Goal: Transaction & Acquisition: Purchase product/service

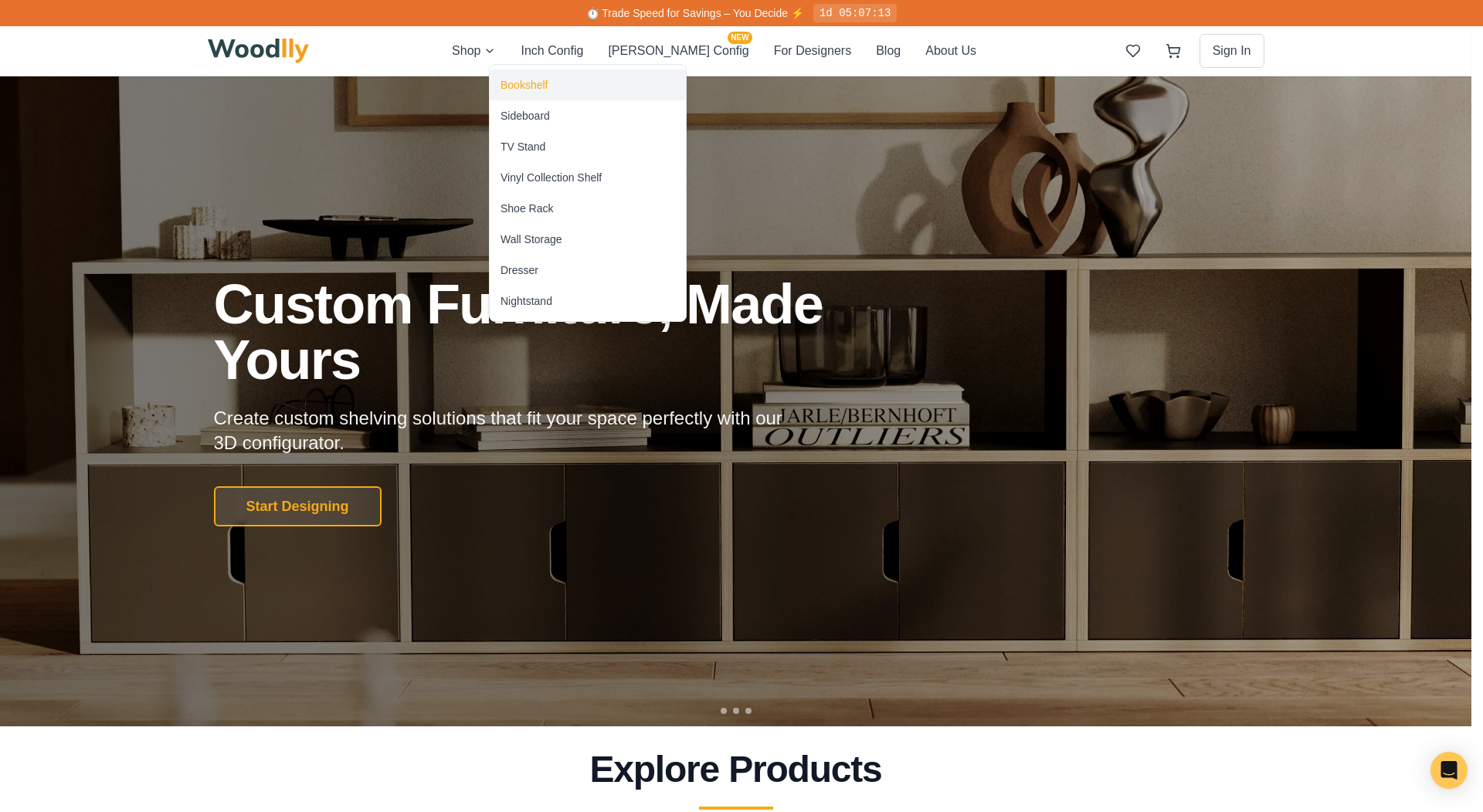
click at [510, 85] on div "Bookshelf" at bounding box center [524, 85] width 48 height 16
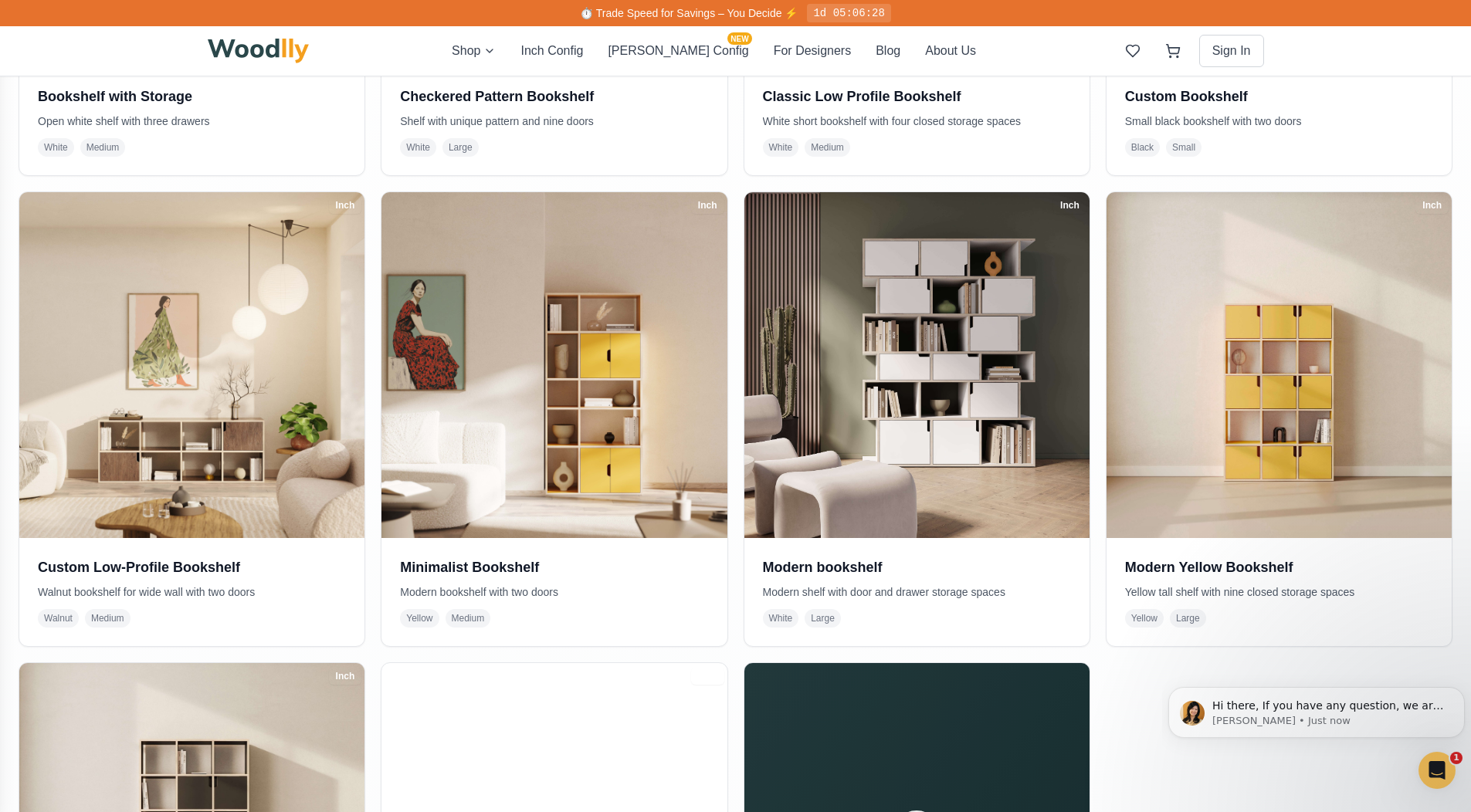
scroll to position [699, 0]
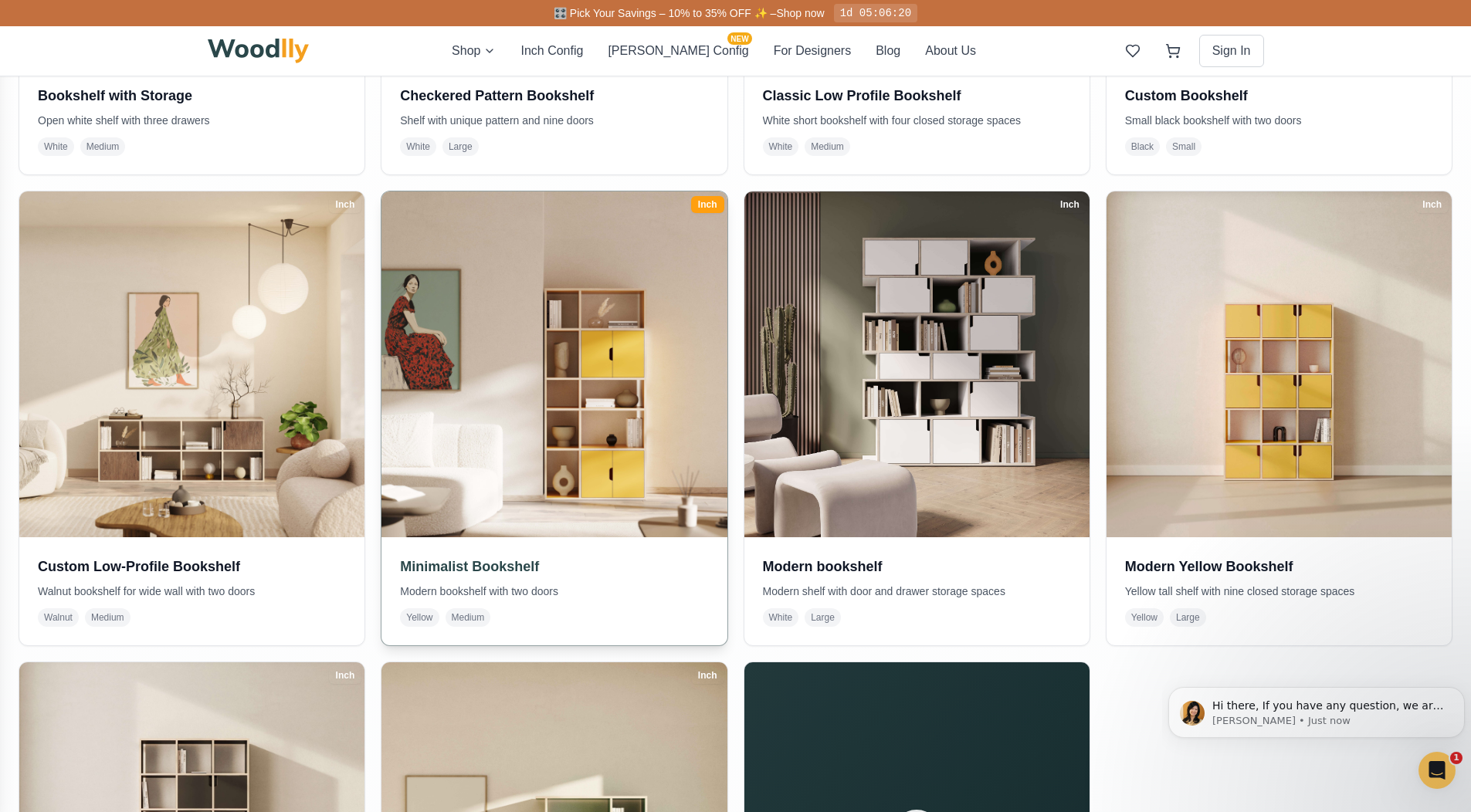
click at [632, 453] on img at bounding box center [554, 364] width 363 height 363
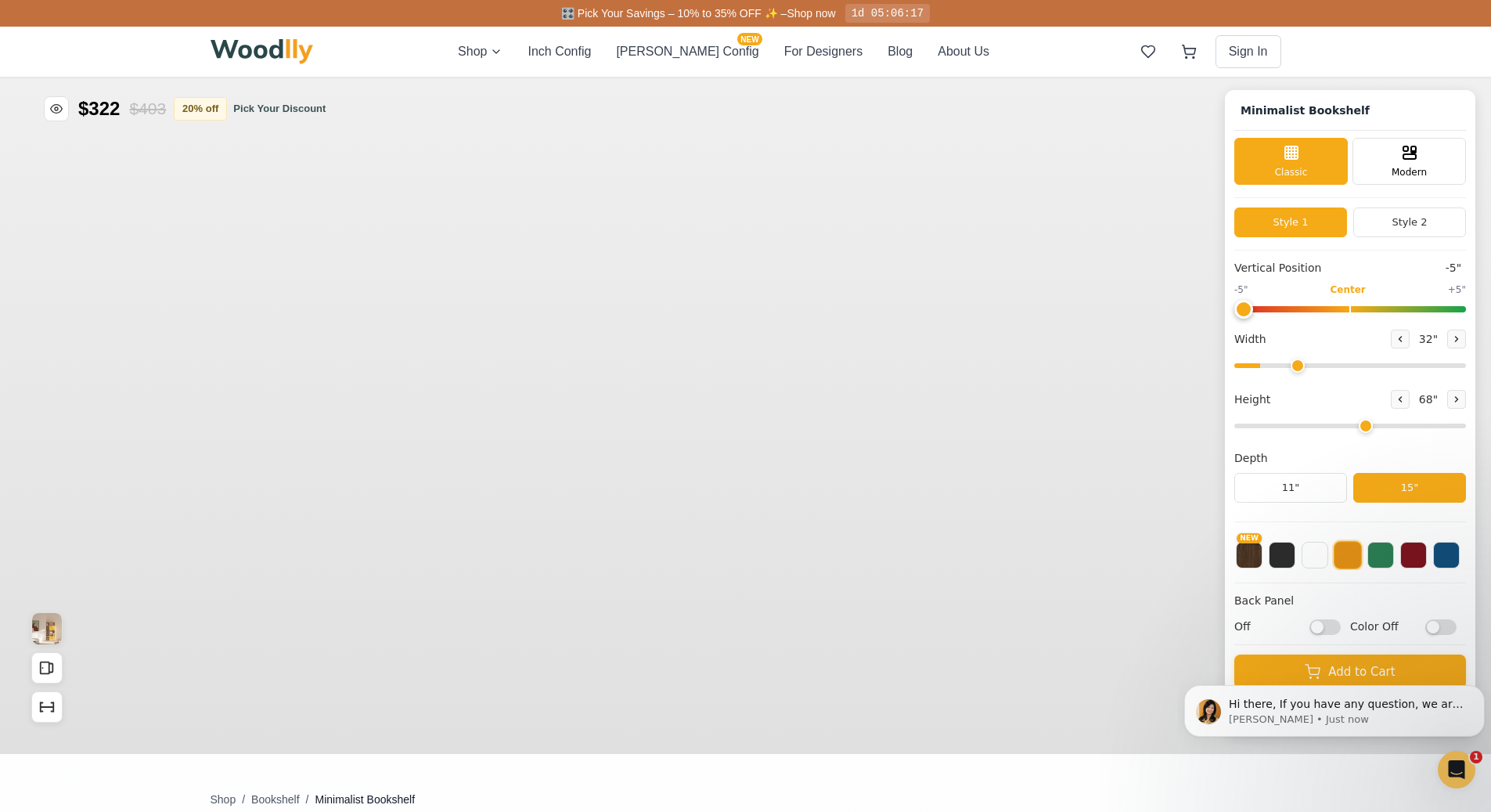
type input "-5"
type input "32"
type input "5"
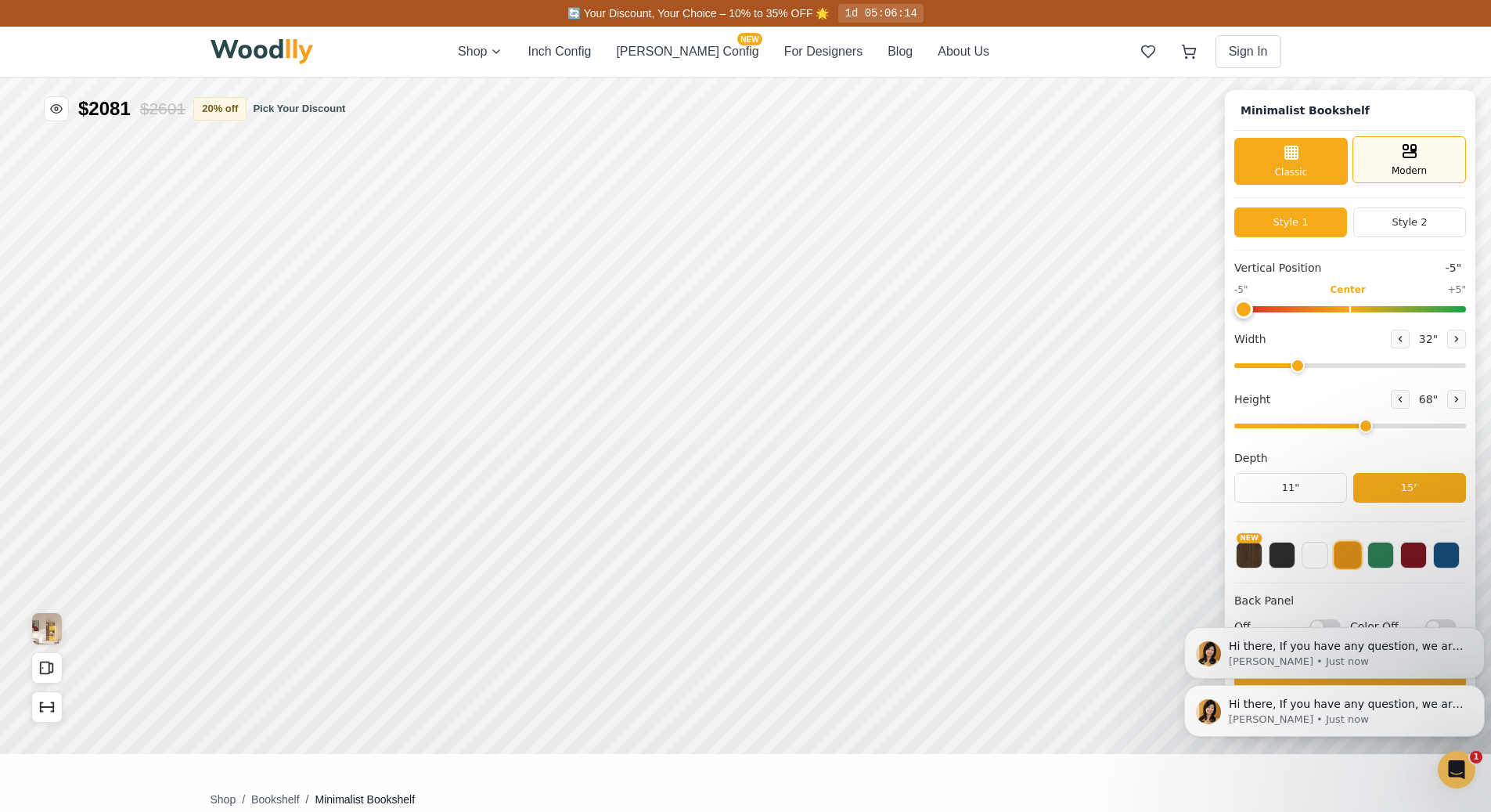
click at [1408, 168] on span "Modern" at bounding box center [1409, 170] width 35 height 14
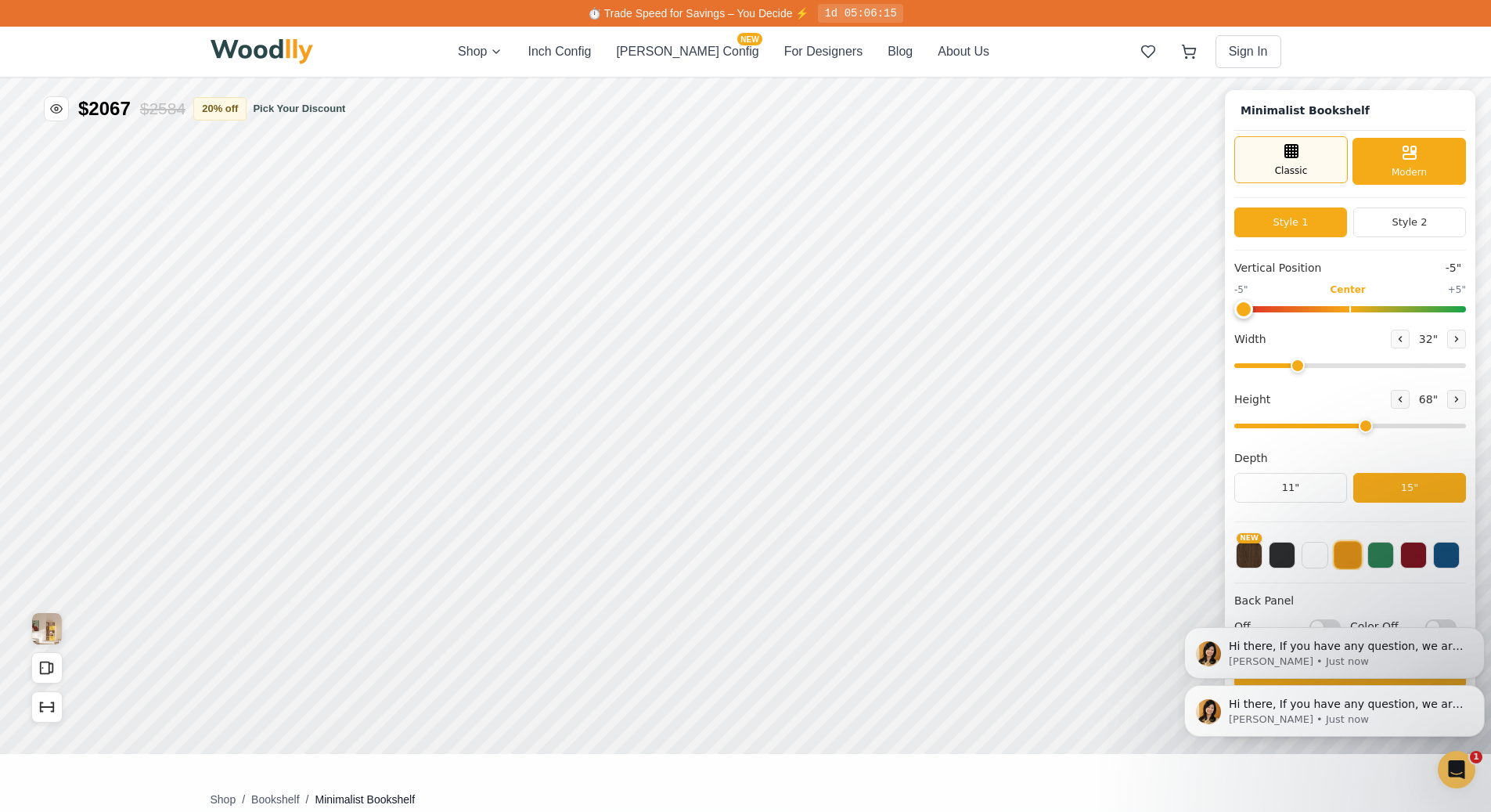
click at [1329, 155] on div "Classic" at bounding box center [1291, 160] width 113 height 47
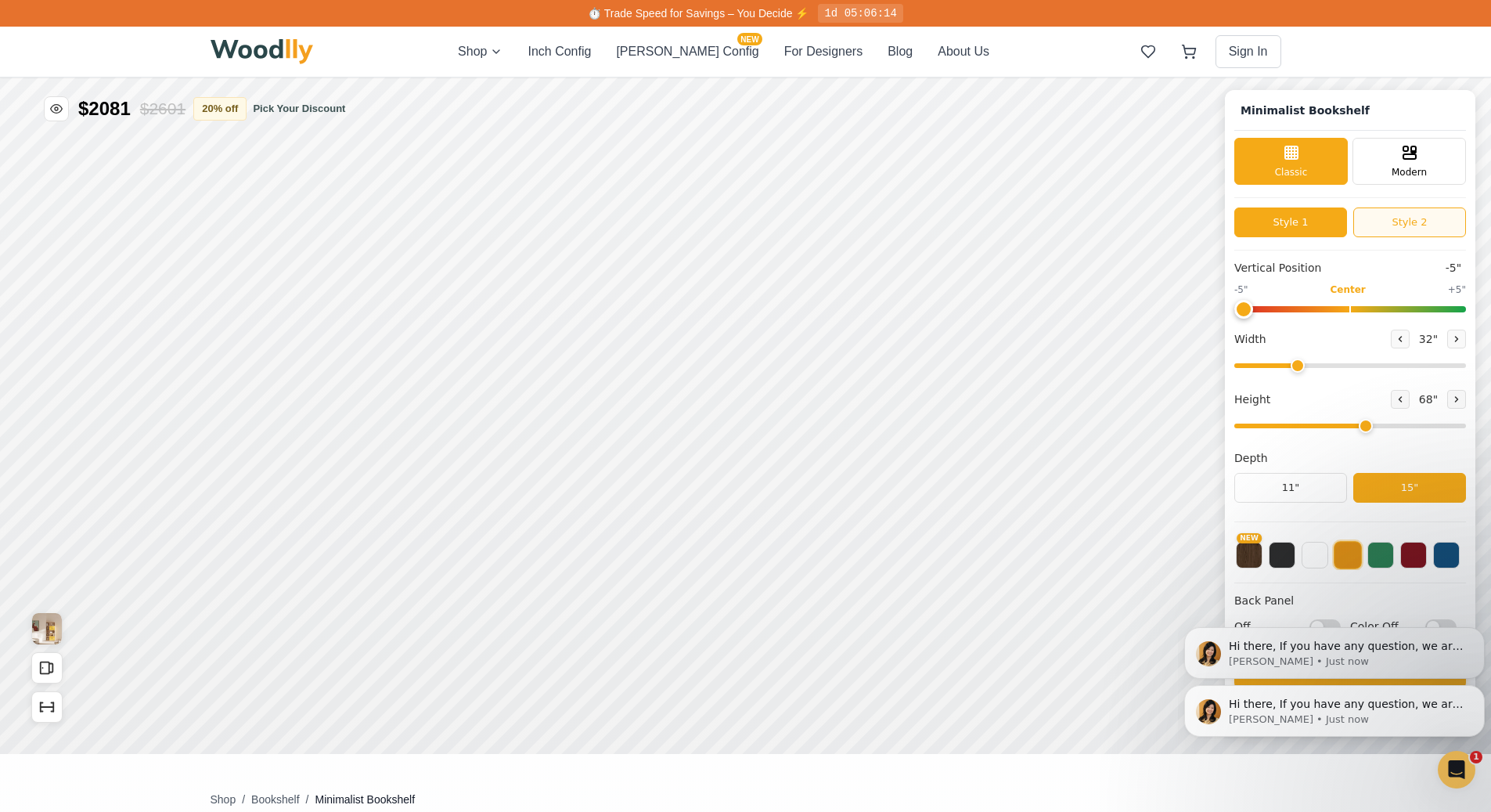
click at [1408, 222] on button "Style 2" at bounding box center [1409, 223] width 112 height 30
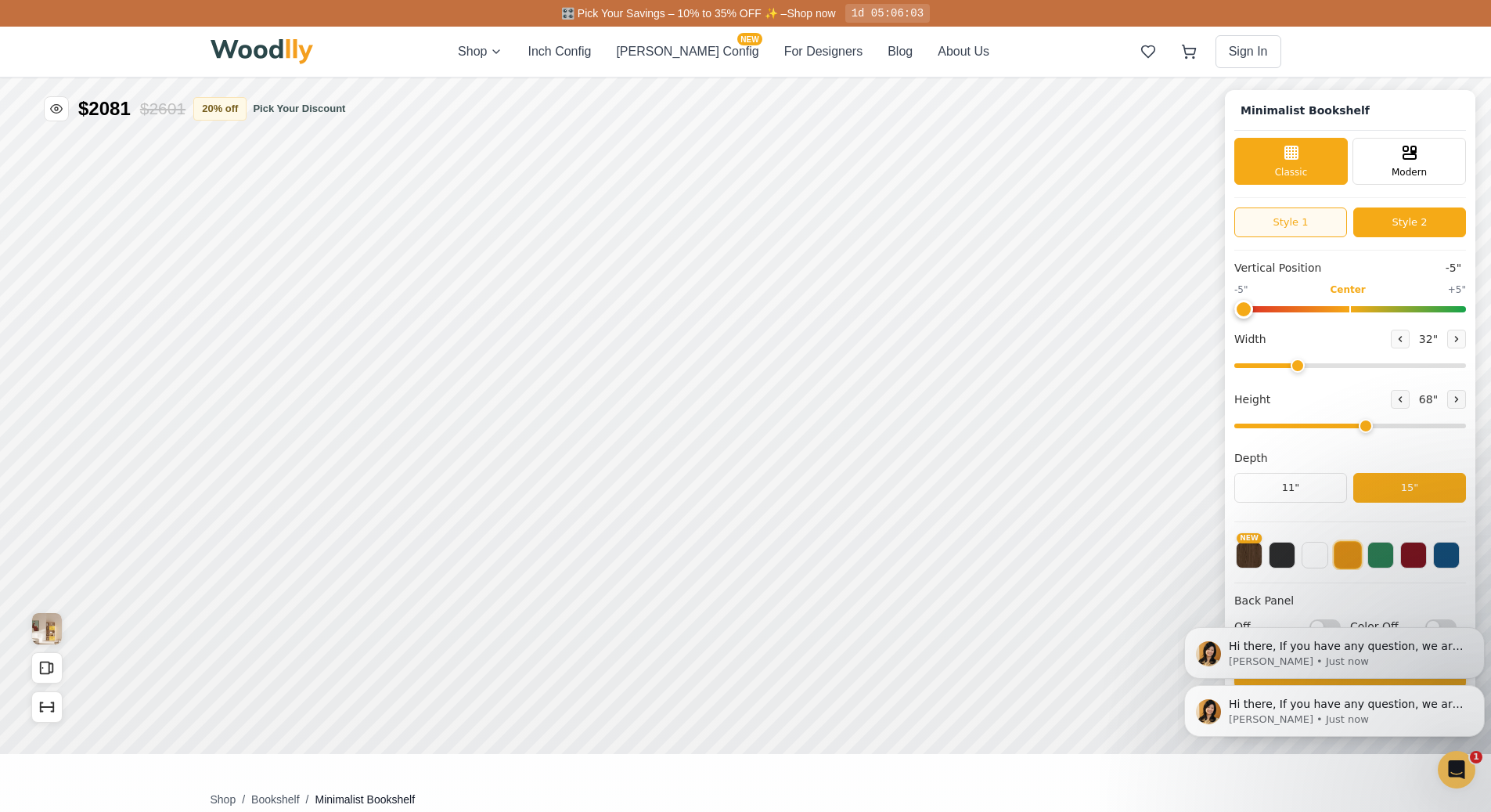
click at [1323, 222] on button "Style 1" at bounding box center [1290, 223] width 112 height 30
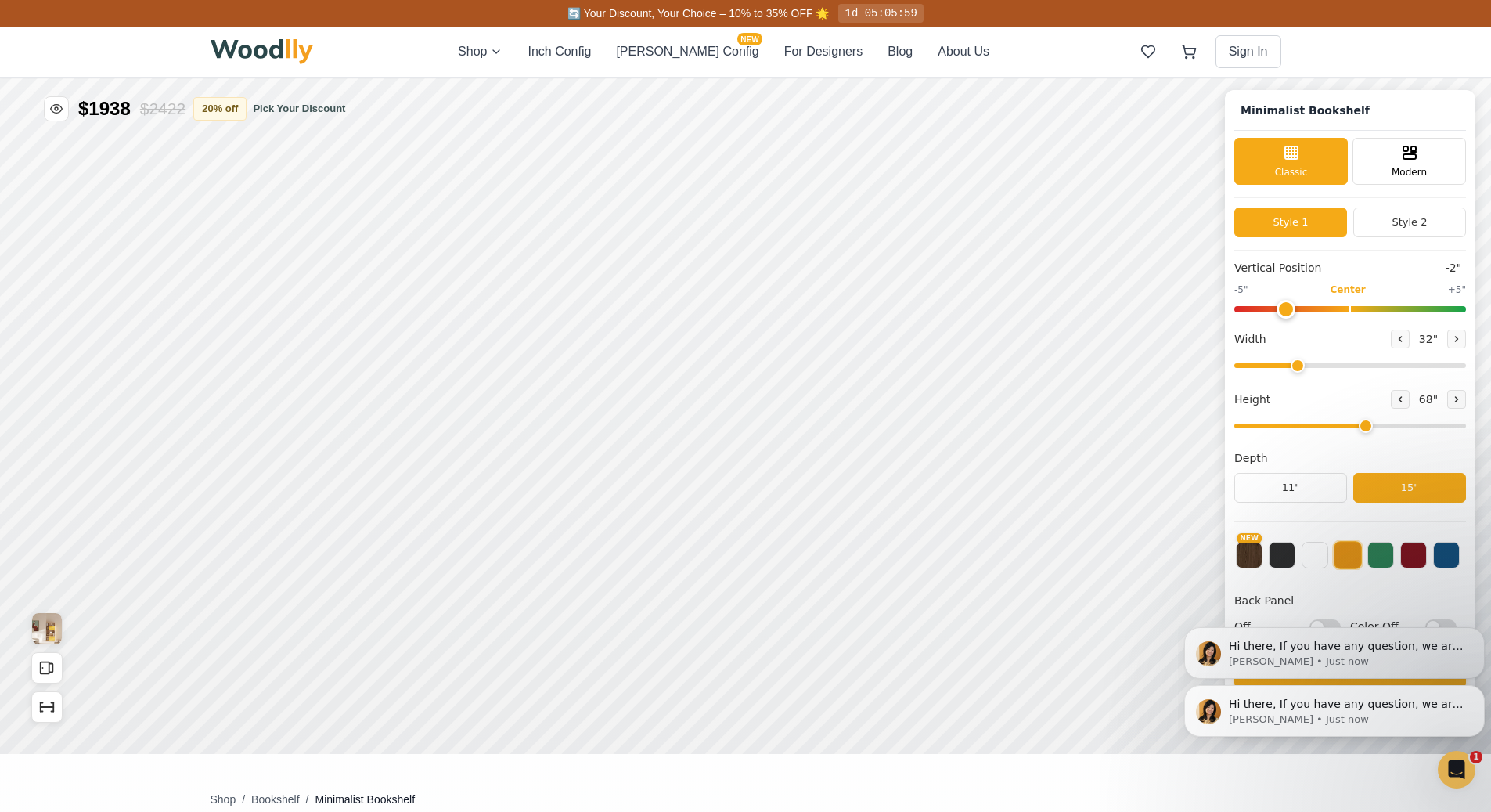
type input "-5"
drag, startPoint x: 1255, startPoint y: 312, endPoint x: 1121, endPoint y: 357, distance: 141.4
click at [1234, 313] on input "range" at bounding box center [1349, 309] width 231 height 7
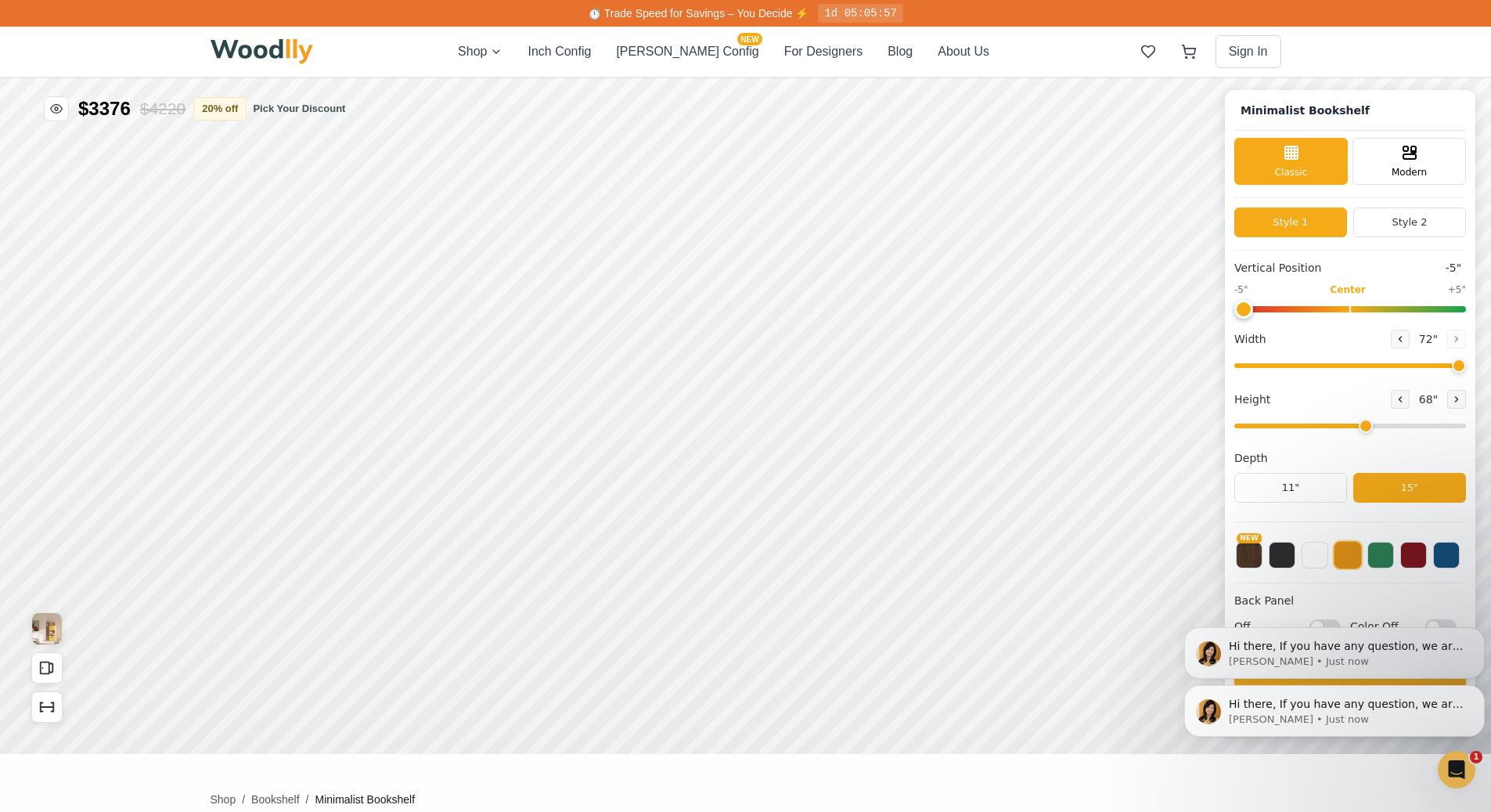
drag, startPoint x: 1308, startPoint y: 368, endPoint x: 1502, endPoint y: 443, distance: 208.0
type input "72"
click at [1466, 365] on input "range" at bounding box center [1349, 365] width 231 height 5
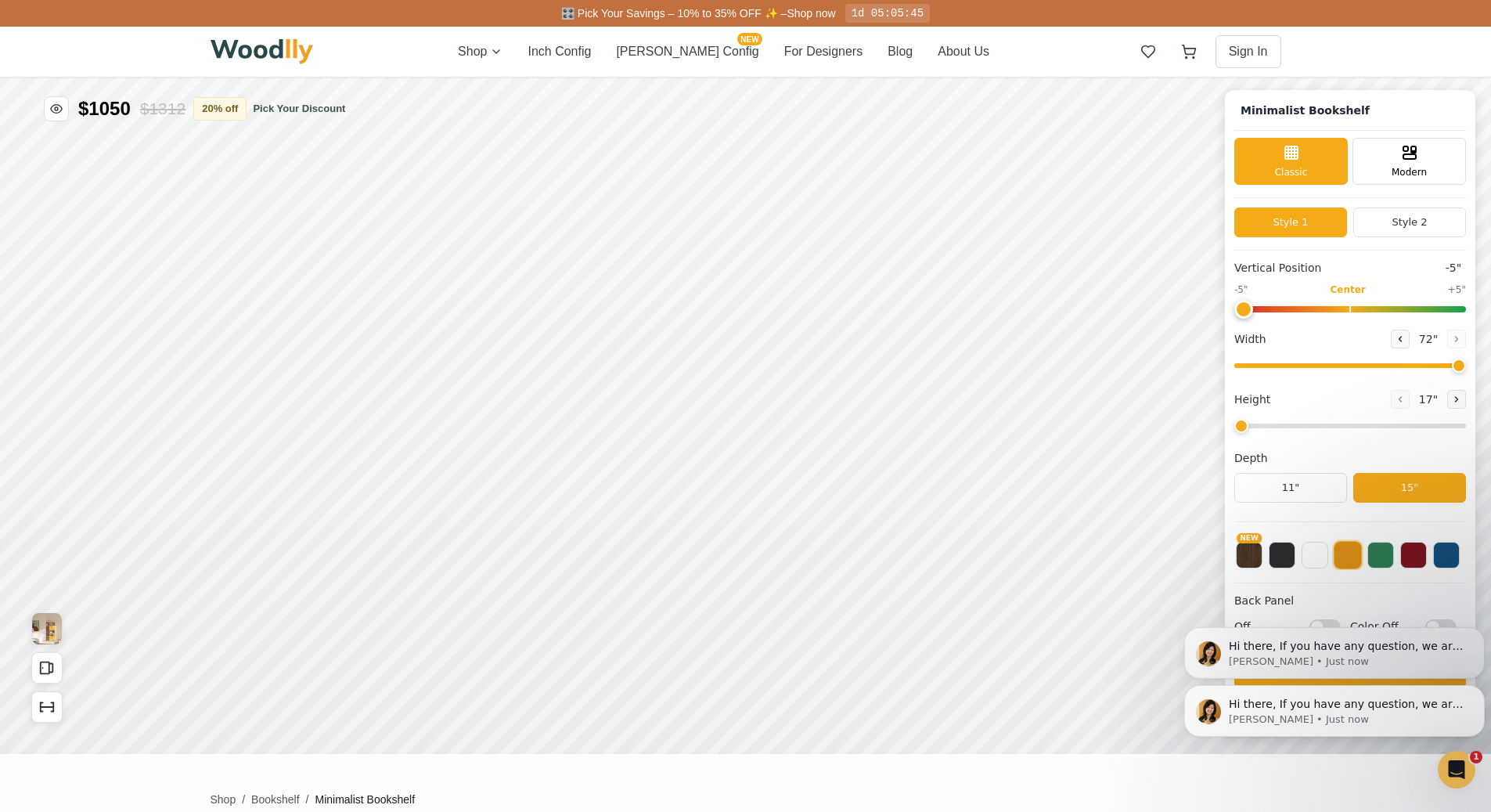
drag, startPoint x: 1375, startPoint y: 428, endPoint x: 1221, endPoint y: 448, distance: 155.3
click at [1234, 428] on input "range" at bounding box center [1349, 426] width 231 height 5
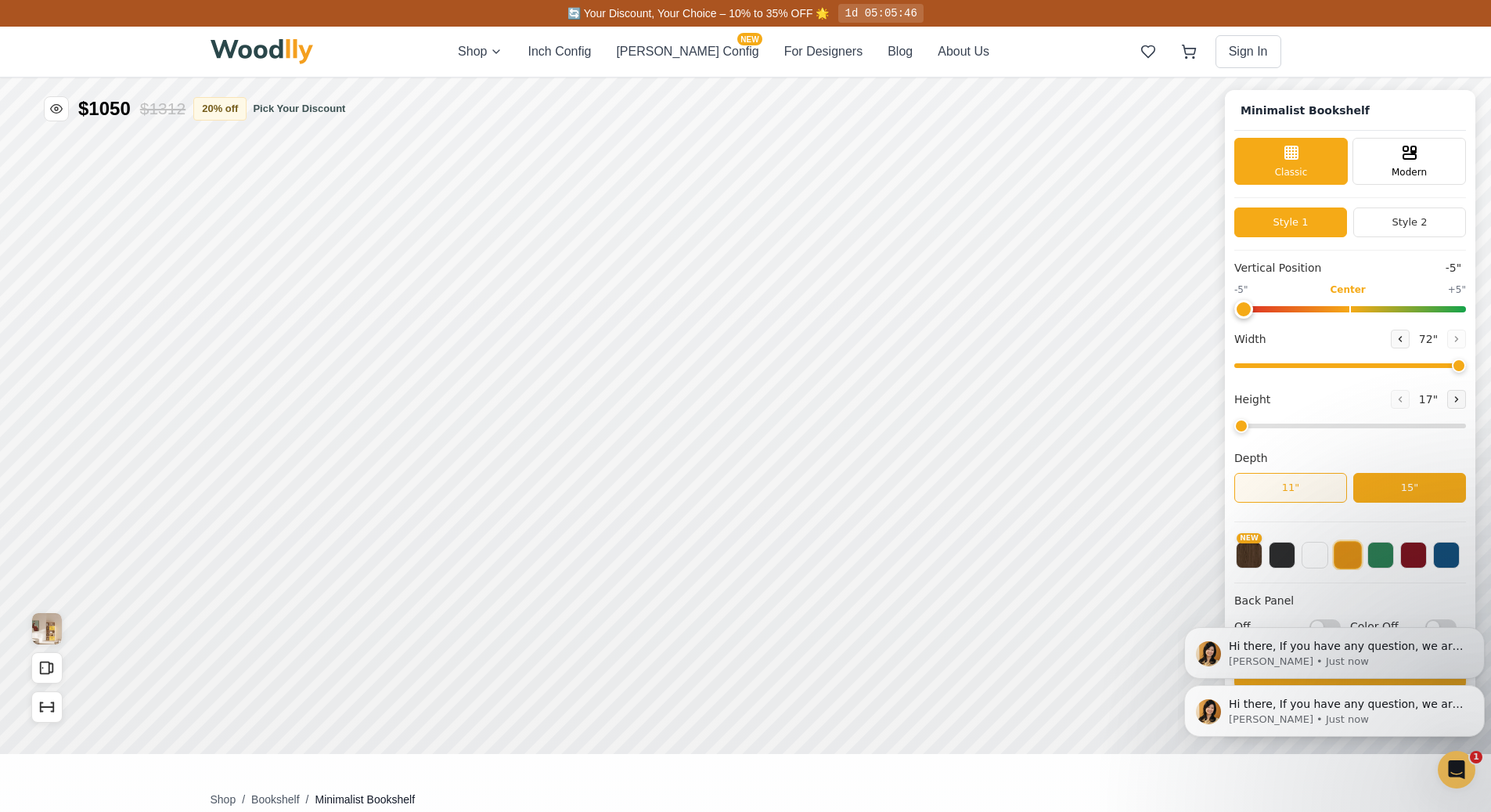
click at [1283, 488] on button "11"" at bounding box center [1290, 488] width 112 height 30
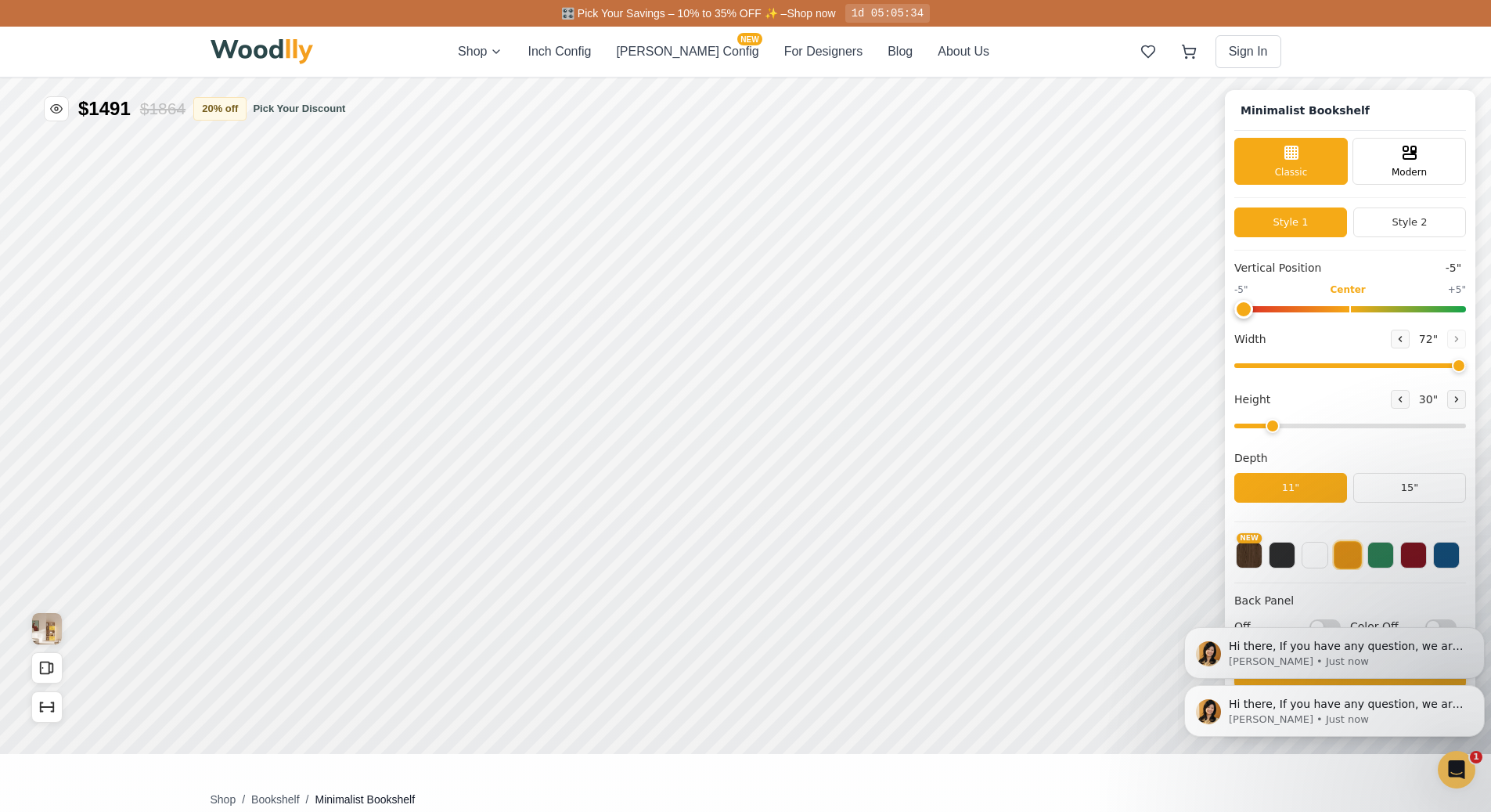
drag, startPoint x: 1255, startPoint y: 425, endPoint x: 1271, endPoint y: 430, distance: 16.8
type input "2"
click at [1271, 428] on input "range" at bounding box center [1349, 426] width 231 height 5
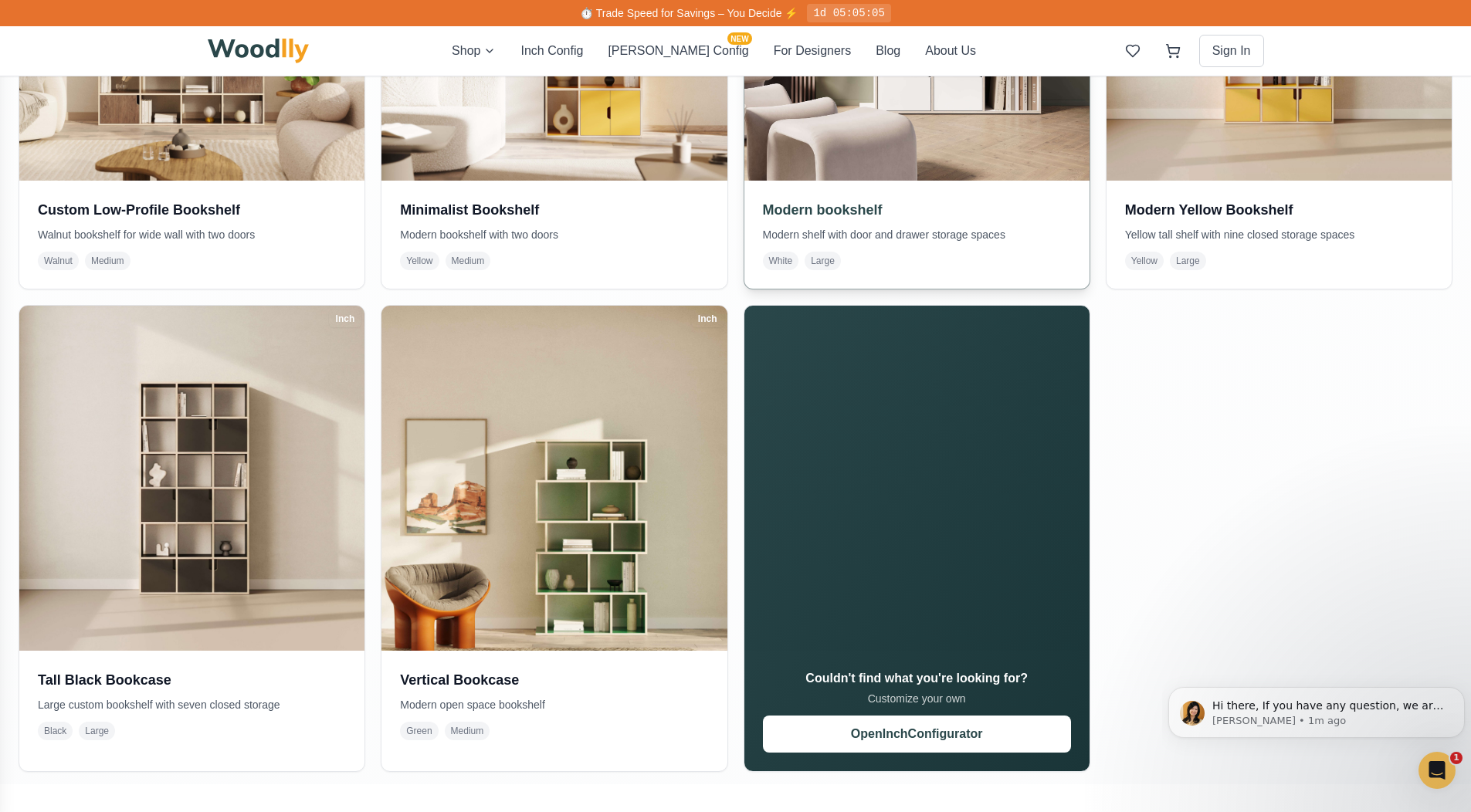
scroll to position [1049, 0]
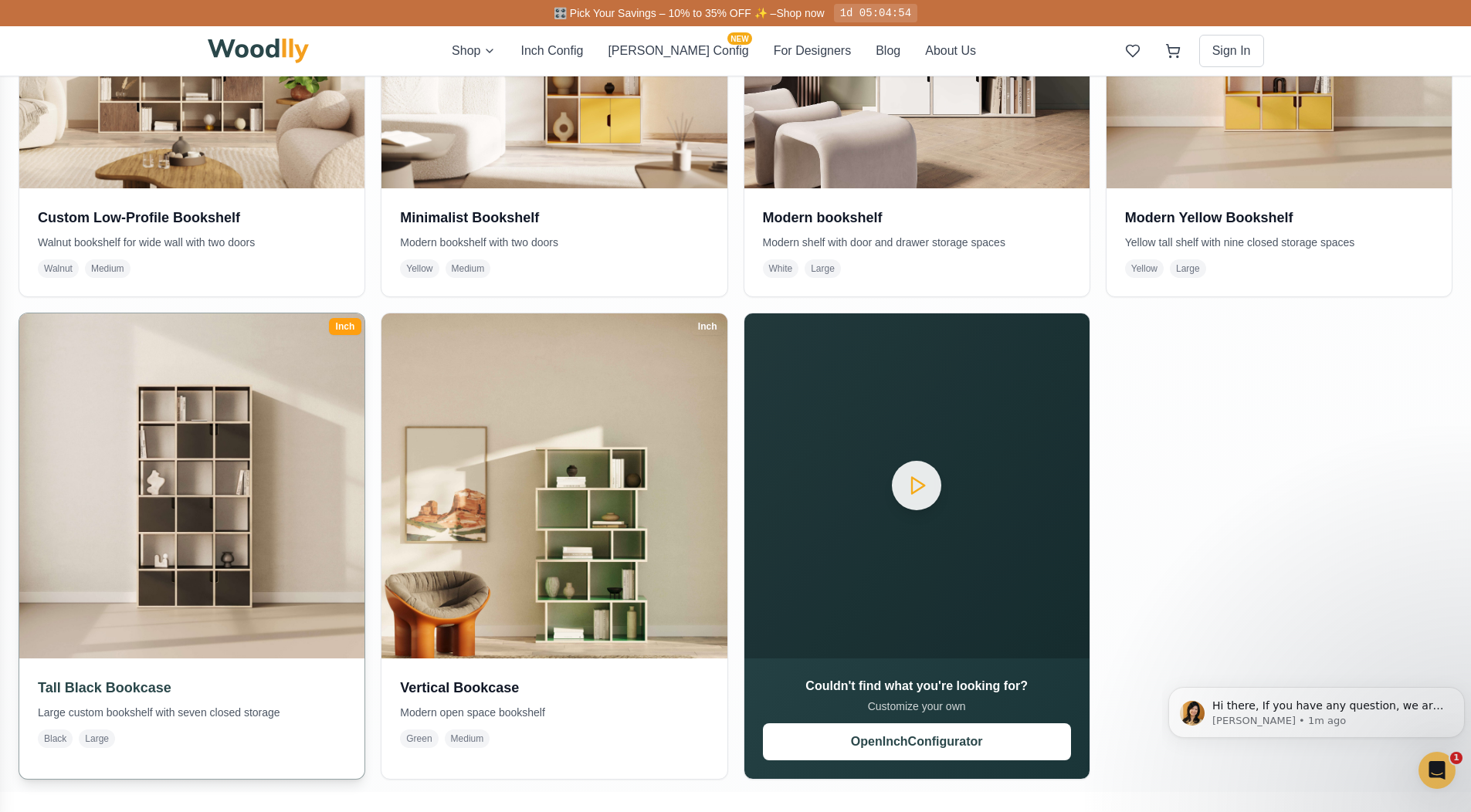
click at [197, 499] on img at bounding box center [193, 486] width 363 height 363
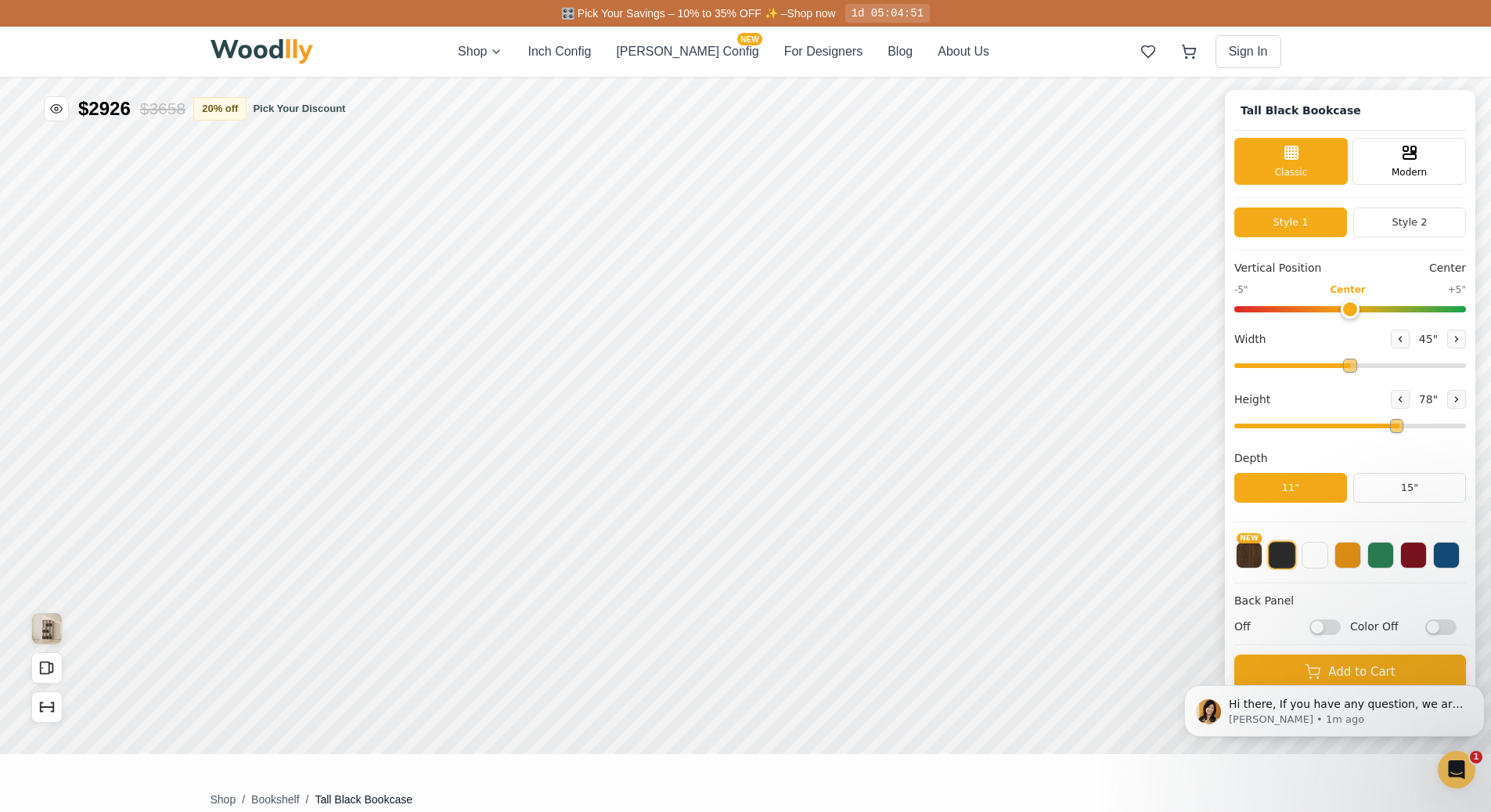
type input "45"
type input "6"
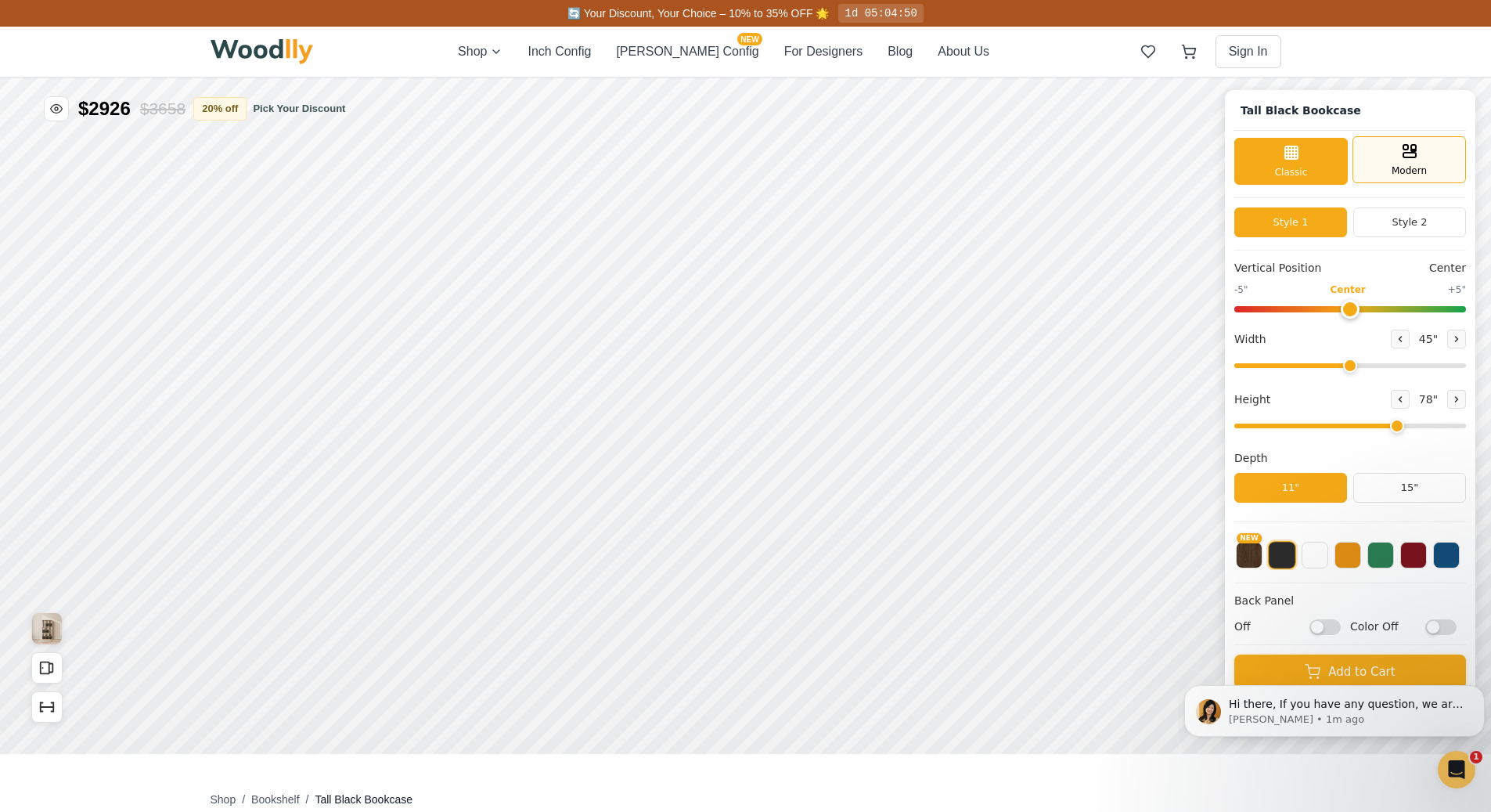
click at [1435, 152] on div "Modern" at bounding box center [1410, 160] width 113 height 47
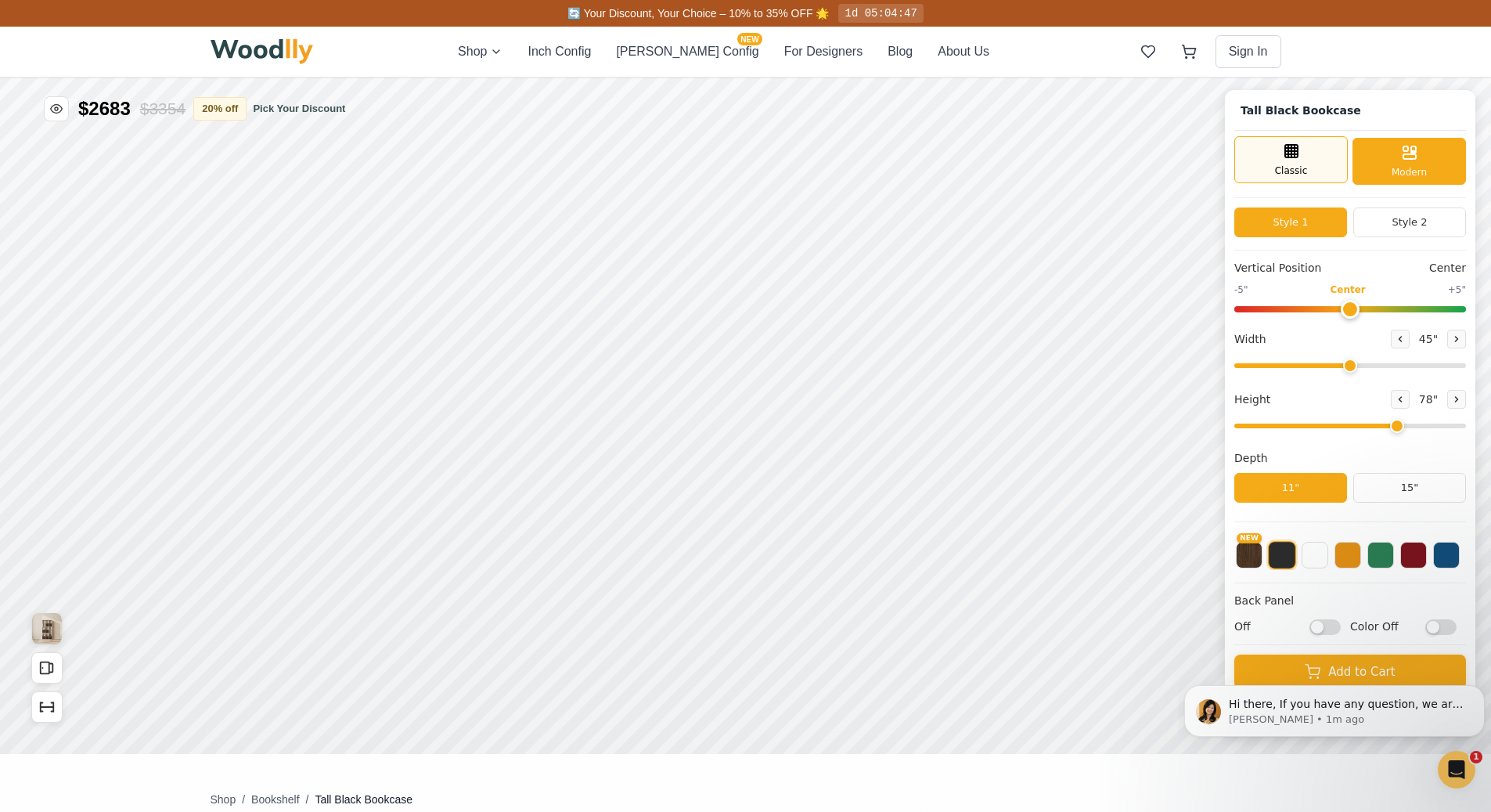
click at [1335, 163] on div "Classic" at bounding box center [1291, 160] width 113 height 47
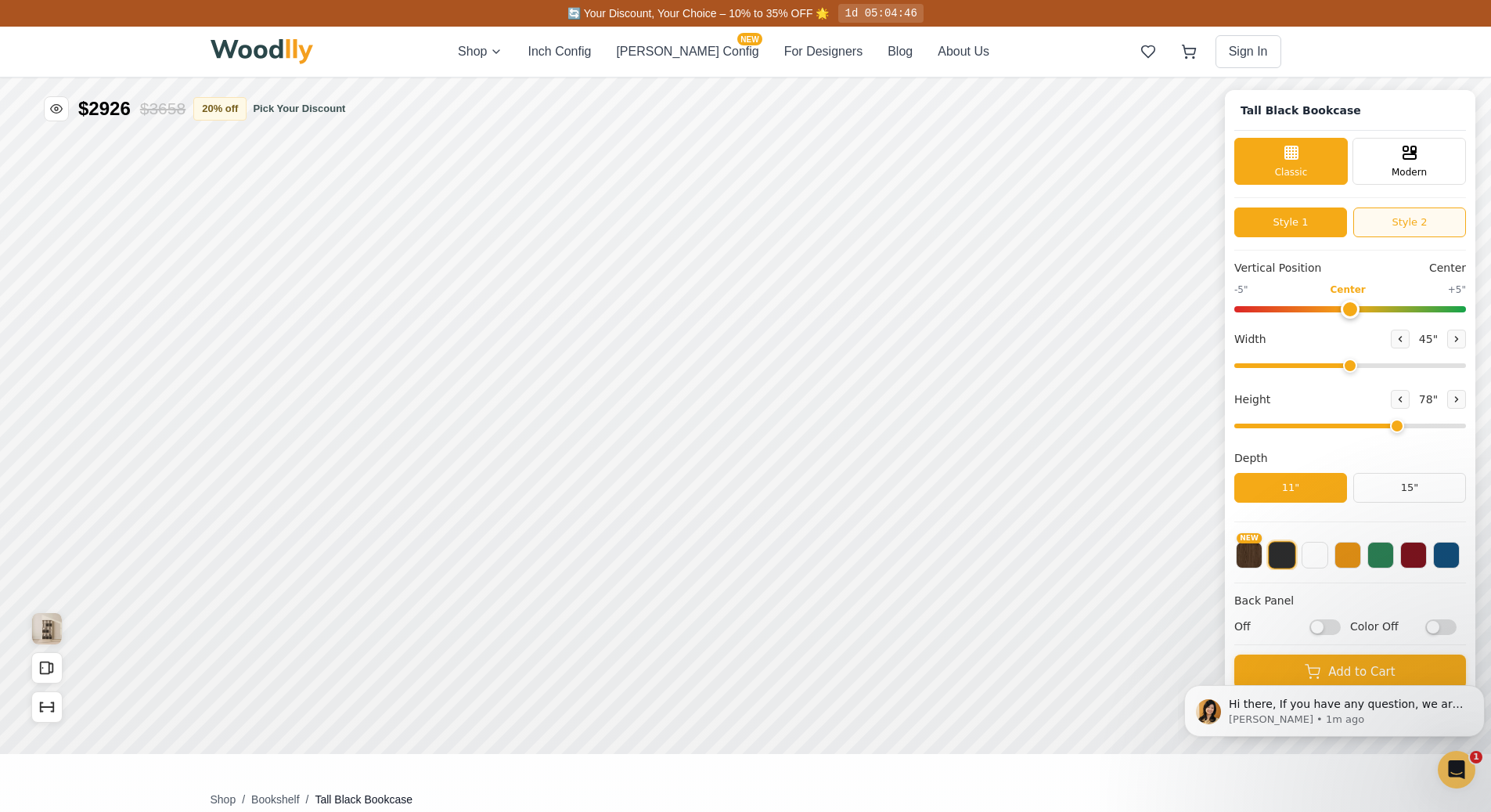
click at [1389, 223] on button "Style 2" at bounding box center [1409, 223] width 112 height 30
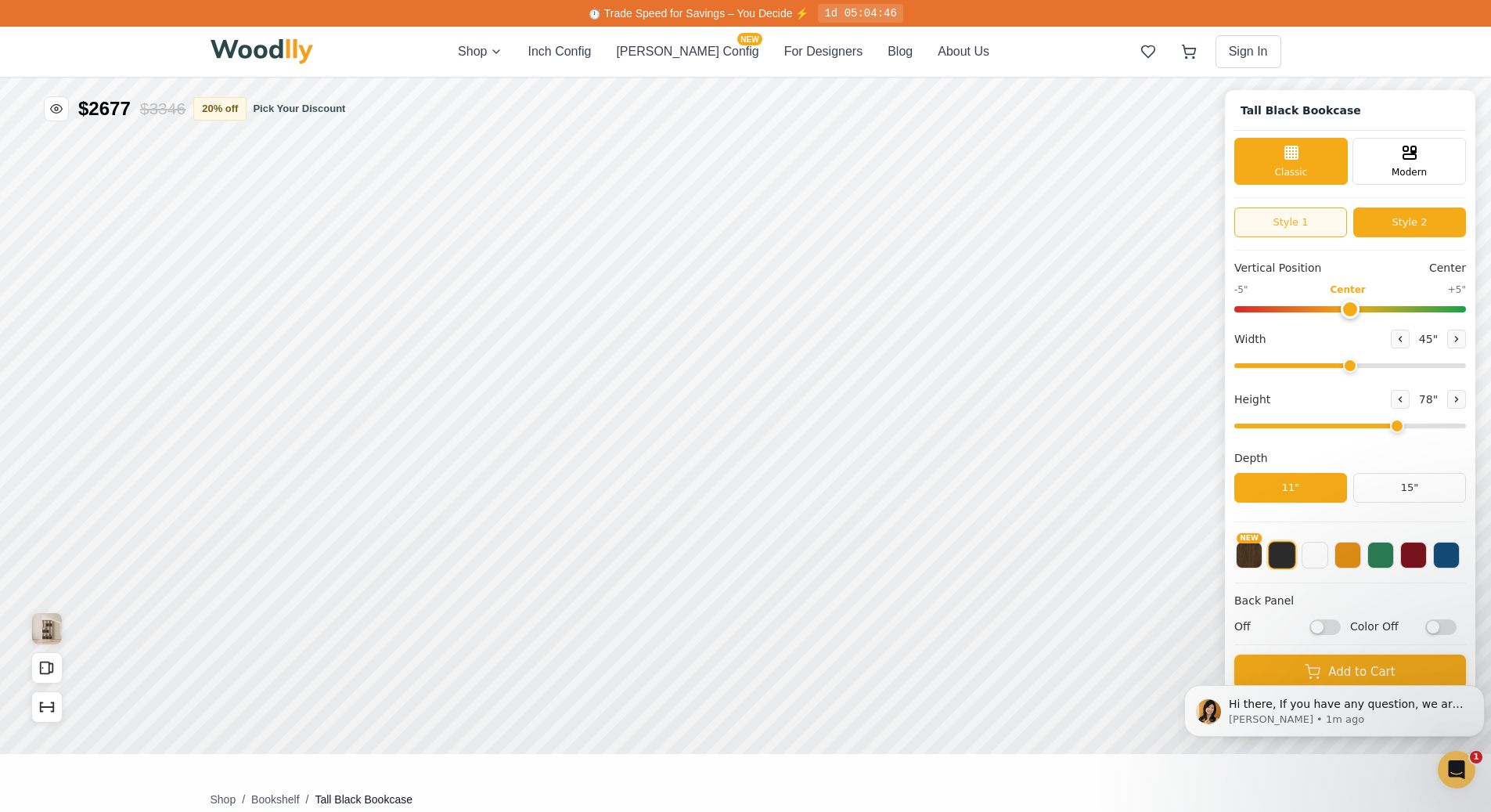
click at [1335, 217] on button "Style 1" at bounding box center [1290, 223] width 112 height 30
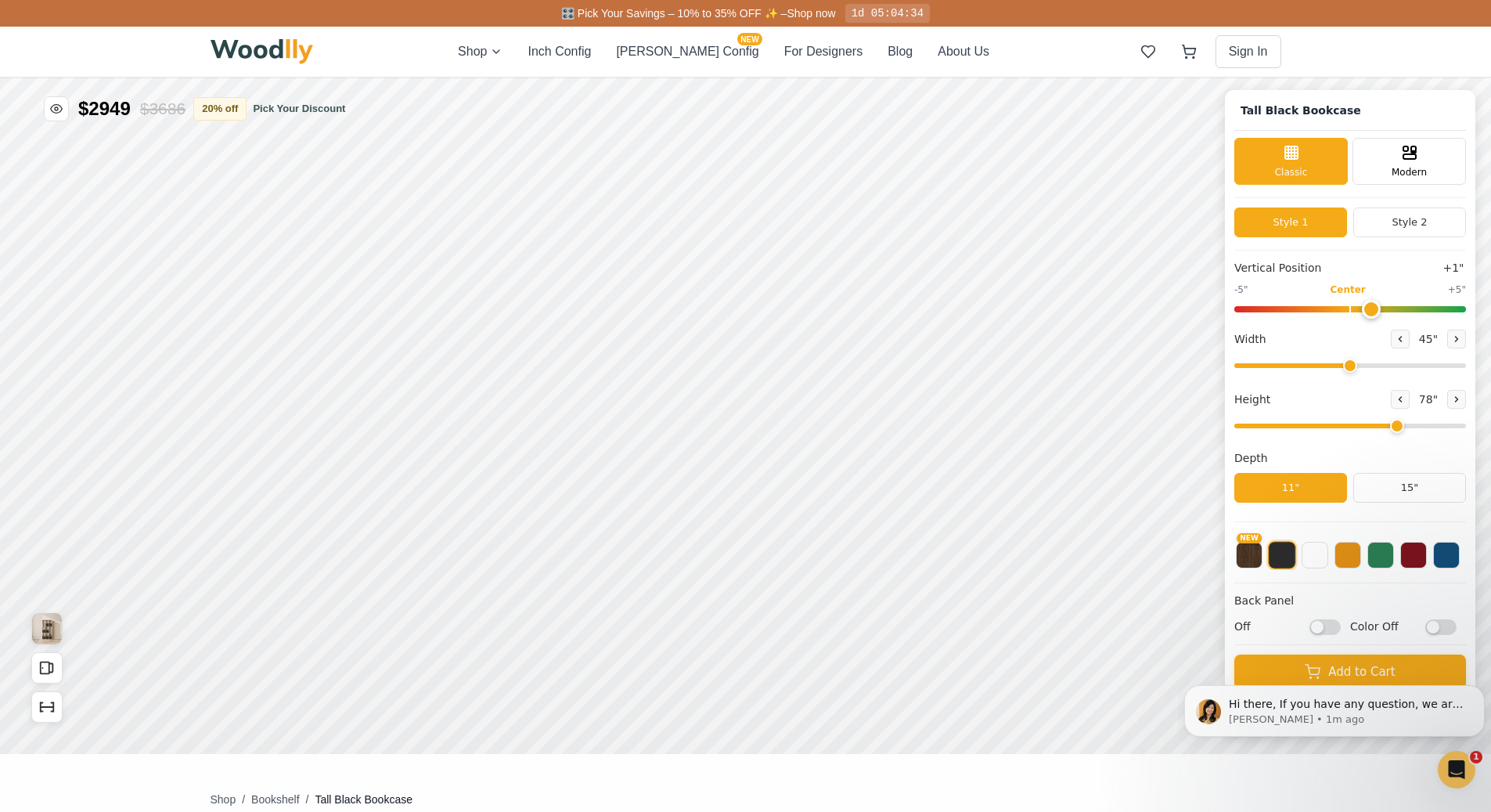
type input "0"
click at [1363, 310] on input "range" at bounding box center [1349, 309] width 231 height 7
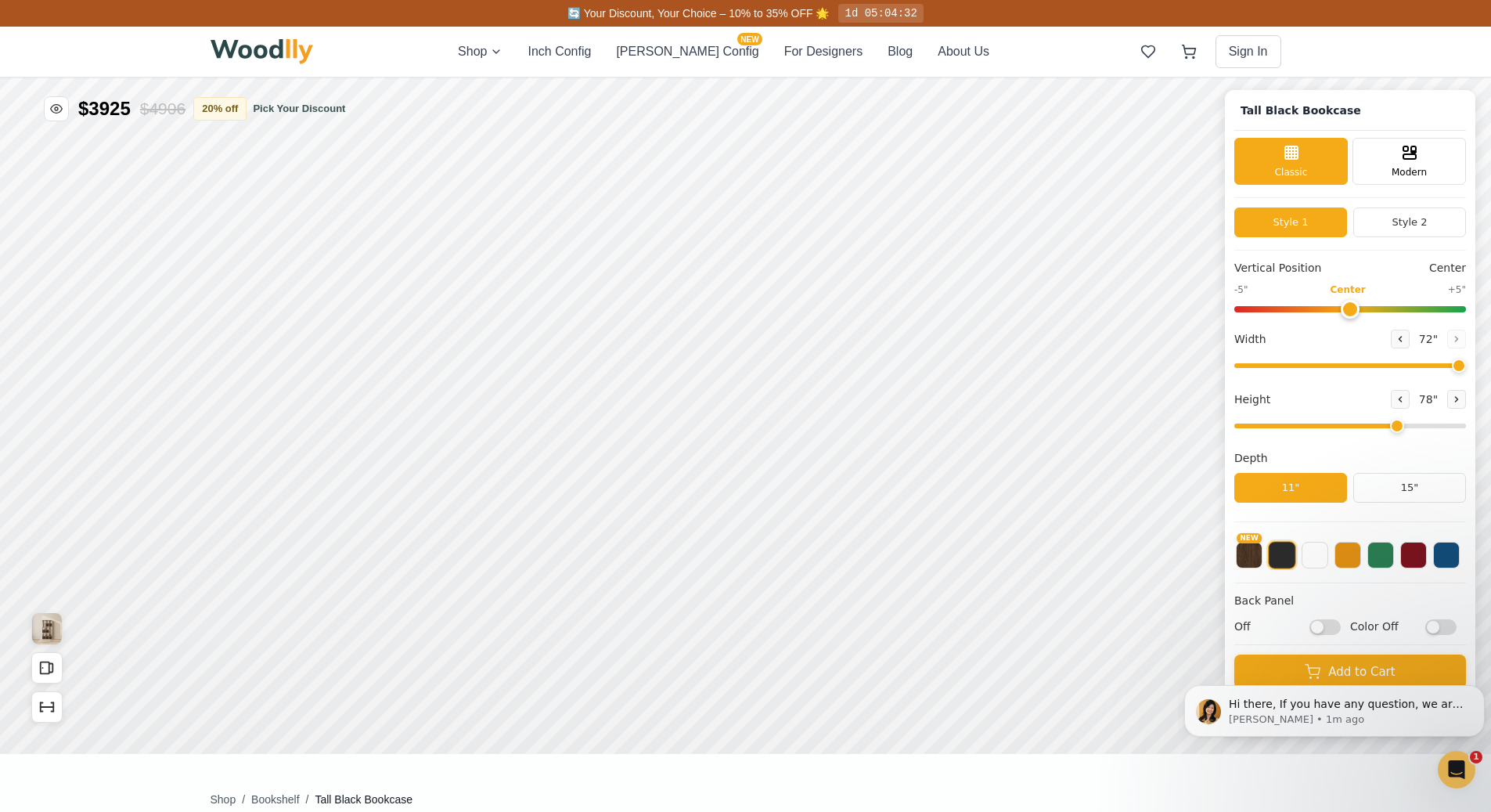
drag, startPoint x: 1364, startPoint y: 367, endPoint x: 1506, endPoint y: 368, distance: 142.0
type input "72"
click at [1466, 368] on input "range" at bounding box center [1349, 365] width 231 height 5
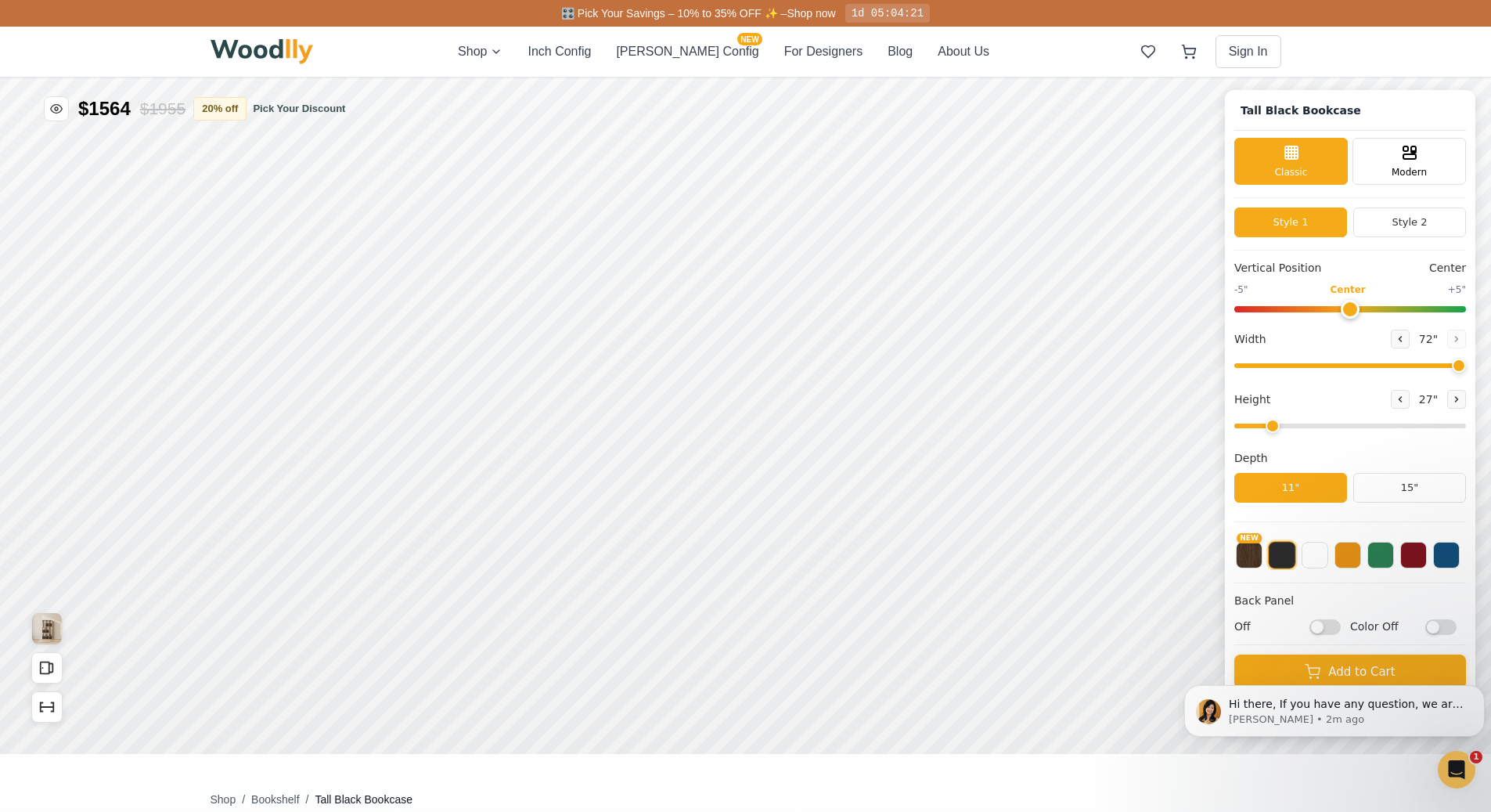
drag, startPoint x: 1400, startPoint y: 431, endPoint x: 1285, endPoint y: 437, distance: 115.2
type input "2"
click at [1285, 428] on input "range" at bounding box center [1349, 426] width 231 height 5
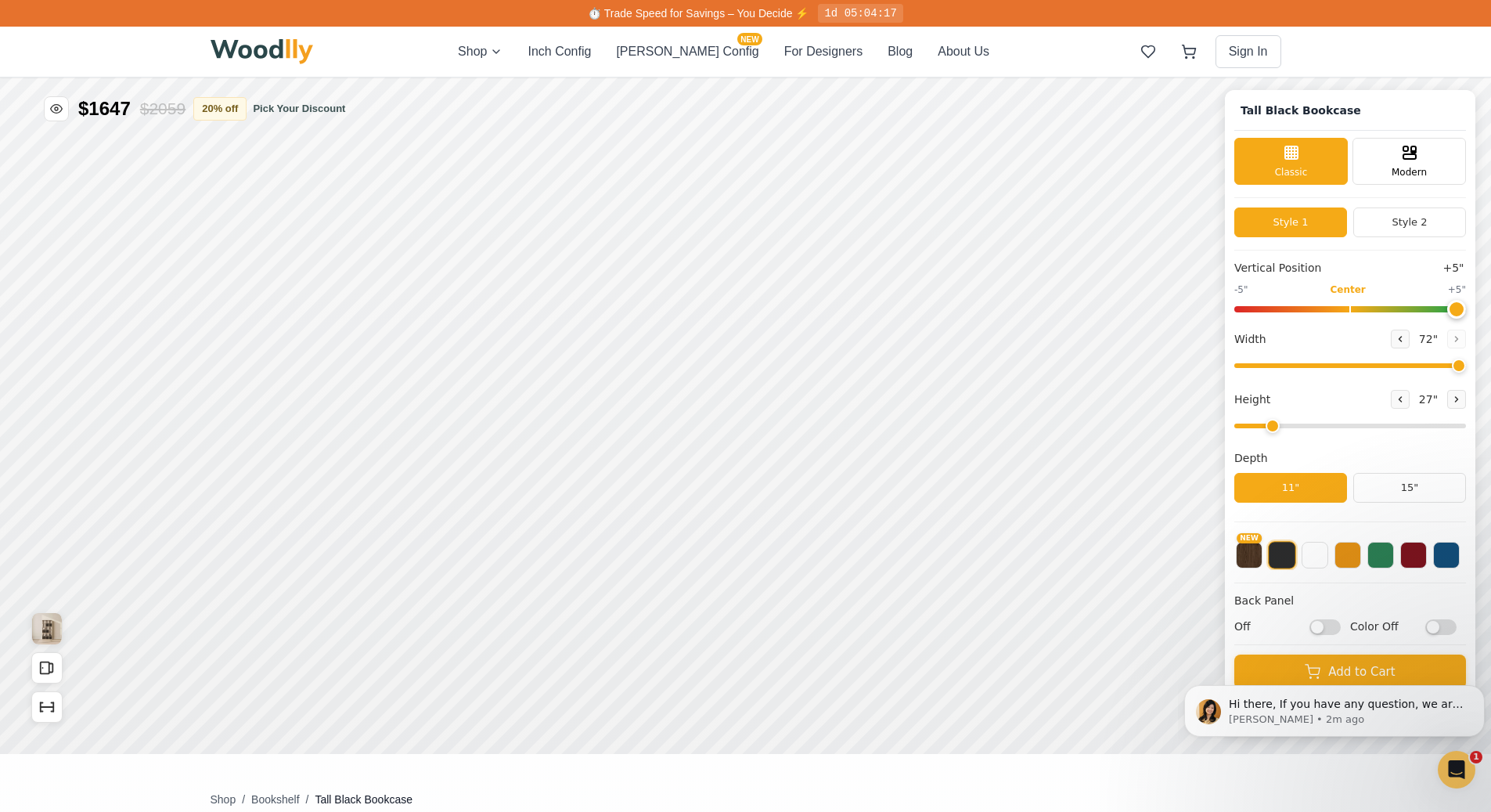
drag, startPoint x: 1359, startPoint y: 307, endPoint x: 1502, endPoint y: 370, distance: 156.3
type input "5"
click at [1466, 306] on input "range" at bounding box center [1349, 309] width 231 height 7
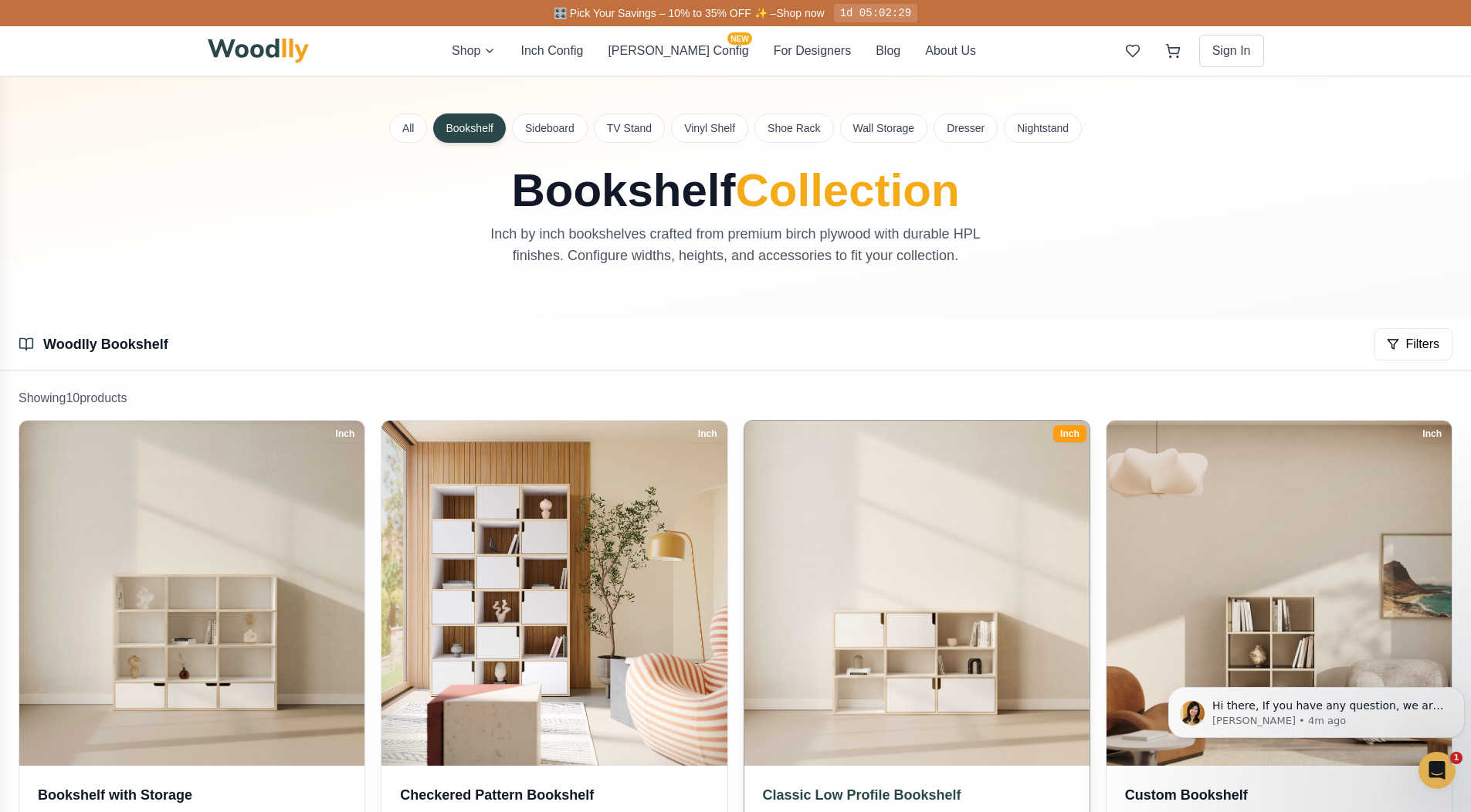
click at [942, 555] on img at bounding box center [917, 594] width 363 height 363
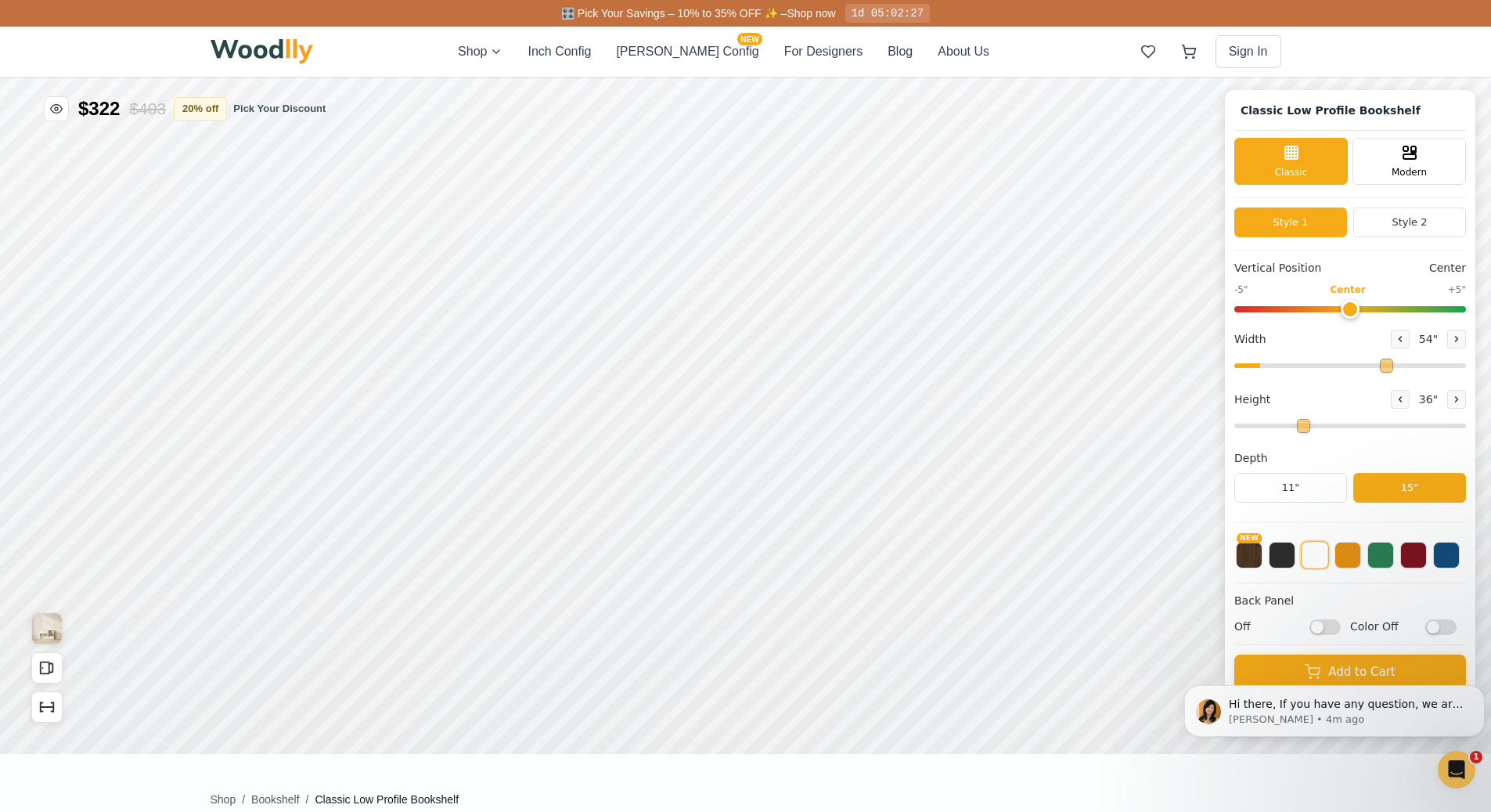
type input "54"
type input "3"
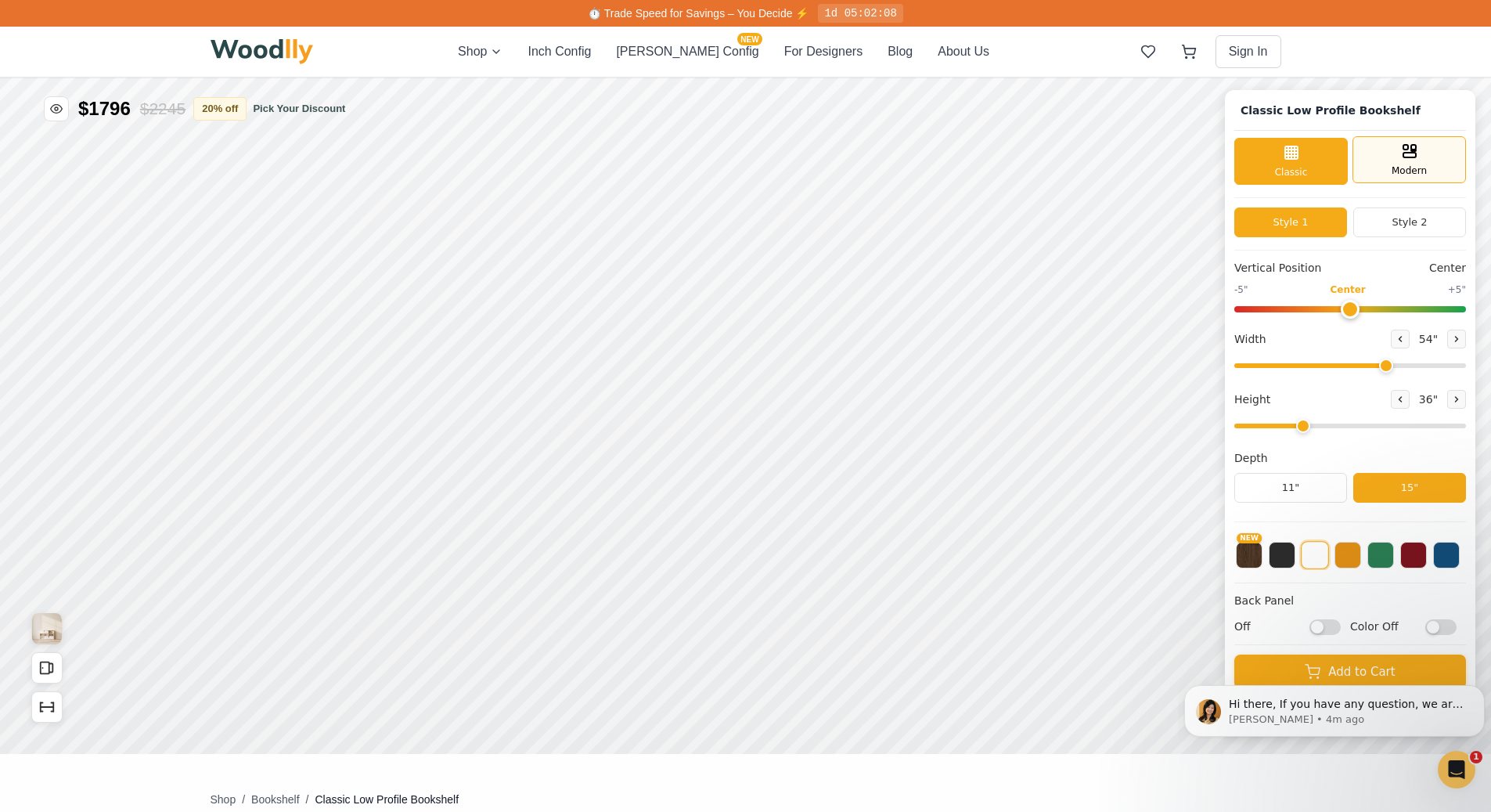
click at [1427, 157] on div "Modern" at bounding box center [1410, 160] width 113 height 47
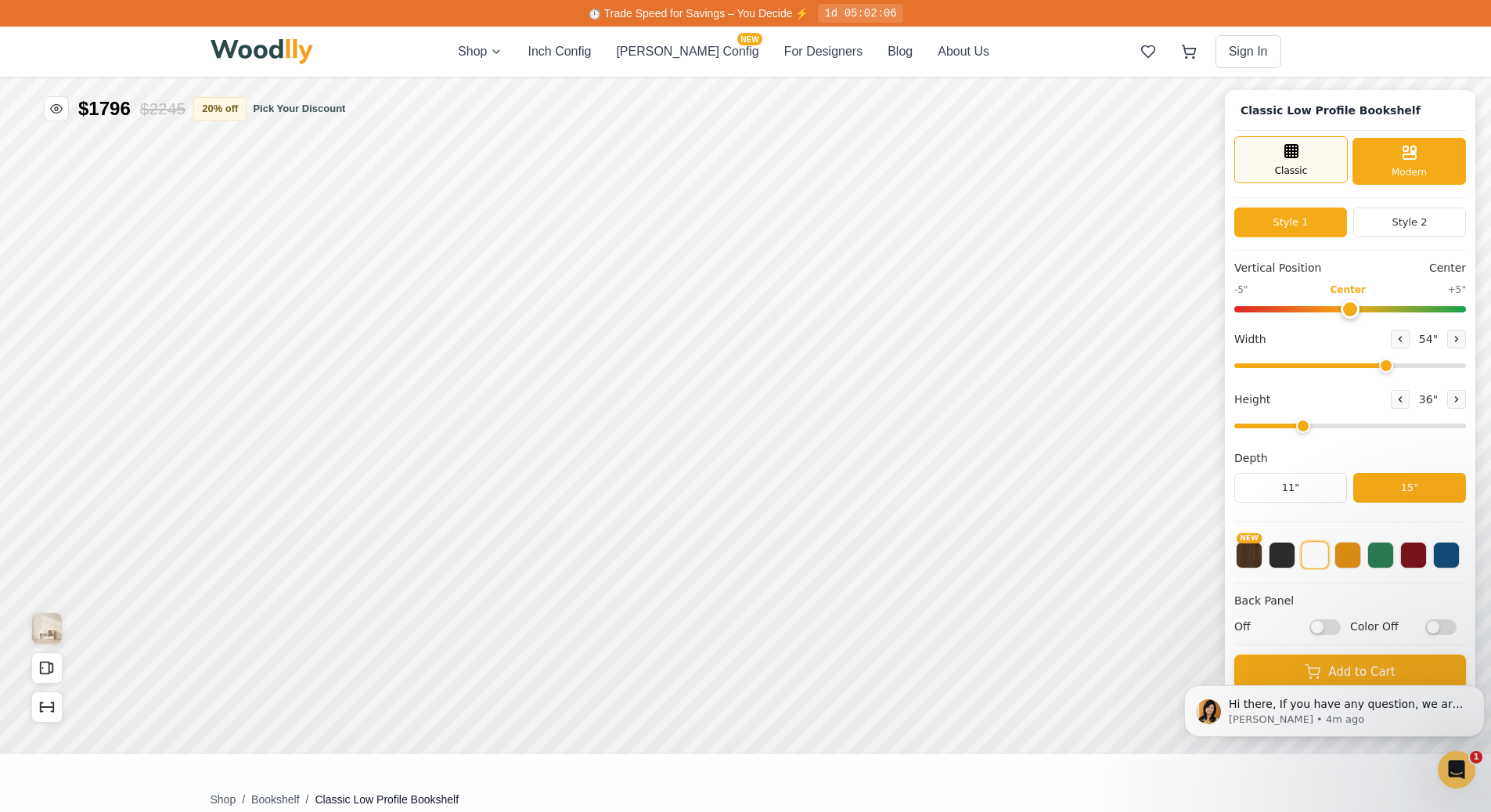
click at [1316, 161] on div "Classic" at bounding box center [1291, 160] width 113 height 47
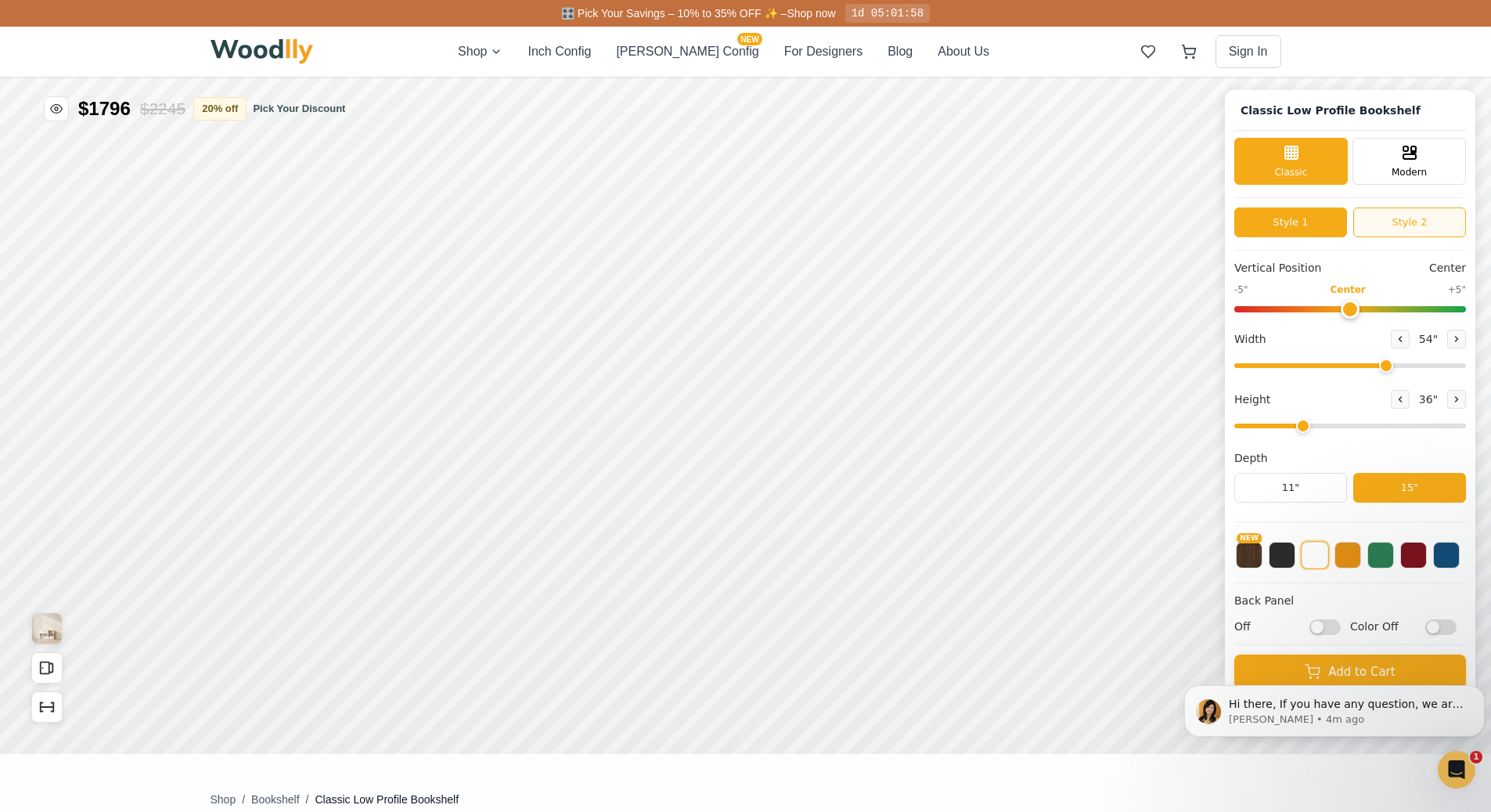
click at [1402, 223] on button "Style 2" at bounding box center [1409, 223] width 112 height 30
click at [1330, 217] on button "Style 1" at bounding box center [1290, 223] width 112 height 30
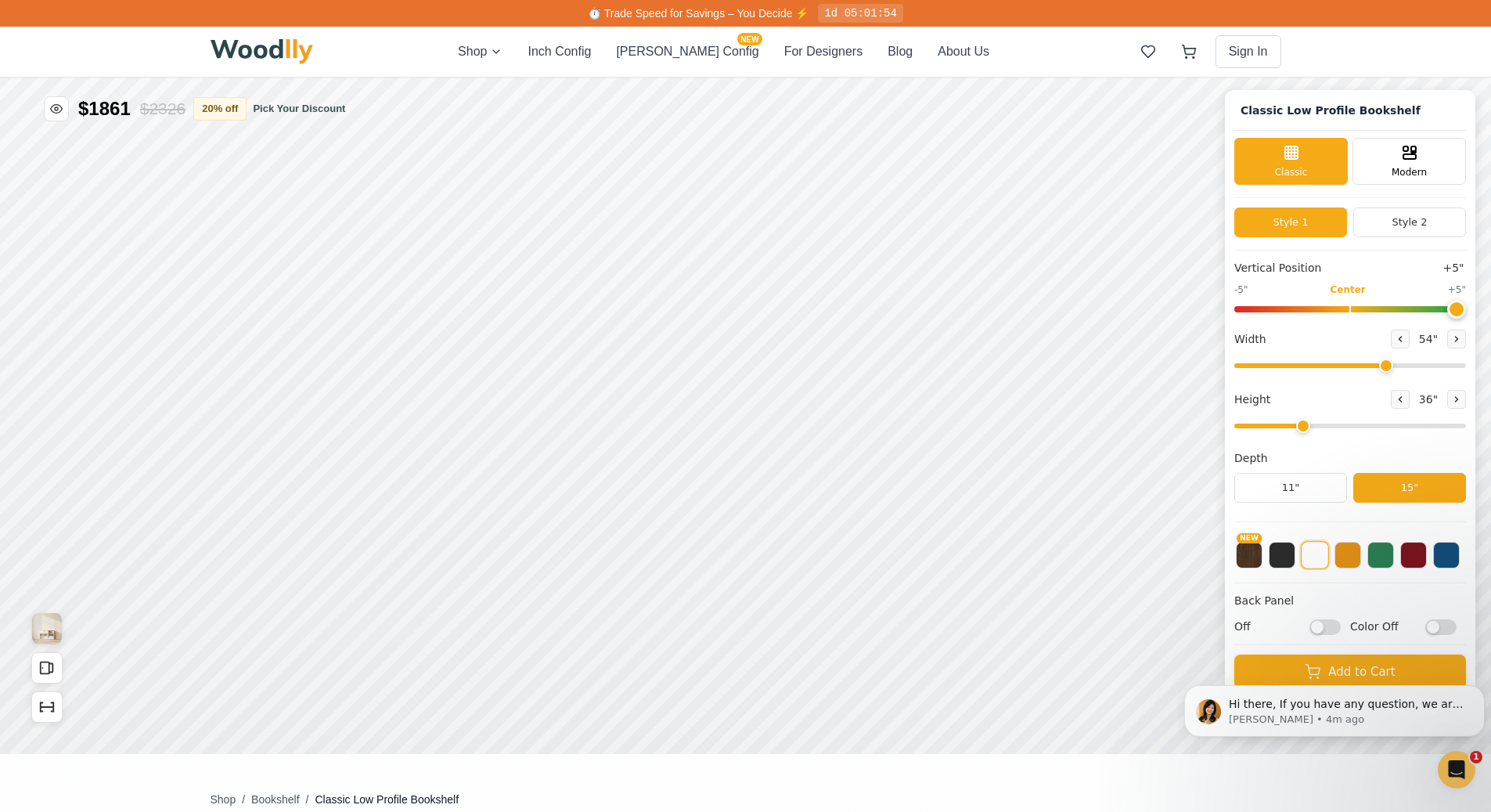
drag, startPoint x: 1353, startPoint y: 305, endPoint x: 1508, endPoint y: 332, distance: 157.3
type input "5"
click at [1466, 313] on input "range" at bounding box center [1349, 309] width 231 height 7
drag, startPoint x: 1398, startPoint y: 366, endPoint x: 1508, endPoint y: 368, distance: 110.0
type input "72"
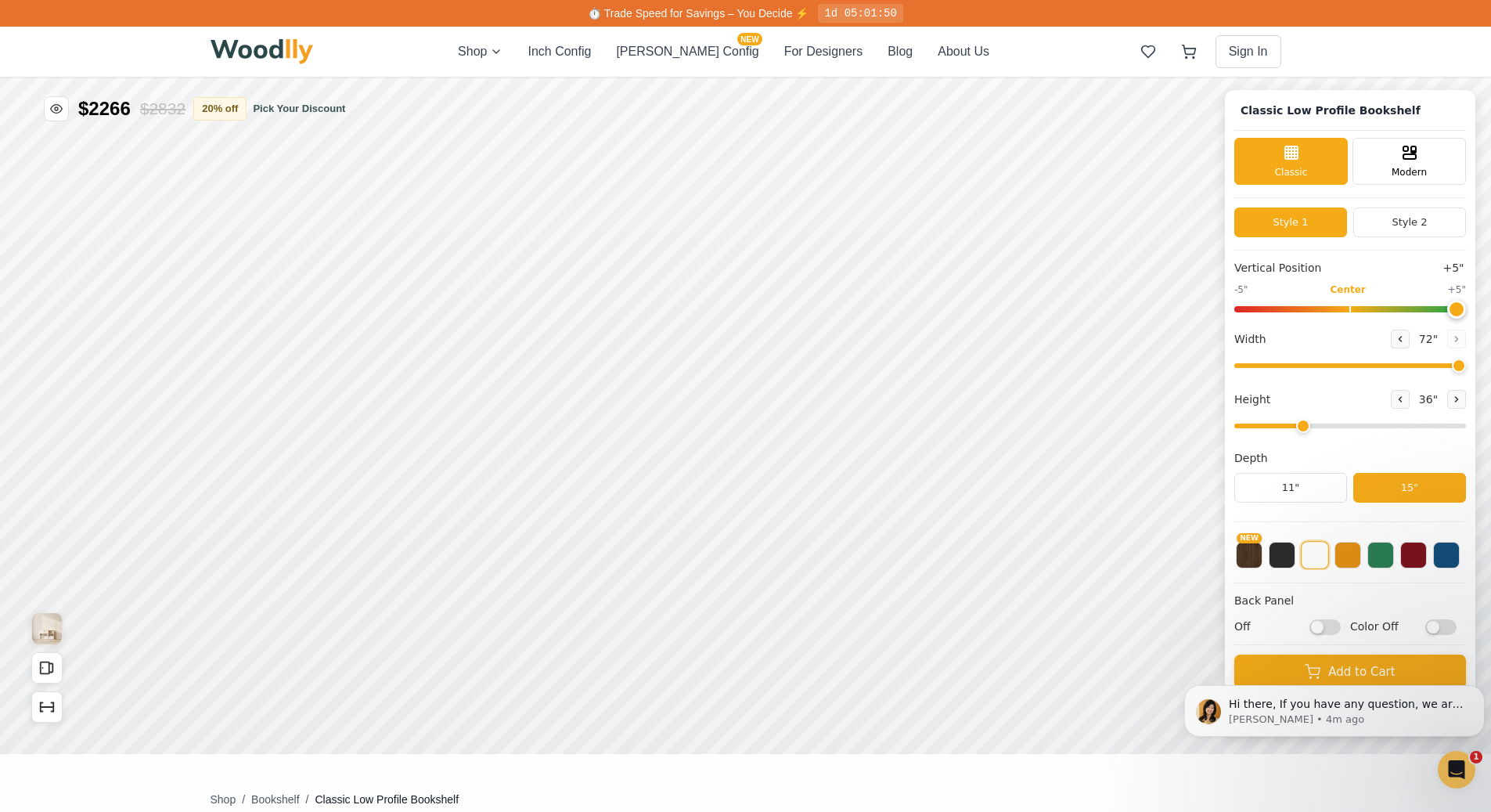
click at [1466, 368] on input "range" at bounding box center [1349, 365] width 231 height 5
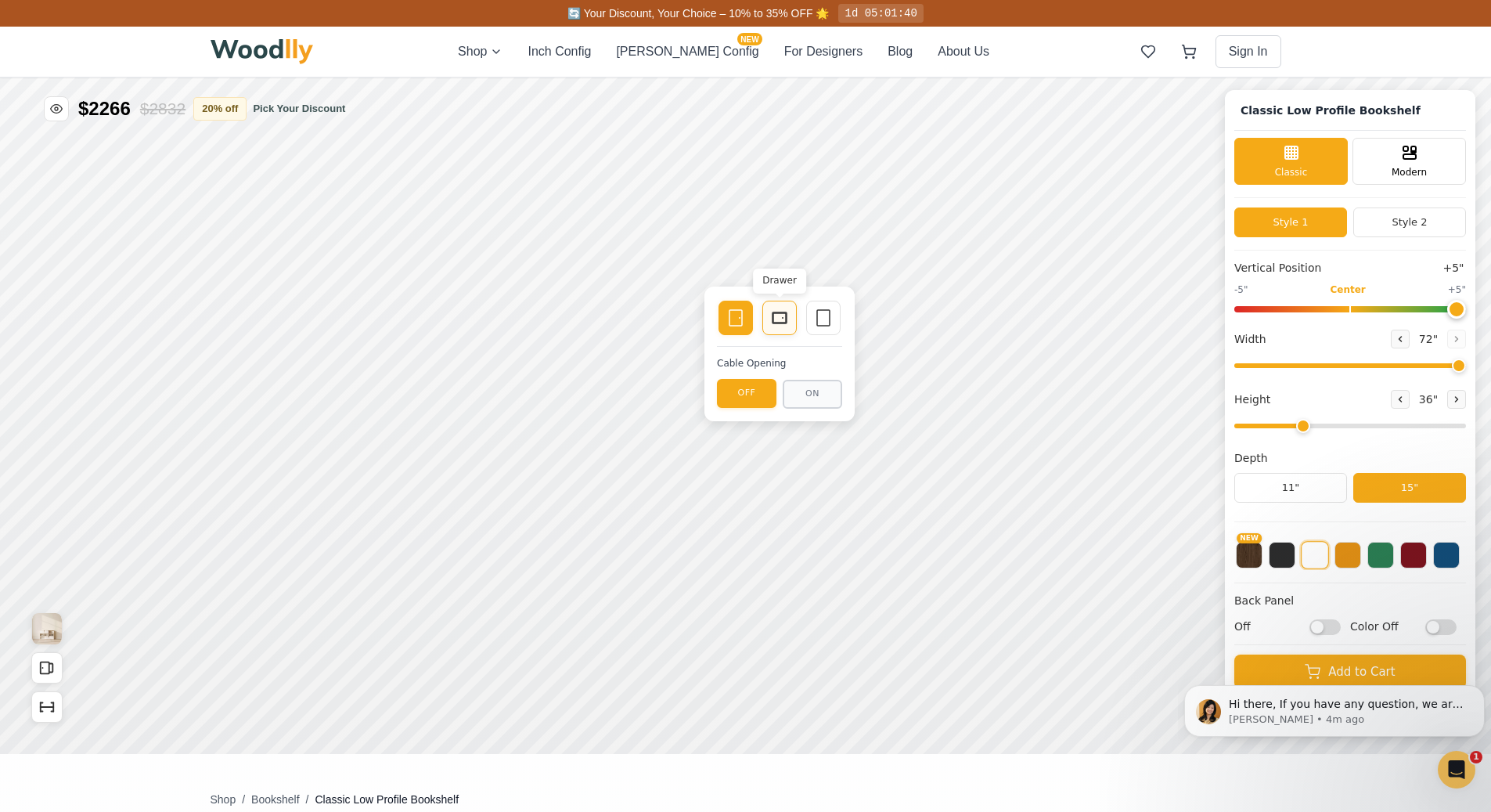
click at [777, 313] on icon at bounding box center [780, 318] width 19 height 19
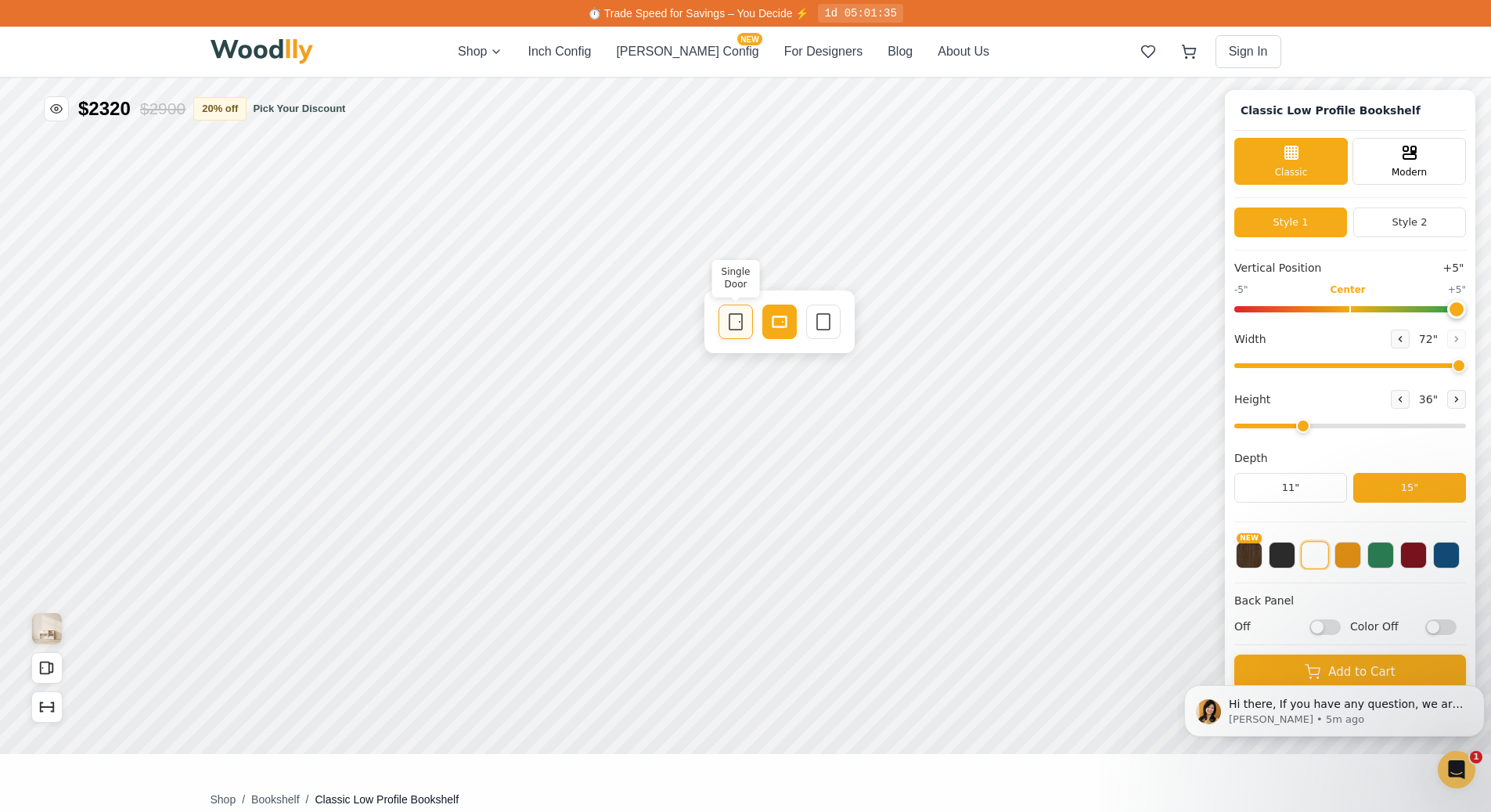
click at [737, 316] on icon at bounding box center [736, 322] width 19 height 19
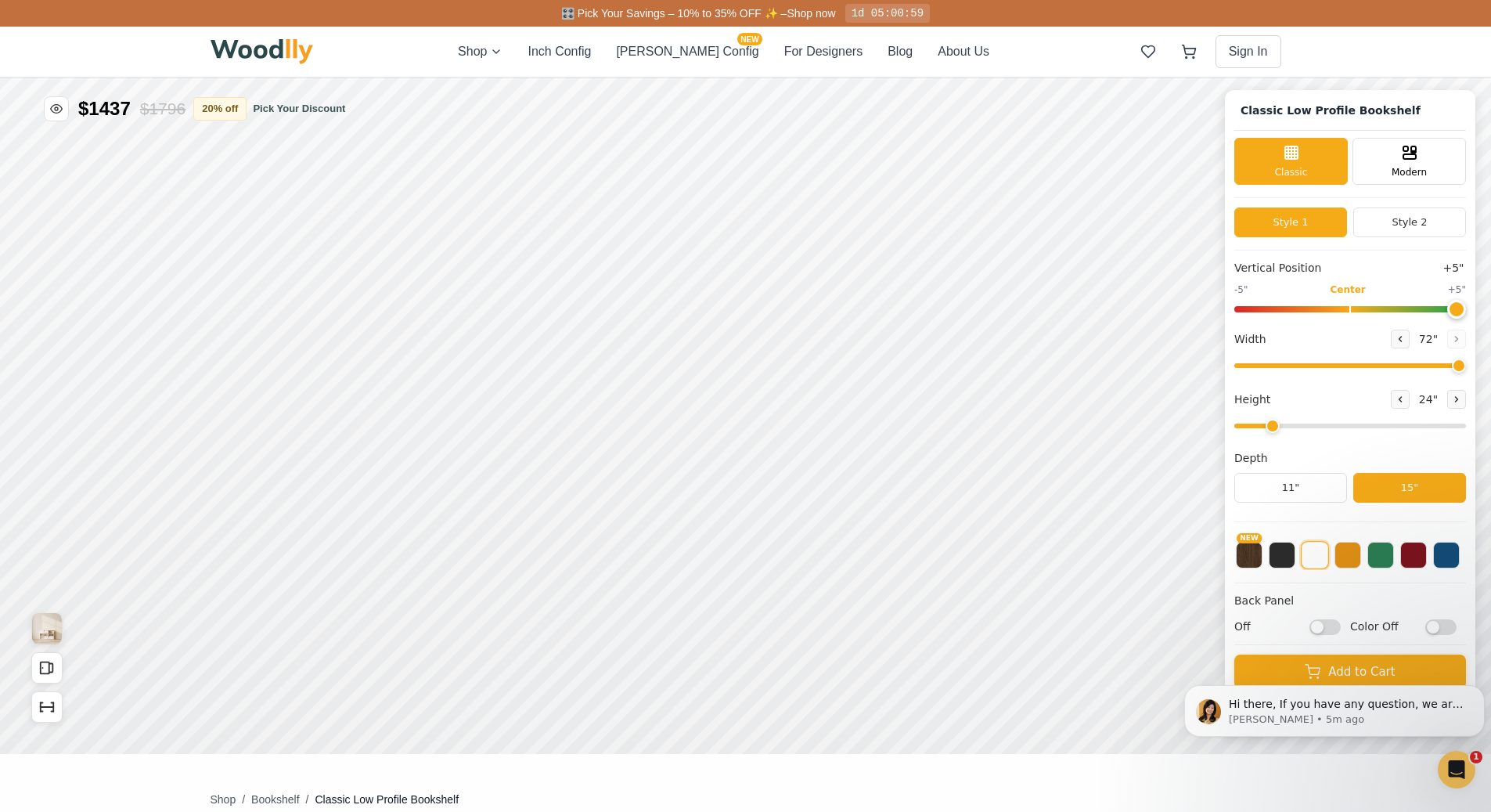
drag, startPoint x: 1315, startPoint y: 428, endPoint x: 1279, endPoint y: 428, distance: 36.0
type input "2"
click at [1279, 428] on input "range" at bounding box center [1349, 426] width 231 height 5
click at [1318, 485] on button "11"" at bounding box center [1290, 488] width 112 height 30
click at [1438, 222] on button "Style 2" at bounding box center [1409, 223] width 112 height 30
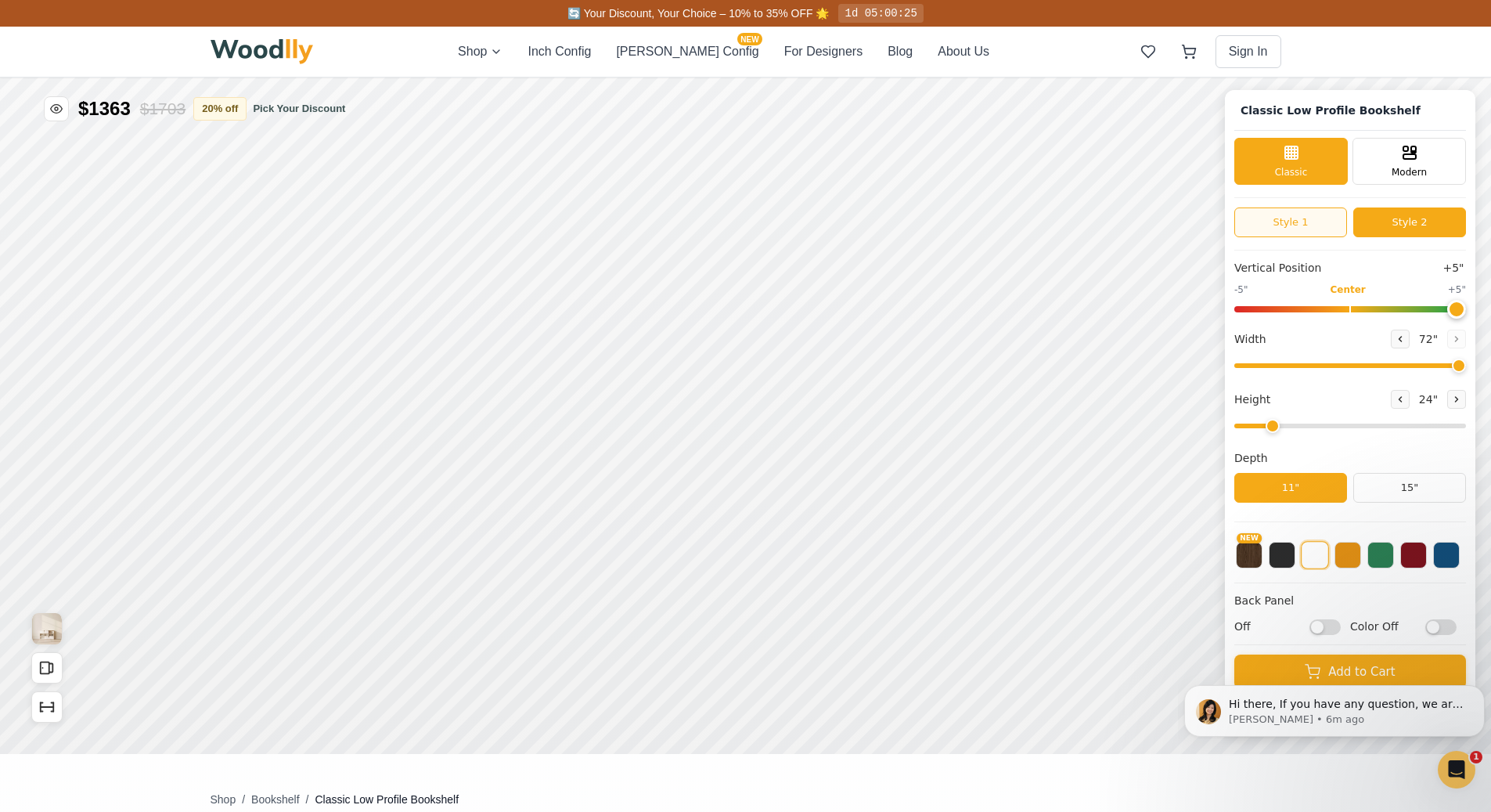
click at [1313, 220] on button "Style 1" at bounding box center [1290, 223] width 112 height 30
click at [1393, 218] on button "Style 2" at bounding box center [1409, 223] width 112 height 30
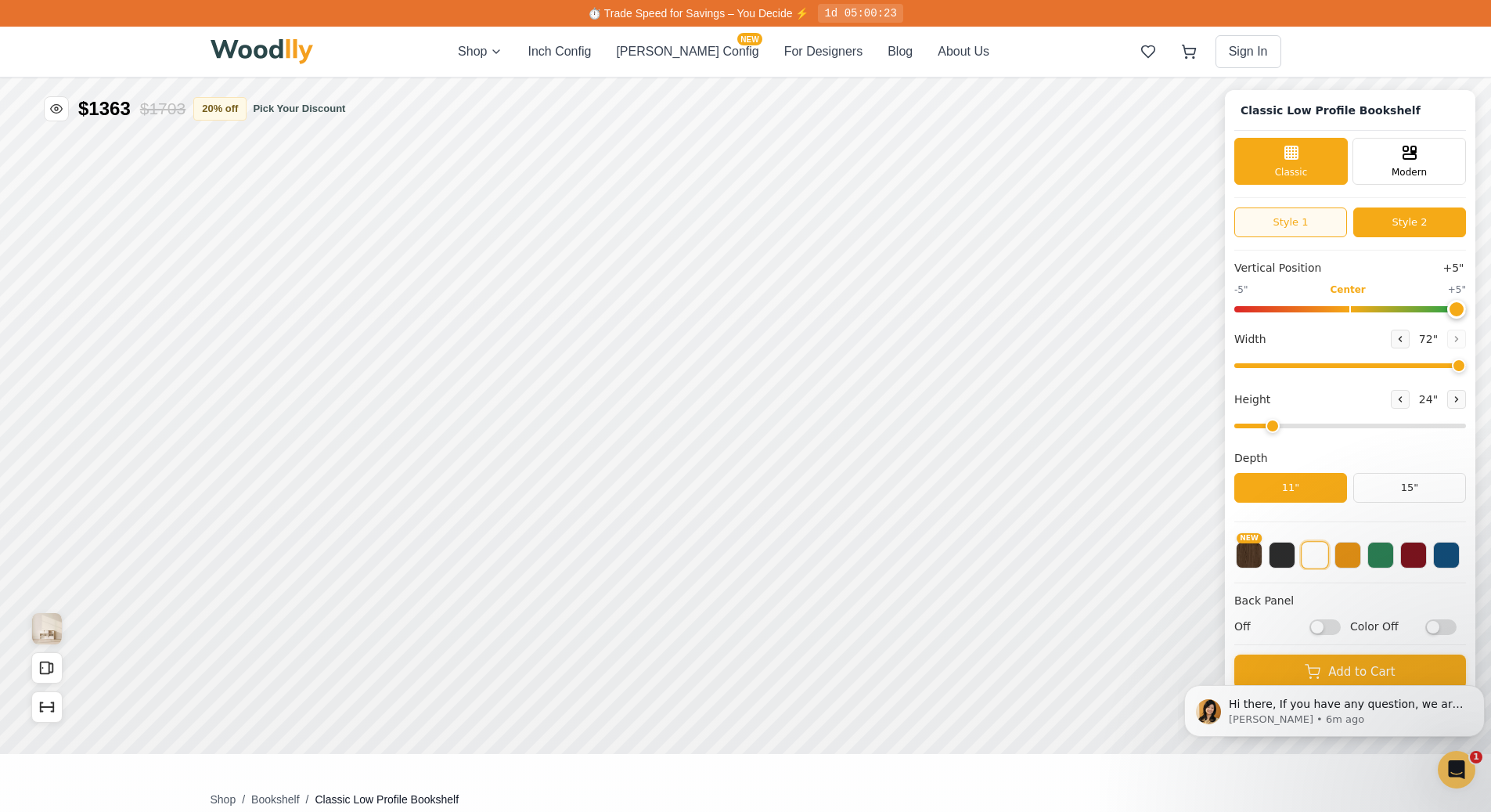
click at [1330, 219] on button "Style 1" at bounding box center [1290, 223] width 112 height 30
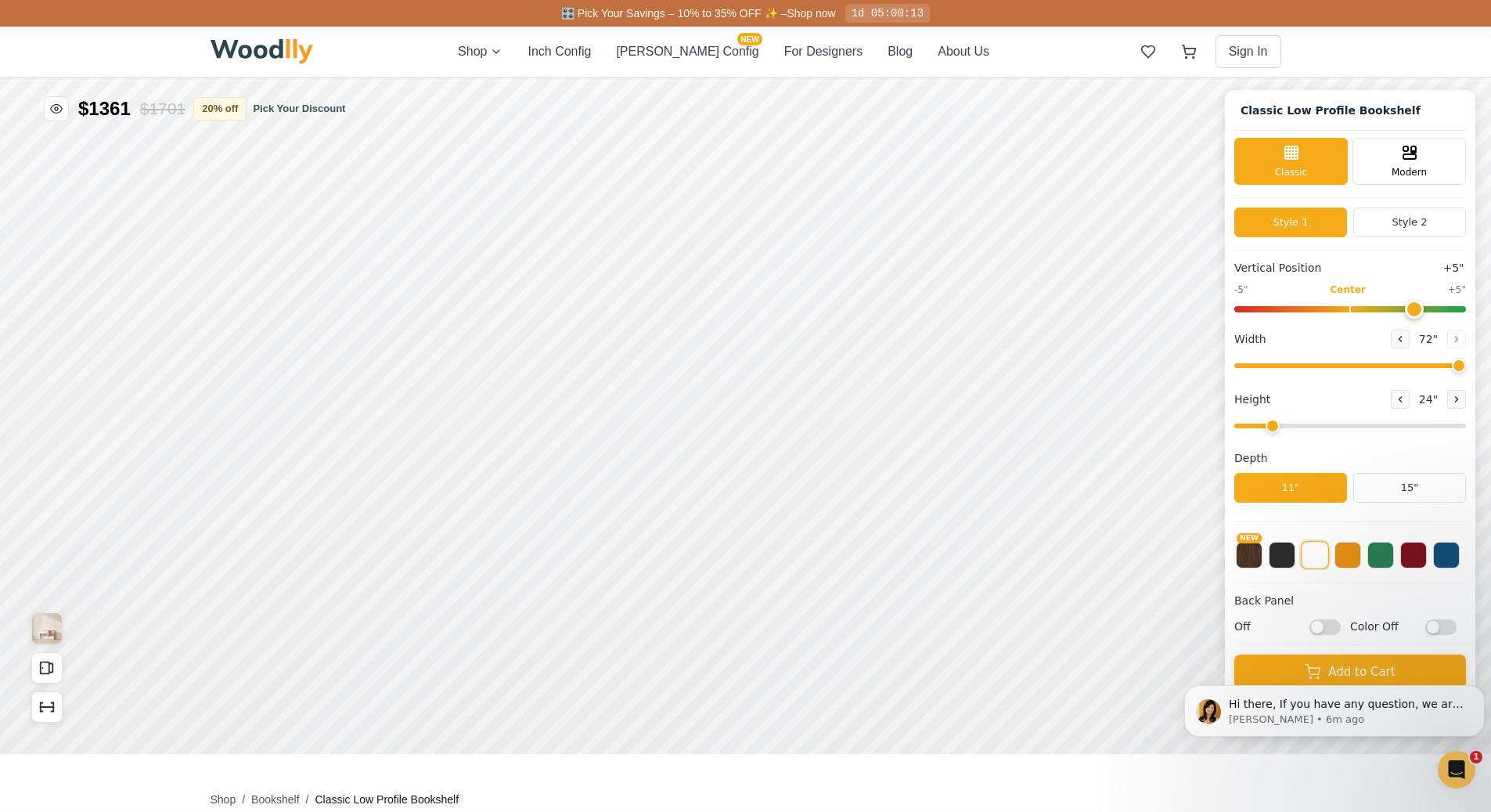
click at [1417, 312] on input "range" at bounding box center [1349, 309] width 231 height 7
drag, startPoint x: 1429, startPoint y: 309, endPoint x: 1360, endPoint y: 326, distance: 71.1
type input "0"
click at [1360, 313] on input "range" at bounding box center [1349, 309] width 231 height 7
click at [961, 431] on icon at bounding box center [961, 428] width 19 height 19
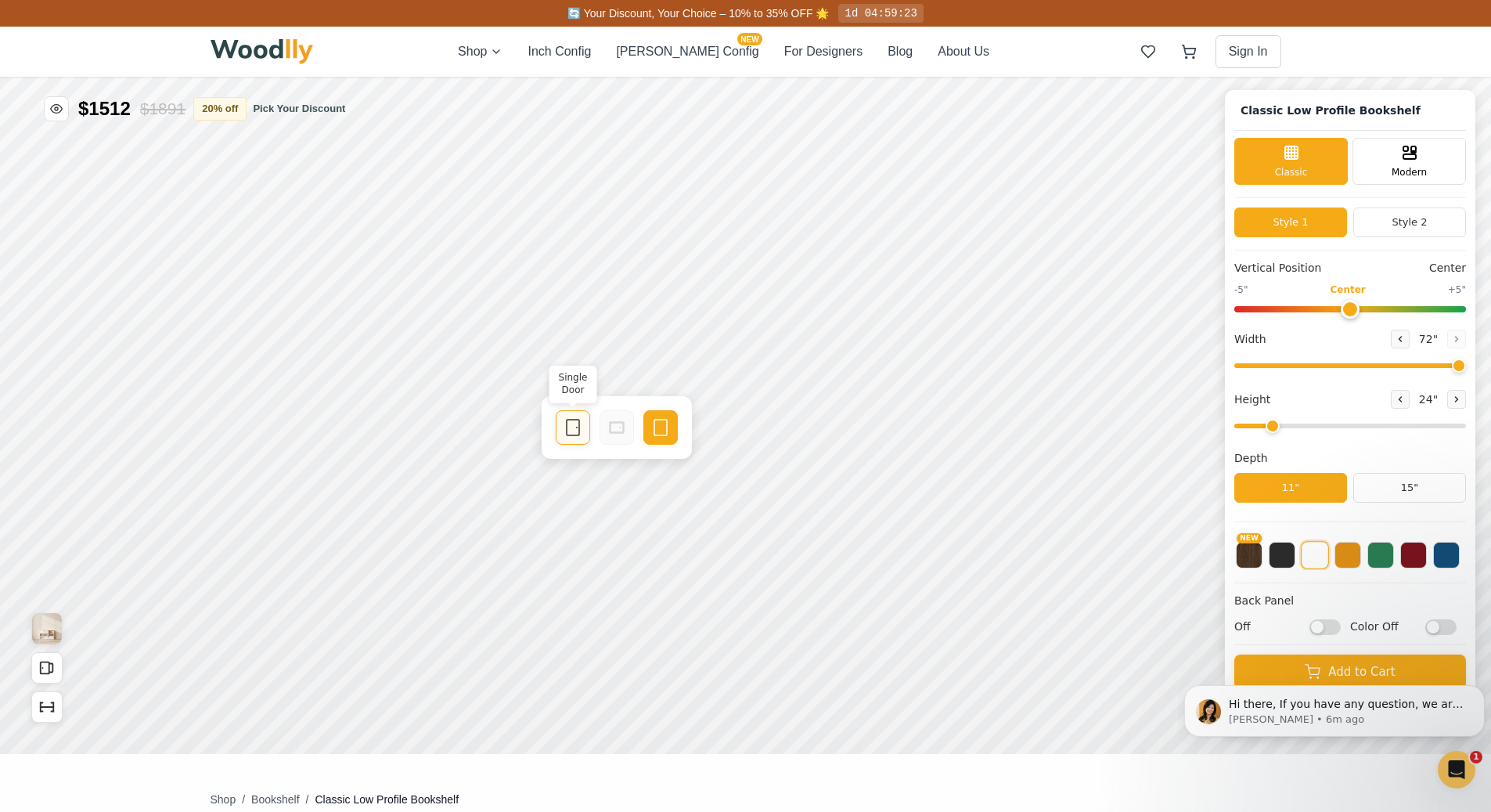
click at [574, 430] on icon at bounding box center [573, 428] width 19 height 19
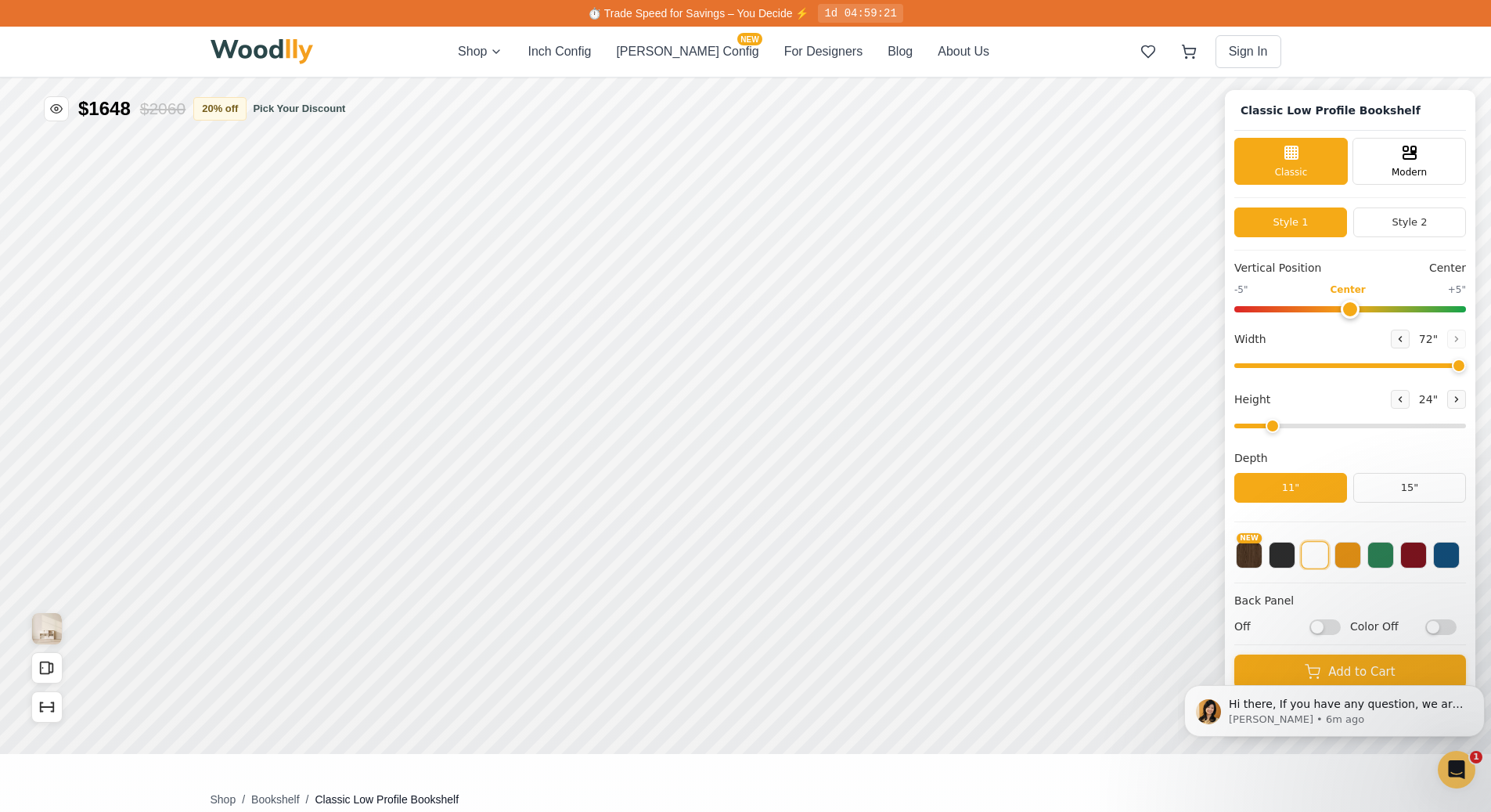
scroll to position [6, 0]
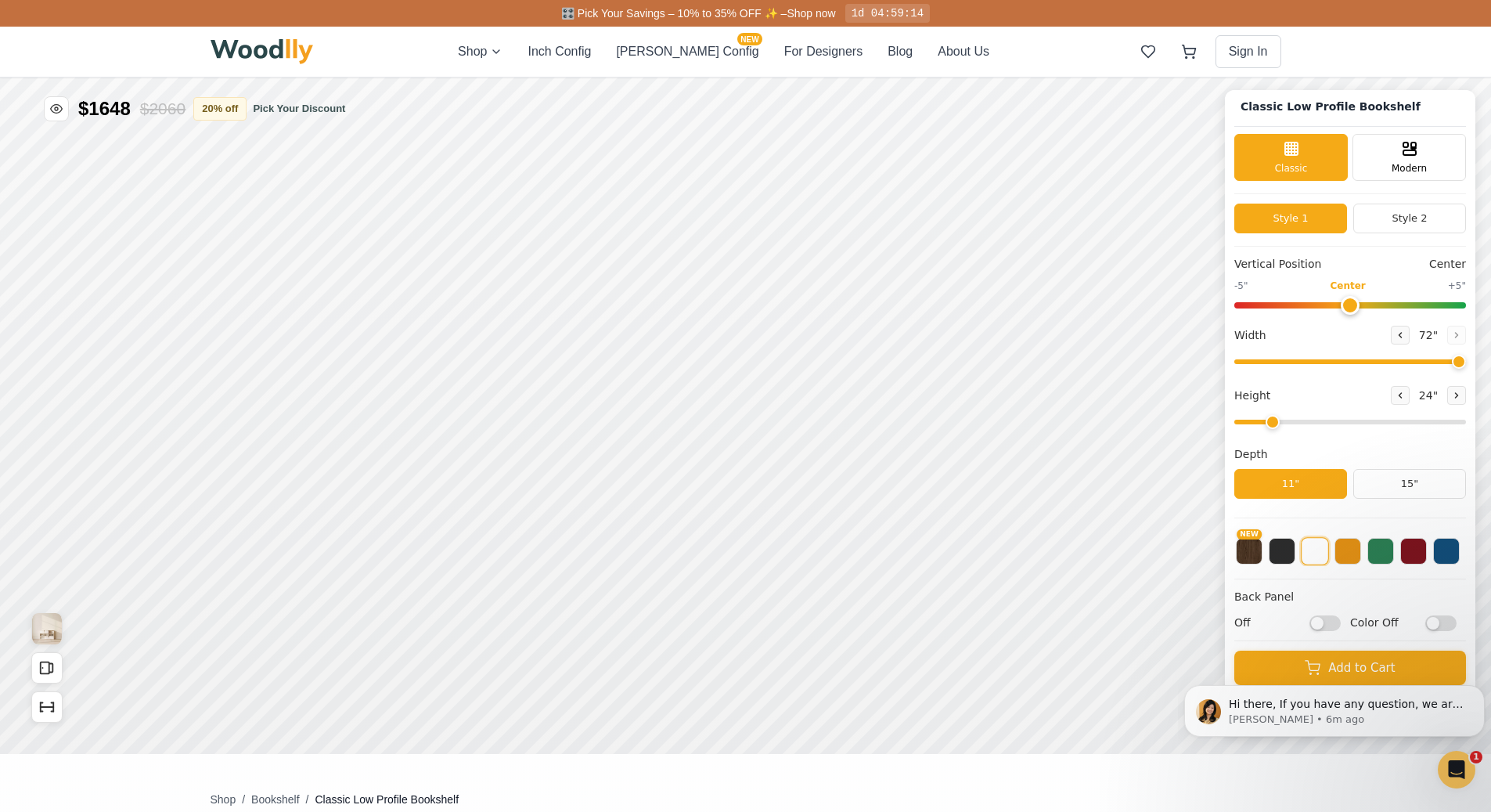
click at [1341, 622] on input "Off" at bounding box center [1325, 623] width 31 height 16
checkbox input "true"
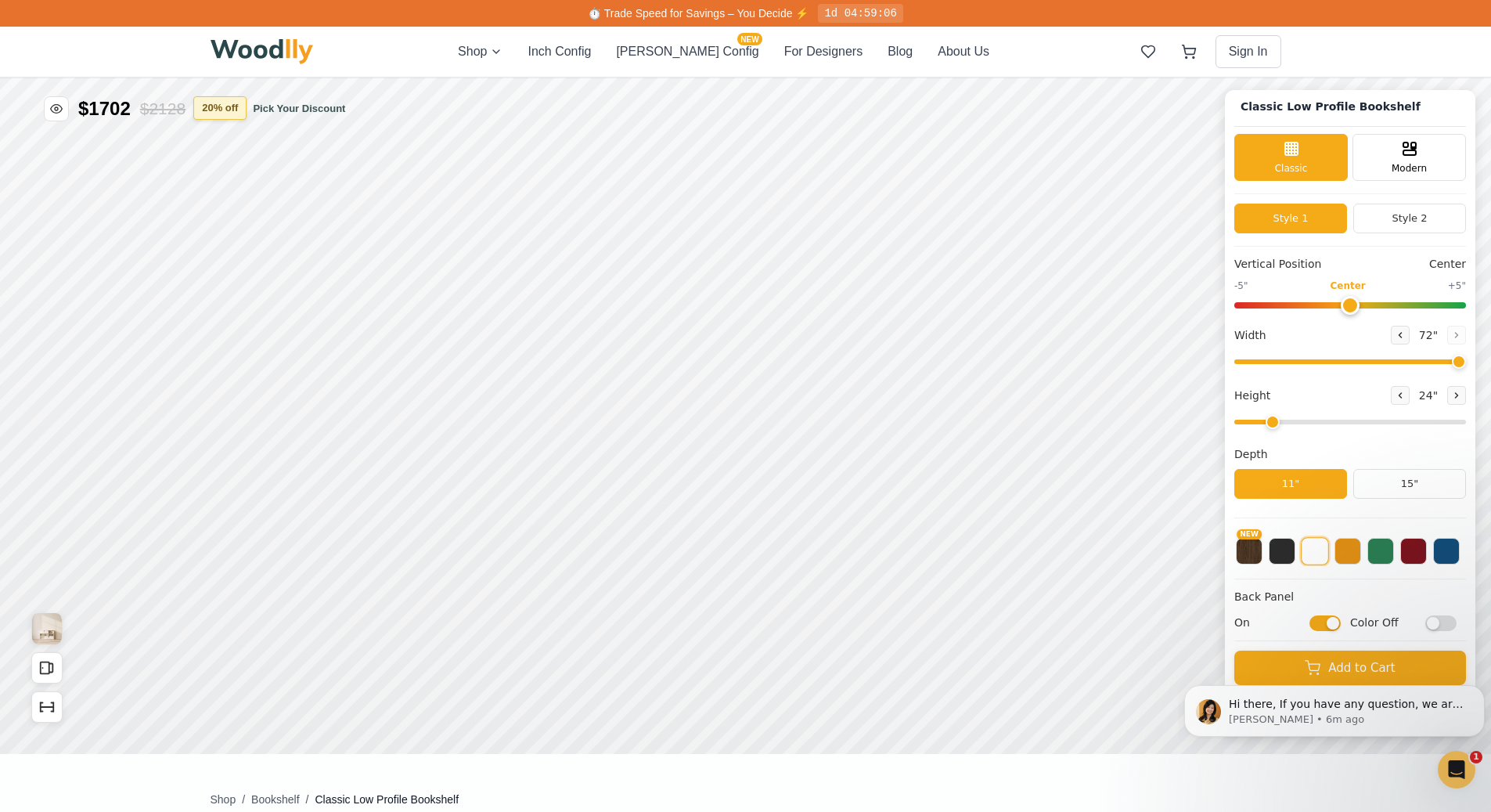
click at [209, 107] on button "20 % off" at bounding box center [220, 108] width 53 height 24
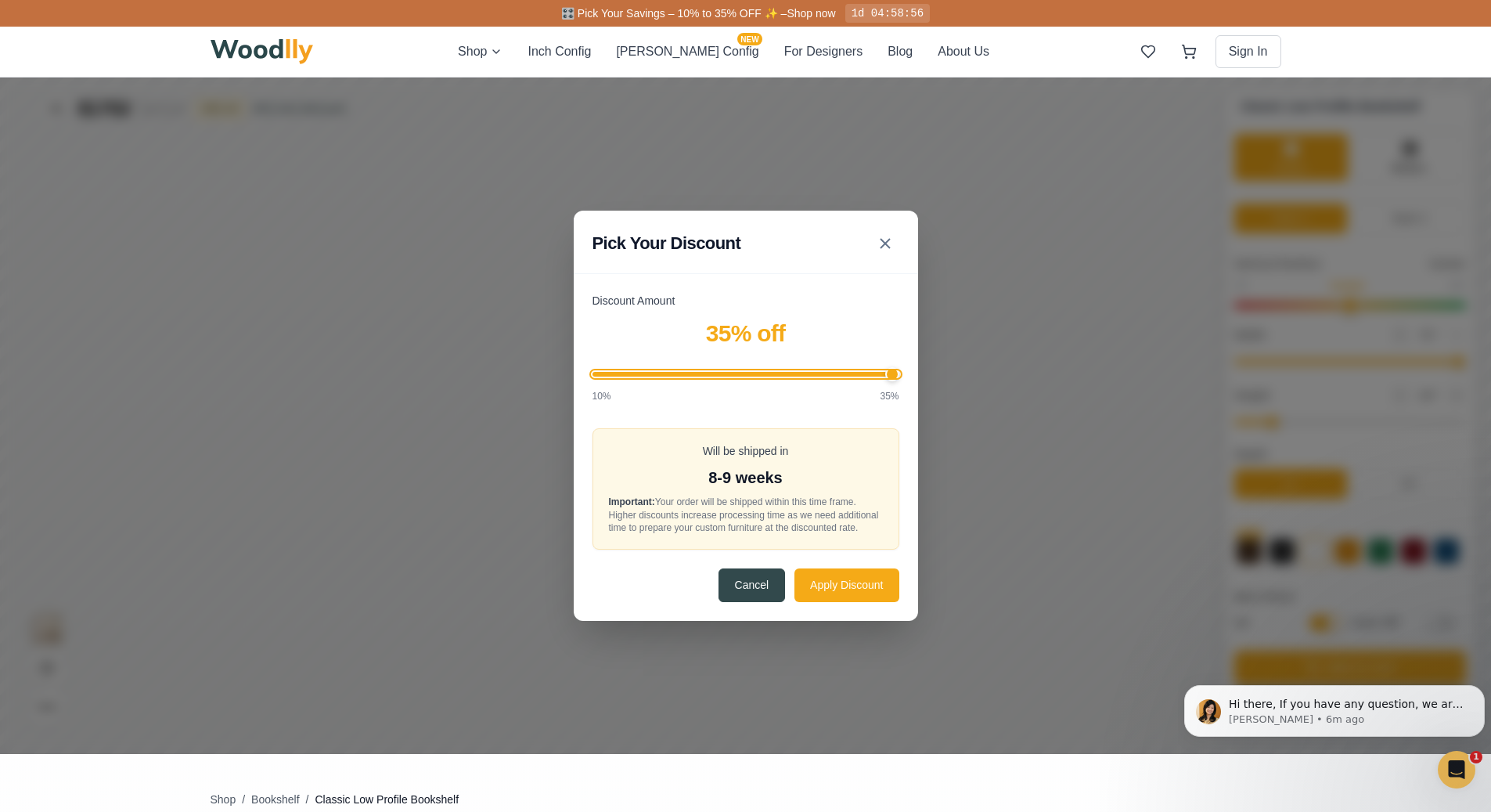
drag, startPoint x: 725, startPoint y: 373, endPoint x: 950, endPoint y: 380, distance: 225.1
click at [900, 377] on input "Discount Amount" at bounding box center [746, 374] width 307 height 5
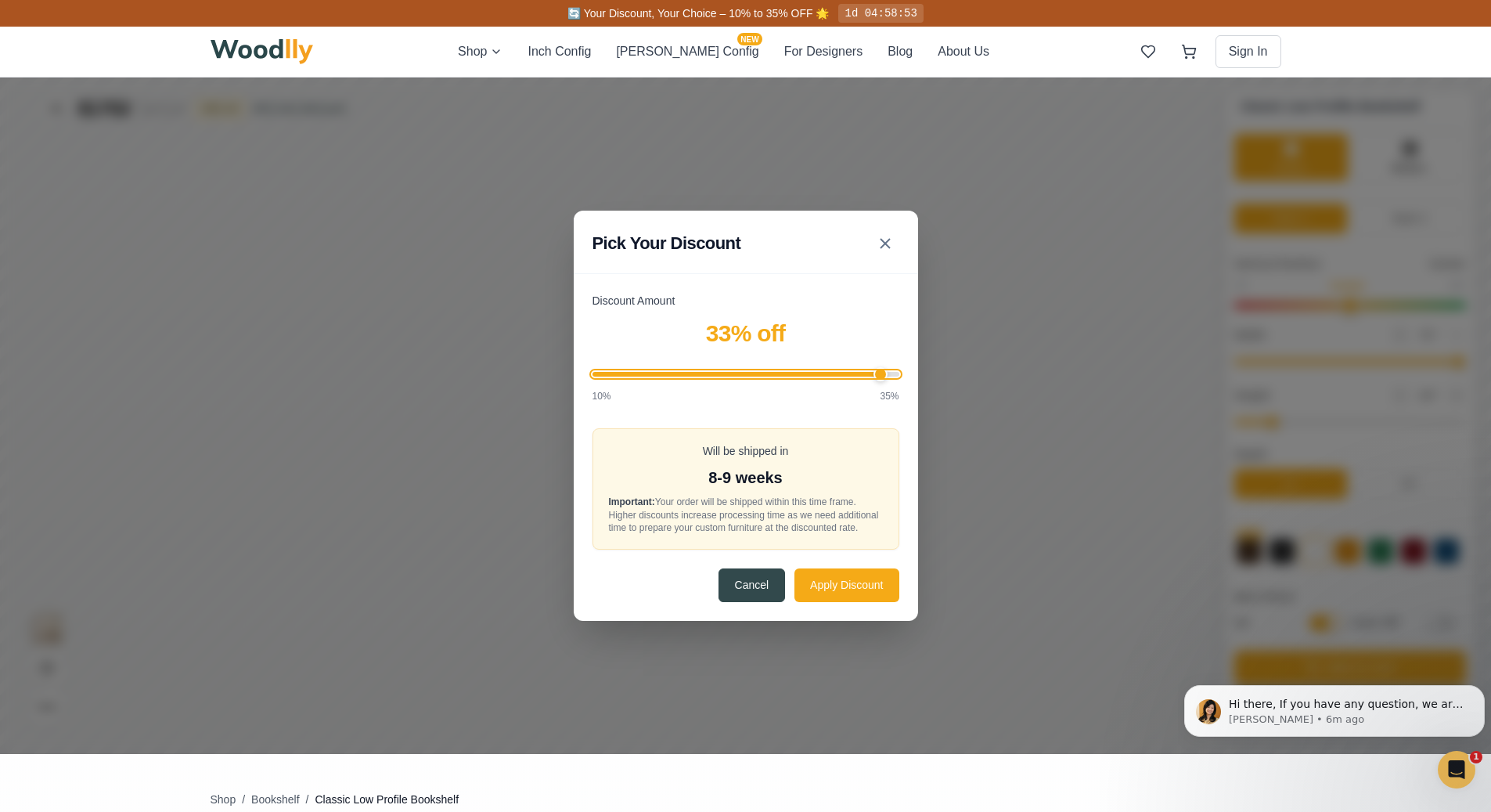
type input "35"
drag, startPoint x: 899, startPoint y: 374, endPoint x: 920, endPoint y: 374, distance: 21.0
click at [900, 374] on input "Discount Amount" at bounding box center [746, 374] width 307 height 5
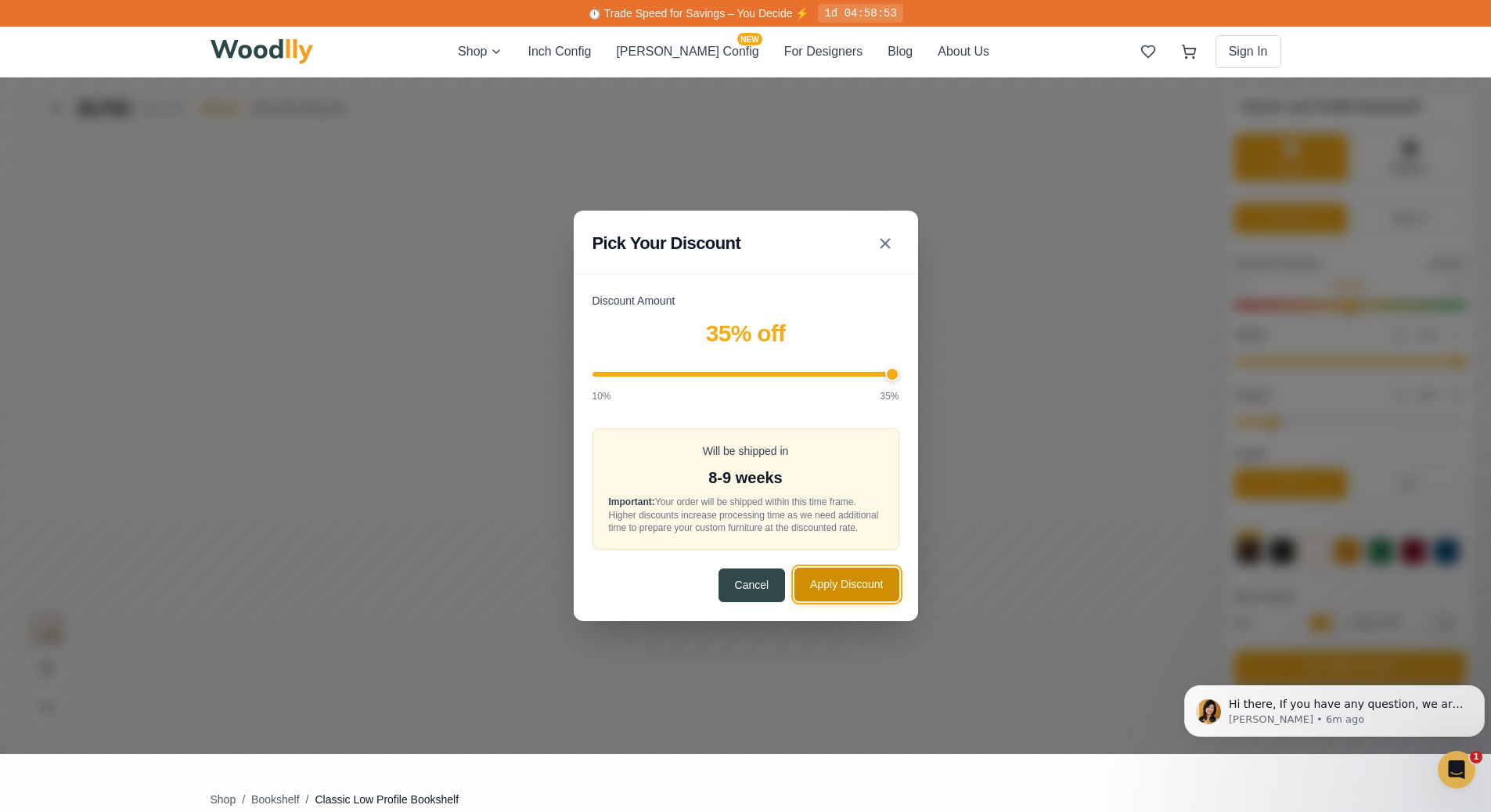
click at [870, 576] on button "Apply Discount" at bounding box center [846, 584] width 104 height 34
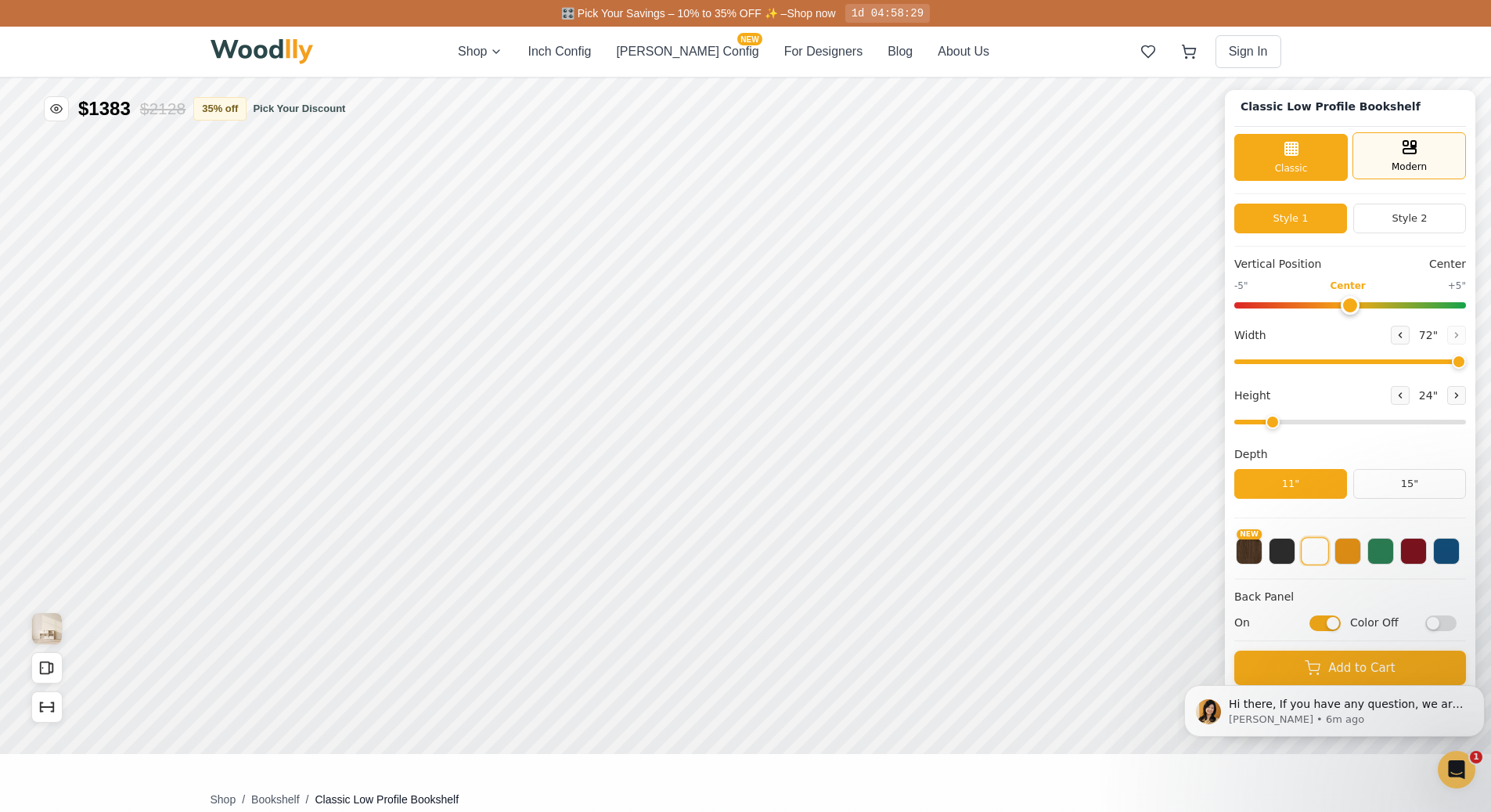
click at [1427, 170] on span "Modern" at bounding box center [1409, 166] width 35 height 14
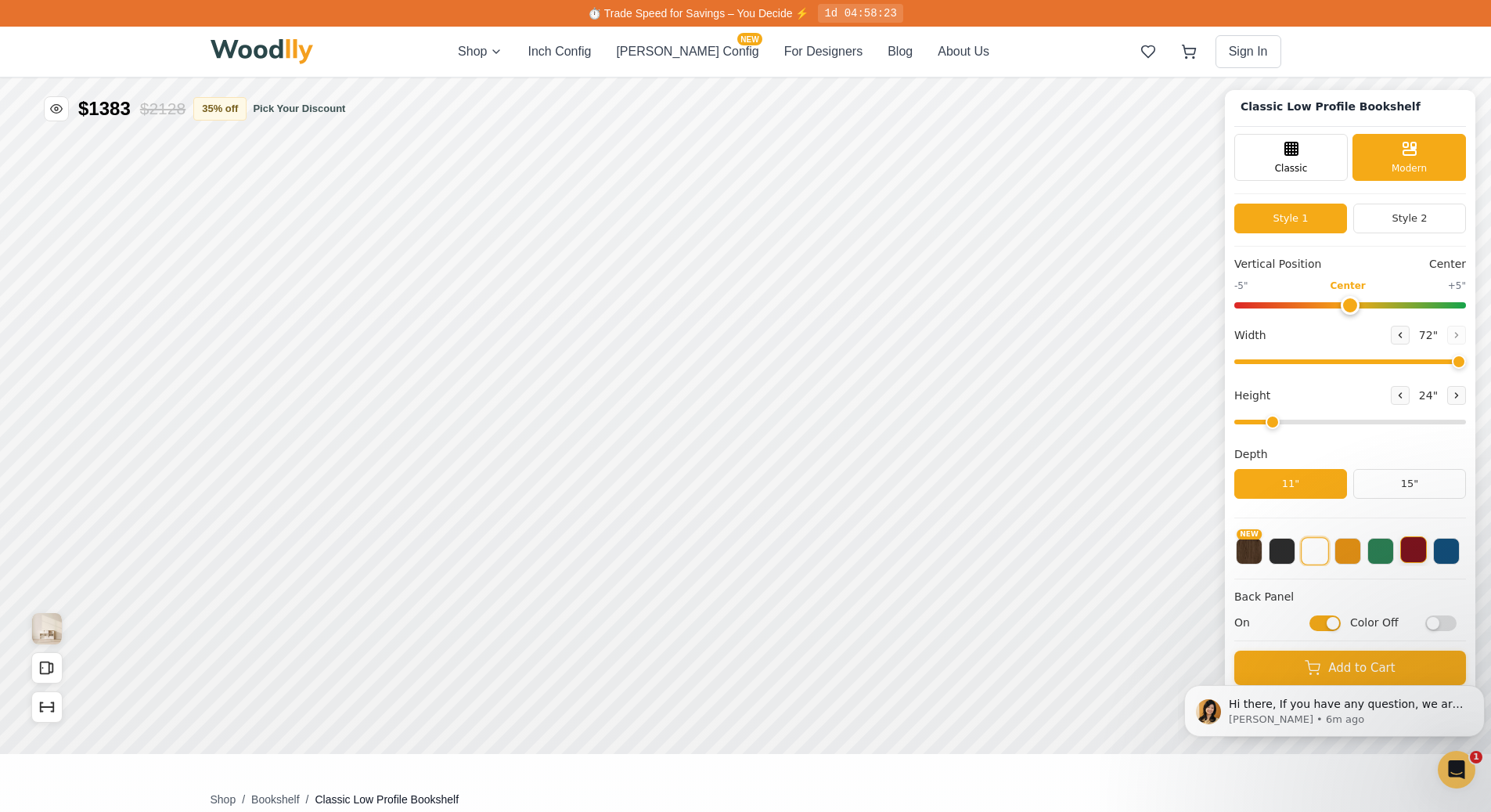
click at [1424, 552] on button at bounding box center [1414, 550] width 26 height 26
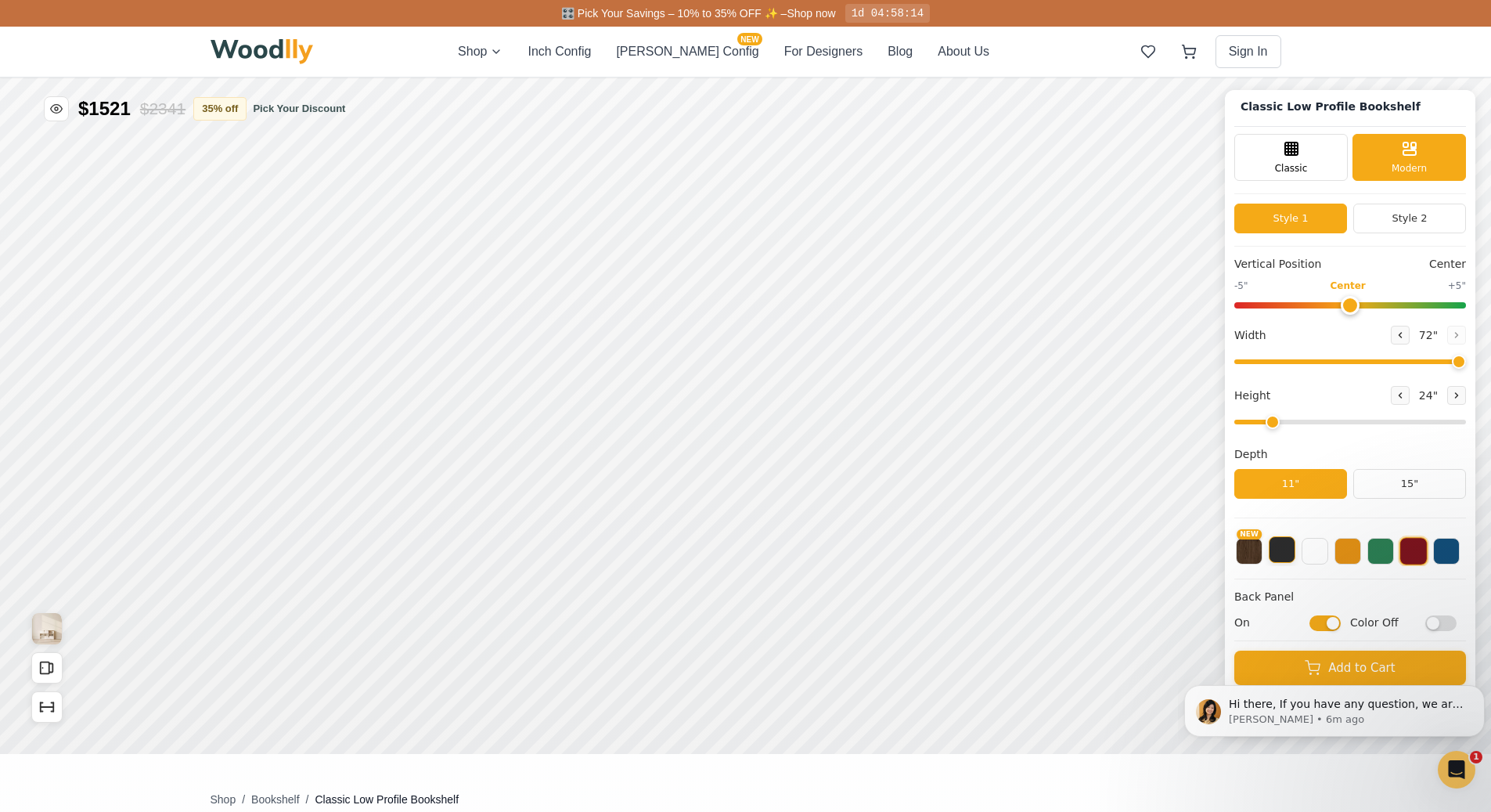
click at [1291, 550] on button at bounding box center [1282, 550] width 26 height 26
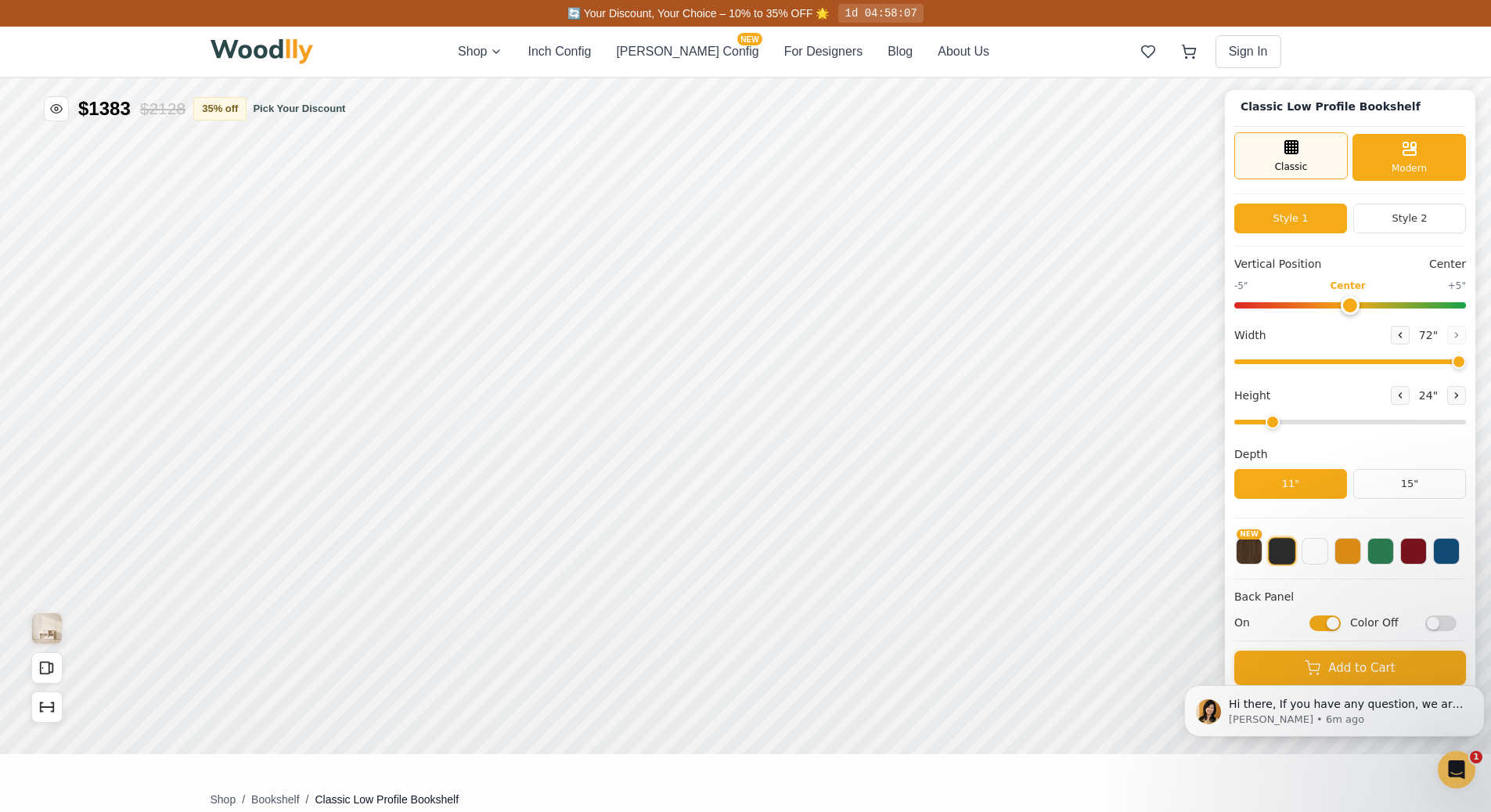
click at [1298, 144] on line at bounding box center [1291, 144] width 12 height 0
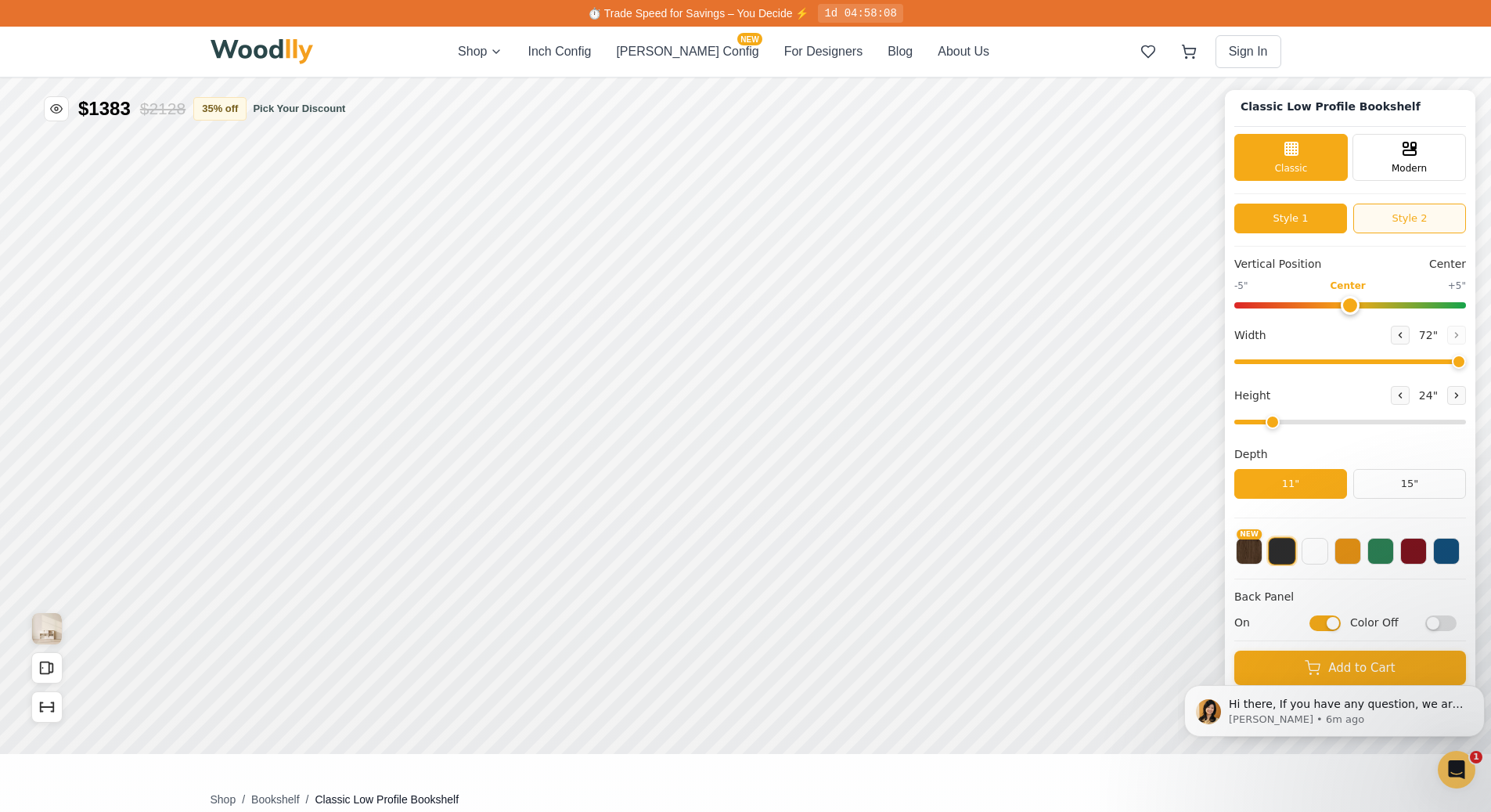
click at [1390, 220] on button "Style 2" at bounding box center [1409, 219] width 112 height 30
click at [1324, 214] on button "Style 1" at bounding box center [1290, 219] width 112 height 30
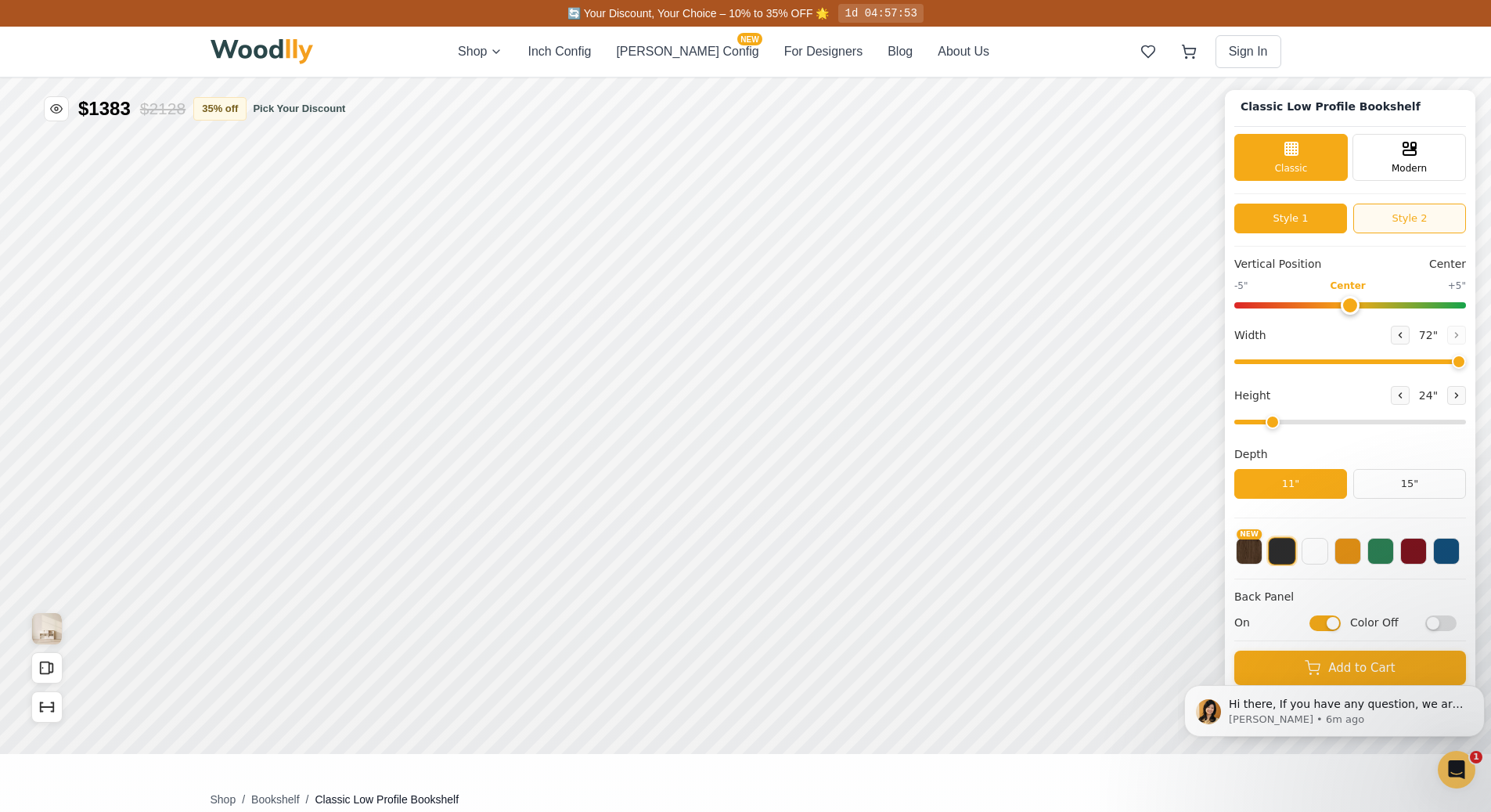
click at [1399, 215] on button "Style 2" at bounding box center [1409, 219] width 112 height 30
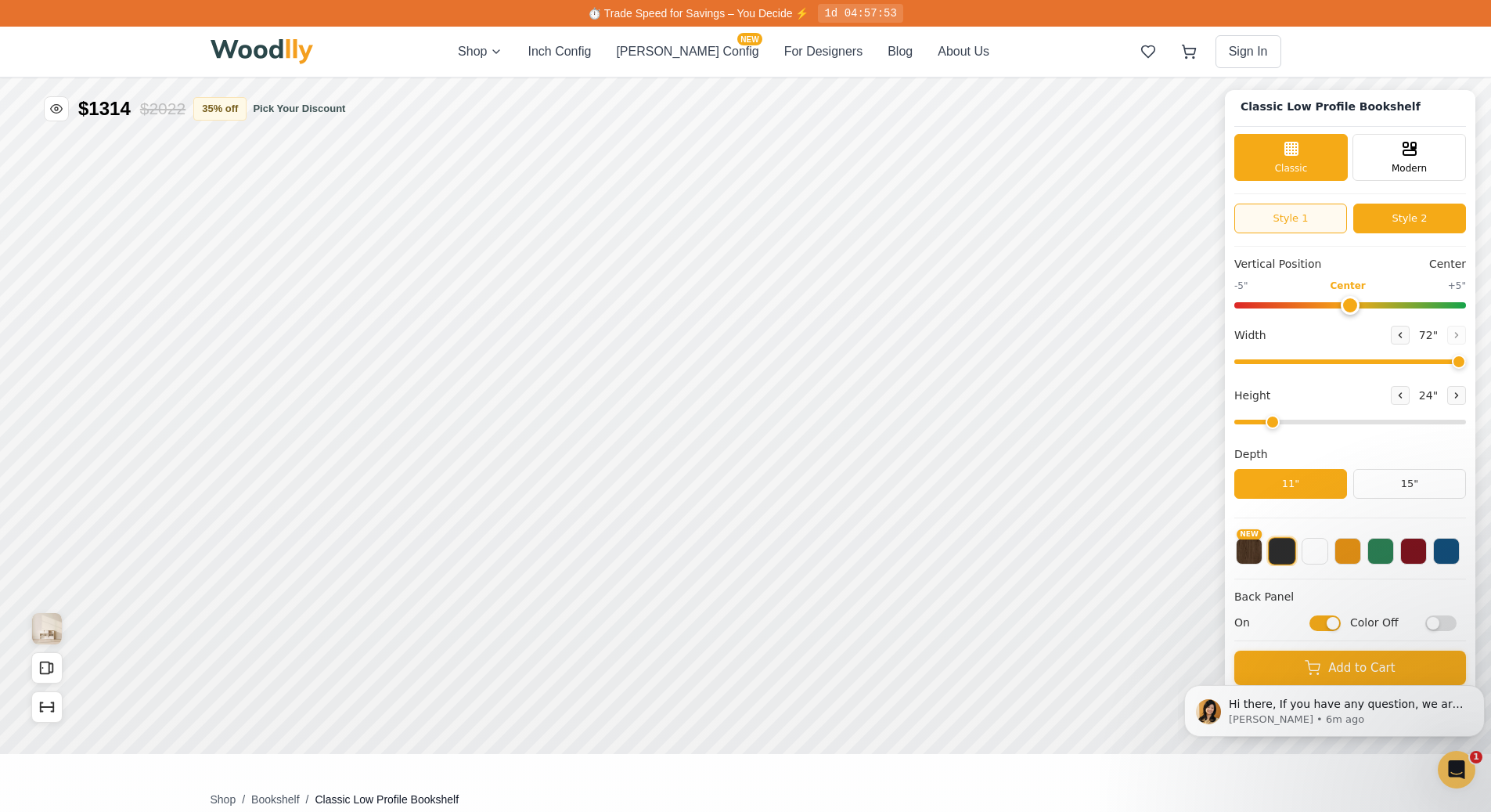
click at [1329, 210] on button "Style 1" at bounding box center [1290, 219] width 112 height 30
click at [1402, 222] on button "Style 2" at bounding box center [1409, 219] width 112 height 30
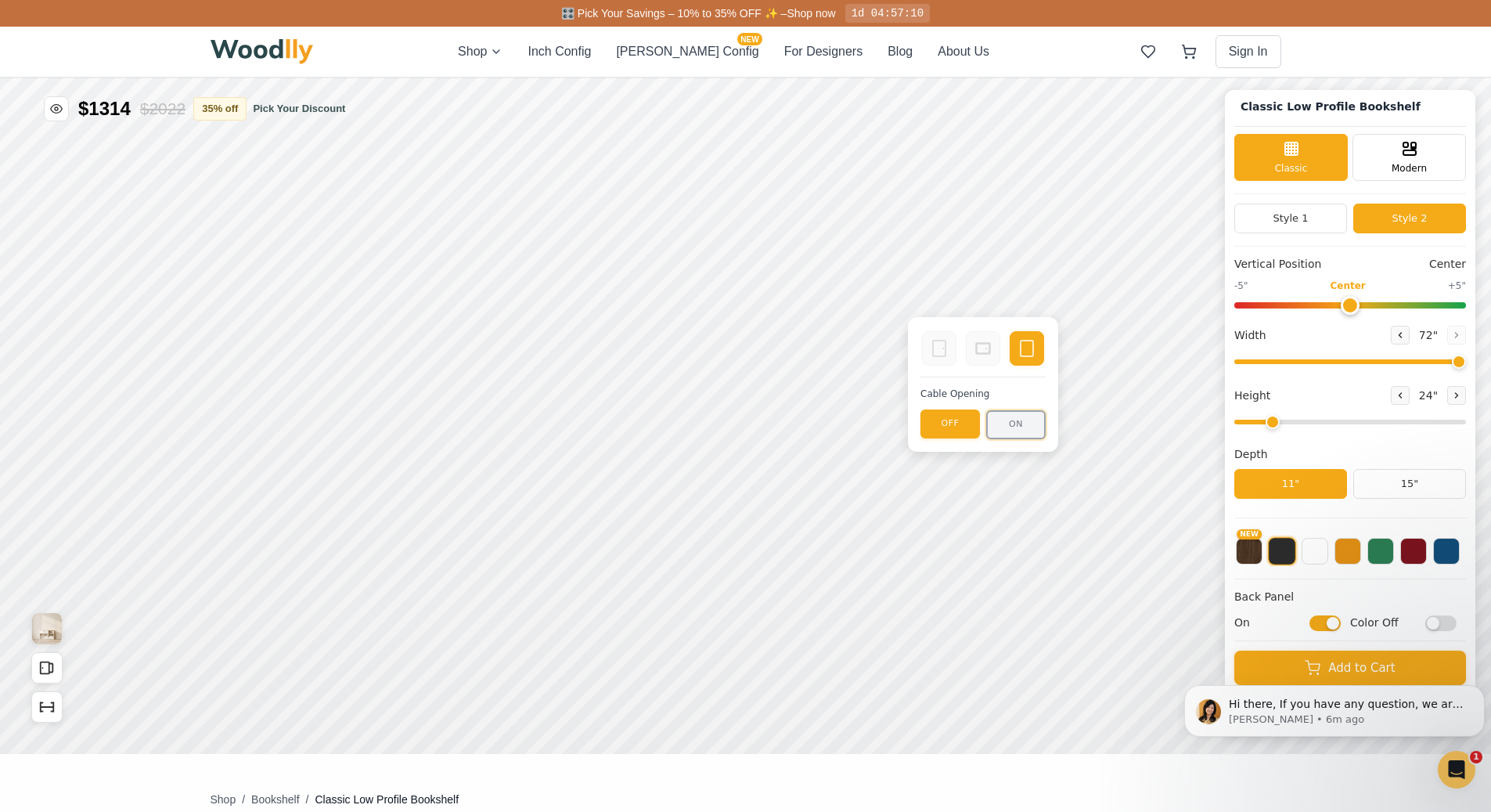
click at [1023, 424] on button "ON" at bounding box center [1016, 424] width 59 height 29
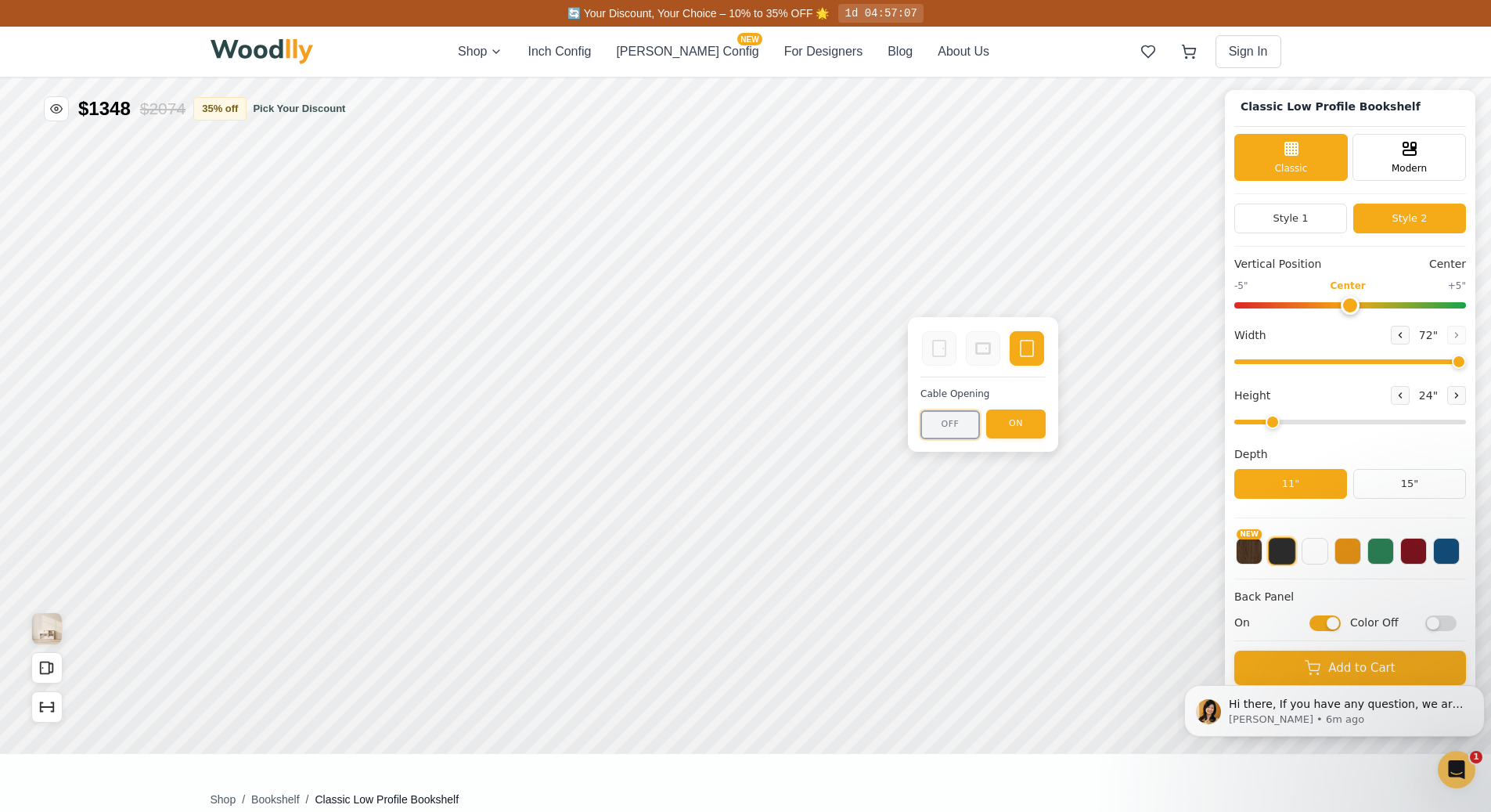
click at [945, 424] on button "OFF" at bounding box center [950, 424] width 59 height 29
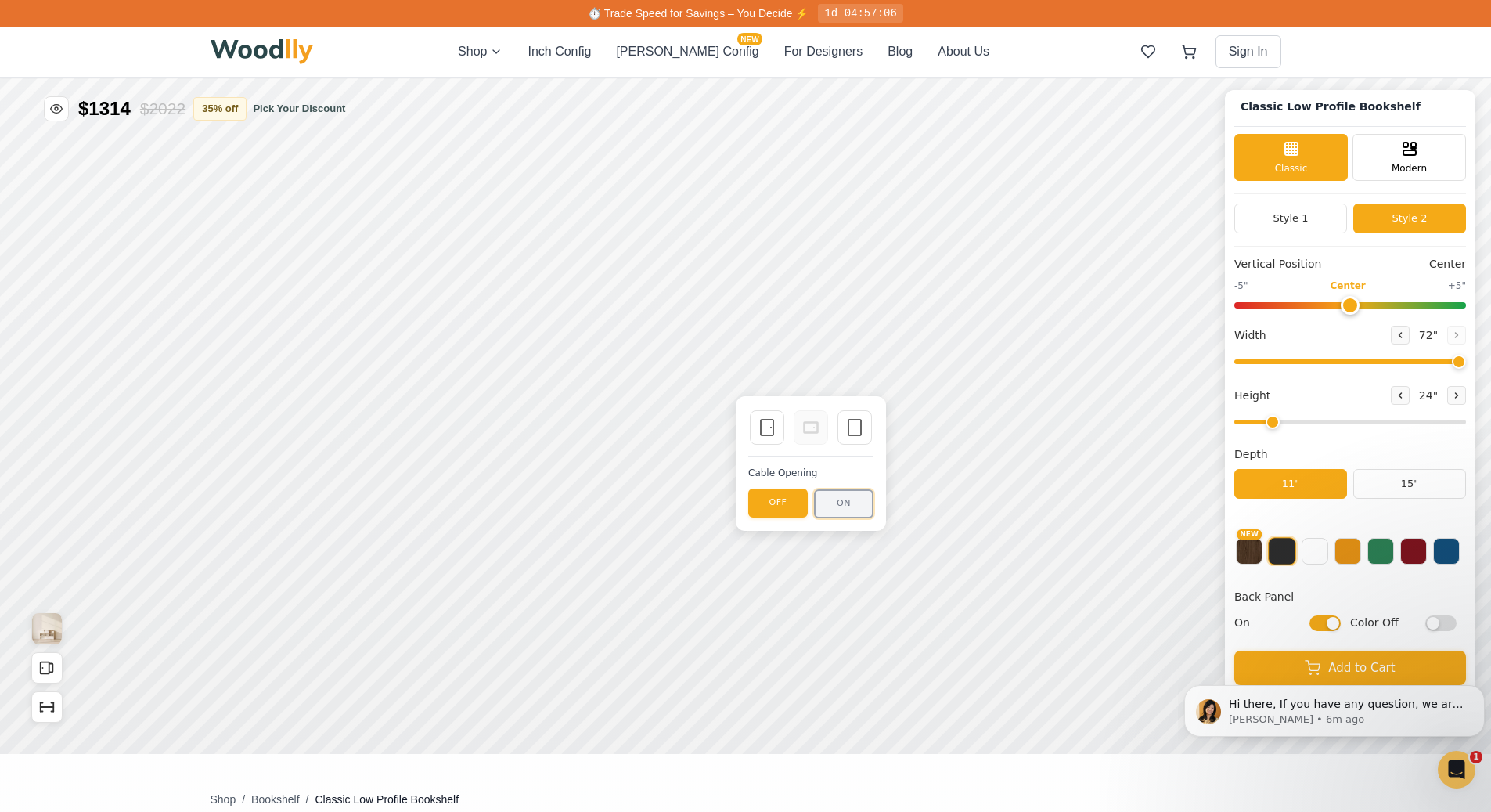
click at [845, 499] on button "ON" at bounding box center [843, 503] width 59 height 29
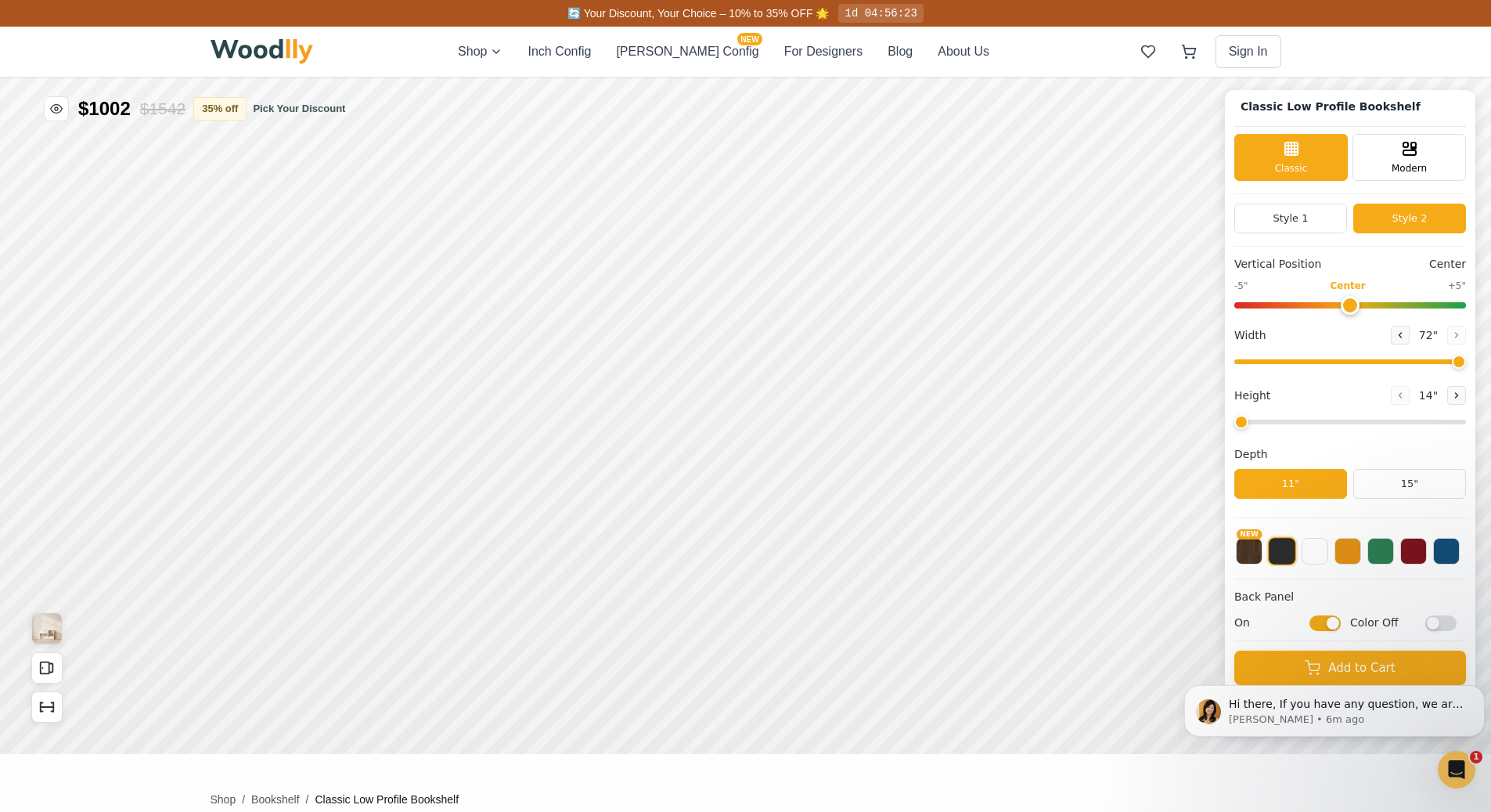
drag, startPoint x: 1280, startPoint y: 421, endPoint x: 1251, endPoint y: 423, distance: 29.1
click at [1251, 423] on input "range" at bounding box center [1349, 421] width 231 height 5
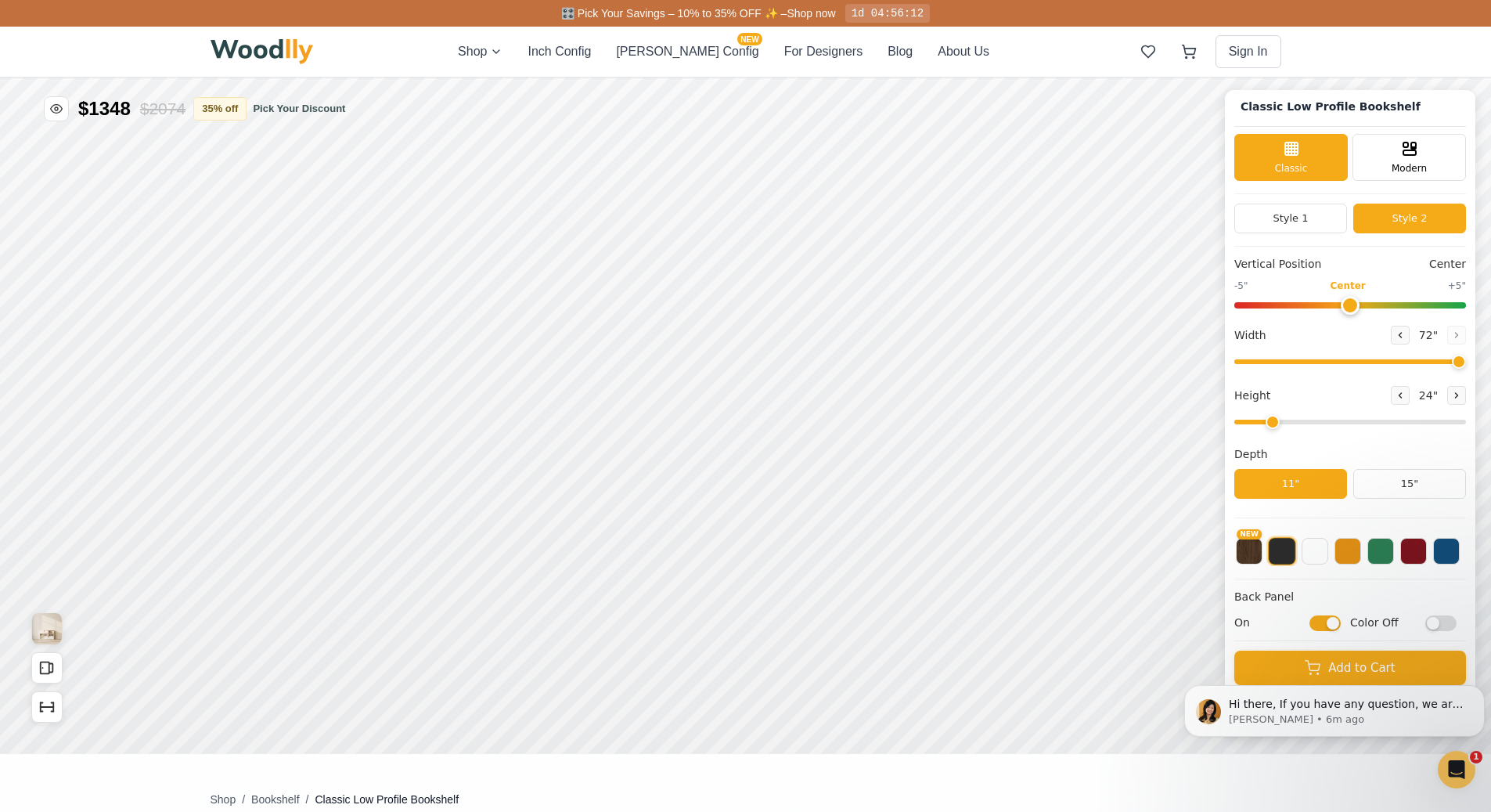
drag, startPoint x: 1257, startPoint y: 424, endPoint x: 1280, endPoint y: 422, distance: 23.1
type input "2"
click at [1280, 422] on input "range" at bounding box center [1349, 421] width 231 height 5
click at [54, 663] on icon "Open All Doors and Drawers" at bounding box center [47, 668] width 17 height 17
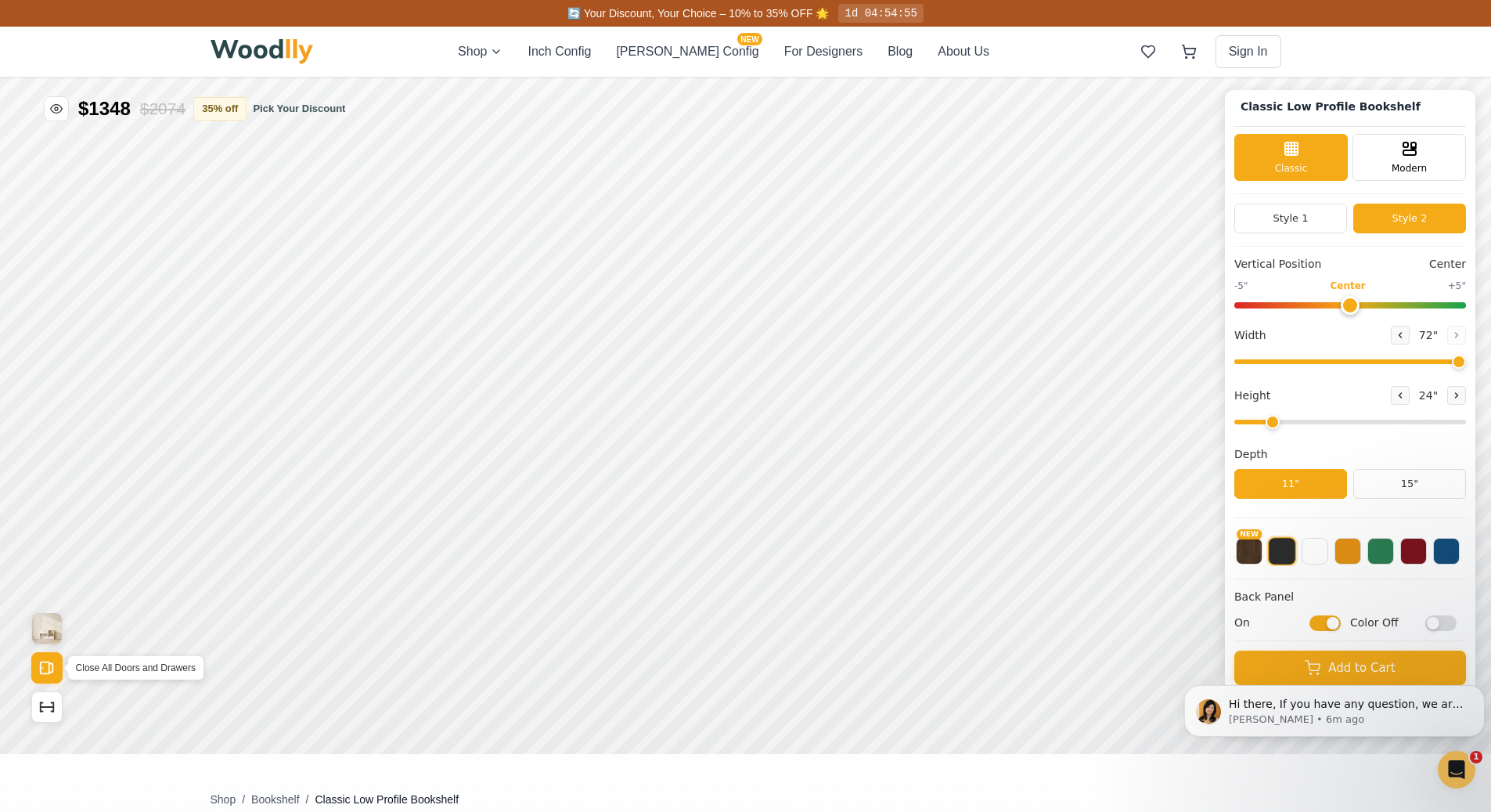
click at [54, 663] on icon "Open All Doors and Drawers" at bounding box center [47, 668] width 17 height 17
click at [48, 701] on icon "Show Dimensions" at bounding box center [47, 707] width 17 height 17
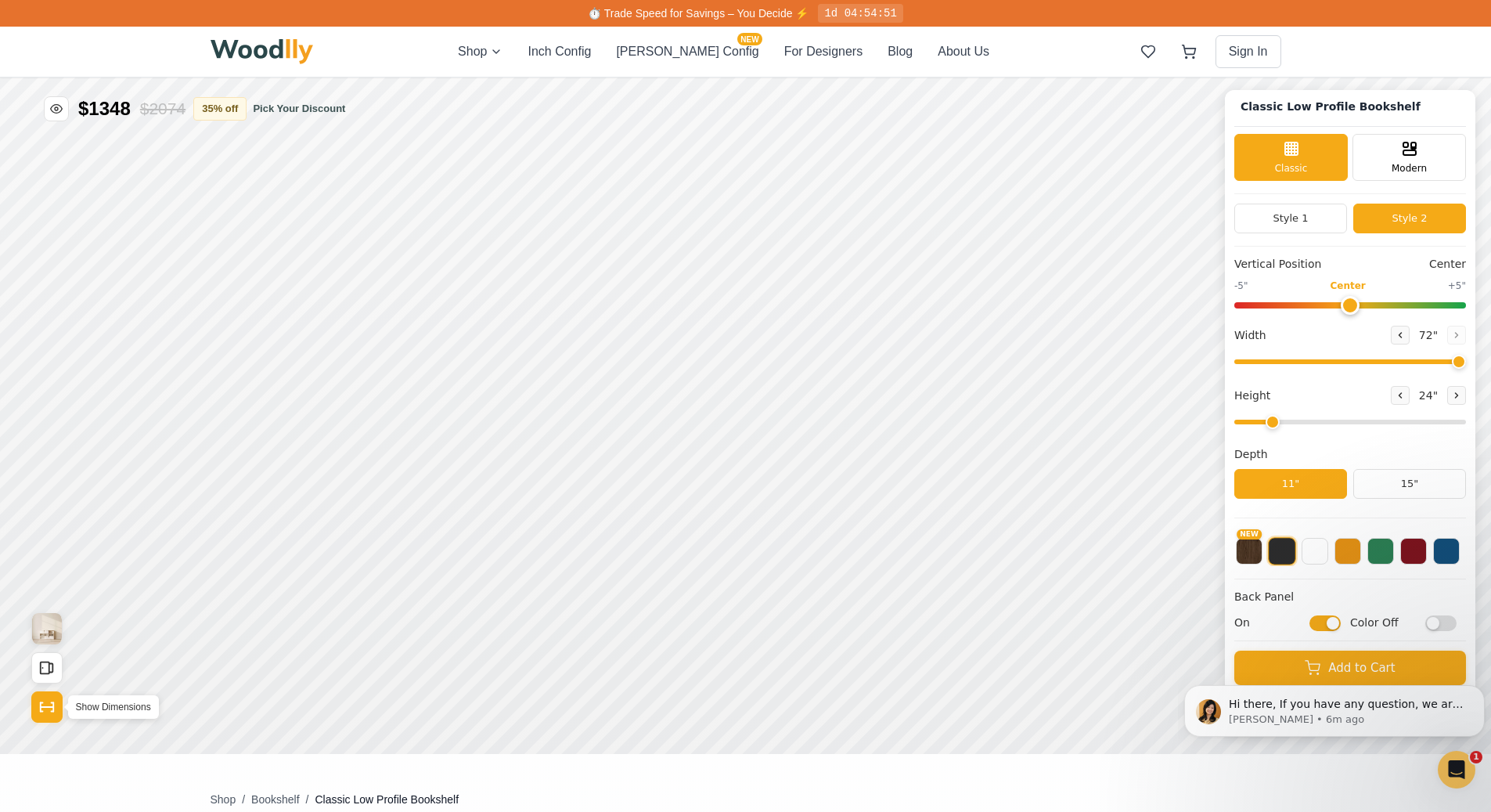
click at [48, 701] on icon "Show Dimensions" at bounding box center [47, 707] width 17 height 17
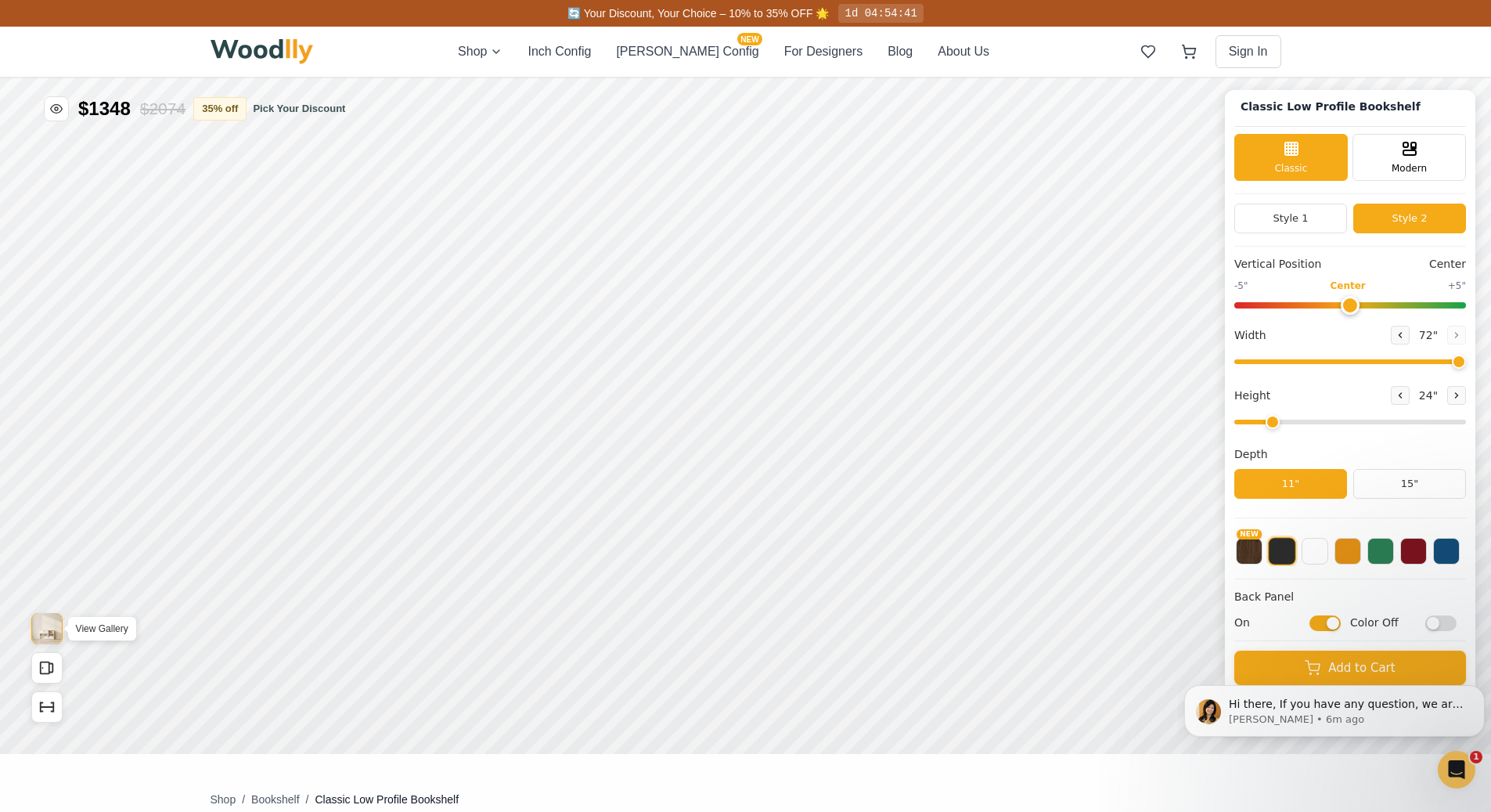
click at [47, 635] on img "View Gallery" at bounding box center [47, 628] width 30 height 31
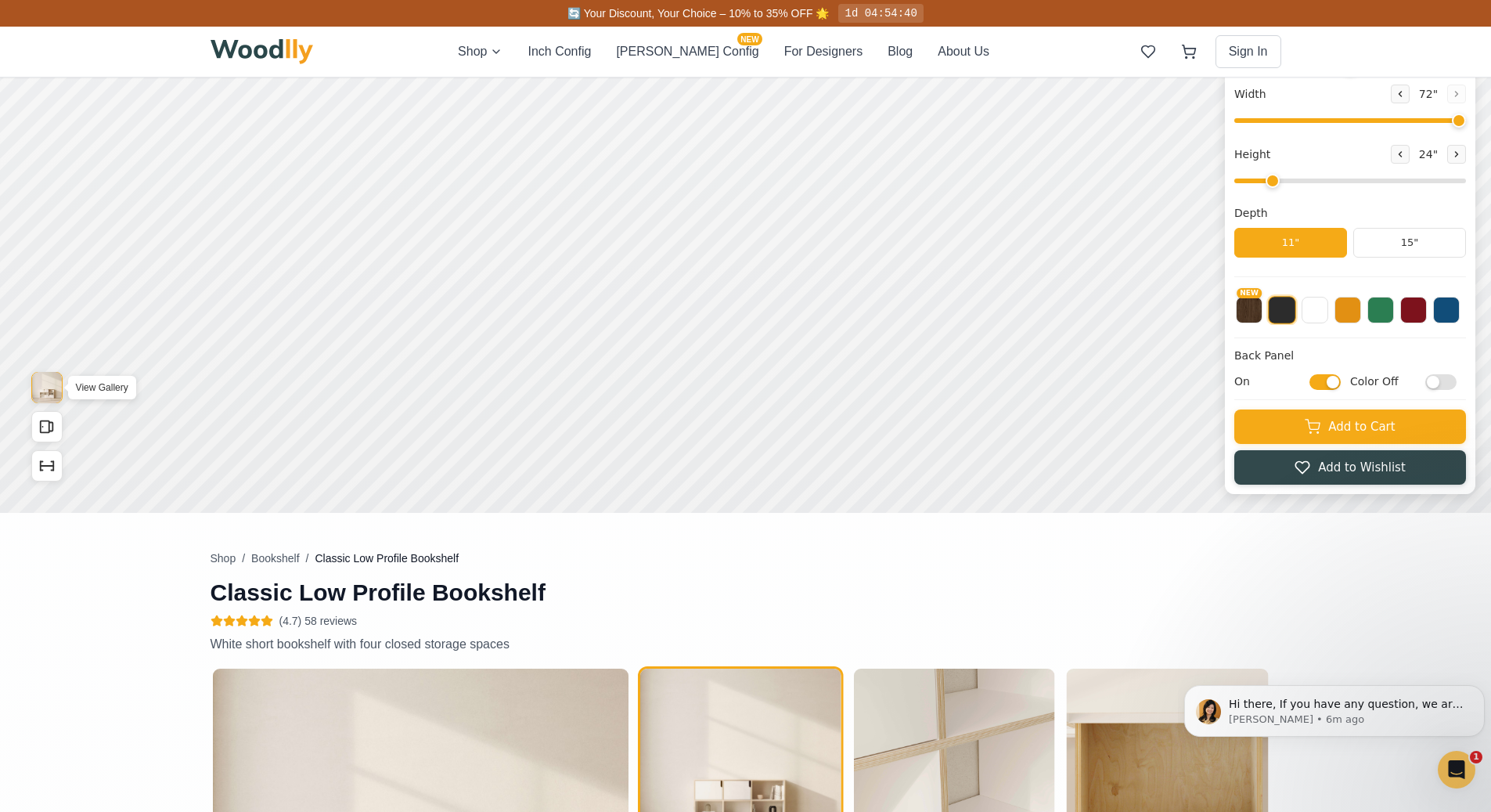
scroll to position [683, 0]
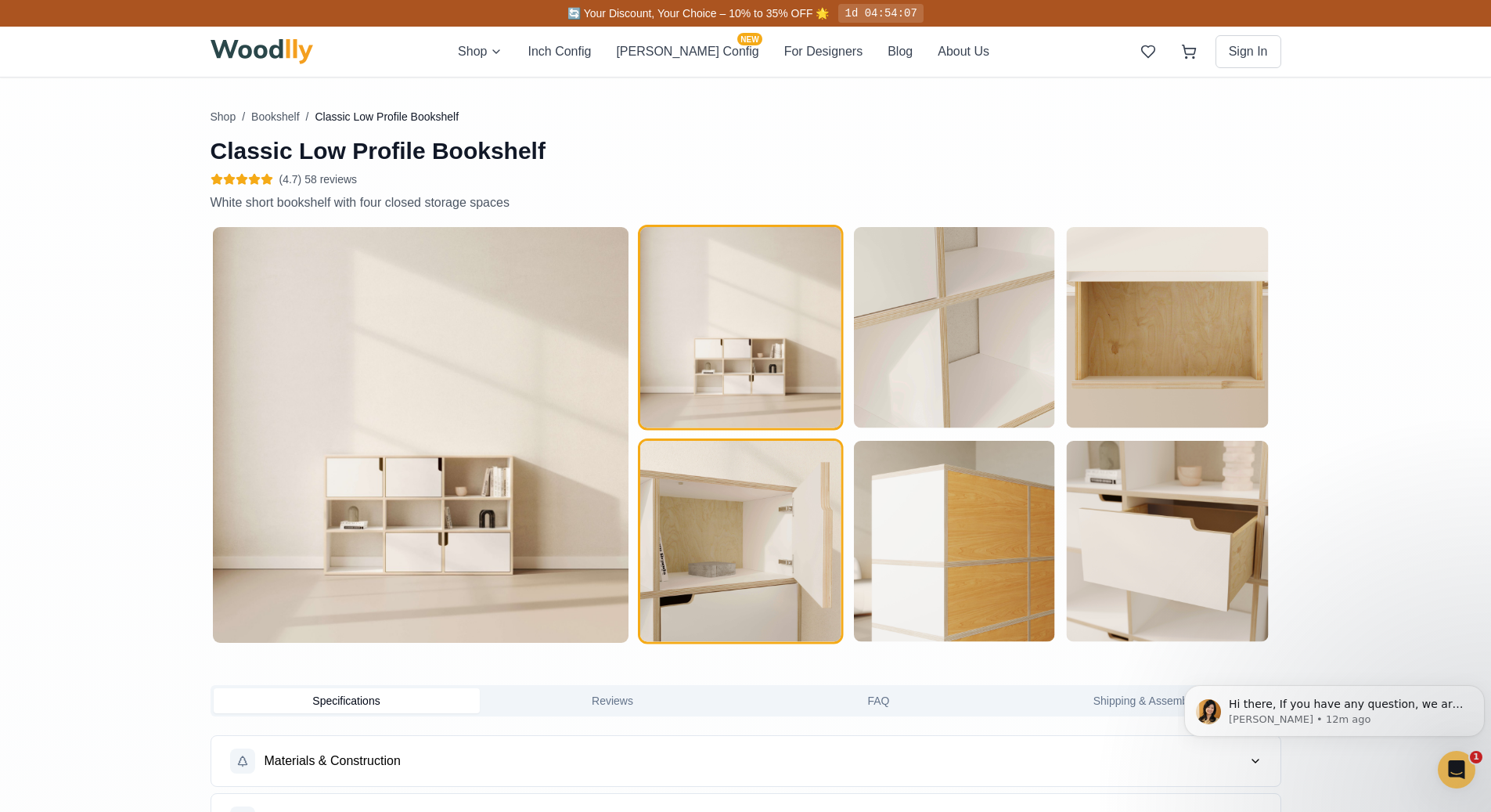
click at [784, 578] on img "button" at bounding box center [740, 541] width 201 height 201
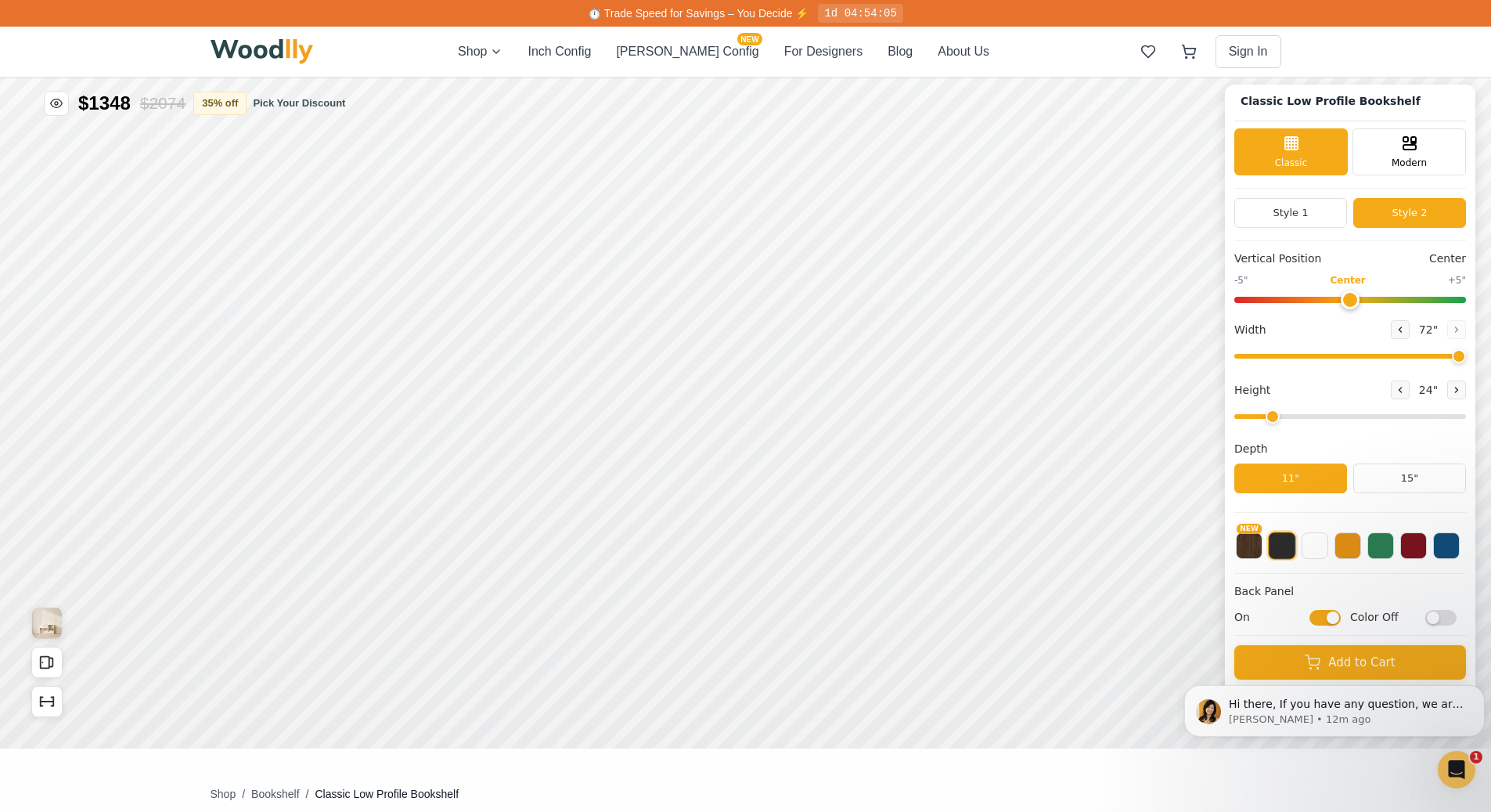
scroll to position [0, 0]
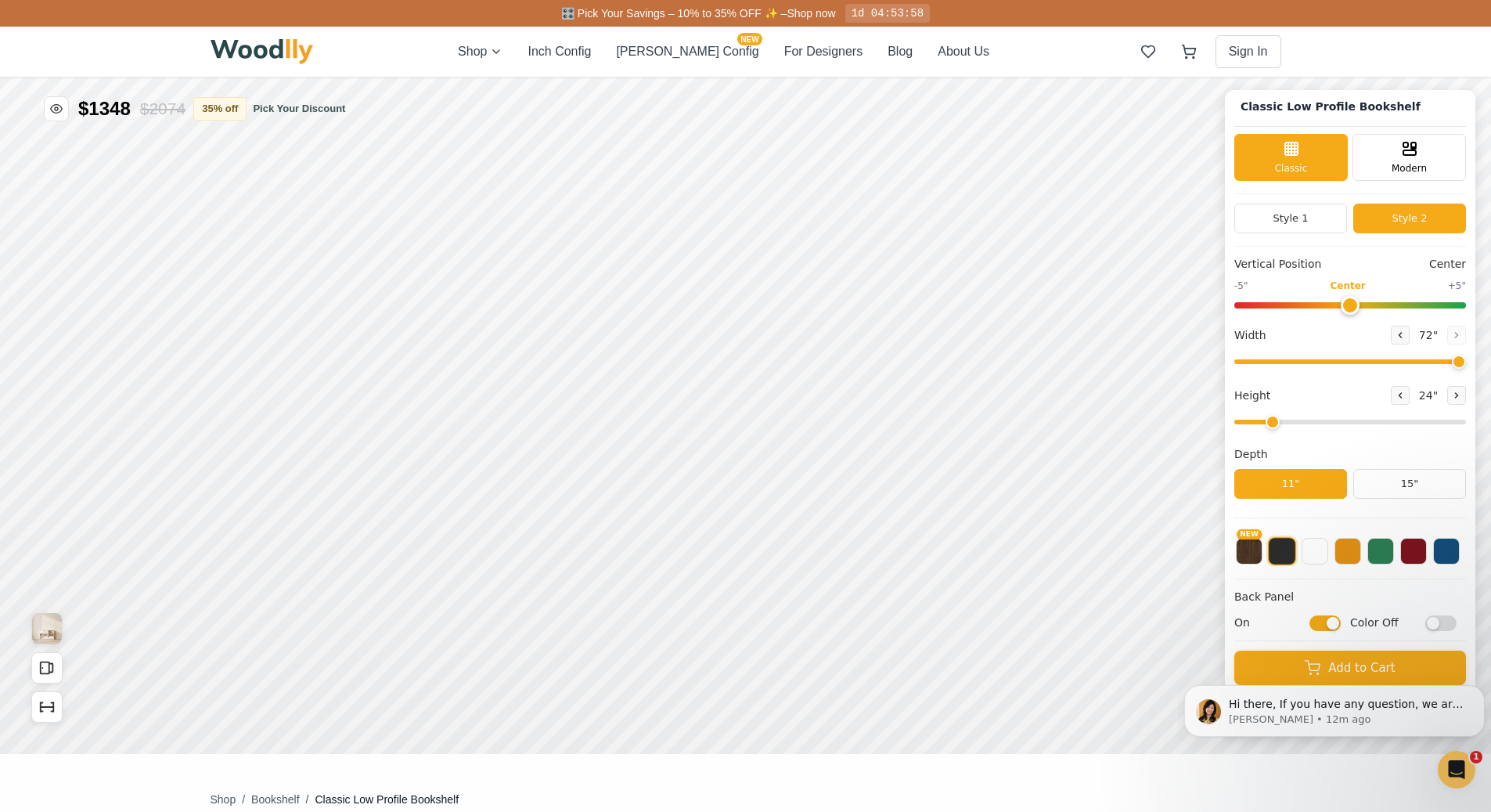
click at [1340, 620] on input "On" at bounding box center [1325, 623] width 31 height 16
click at [1340, 620] on input "Off" at bounding box center [1325, 623] width 31 height 16
checkbox input "true"
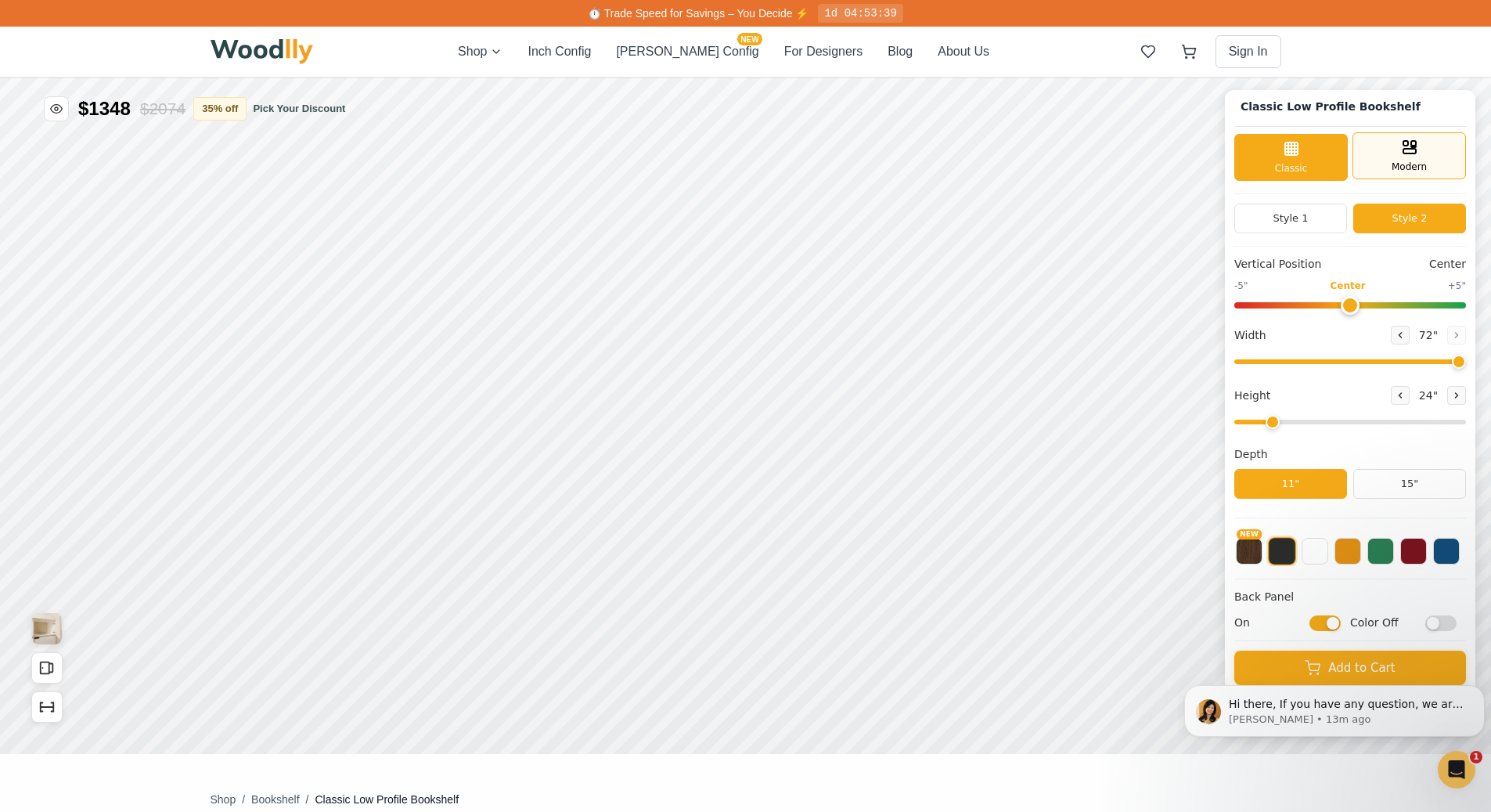
click at [1427, 166] on span "Modern" at bounding box center [1409, 166] width 35 height 14
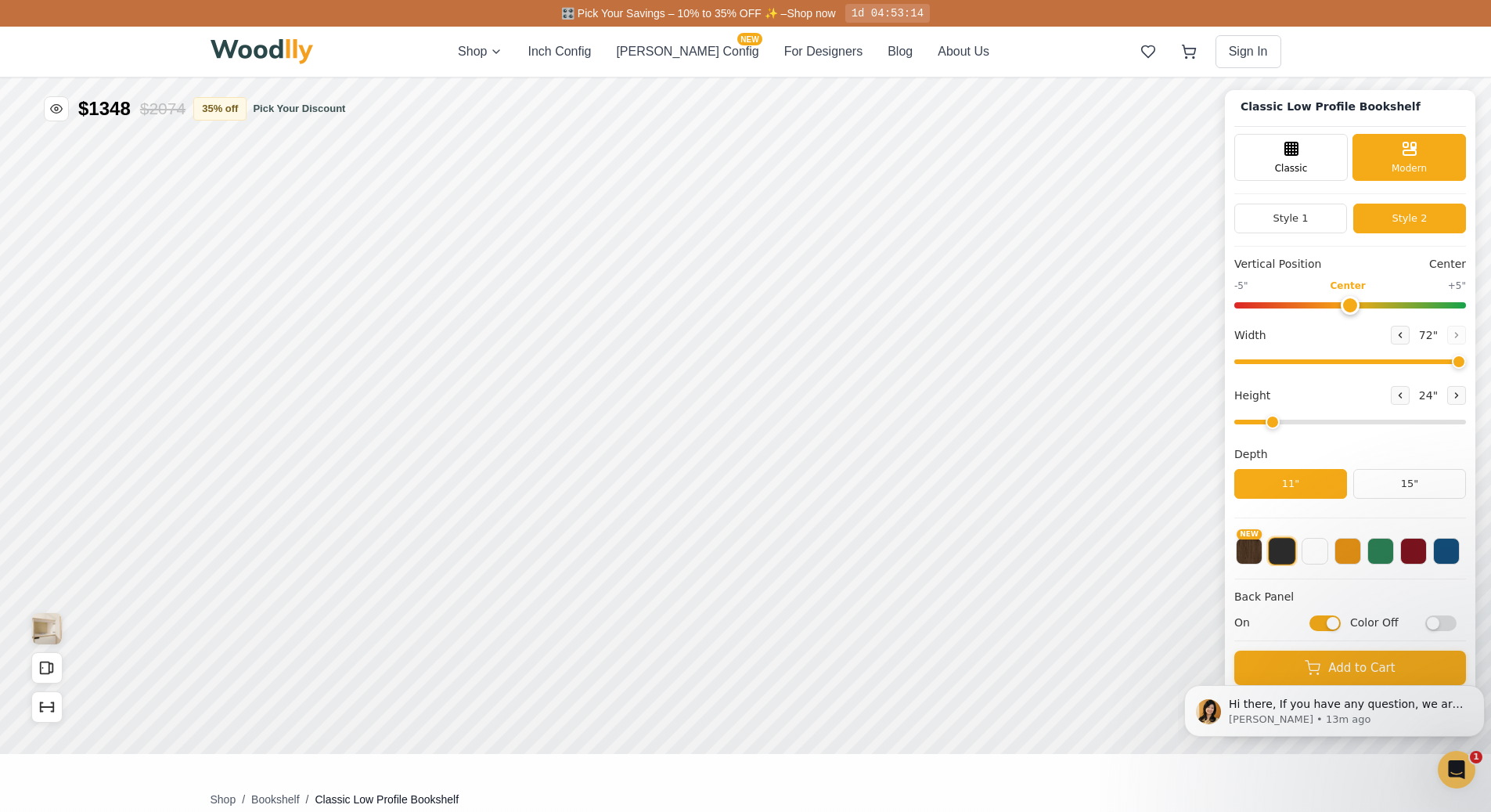
click at [1363, 309] on input "range" at bounding box center [1349, 305] width 231 height 7
click at [1324, 165] on div "Classic" at bounding box center [1291, 156] width 113 height 47
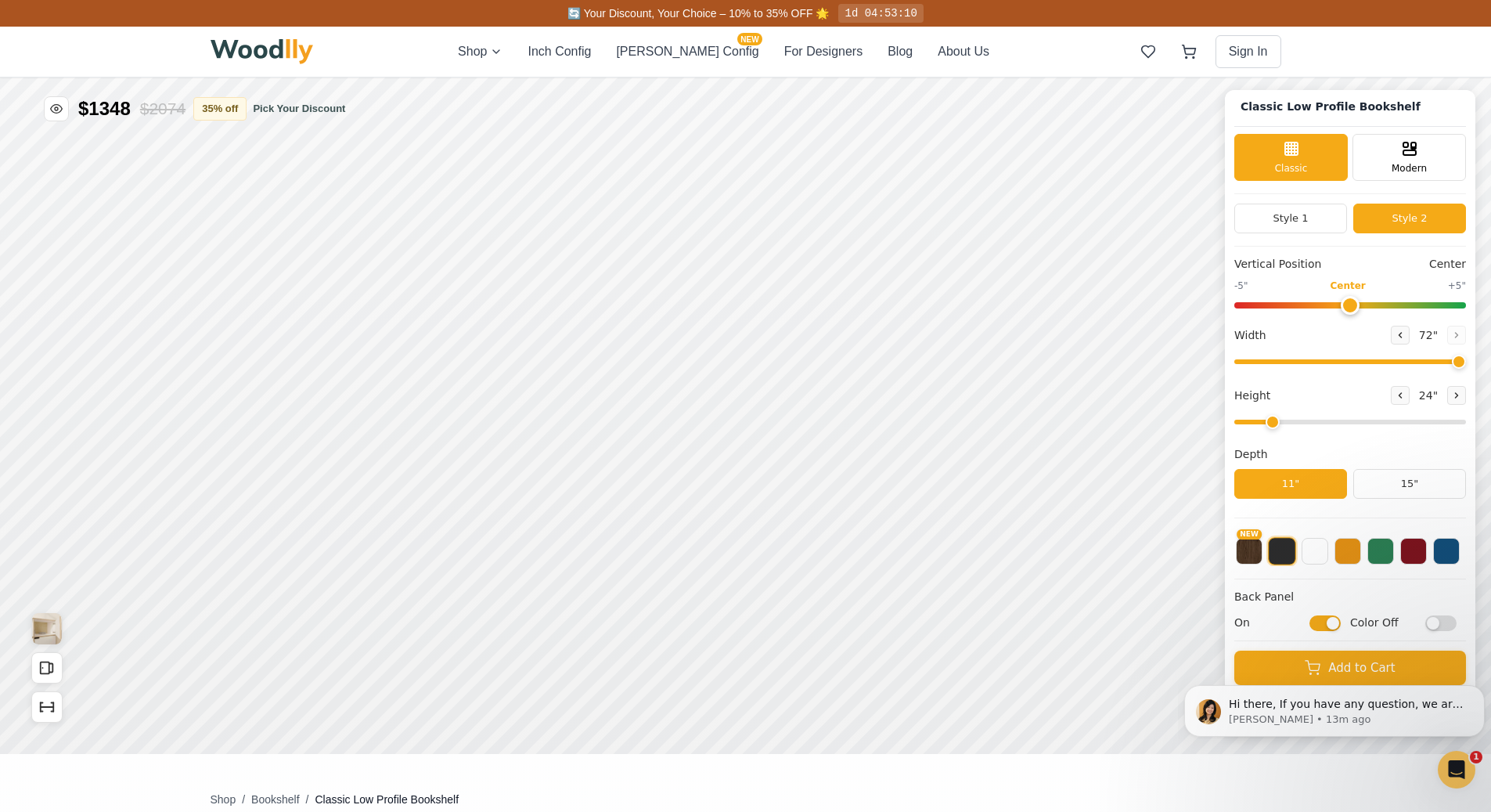
click at [1352, 302] on input "range" at bounding box center [1349, 305] width 231 height 7
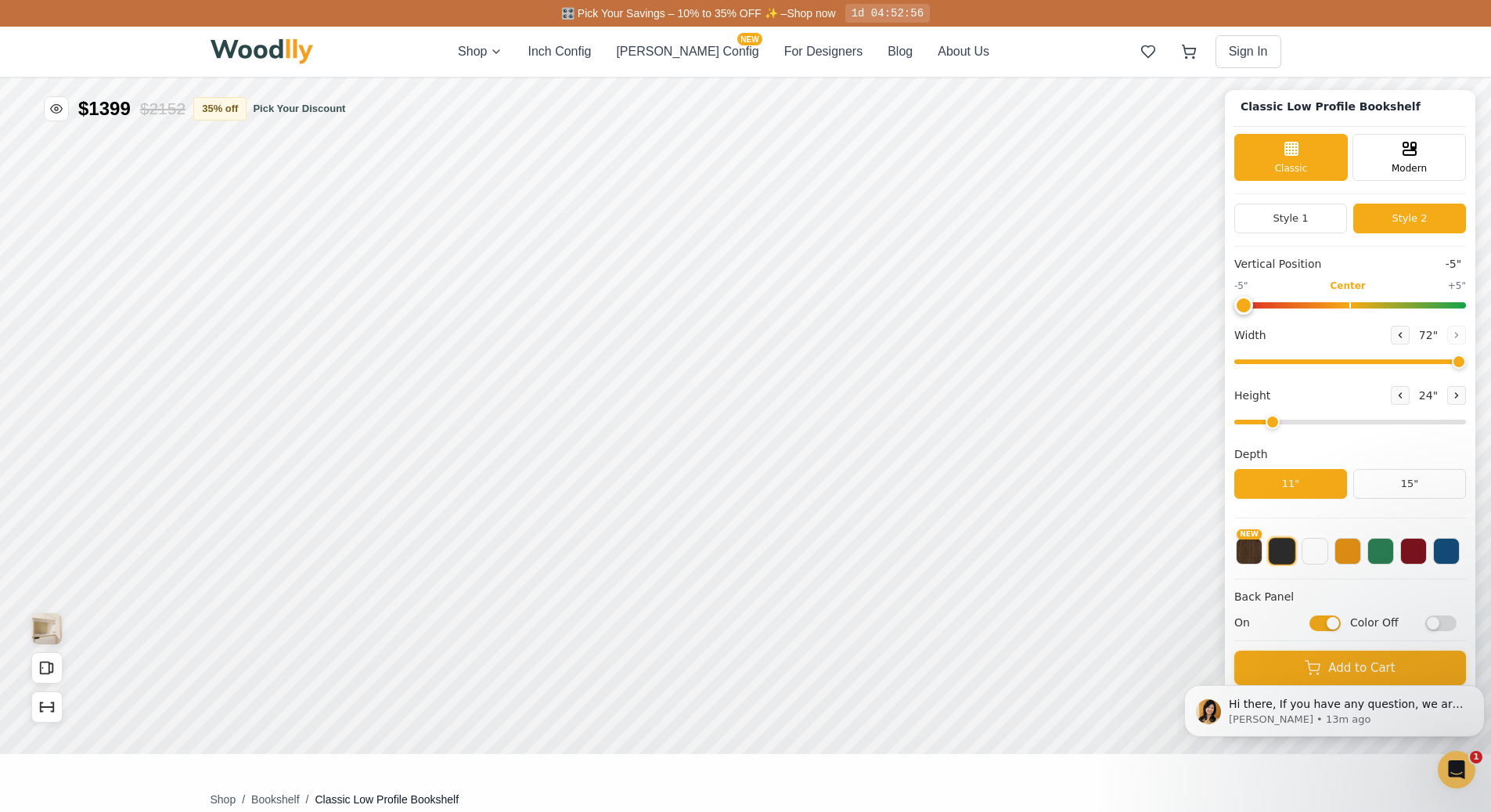
drag, startPoint x: 1352, startPoint y: 297, endPoint x: 1207, endPoint y: 315, distance: 146.1
click at [1234, 309] on input "range" at bounding box center [1349, 305] width 231 height 7
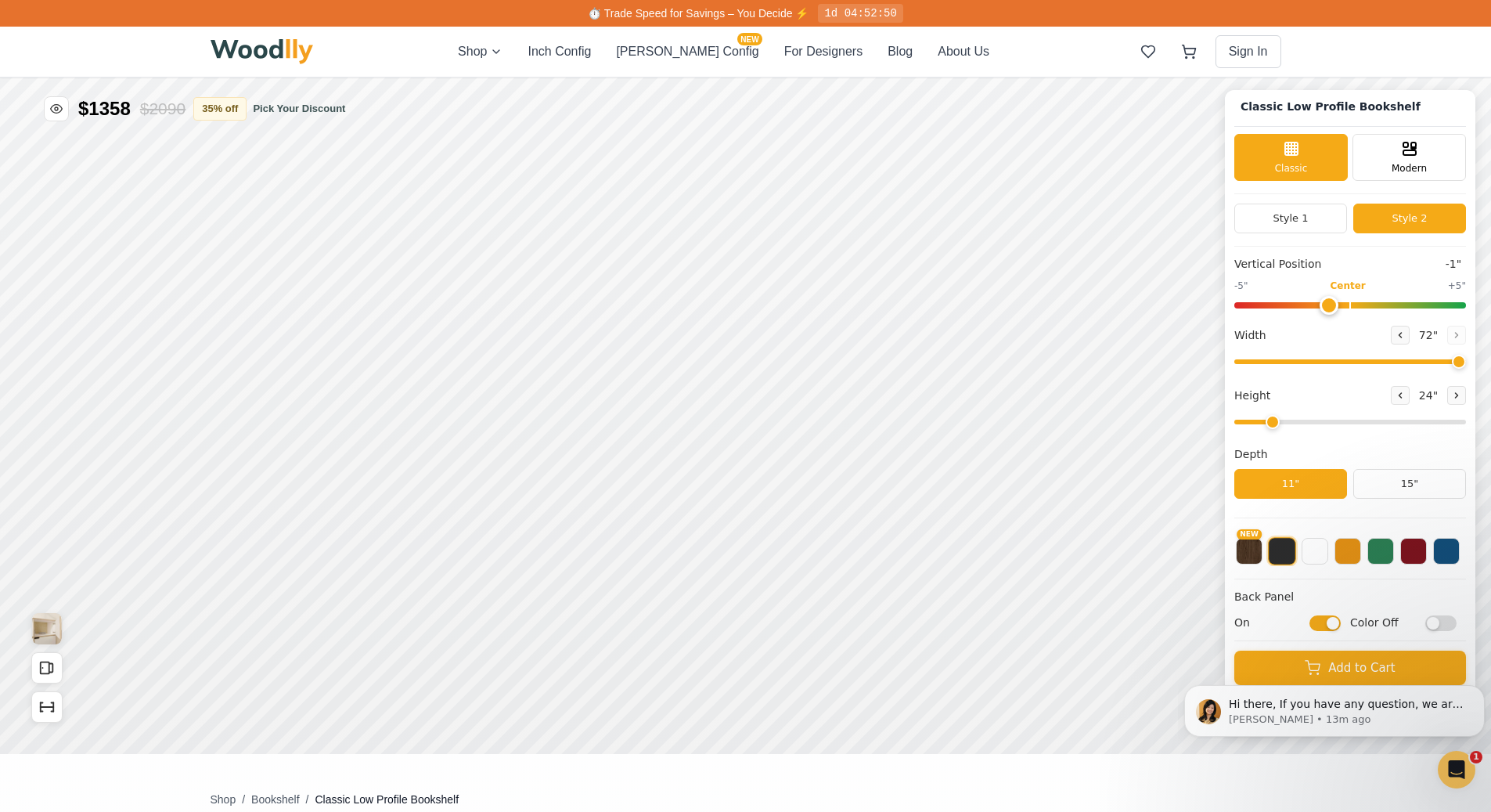
drag, startPoint x: 1262, startPoint y: 308, endPoint x: 1335, endPoint y: 310, distance: 73.0
click at [1335, 309] on input "range" at bounding box center [1349, 305] width 231 height 7
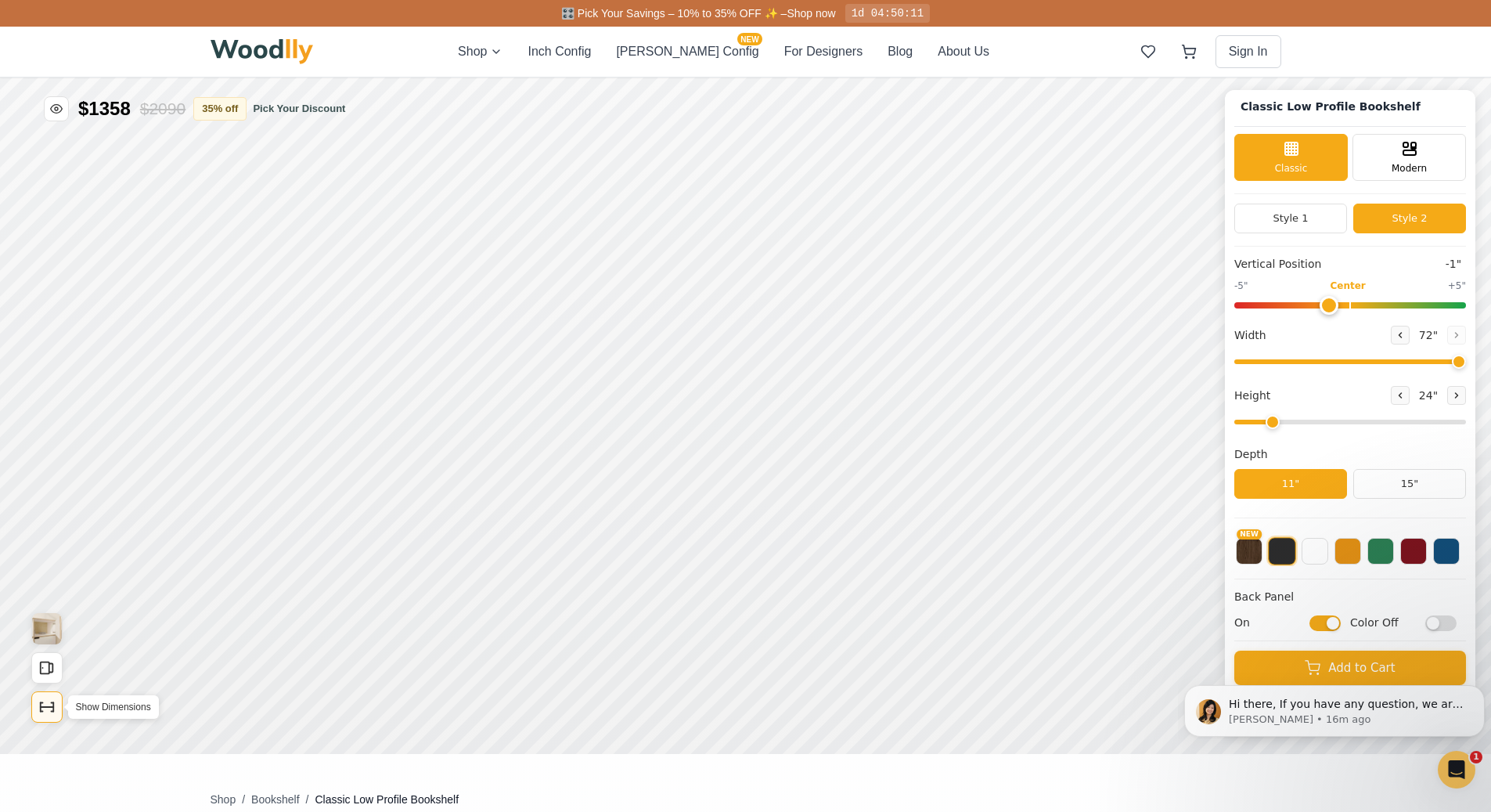
click at [45, 712] on icon "Show Dimensions" at bounding box center [47, 707] width 17 height 17
drag, startPoint x: 1343, startPoint y: 306, endPoint x: 1299, endPoint y: 308, distance: 44.0
click at [1299, 308] on input "range" at bounding box center [1349, 305] width 231 height 7
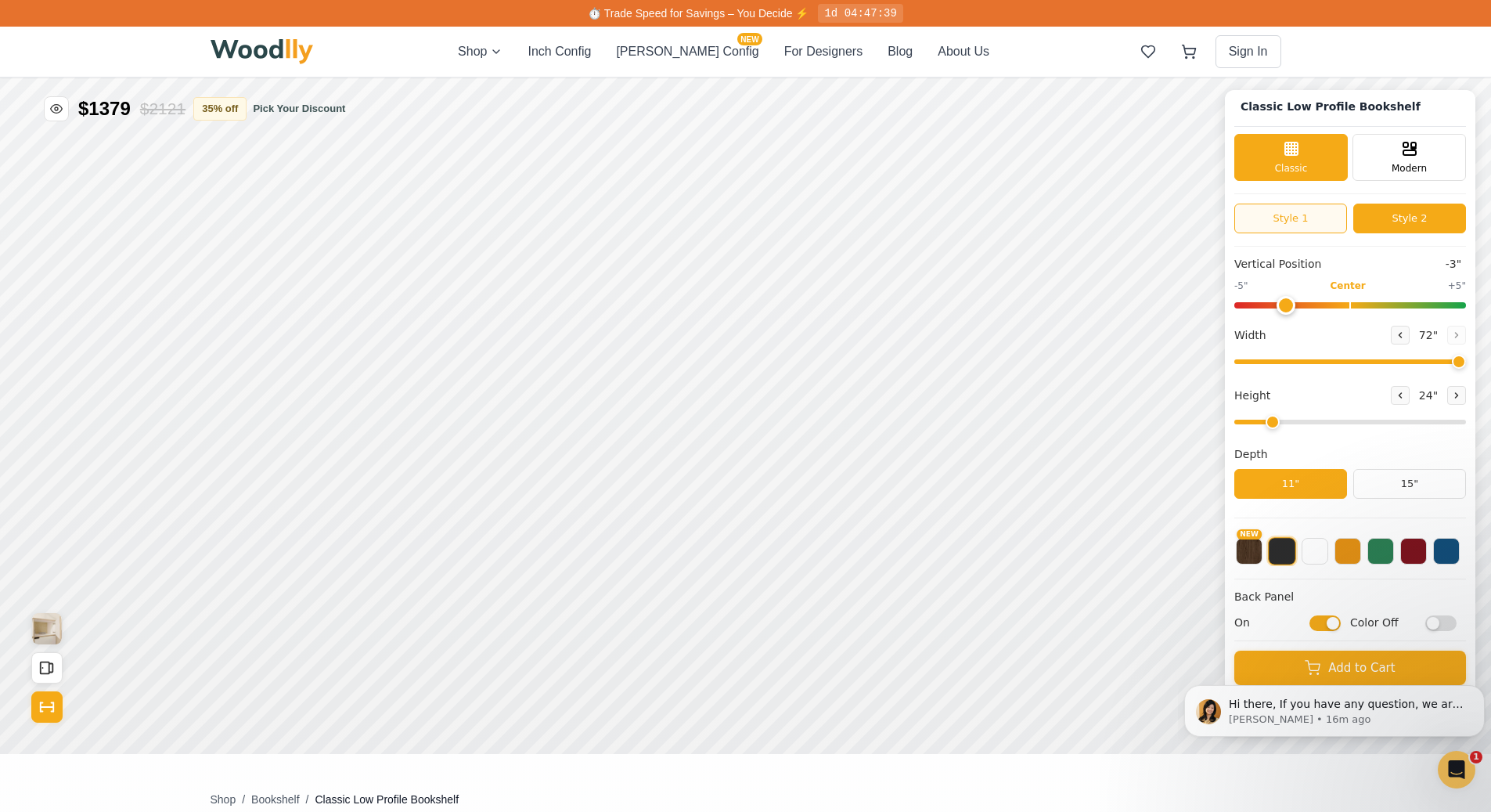
click at [1327, 226] on button "Style 1" at bounding box center [1290, 219] width 112 height 30
click at [1395, 212] on button "Style 2" at bounding box center [1409, 219] width 112 height 30
click at [870, 17] on div "1d 04:47:09" at bounding box center [860, 13] width 85 height 19
click at [776, 7] on span "⏱️ Trade Speed for Savings – You Decide ⚡" at bounding box center [699, 12] width 221 height 12
click at [1280, 214] on button "Style 1" at bounding box center [1290, 219] width 112 height 30
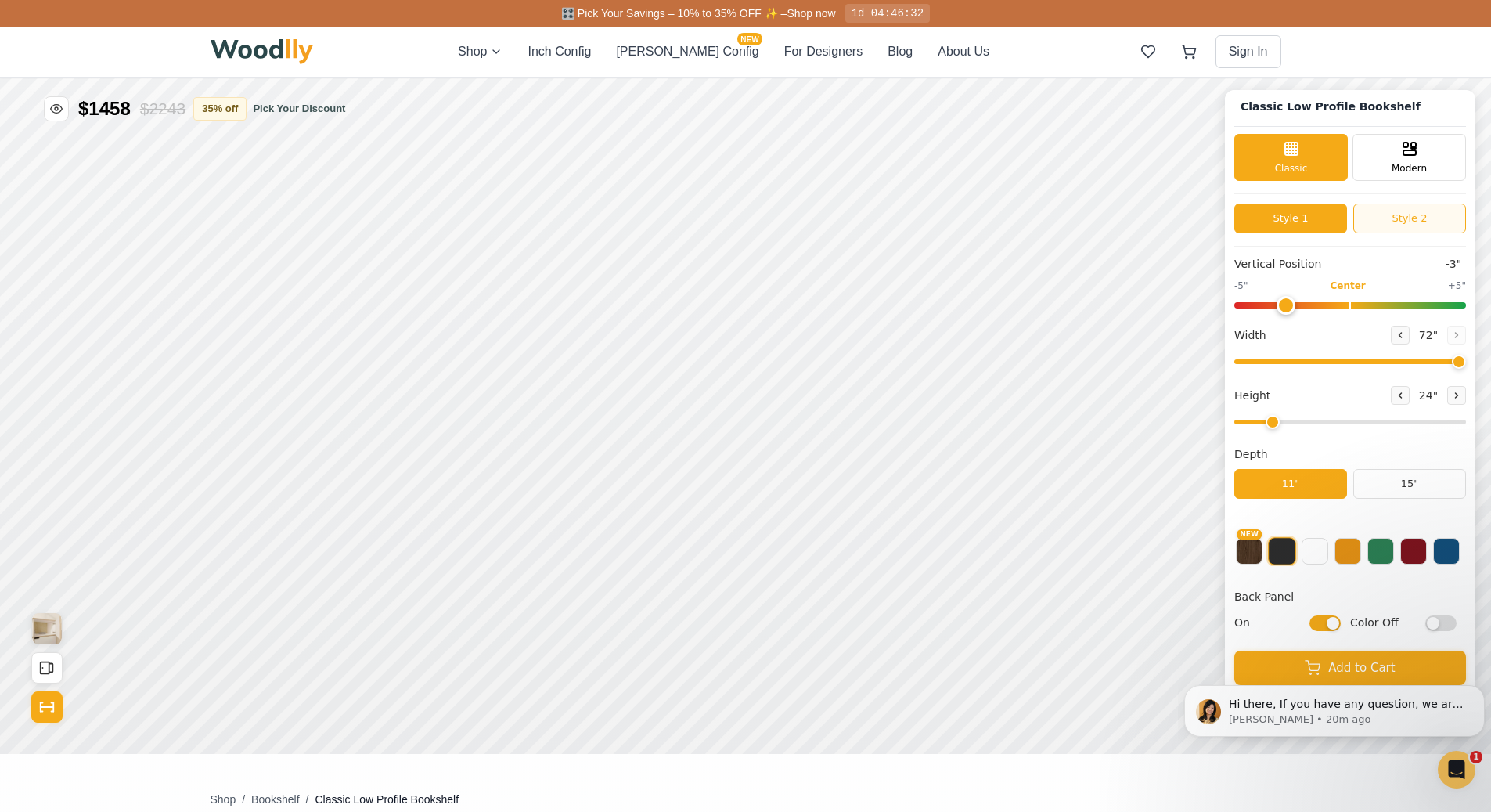
click at [1410, 209] on button "Style 2" at bounding box center [1409, 219] width 112 height 30
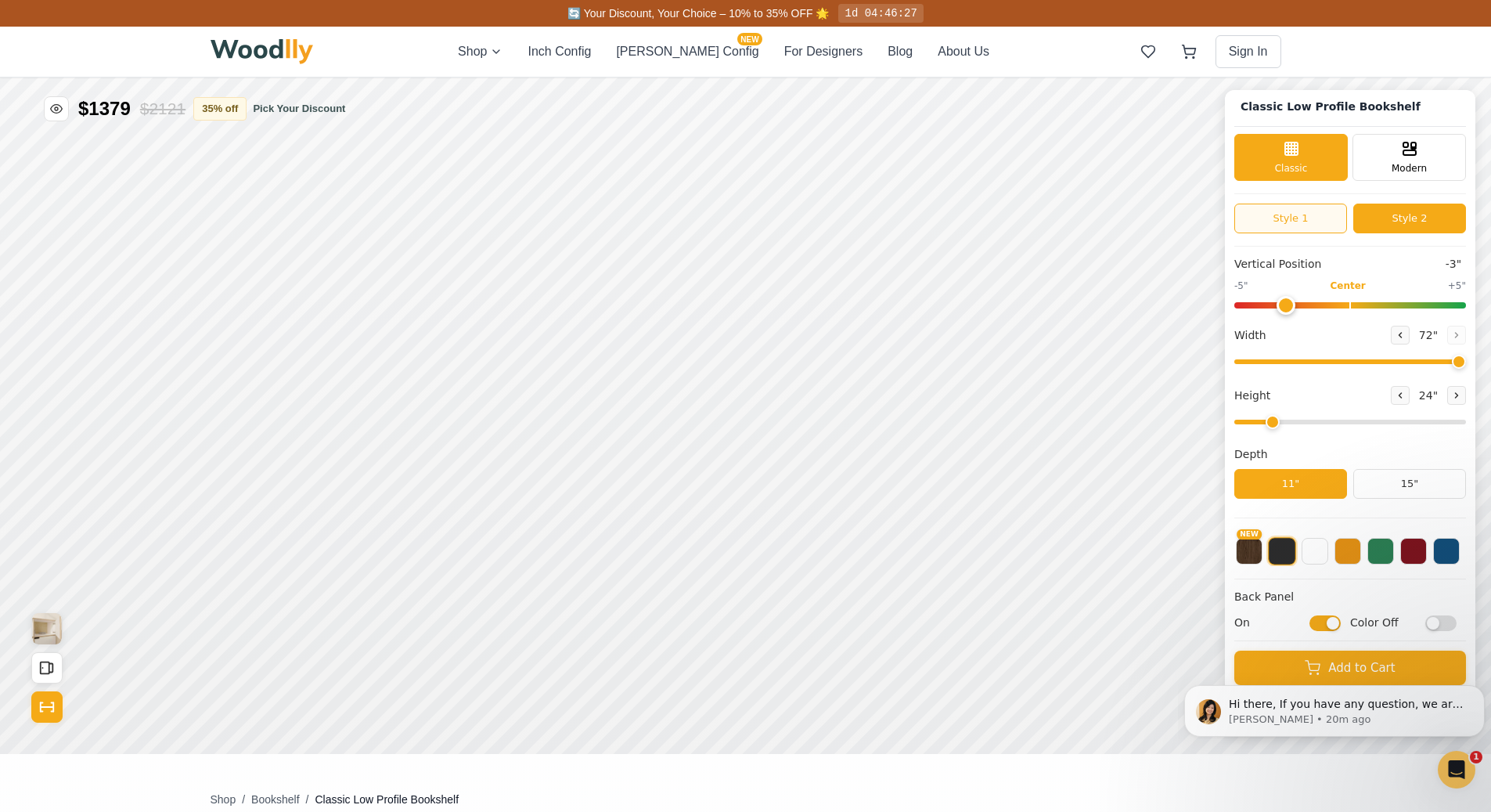
click at [1332, 214] on button "Style 1" at bounding box center [1290, 219] width 112 height 30
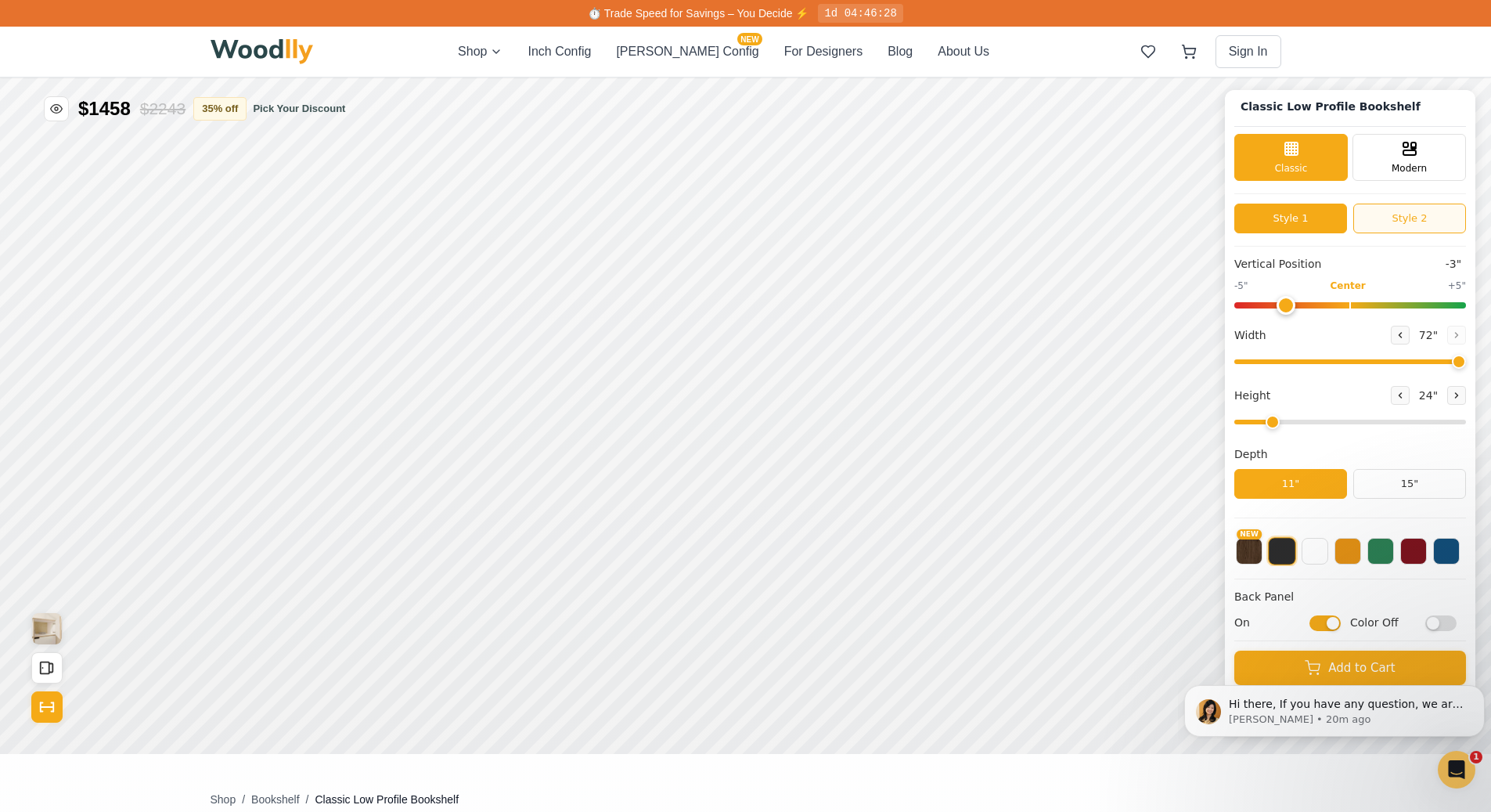
click at [1386, 209] on button "Style 2" at bounding box center [1409, 219] width 112 height 30
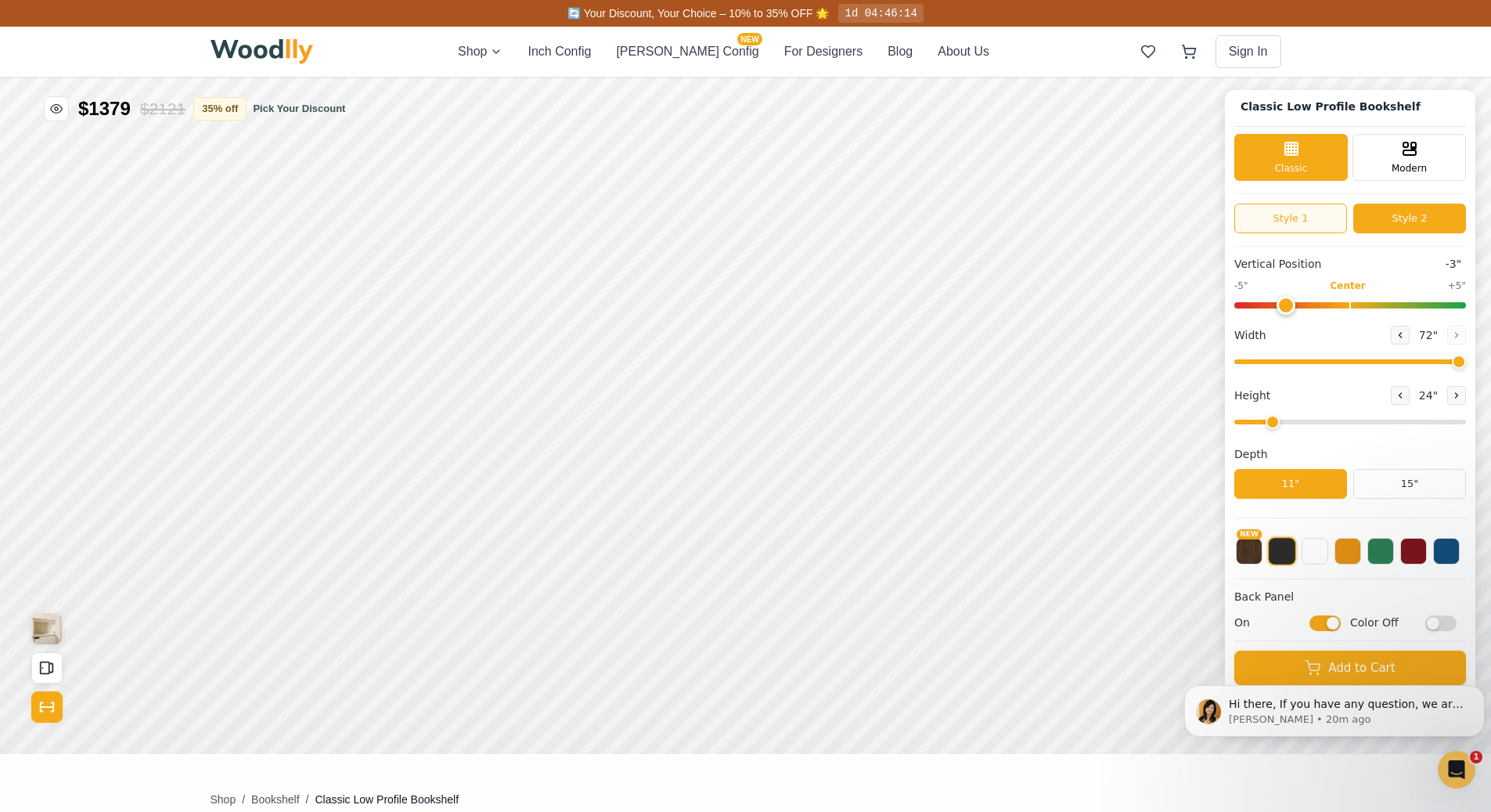
click at [1326, 214] on button "Style 1" at bounding box center [1290, 219] width 112 height 30
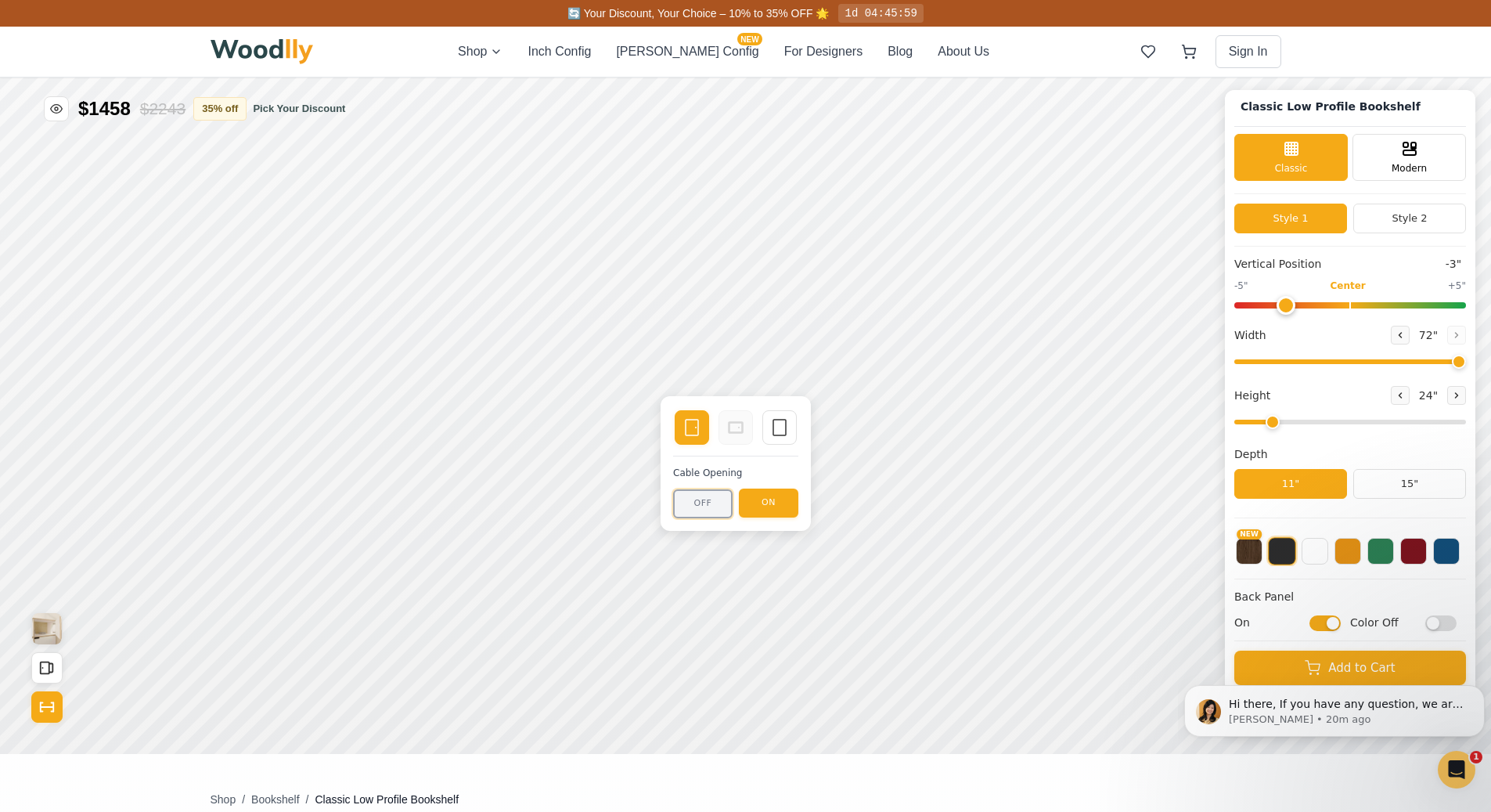
click at [691, 499] on button "OFF" at bounding box center [703, 503] width 59 height 29
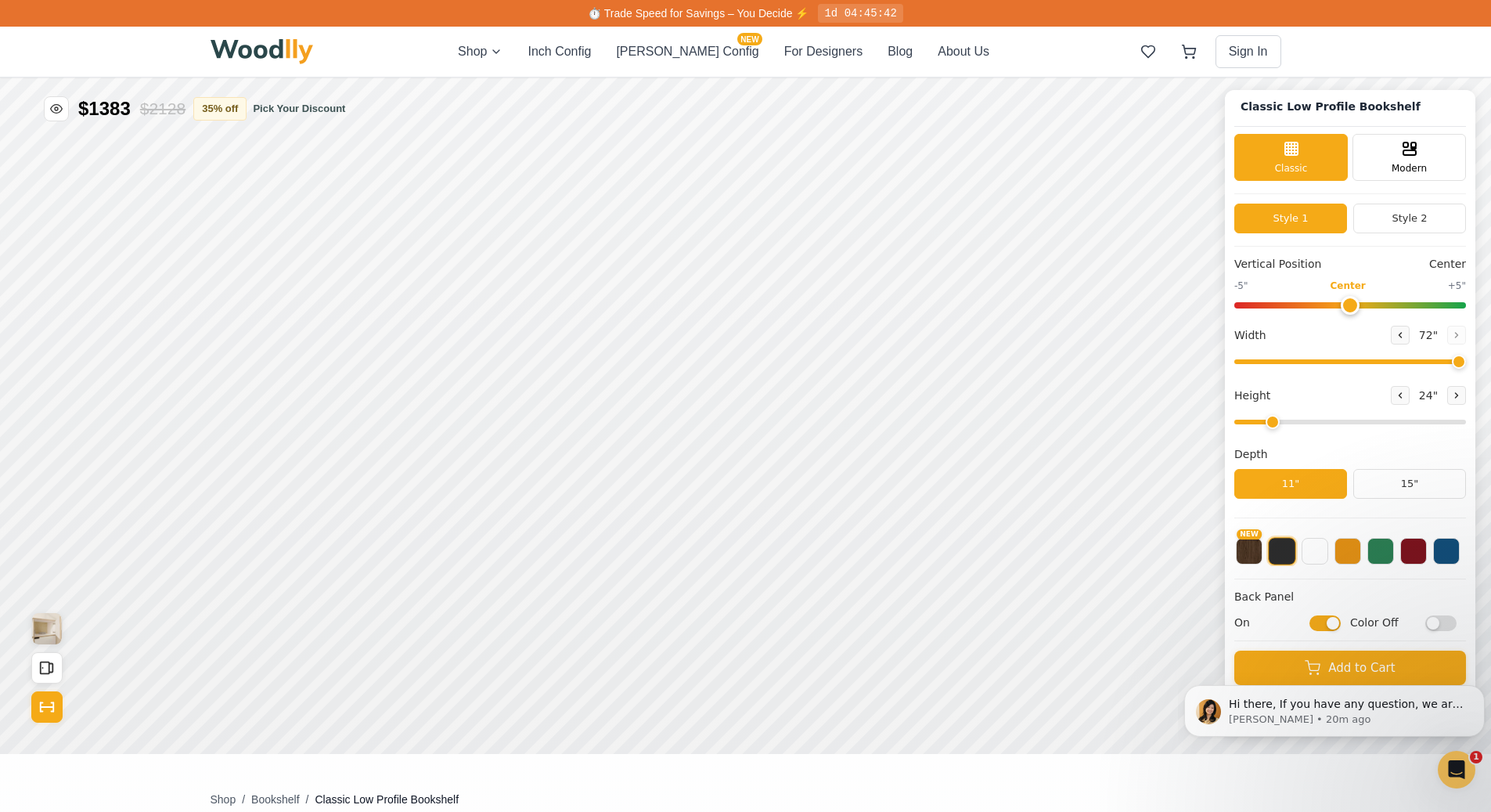
drag, startPoint x: 1301, startPoint y: 300, endPoint x: 1359, endPoint y: 309, distance: 58.7
click at [1359, 309] on input "range" at bounding box center [1349, 305] width 231 height 7
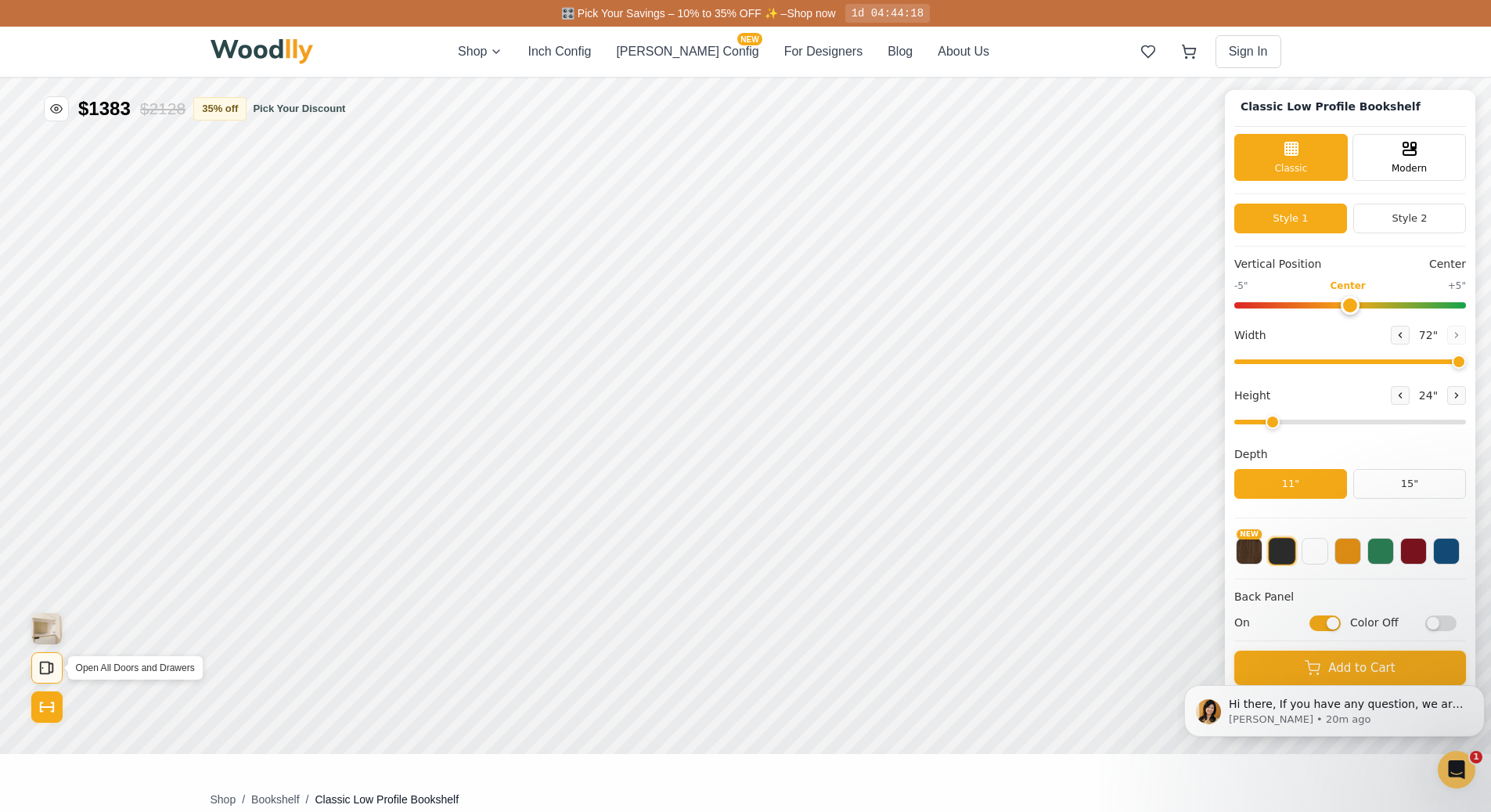
click at [36, 672] on button "Open All Doors and Drawers" at bounding box center [46, 668] width 31 height 31
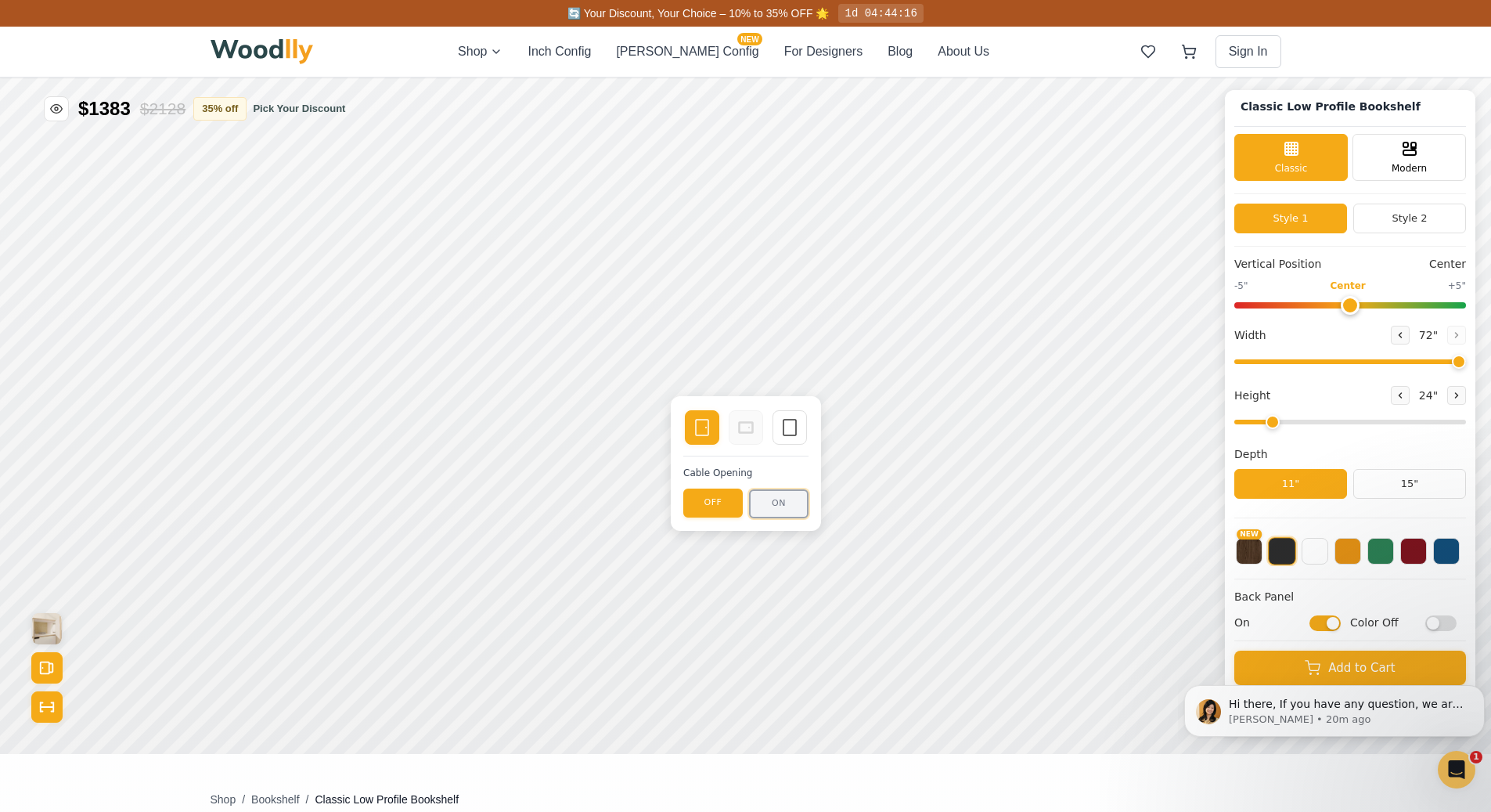
click at [788, 499] on button "ON" at bounding box center [778, 503] width 59 height 29
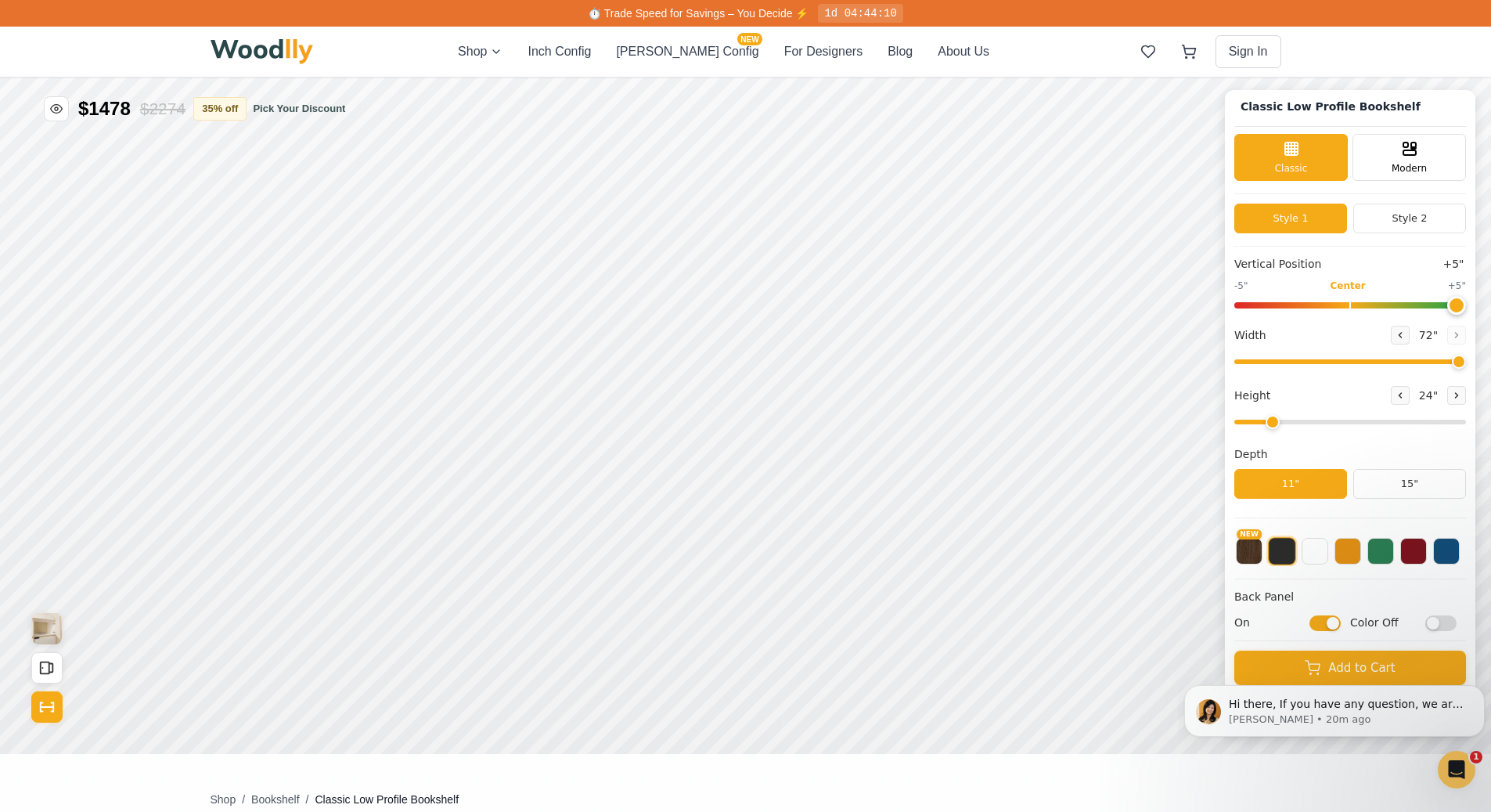
drag, startPoint x: 1364, startPoint y: 304, endPoint x: 1508, endPoint y: 281, distance: 145.8
type input "5"
click at [1466, 302] on input "range" at bounding box center [1349, 305] width 231 height 7
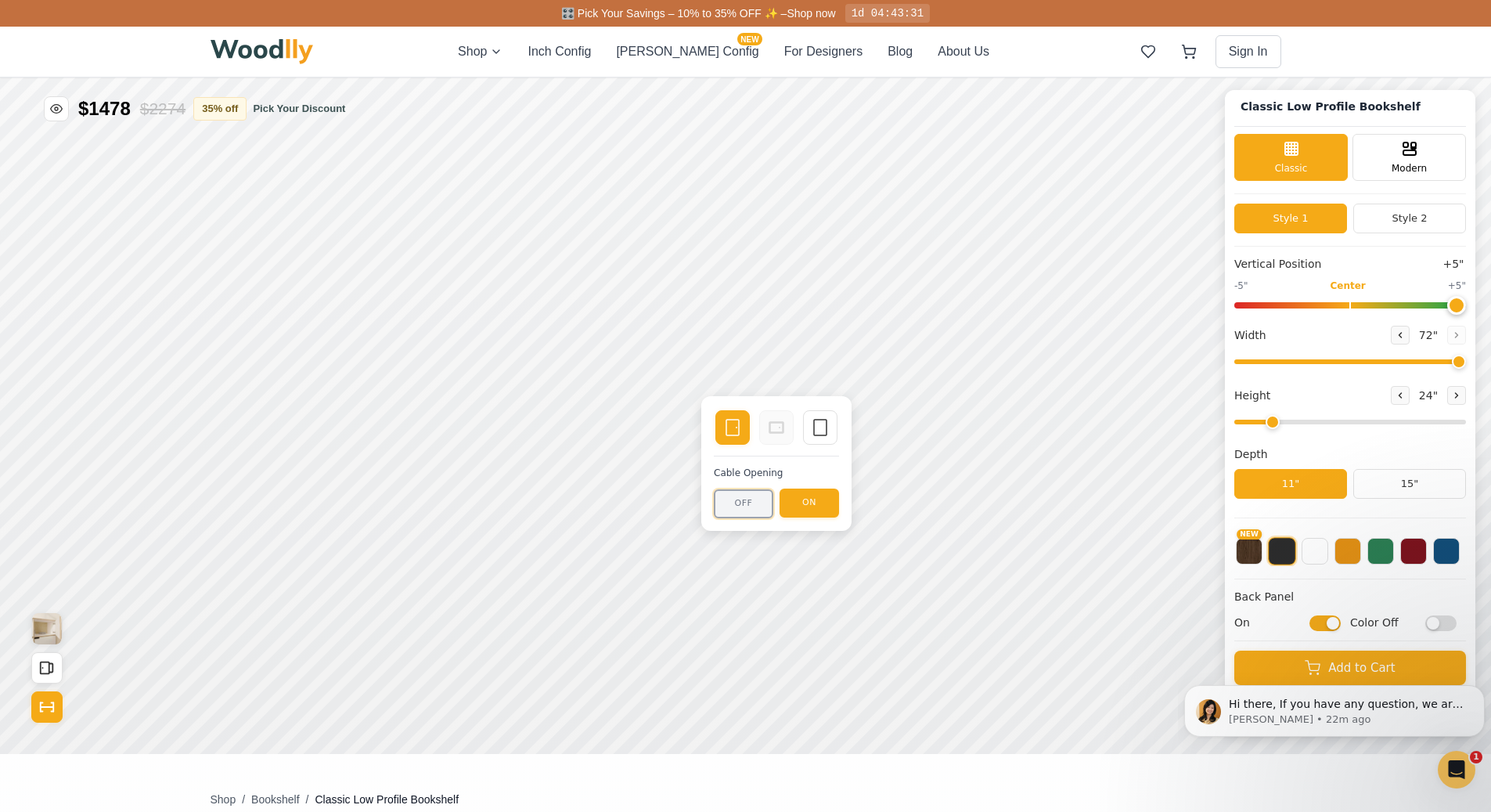
click at [754, 501] on button "OFF" at bounding box center [743, 503] width 59 height 29
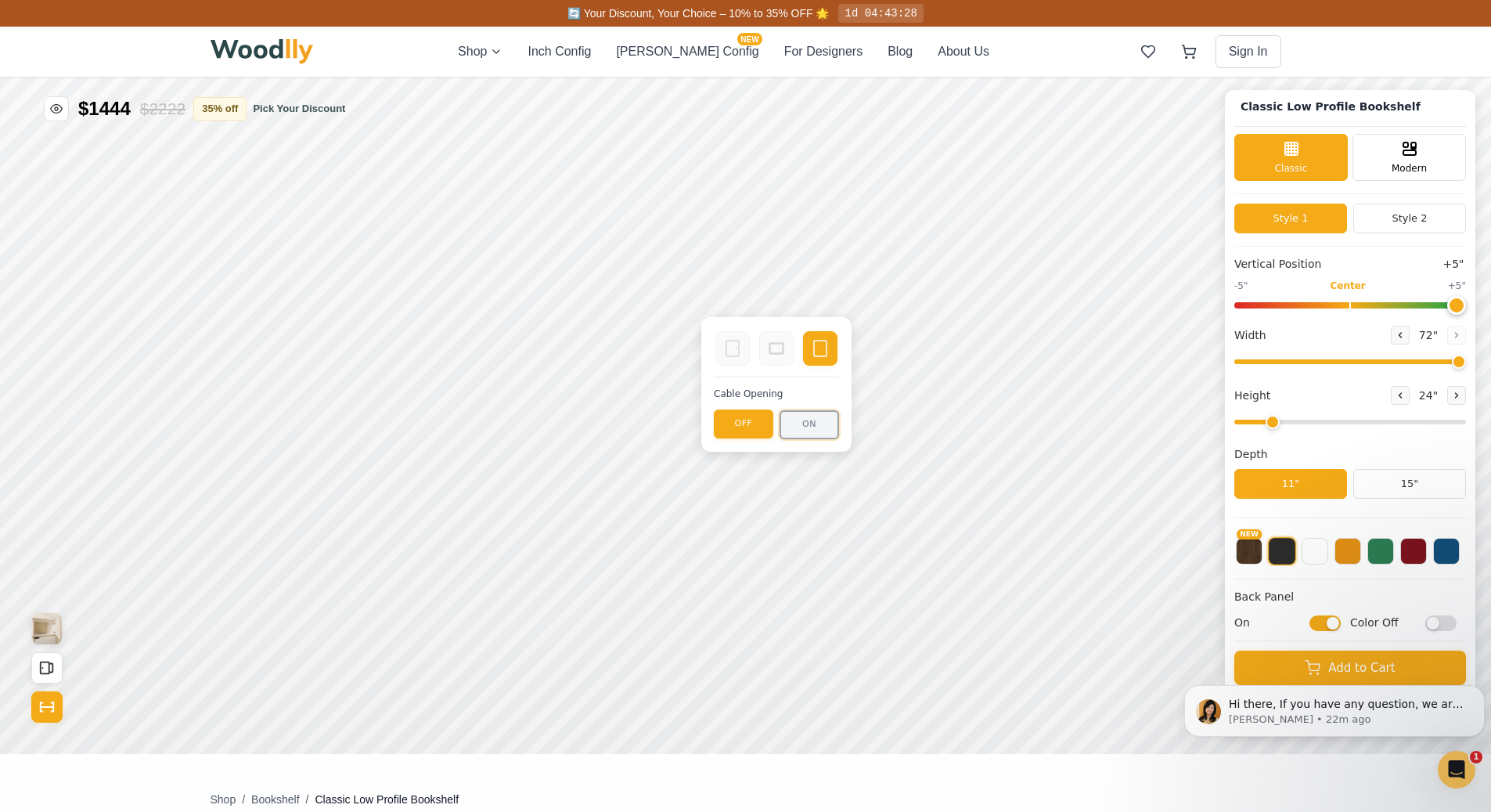
click at [796, 422] on button "ON" at bounding box center [809, 424] width 59 height 29
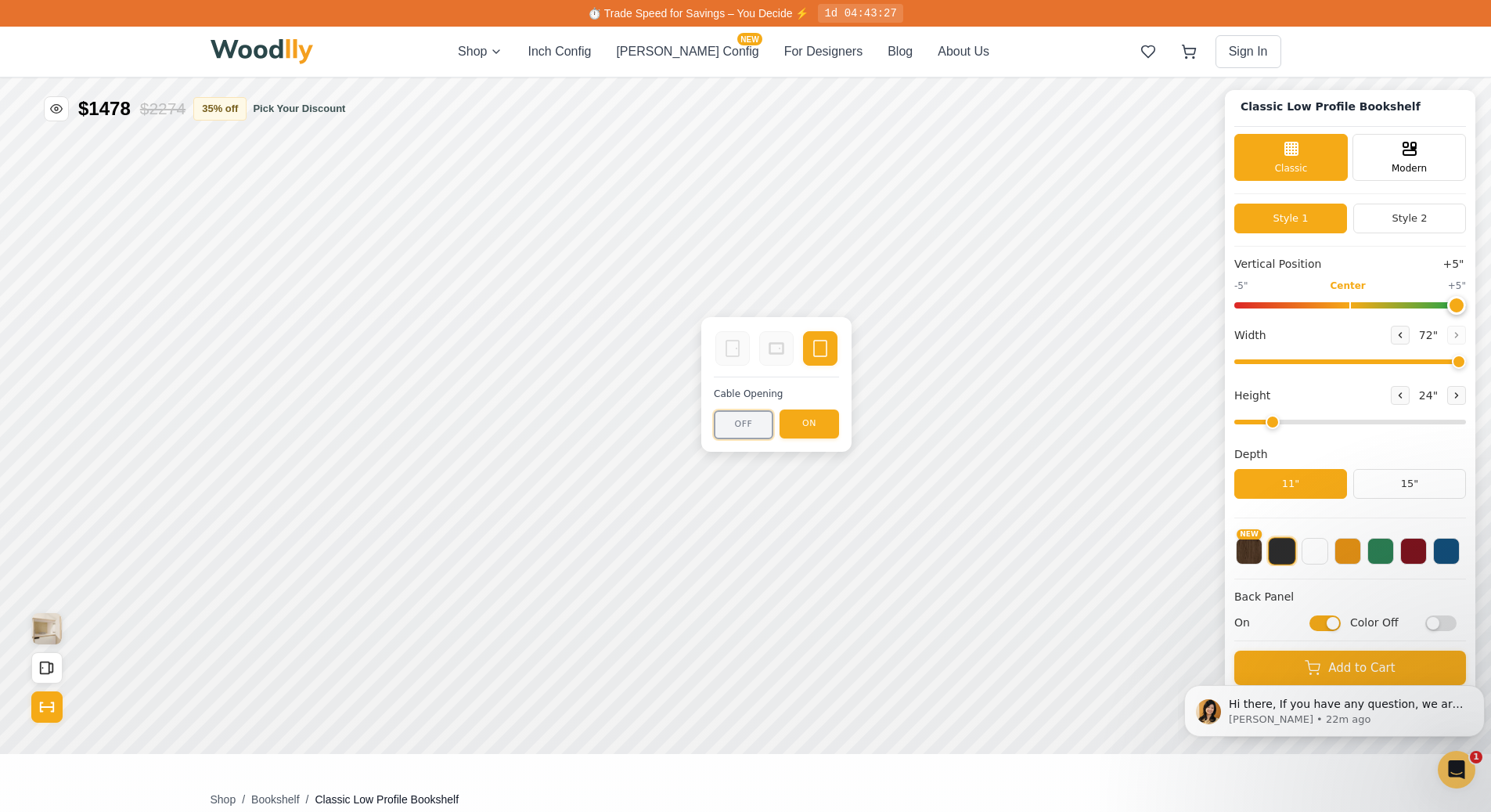
click at [737, 426] on button "OFF" at bounding box center [743, 424] width 59 height 29
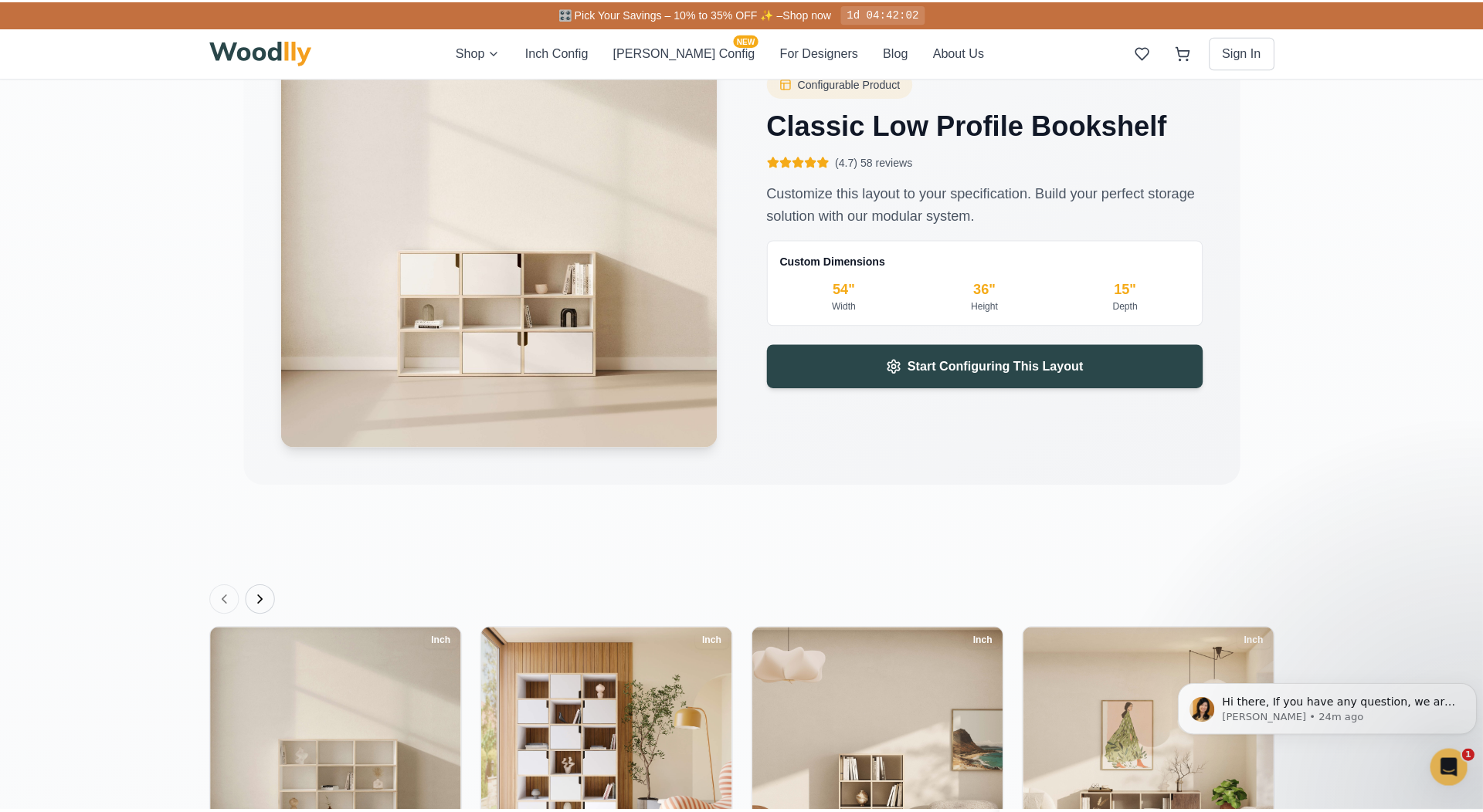
scroll to position [2463, 0]
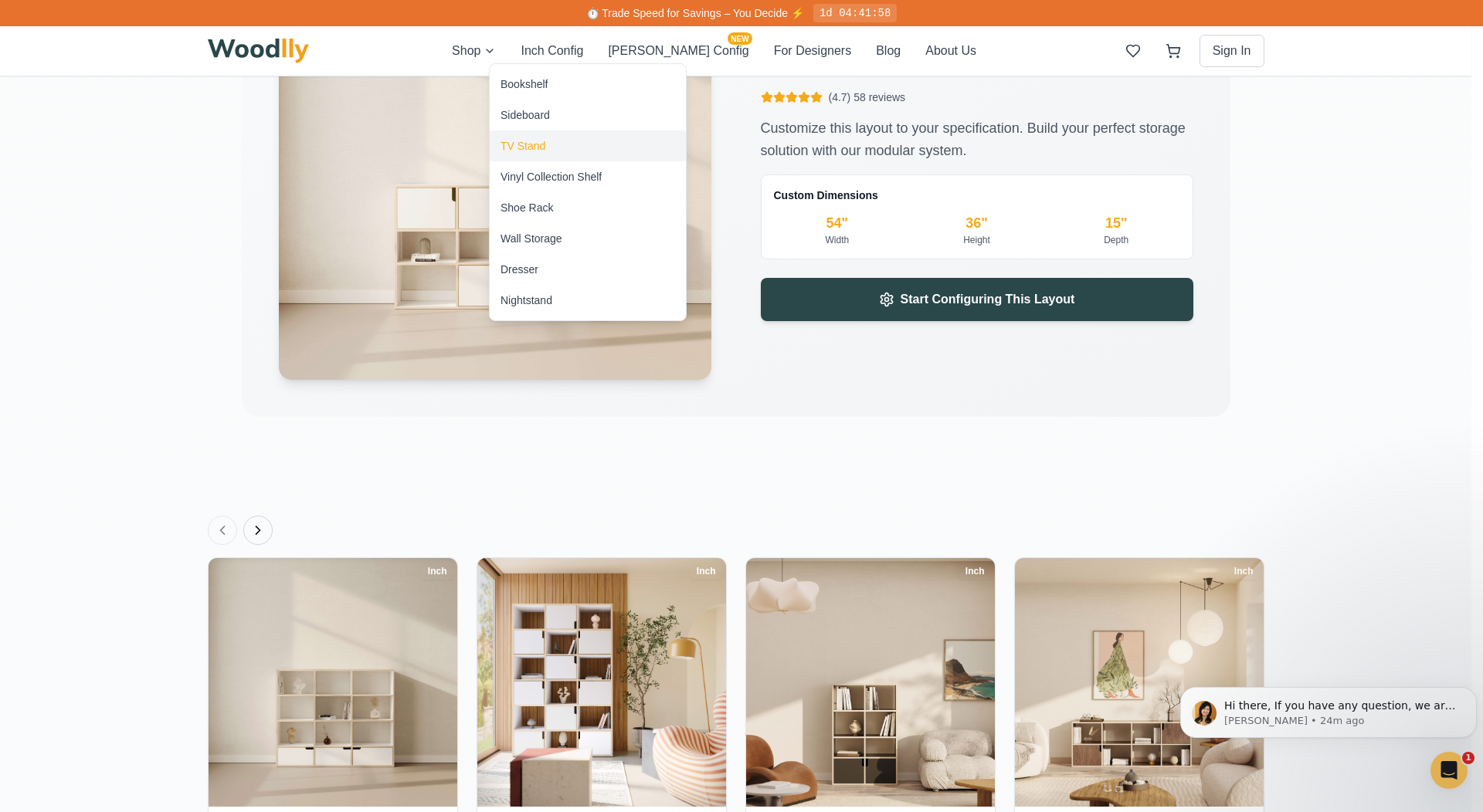
click at [526, 142] on div "TV Stand" at bounding box center [523, 145] width 45 height 16
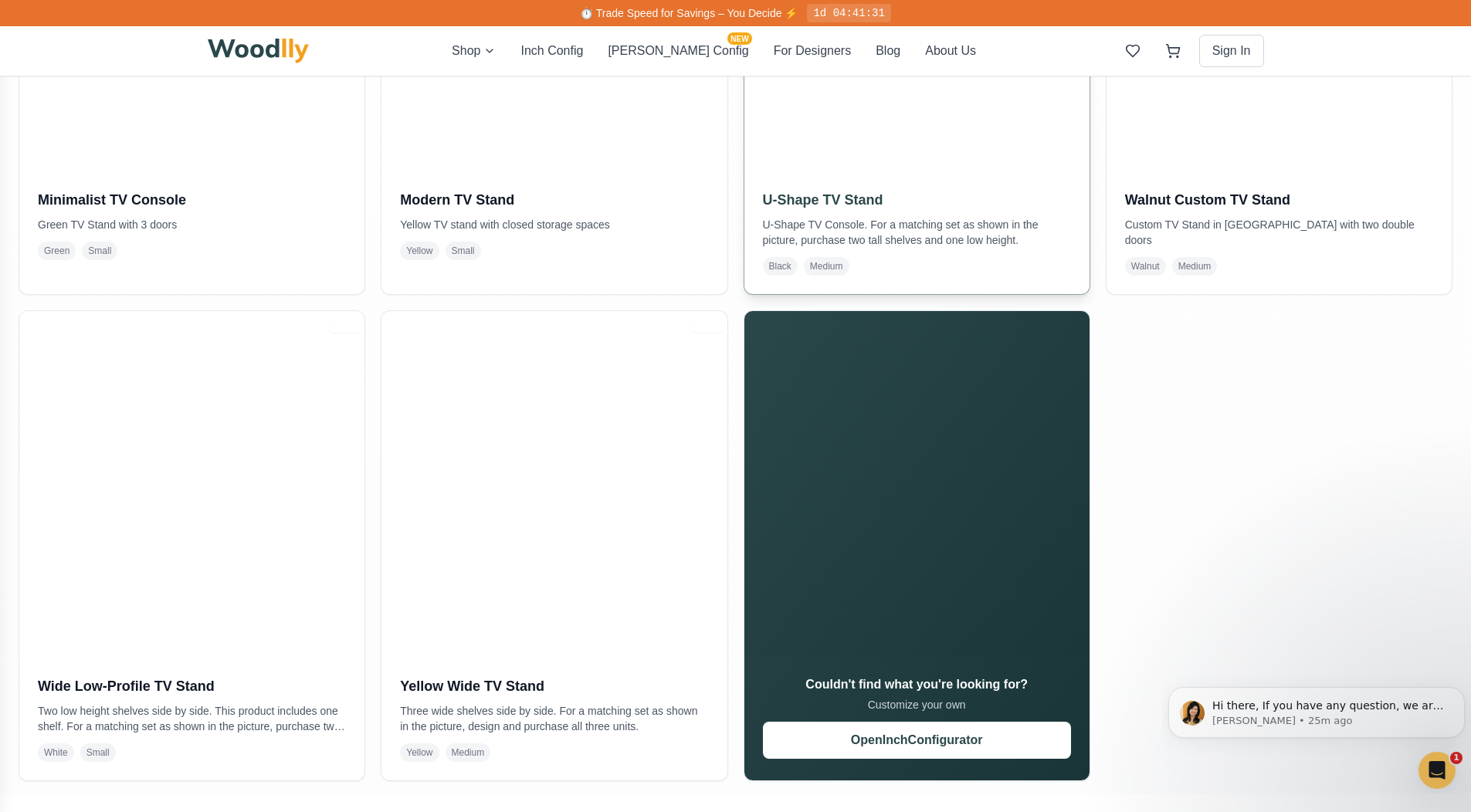
scroll to position [596, 0]
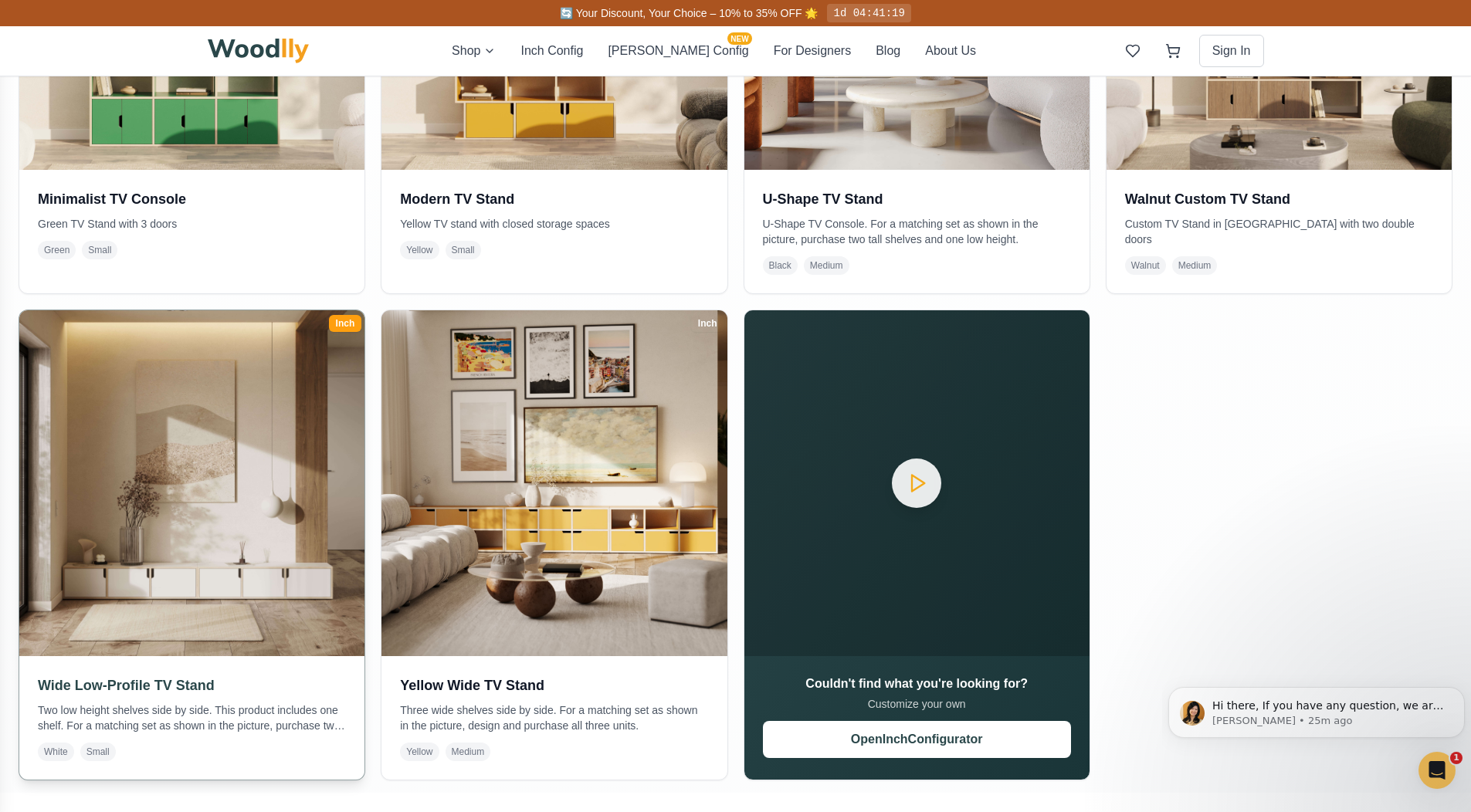
click at [247, 562] on img at bounding box center [193, 483] width 363 height 363
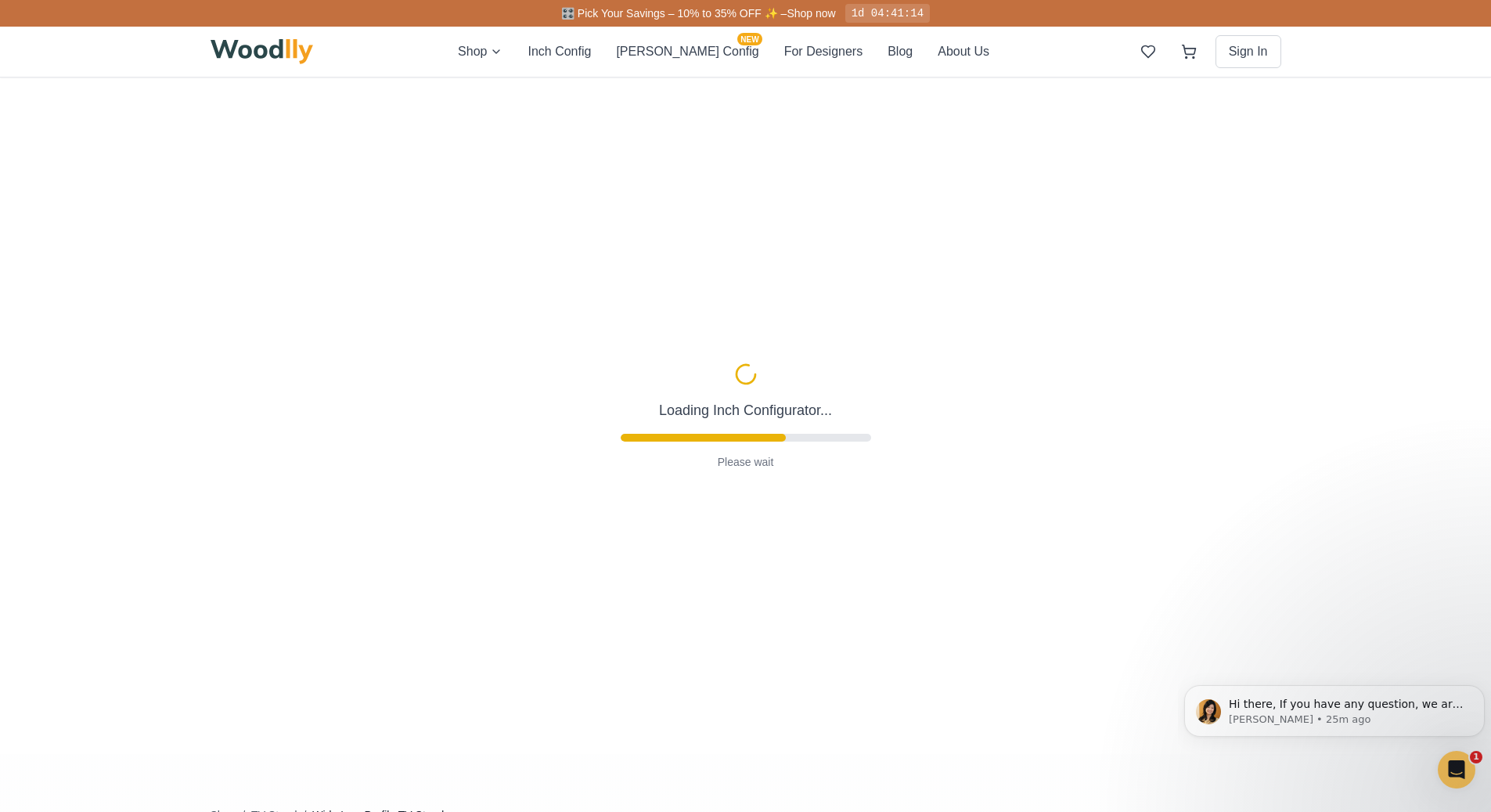
type input "54"
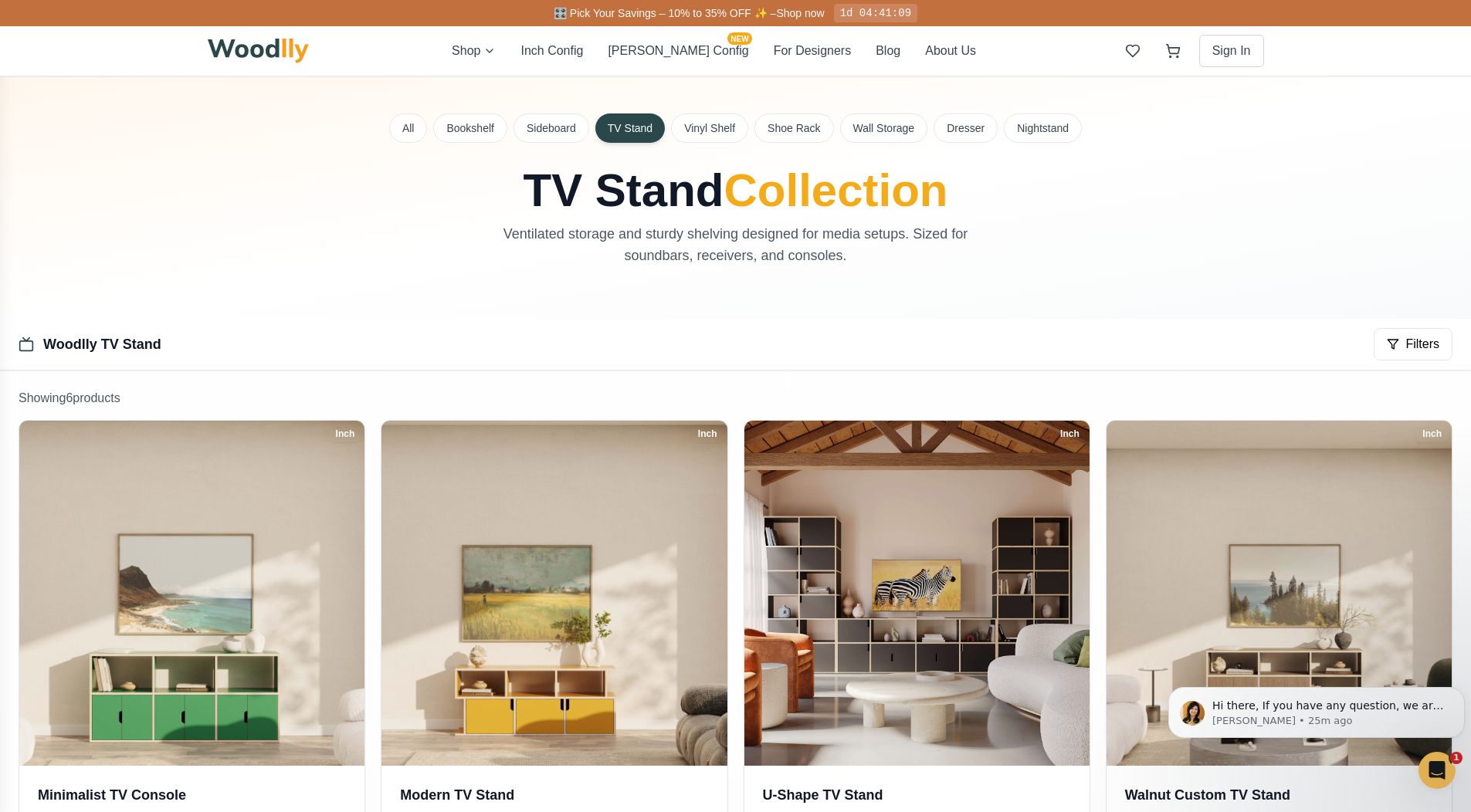
scroll to position [710, 0]
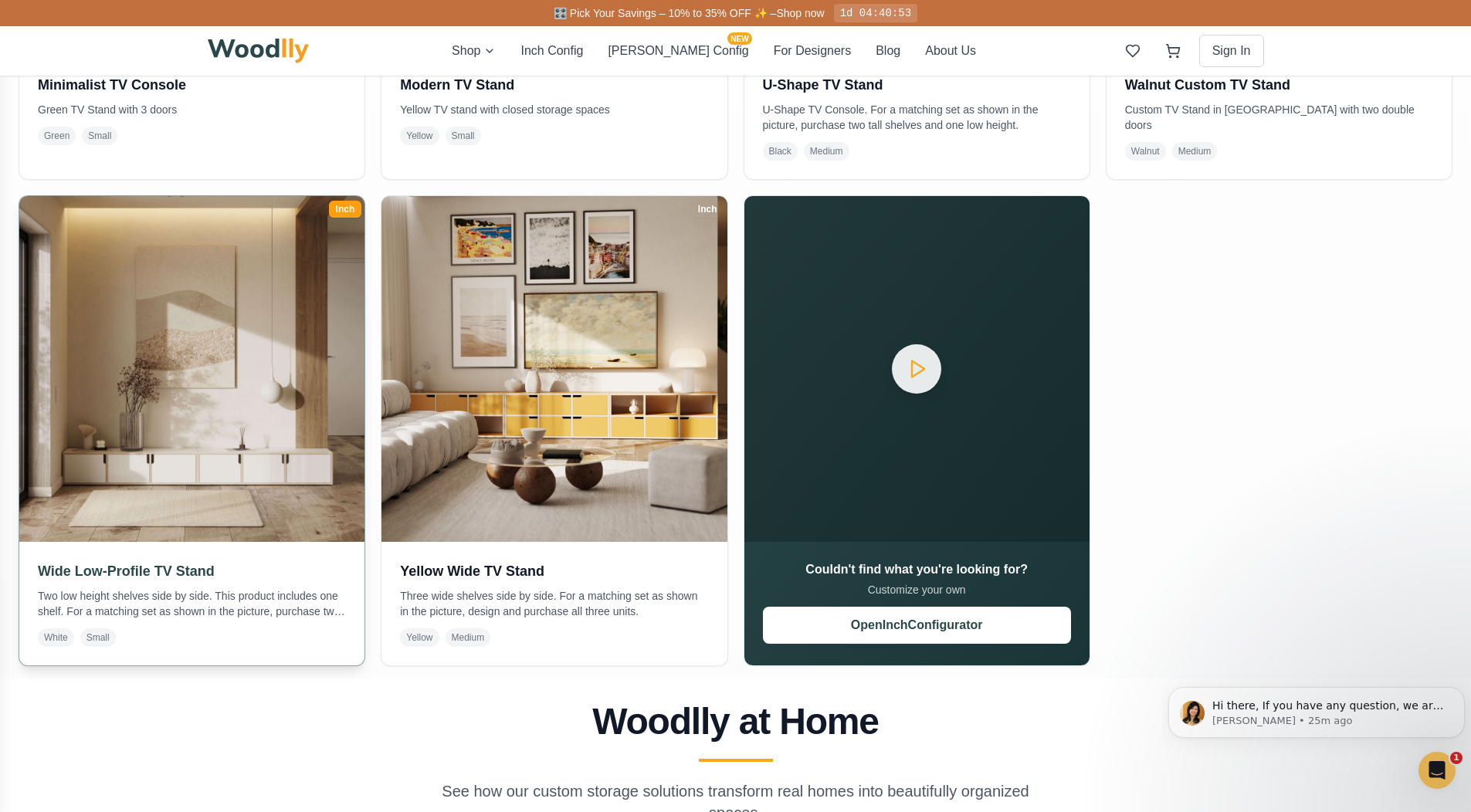
click at [283, 333] on img at bounding box center [193, 369] width 363 height 363
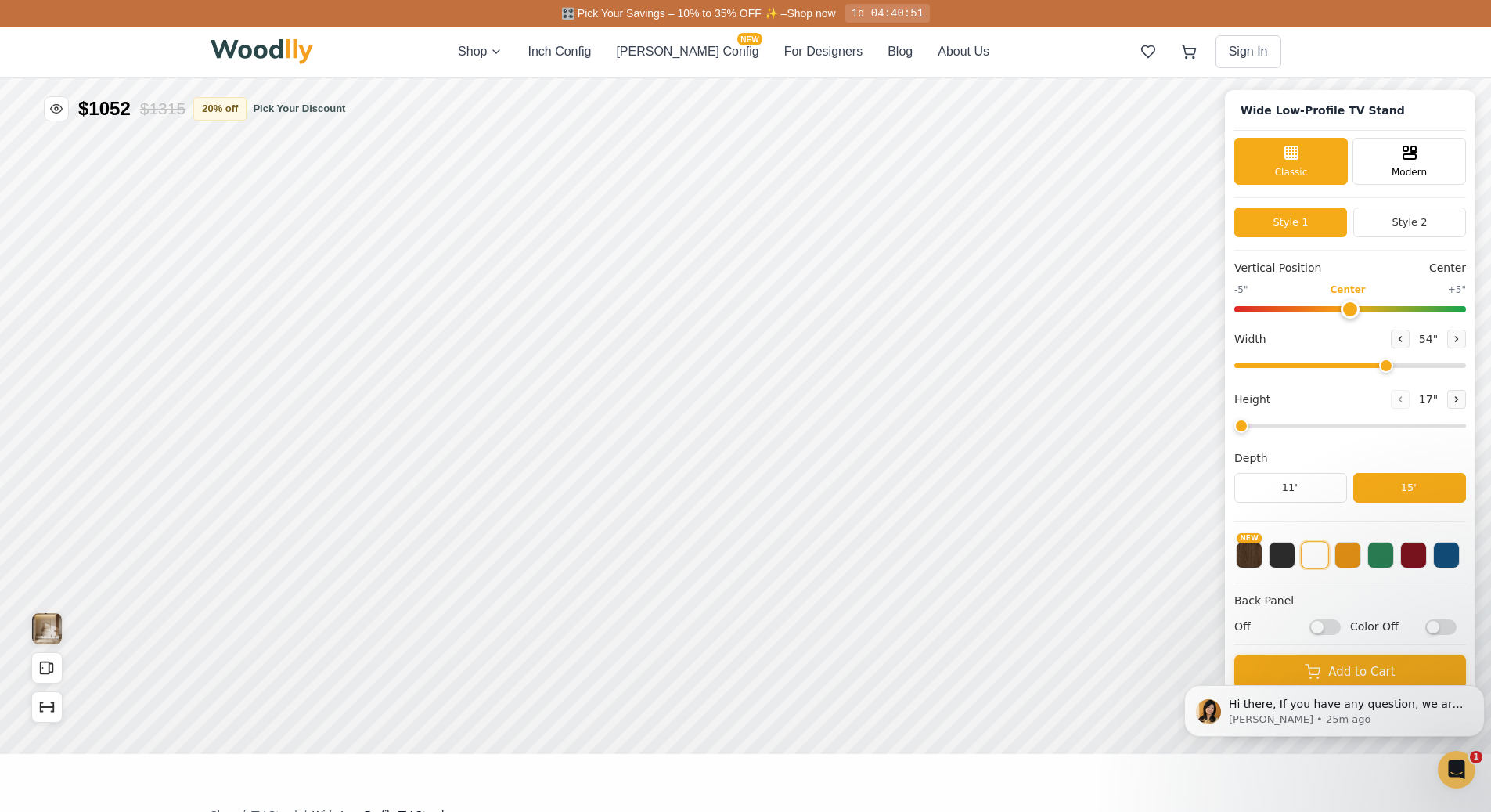
type input "54"
type input "1"
click at [1252, 428] on input "range" at bounding box center [1349, 426] width 231 height 5
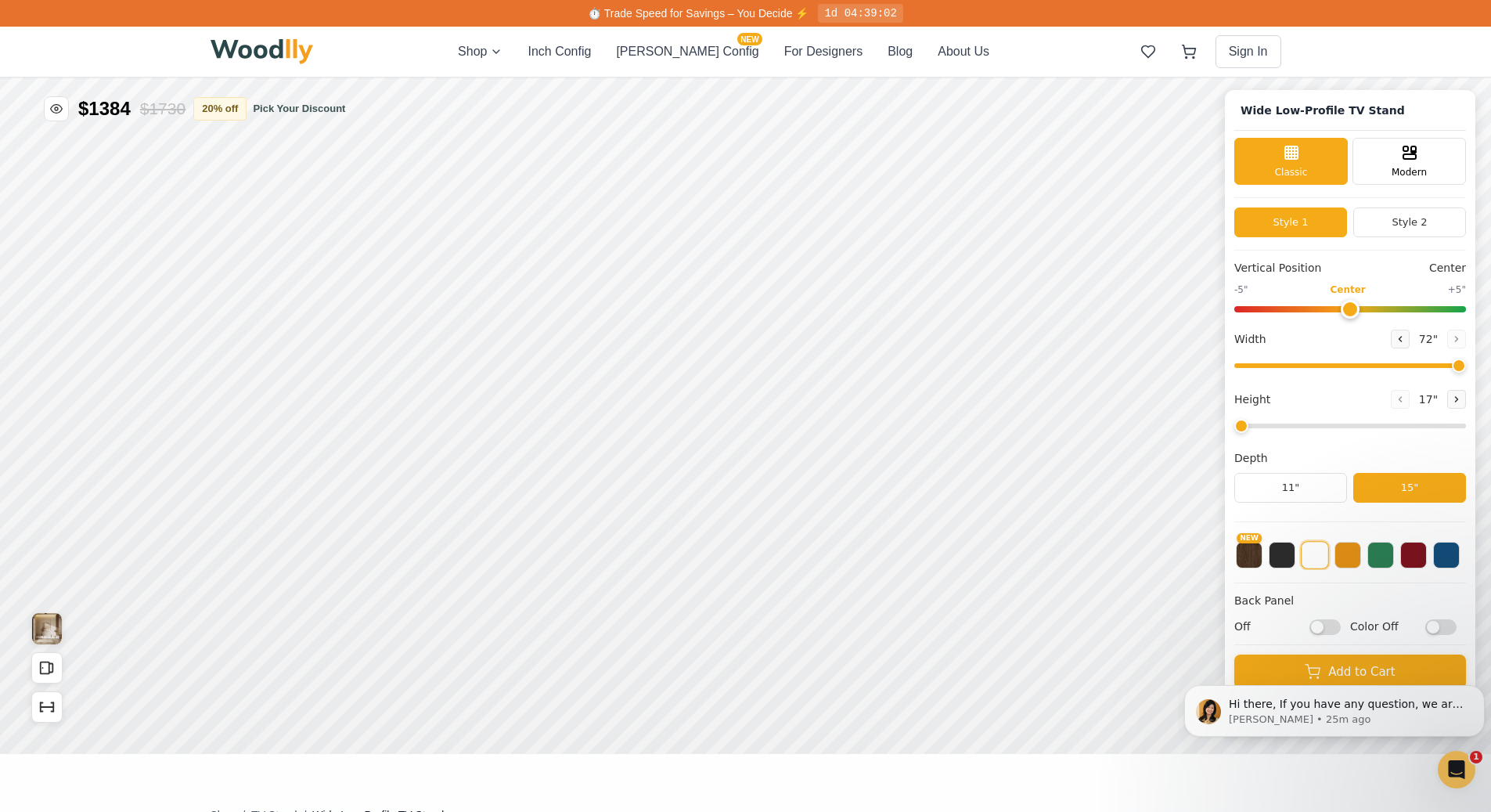
drag, startPoint x: 1392, startPoint y: 364, endPoint x: 1487, endPoint y: 356, distance: 95.3
type input "72"
click at [1466, 364] on input "range" at bounding box center [1349, 365] width 231 height 5
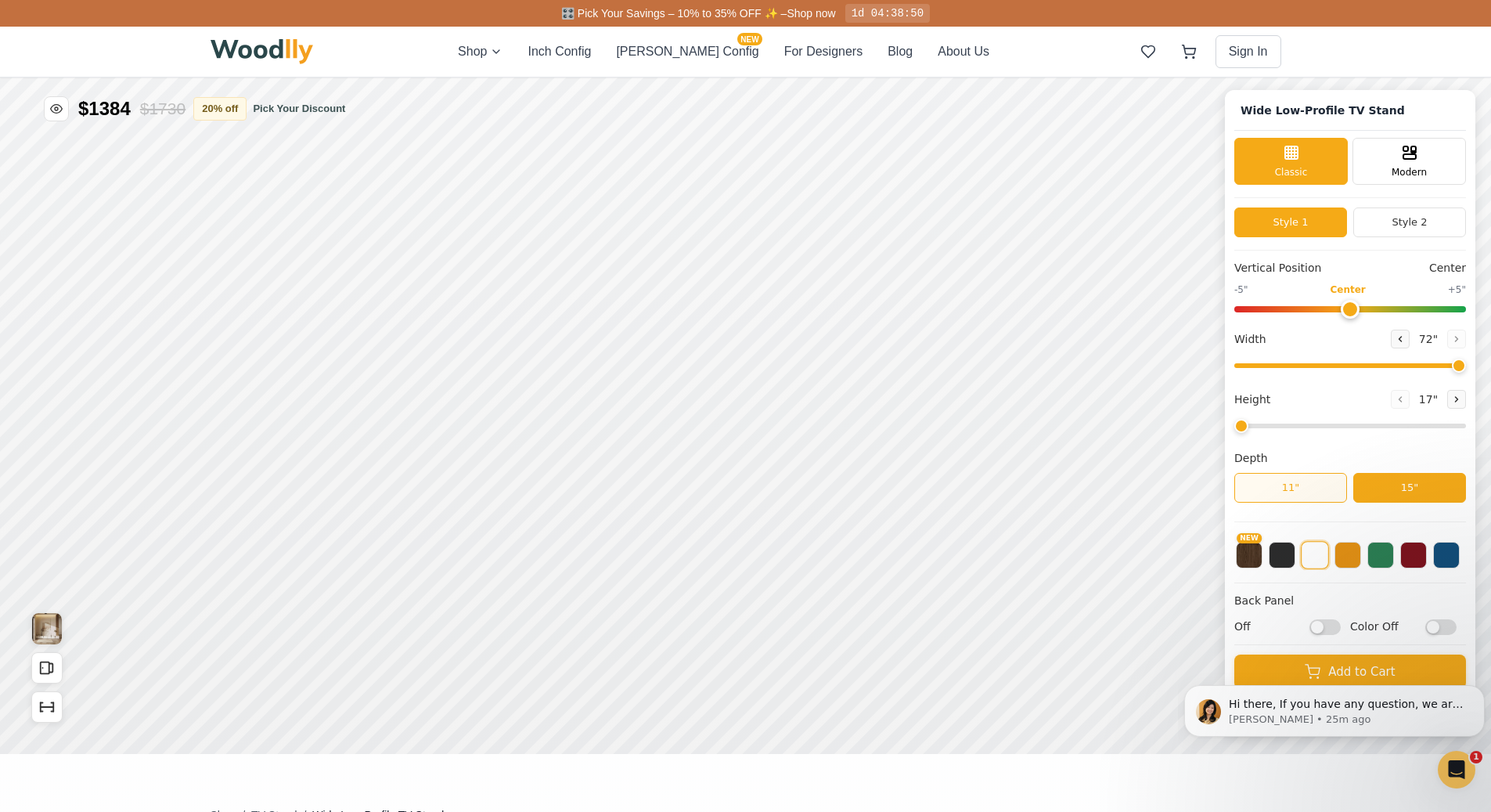
click at [1293, 499] on button "11"" at bounding box center [1290, 488] width 112 height 30
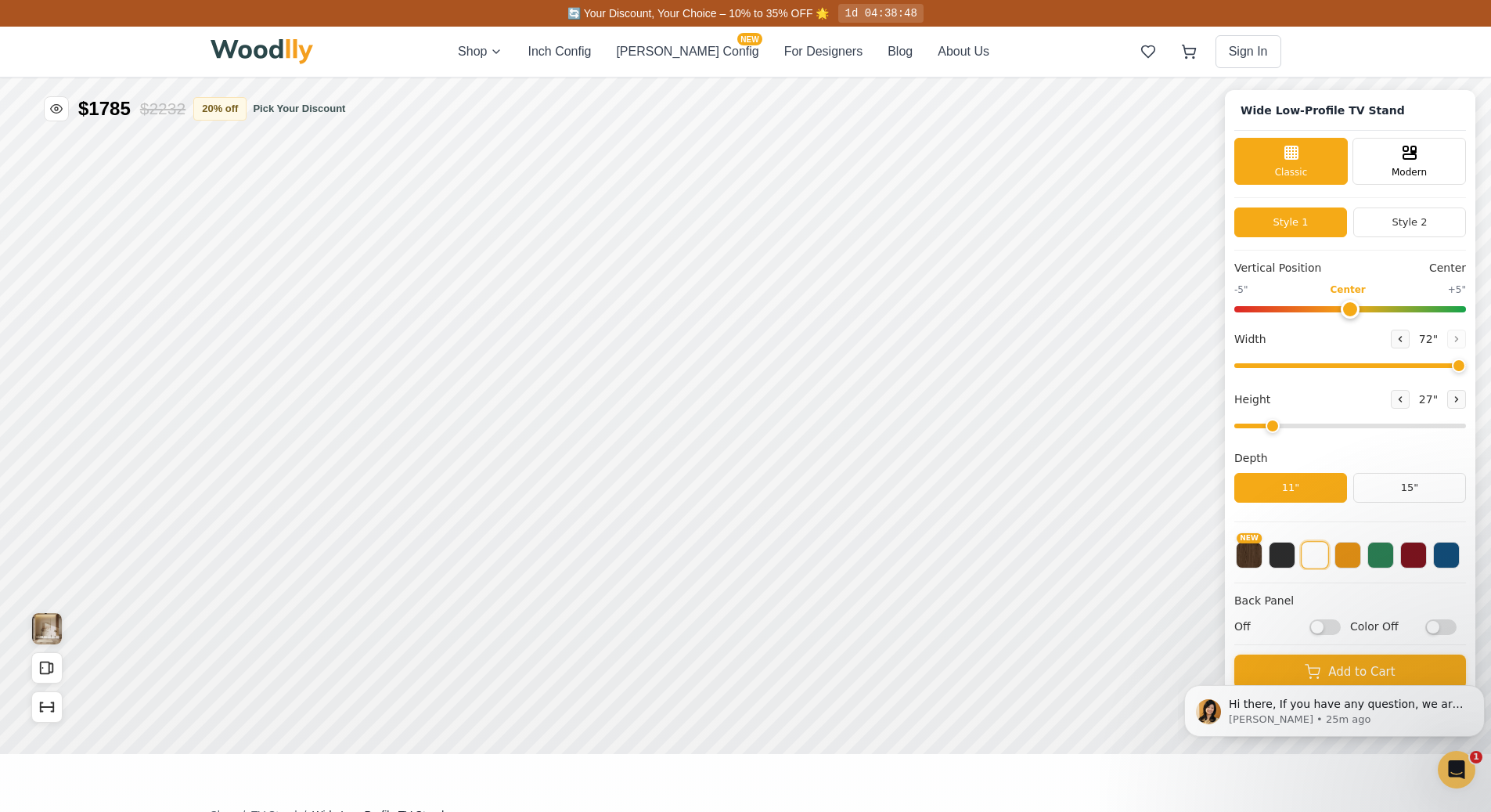
drag, startPoint x: 1255, startPoint y: 428, endPoint x: 1277, endPoint y: 428, distance: 22.0
click at [1277, 428] on input "range" at bounding box center [1349, 426] width 231 height 5
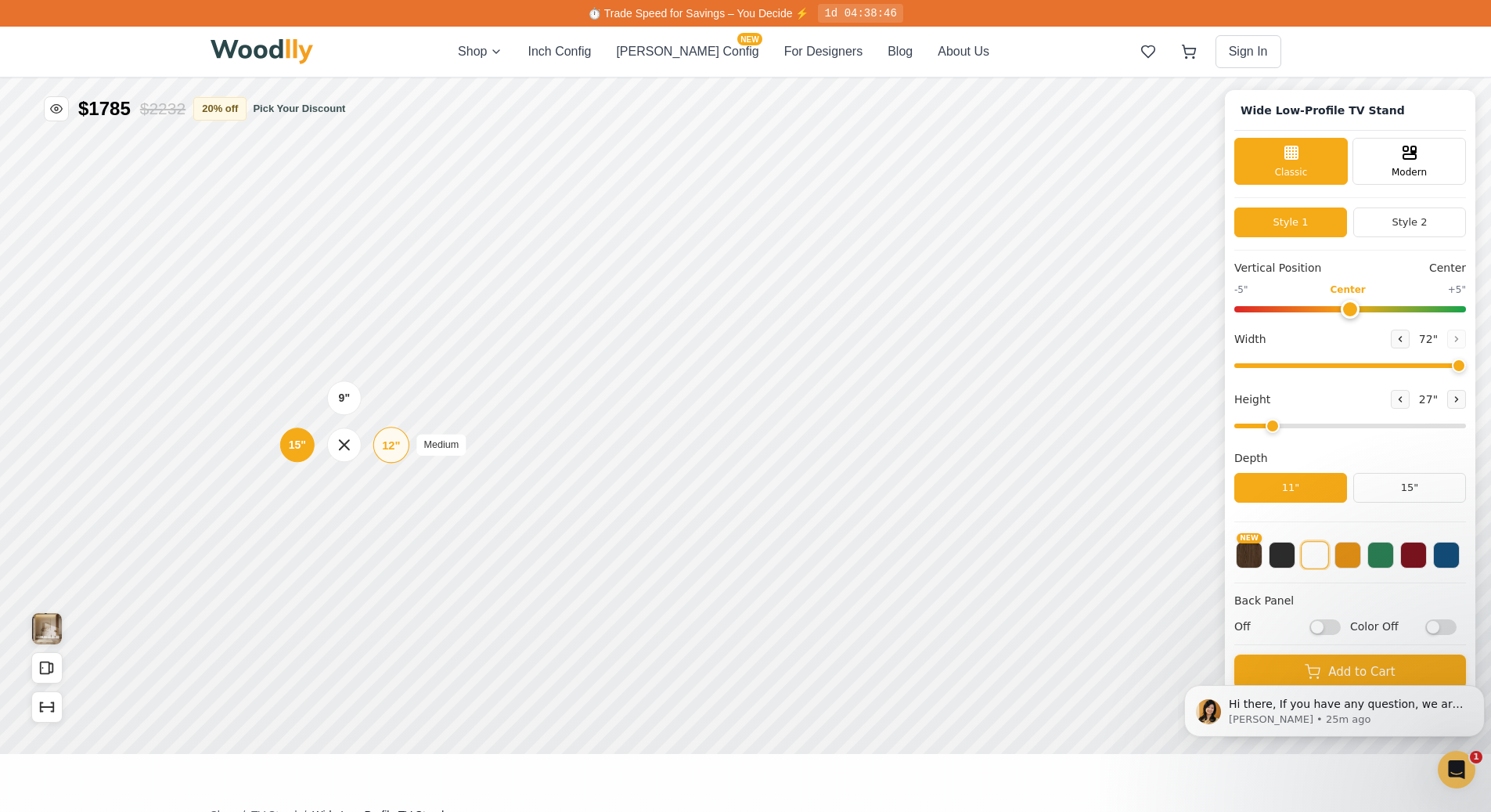
click at [390, 442] on div "12"" at bounding box center [391, 445] width 18 height 17
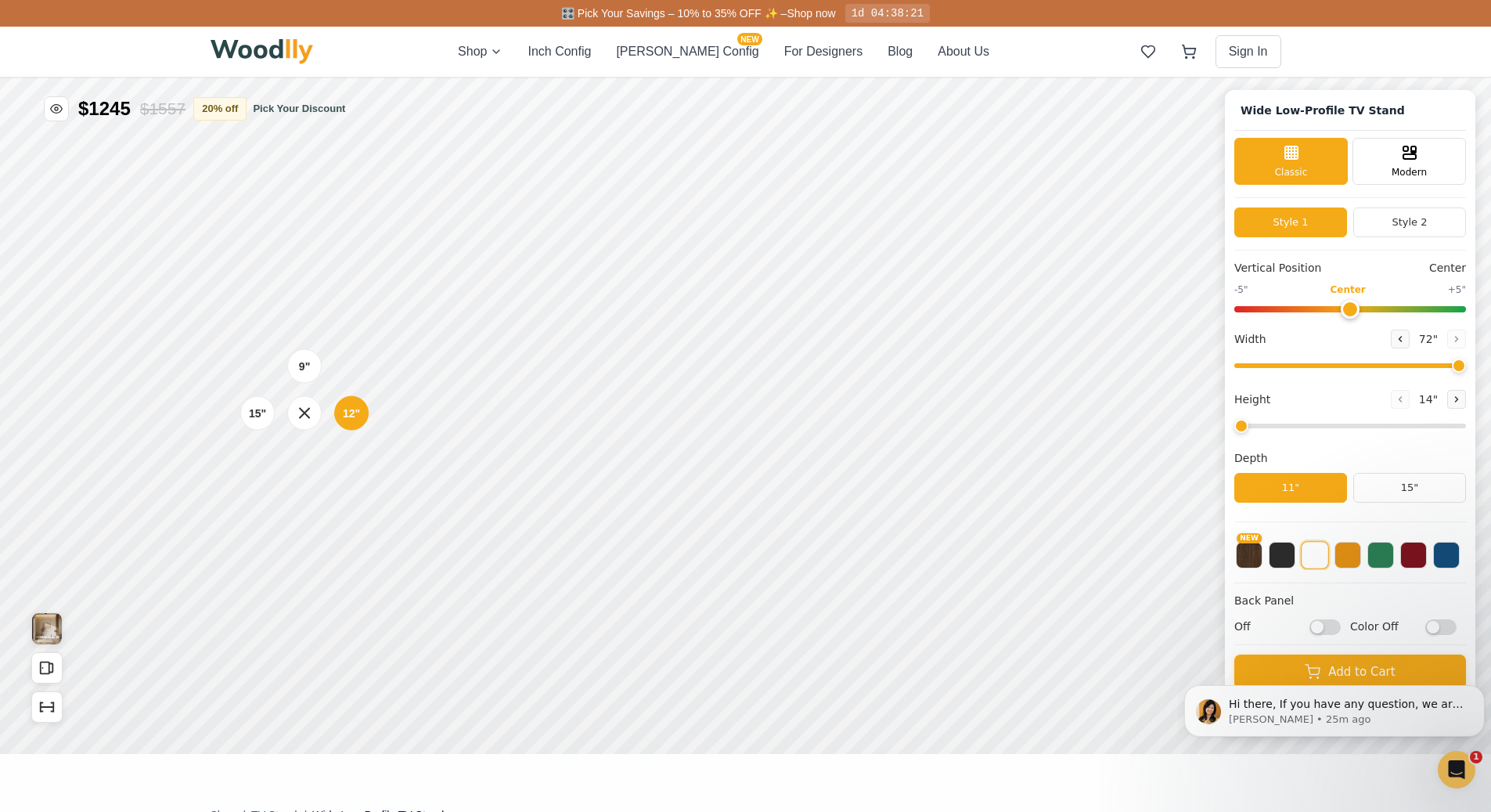
drag, startPoint x: 1281, startPoint y: 429, endPoint x: 1261, endPoint y: 430, distance: 20.0
type input "1"
click at [1261, 428] on input "range" at bounding box center [1349, 426] width 231 height 5
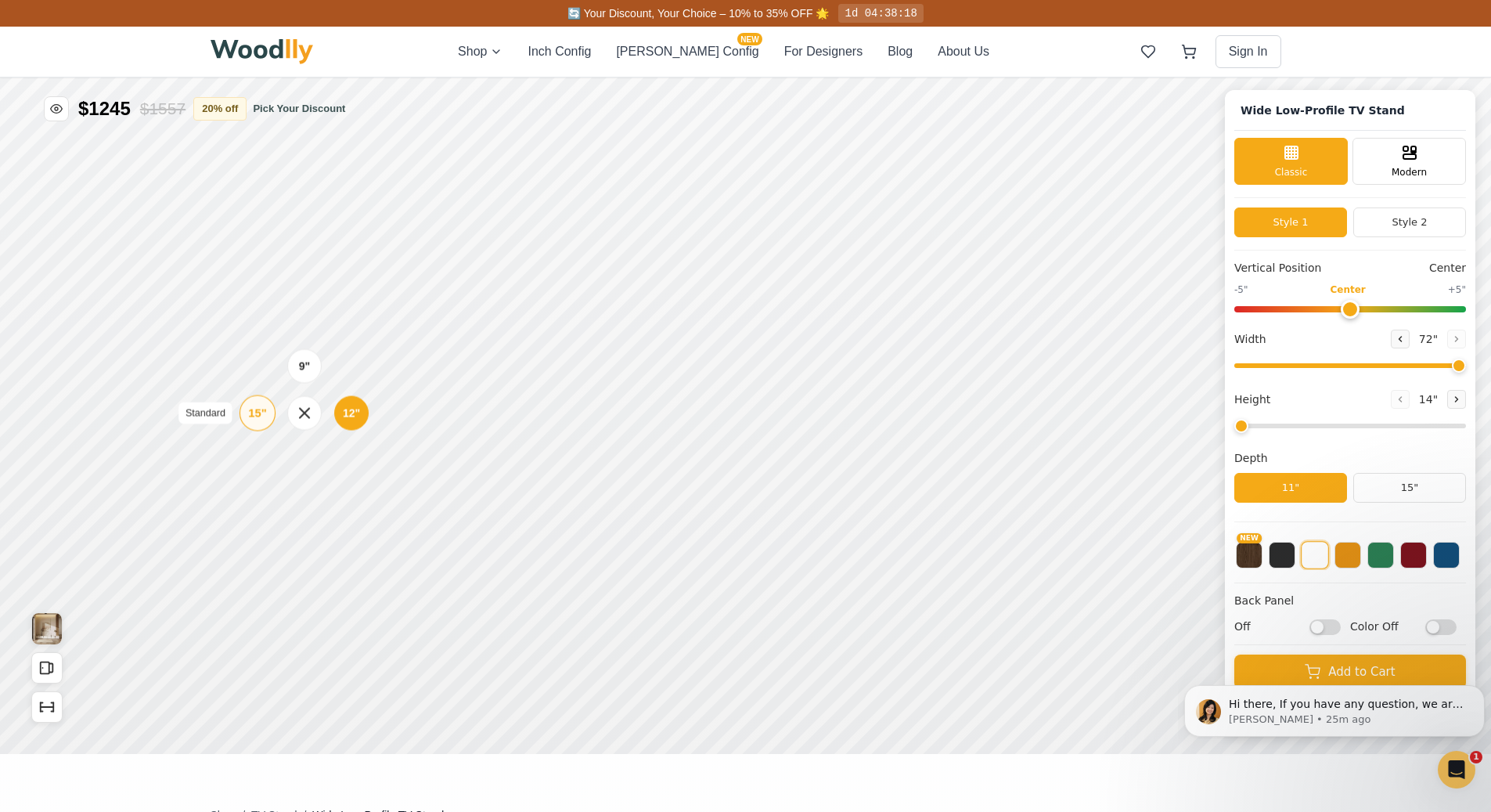
click at [260, 413] on div "15"" at bounding box center [257, 414] width 18 height 17
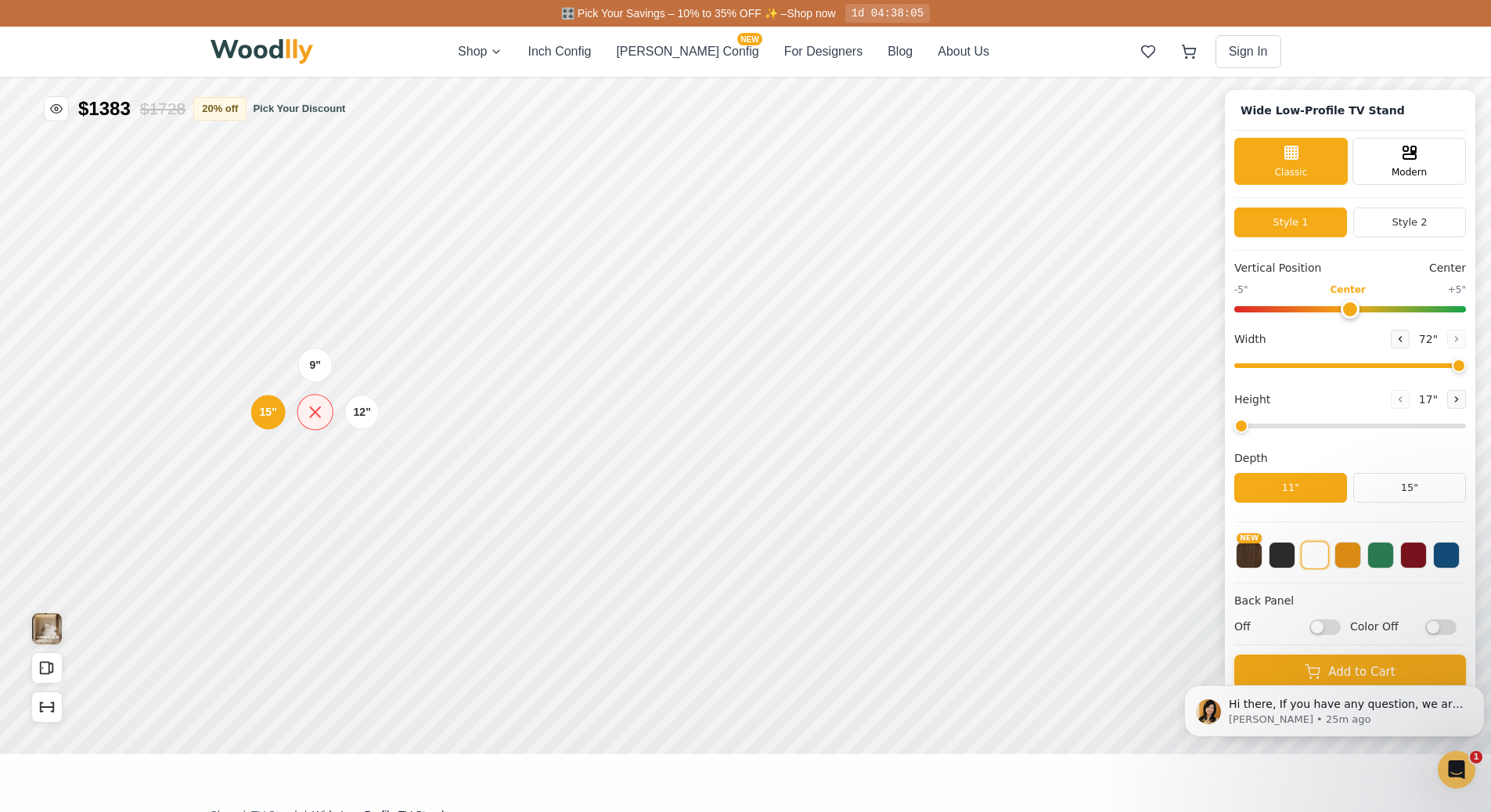
click at [313, 410] on icon at bounding box center [314, 412] width 10 height 10
drag, startPoint x: 1363, startPoint y: 307, endPoint x: 1508, endPoint y: 300, distance: 145.2
click at [1466, 306] on input "range" at bounding box center [1349, 309] width 231 height 7
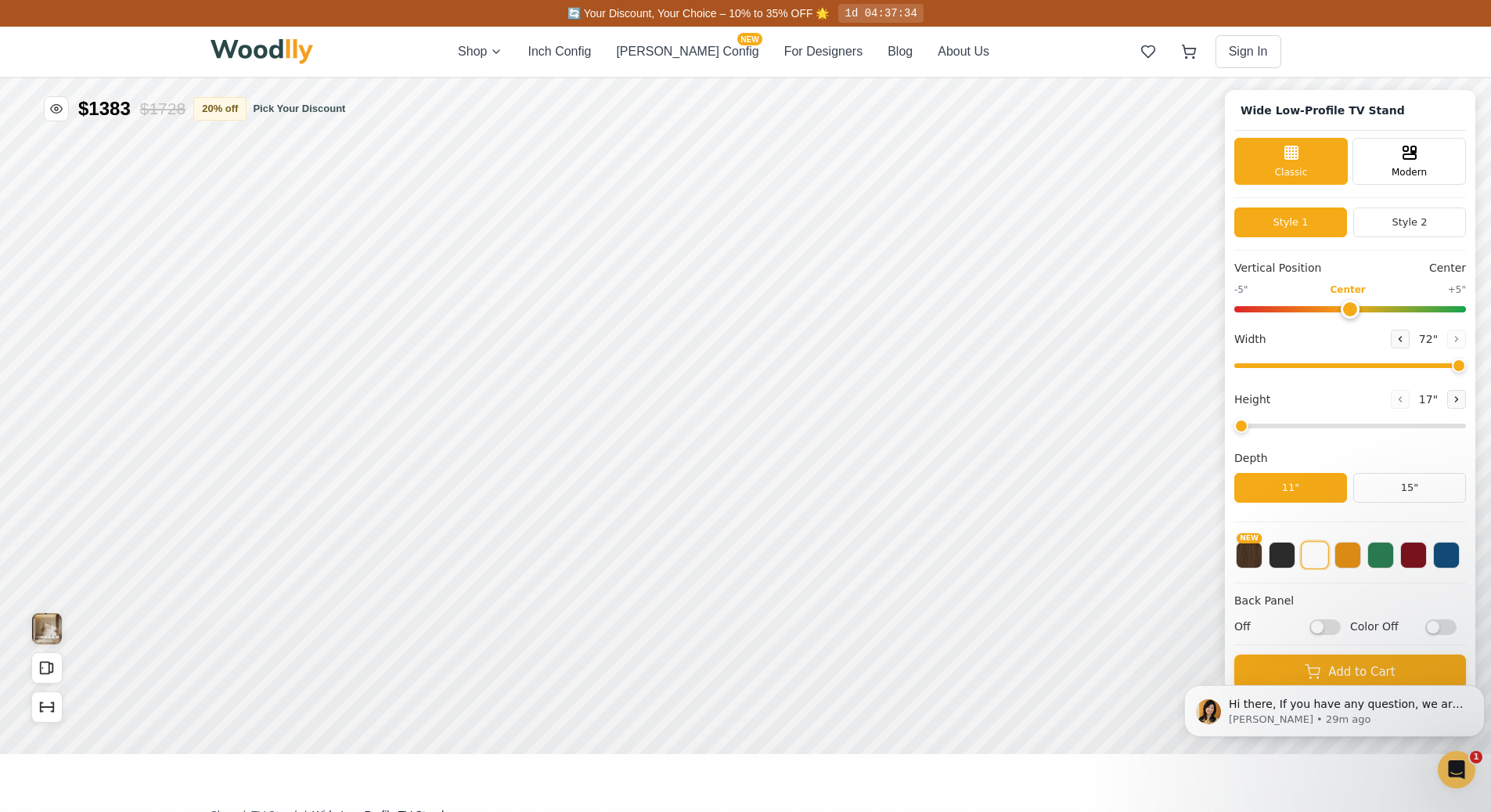
drag, startPoint x: 1466, startPoint y: 306, endPoint x: 1355, endPoint y: 314, distance: 111.3
click at [1355, 313] on input "range" at bounding box center [1349, 309] width 231 height 7
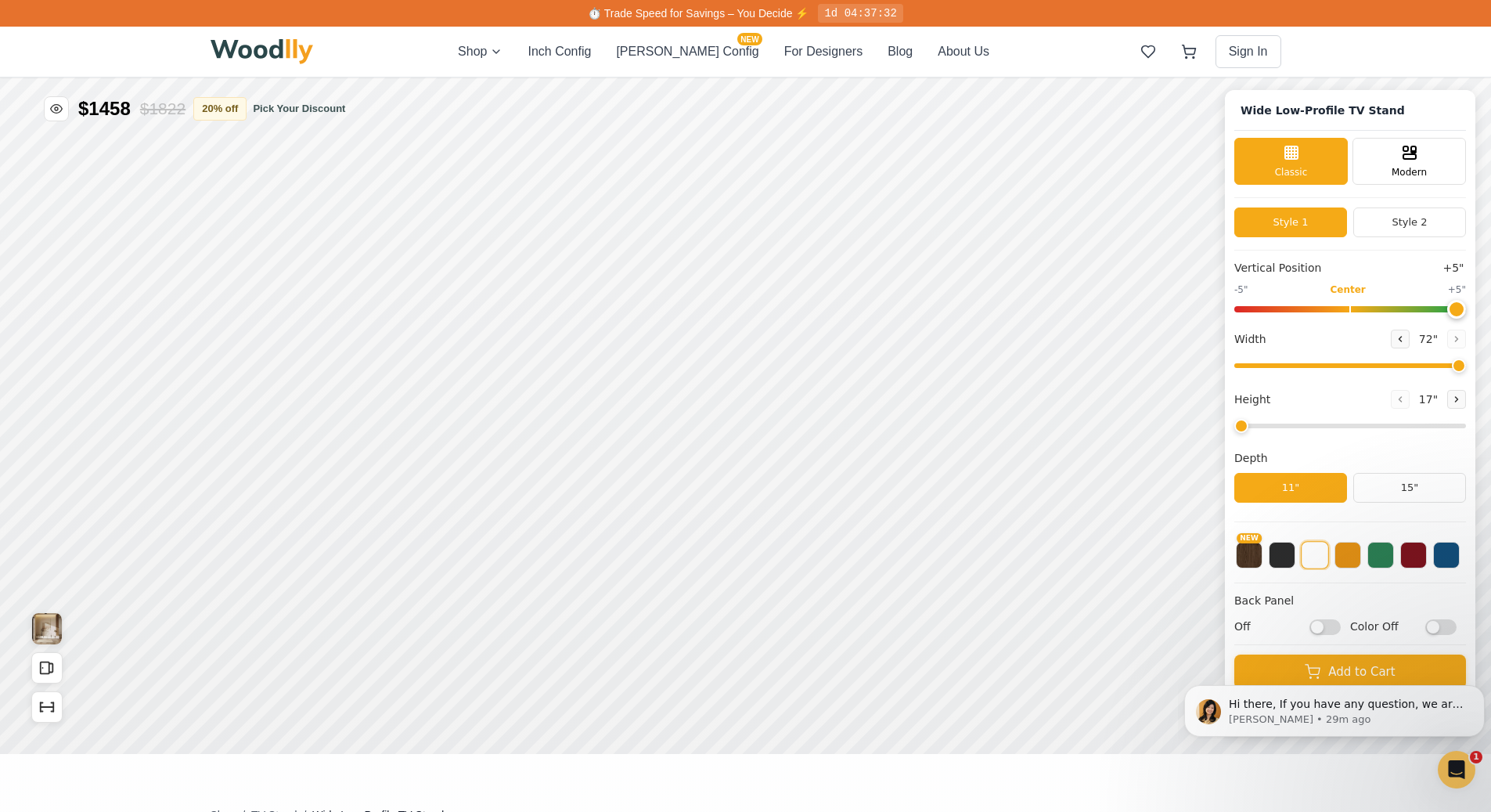
drag, startPoint x: 1355, startPoint y: 314, endPoint x: 1499, endPoint y: 307, distance: 144.2
click at [1466, 307] on input "range" at bounding box center [1349, 309] width 231 height 7
drag, startPoint x: 1464, startPoint y: 309, endPoint x: 1363, endPoint y: 313, distance: 101.1
click at [1363, 313] on input "range" at bounding box center [1349, 309] width 231 height 7
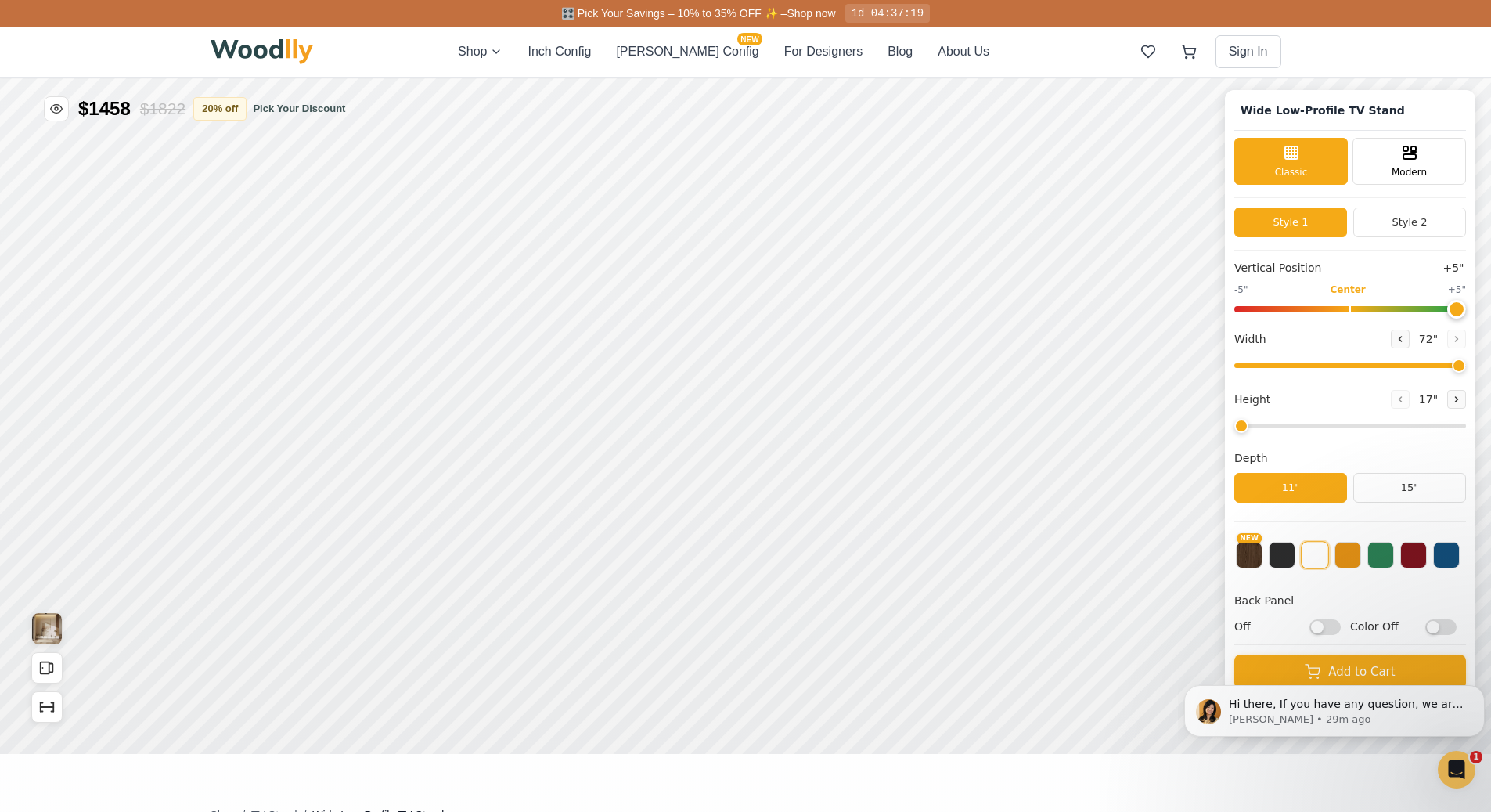
drag, startPoint x: 1363, startPoint y: 313, endPoint x: 1508, endPoint y: 303, distance: 145.3
click at [1466, 306] on input "range" at bounding box center [1349, 309] width 231 height 7
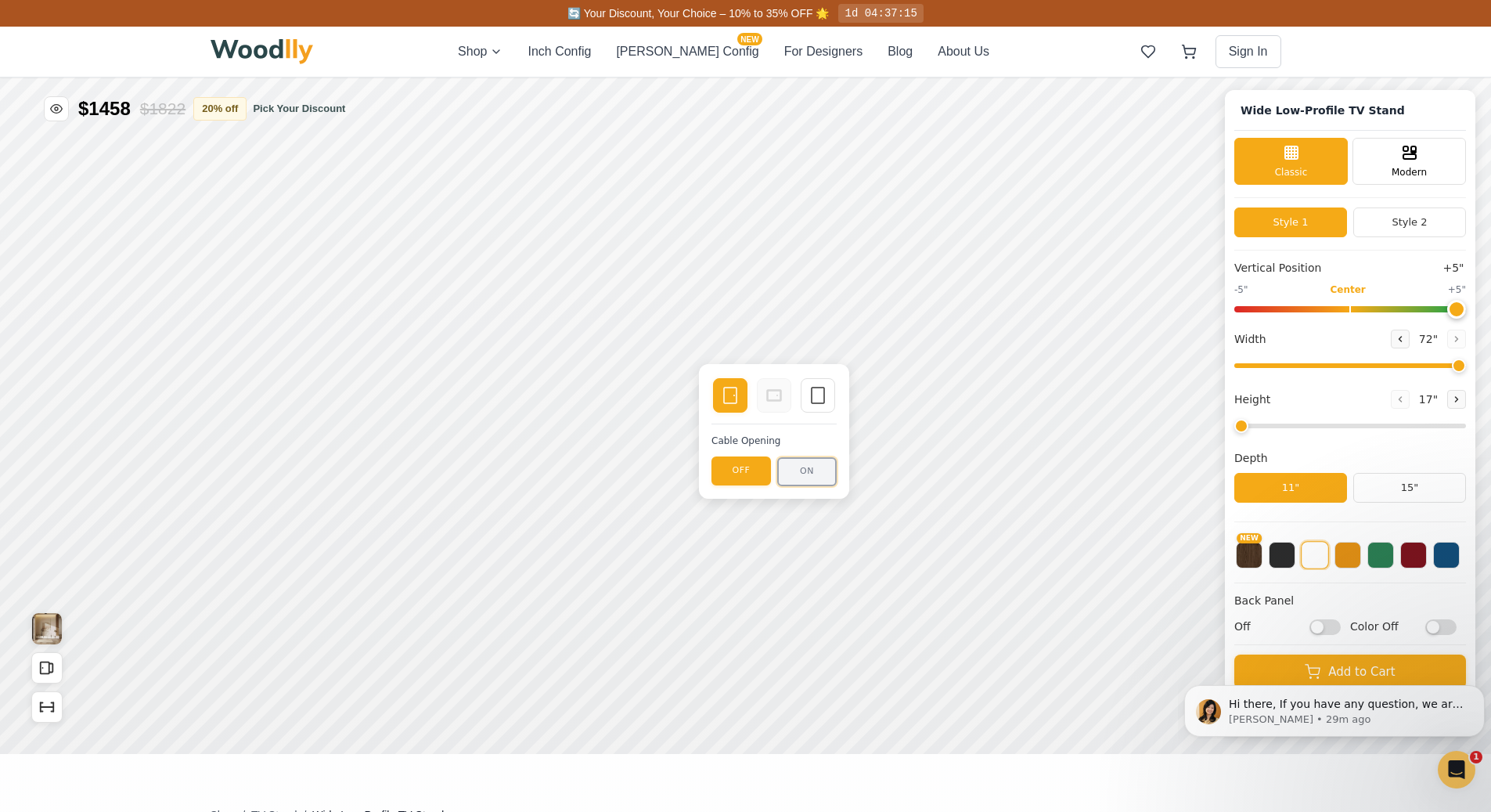
click at [794, 472] on button "ON" at bounding box center [806, 471] width 59 height 29
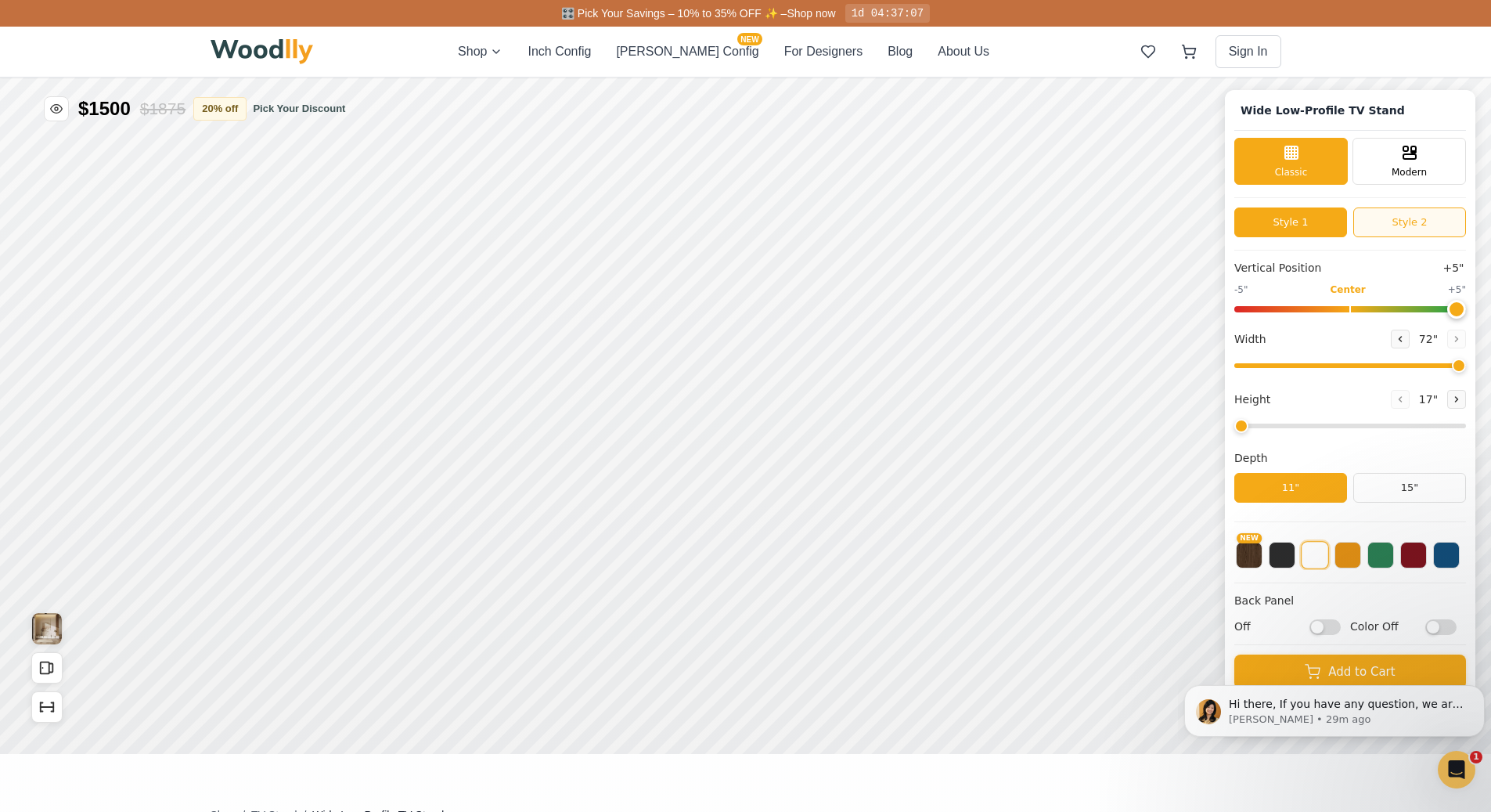
click at [1419, 218] on button "Style 2" at bounding box center [1409, 223] width 112 height 30
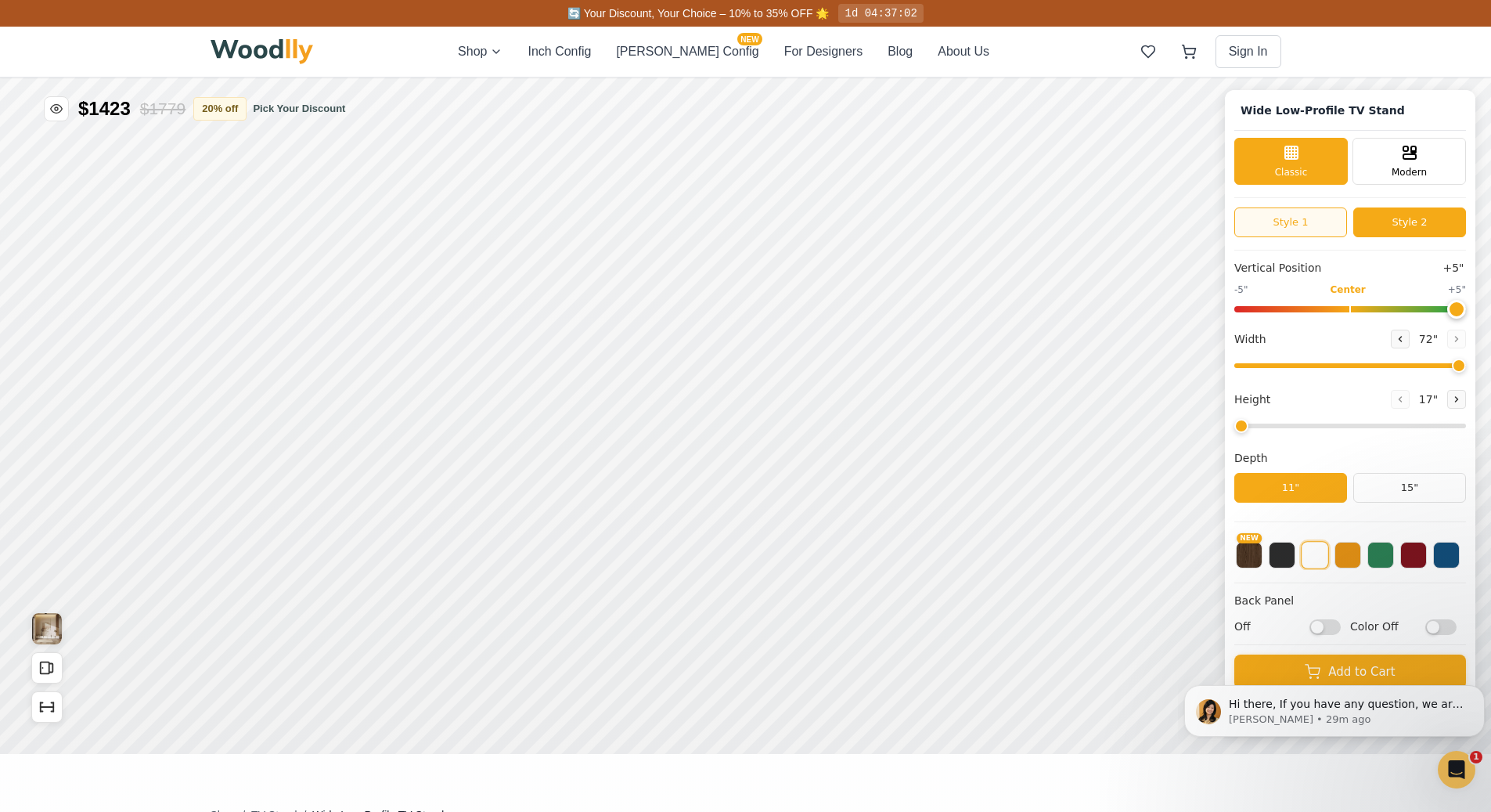
click at [1327, 231] on button "Style 1" at bounding box center [1290, 223] width 112 height 30
click at [1398, 227] on button "Style 2" at bounding box center [1409, 223] width 112 height 30
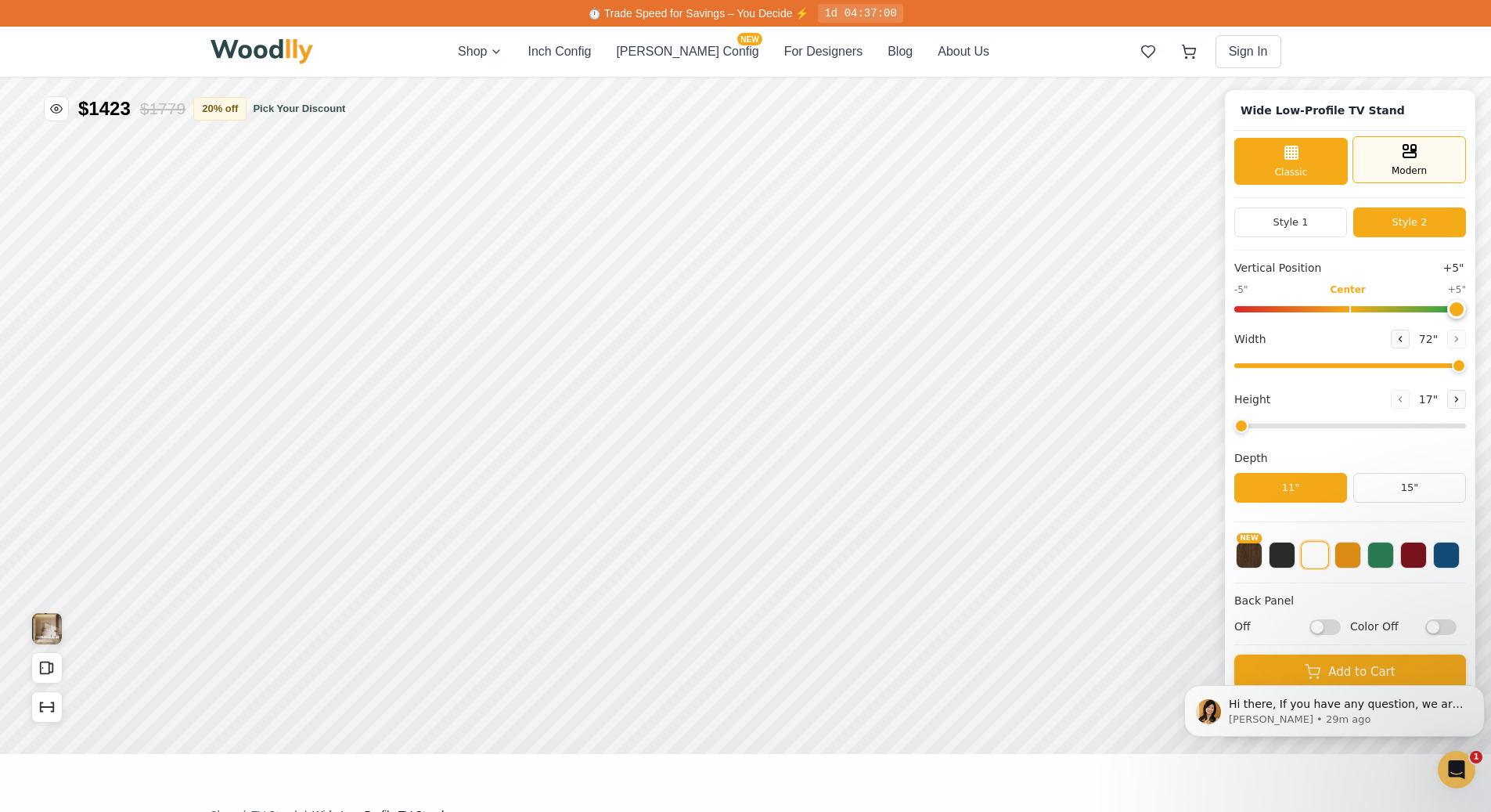
click at [1411, 170] on span "Modern" at bounding box center [1409, 170] width 35 height 14
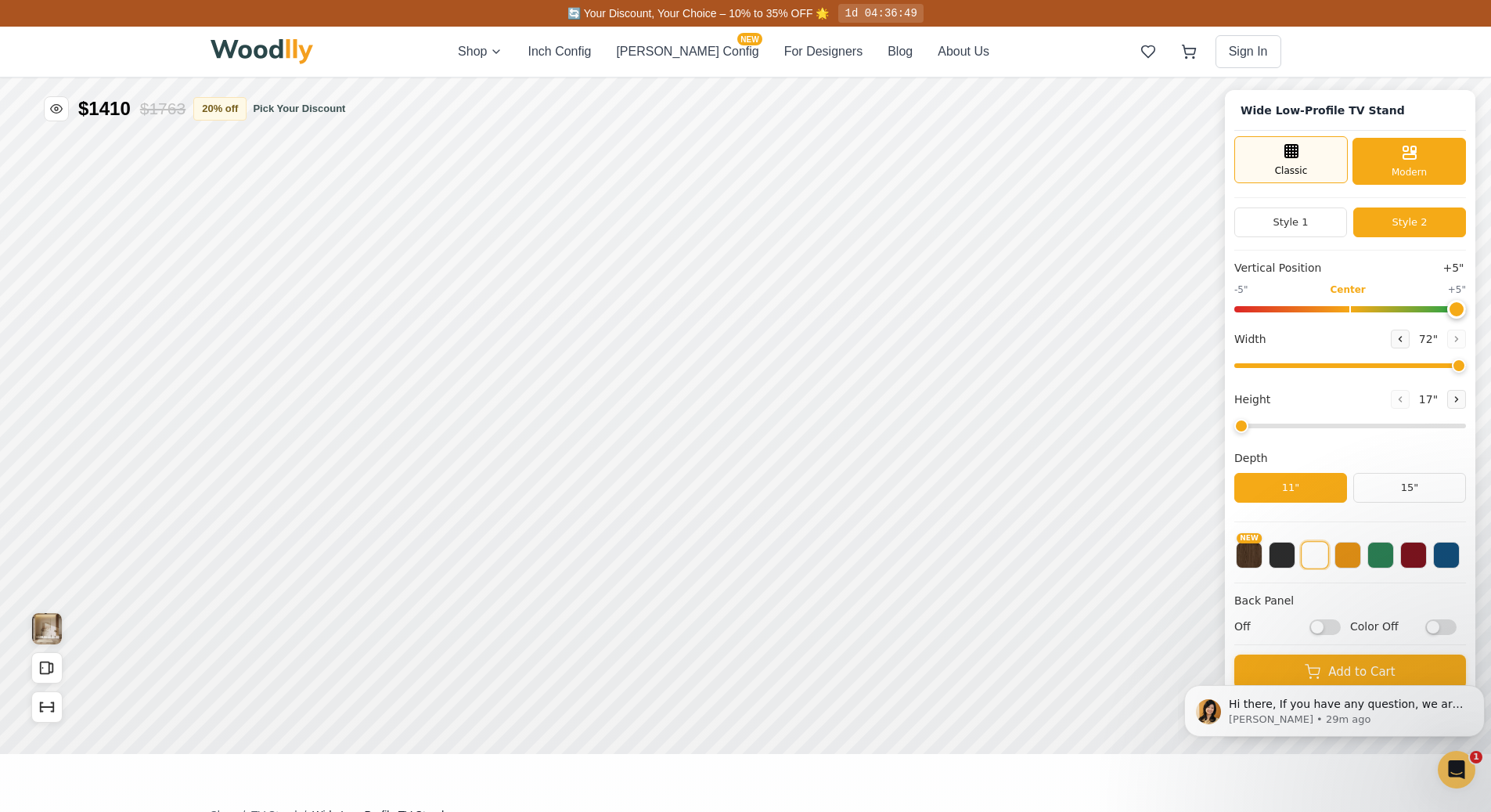
click at [1322, 174] on div "Classic" at bounding box center [1291, 160] width 113 height 47
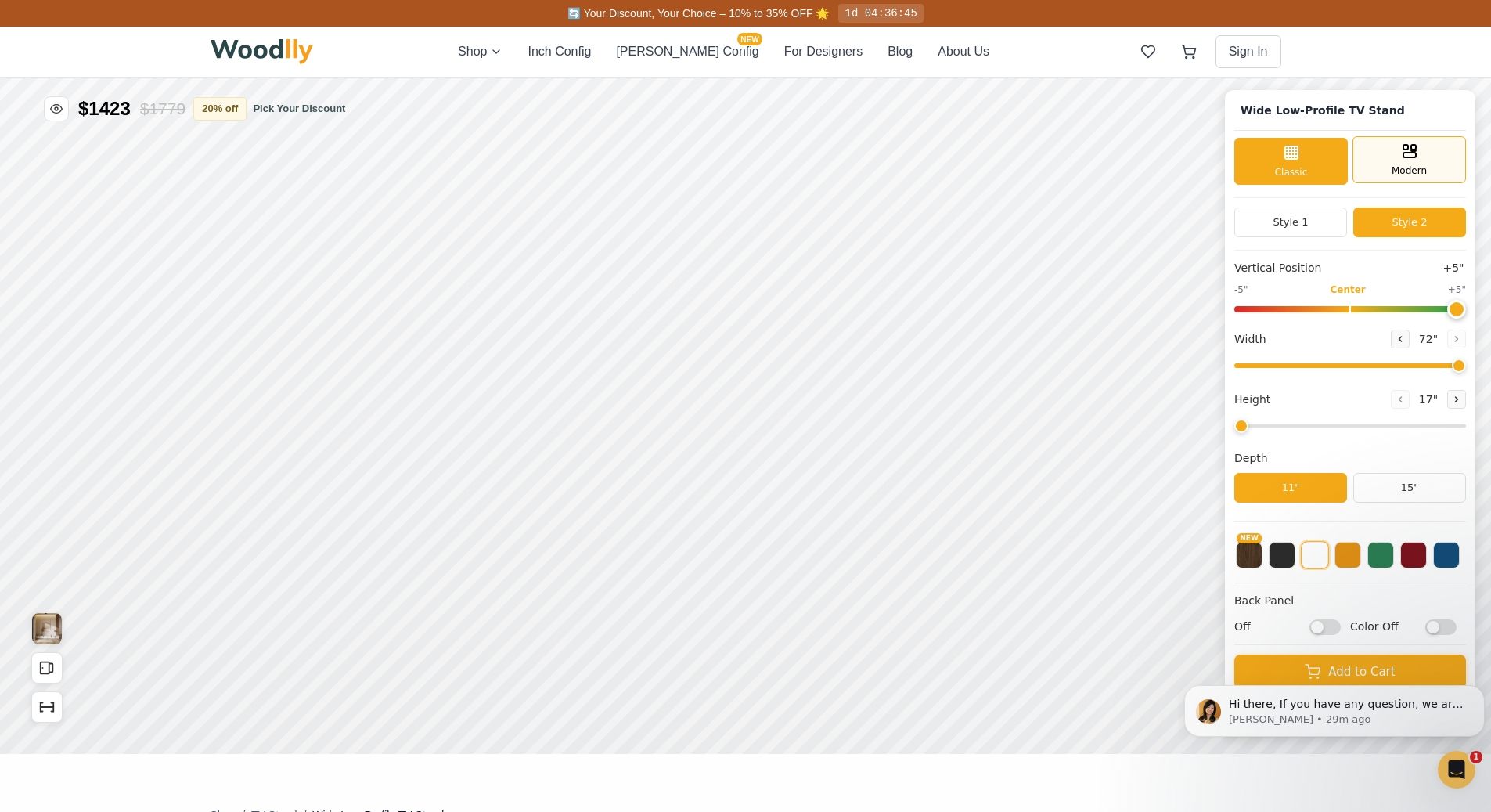
click at [1421, 162] on div "Modern" at bounding box center [1410, 160] width 113 height 47
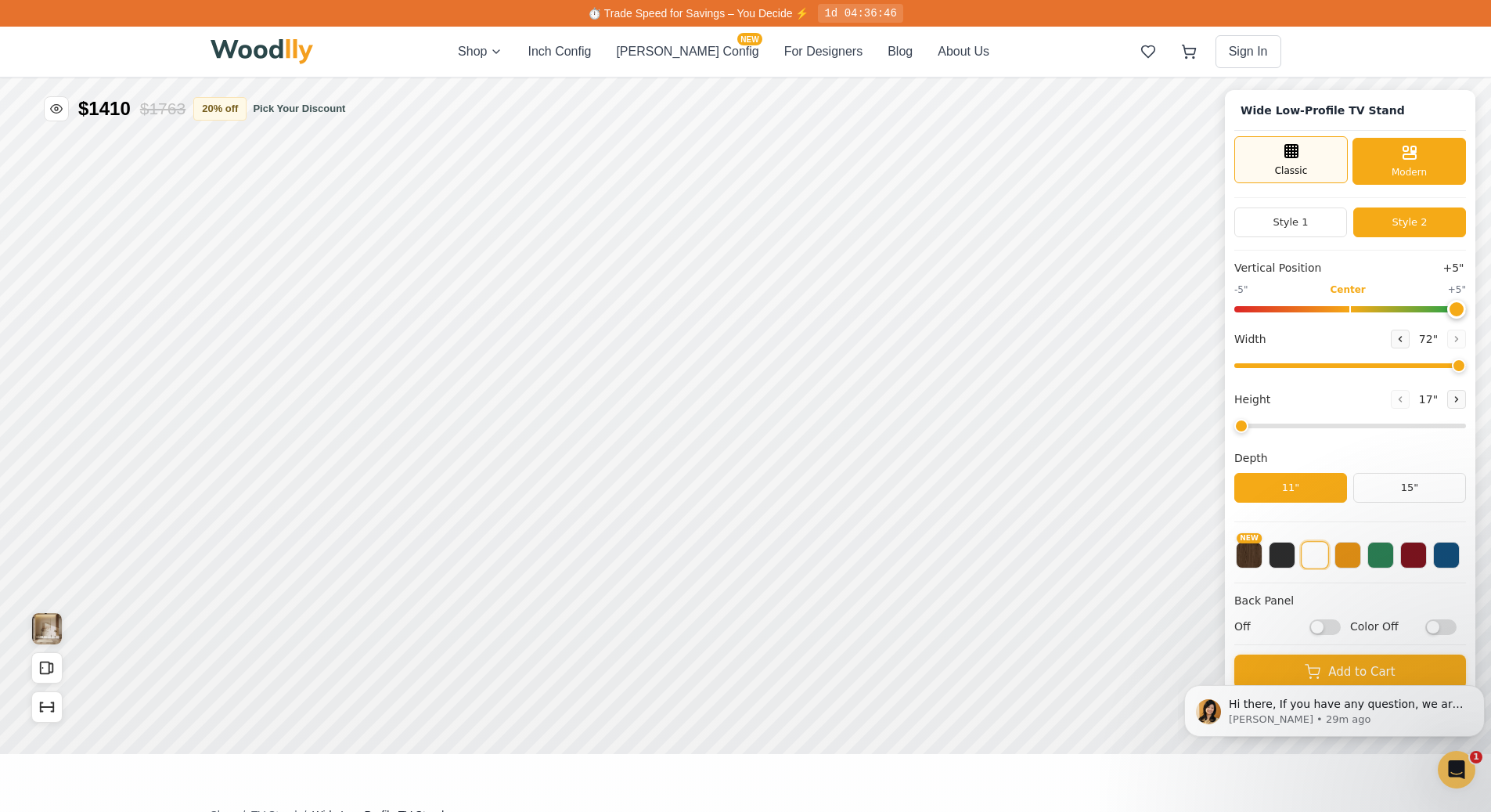
click at [1304, 172] on span "Classic" at bounding box center [1292, 170] width 33 height 14
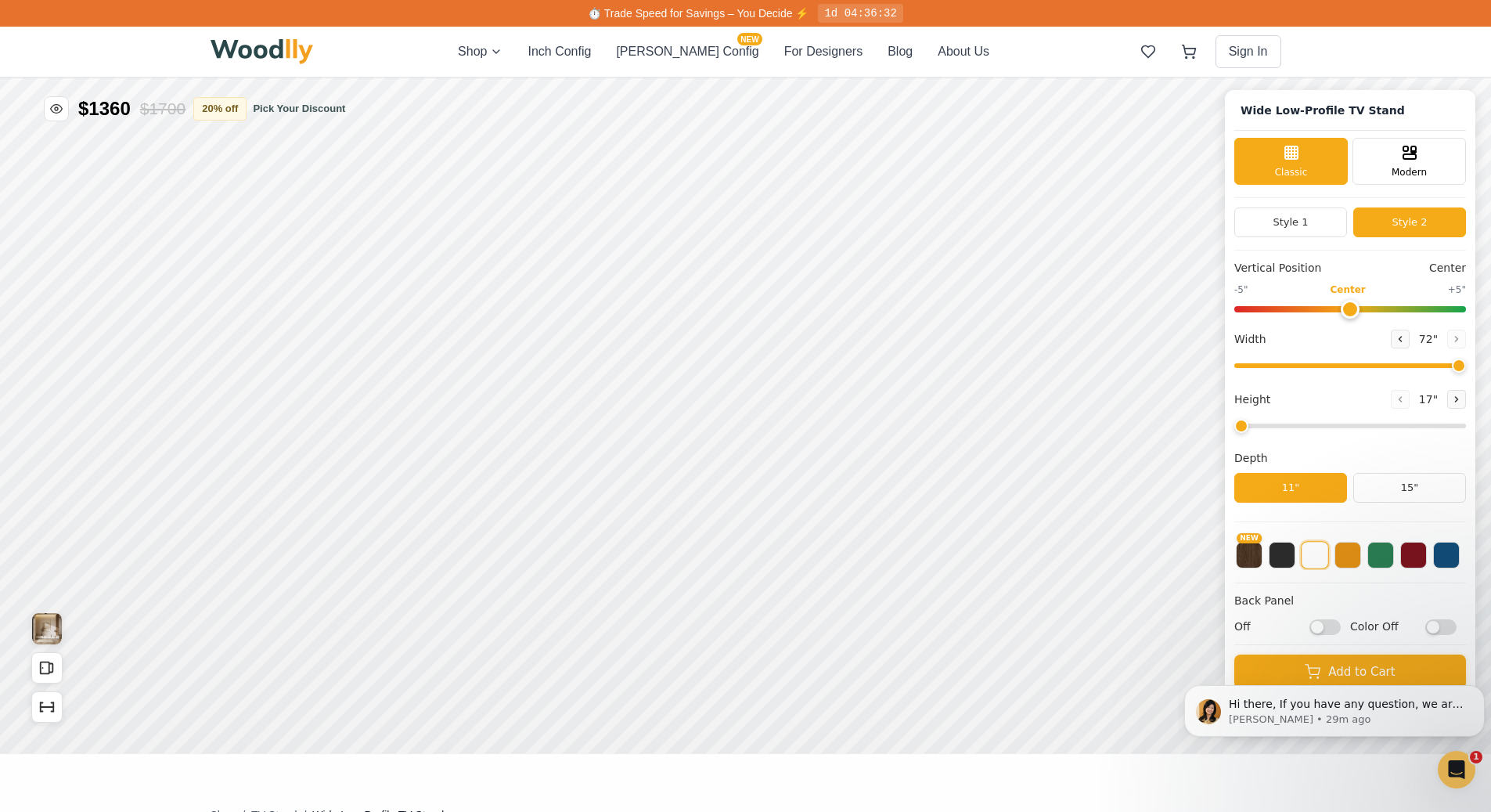
drag, startPoint x: 1462, startPoint y: 311, endPoint x: 1362, endPoint y: 313, distance: 100.0
click at [1362, 313] on input "range" at bounding box center [1349, 309] width 231 height 7
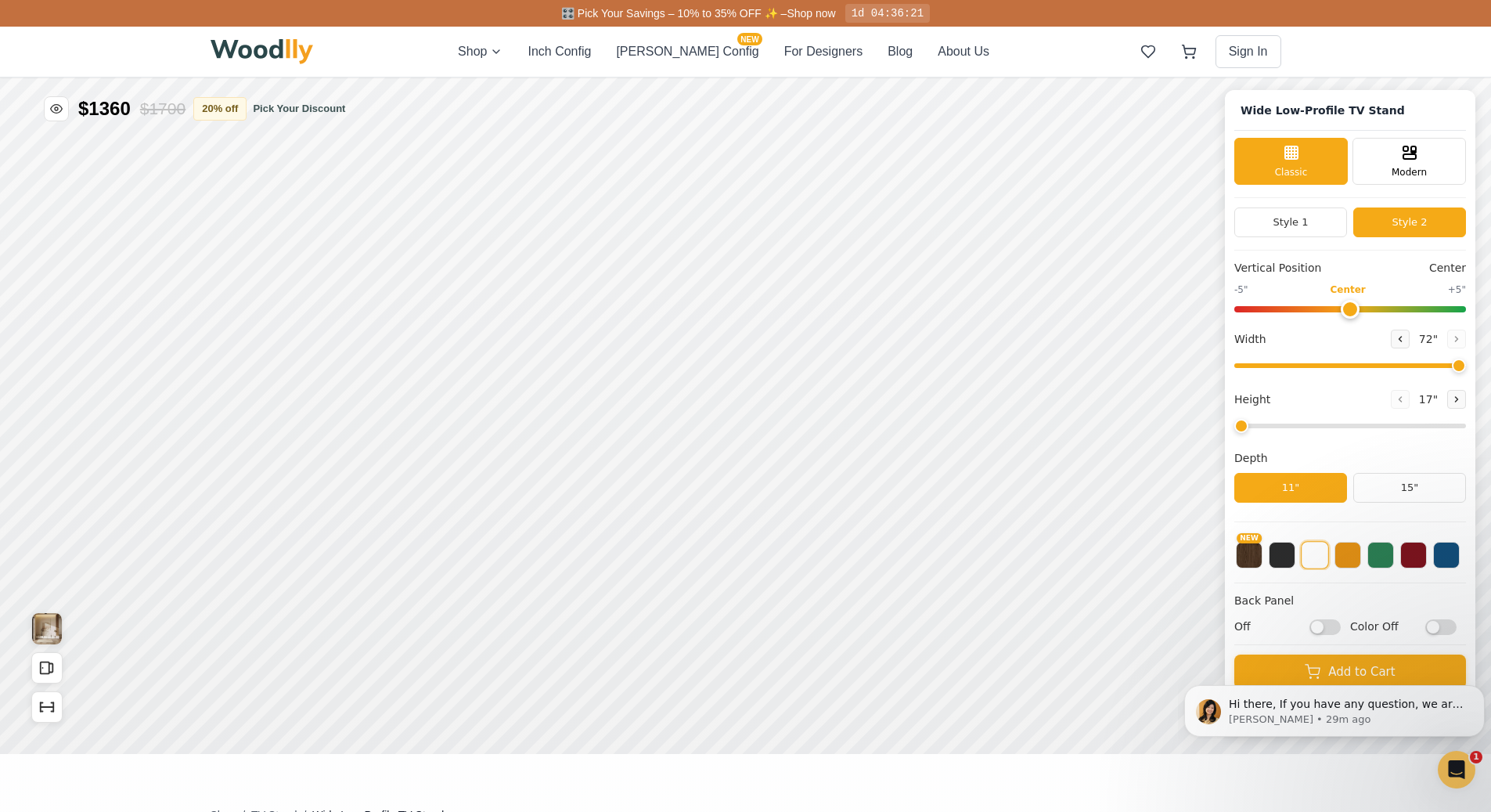
click at [1359, 309] on input "range" at bounding box center [1349, 309] width 231 height 7
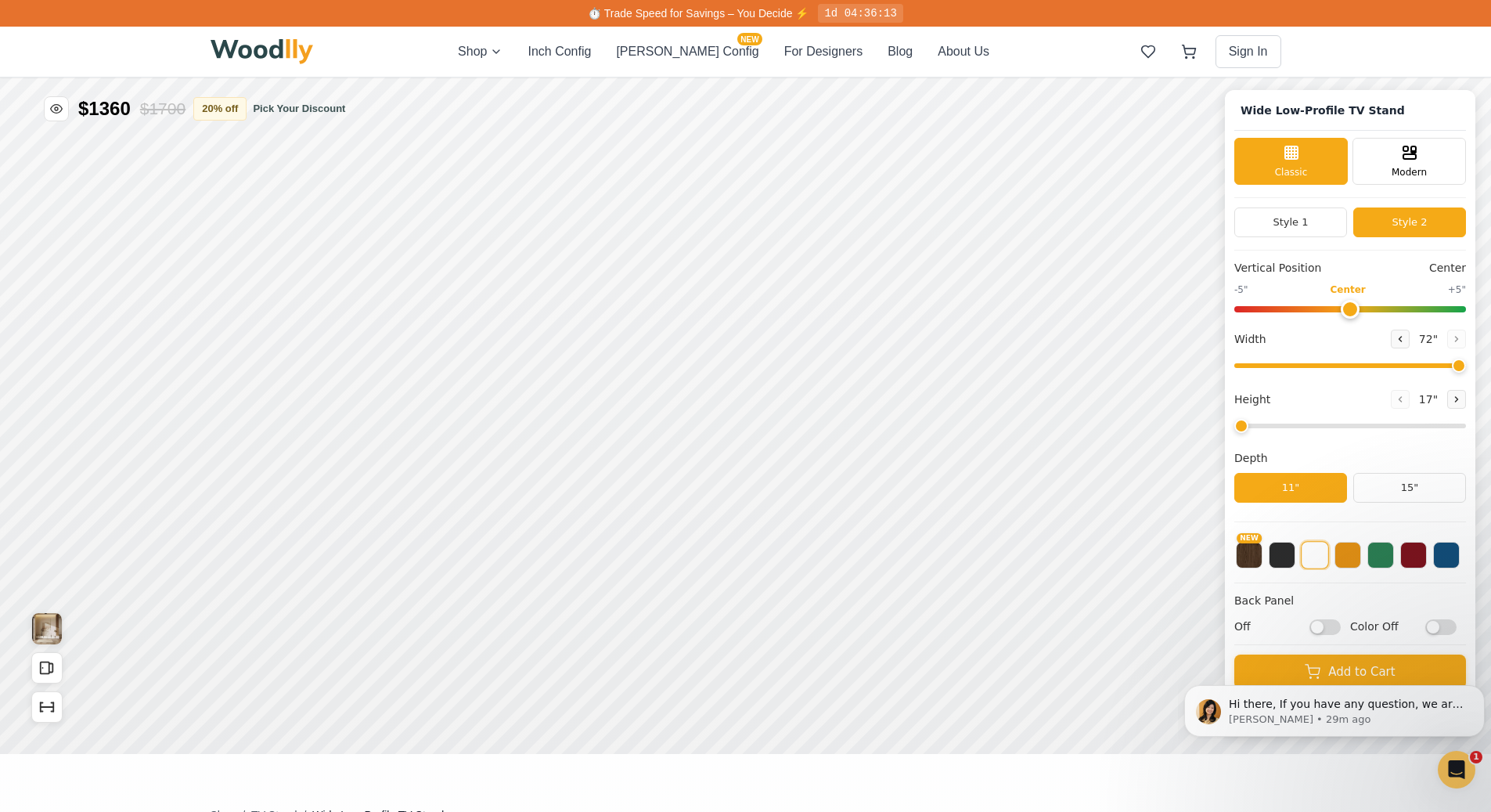
drag, startPoint x: 1359, startPoint y: 309, endPoint x: 1353, endPoint y: 318, distance: 10.8
click at [1353, 313] on input "range" at bounding box center [1349, 309] width 231 height 7
drag, startPoint x: 1362, startPoint y: 311, endPoint x: 1164, endPoint y: 354, distance: 202.6
type input "-5"
click at [1234, 313] on input "range" at bounding box center [1349, 309] width 231 height 7
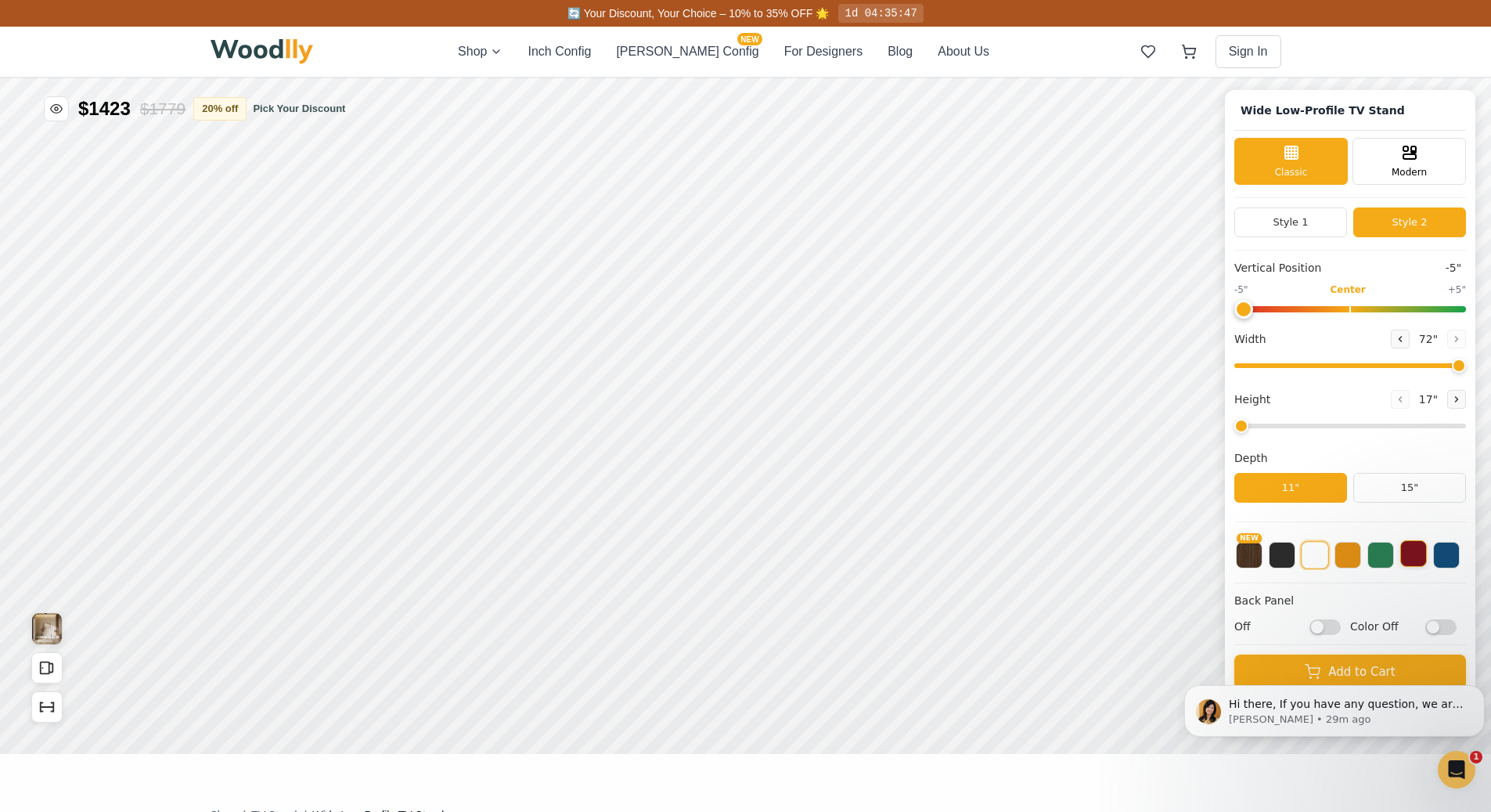
click at [1417, 560] on button at bounding box center [1414, 553] width 26 height 26
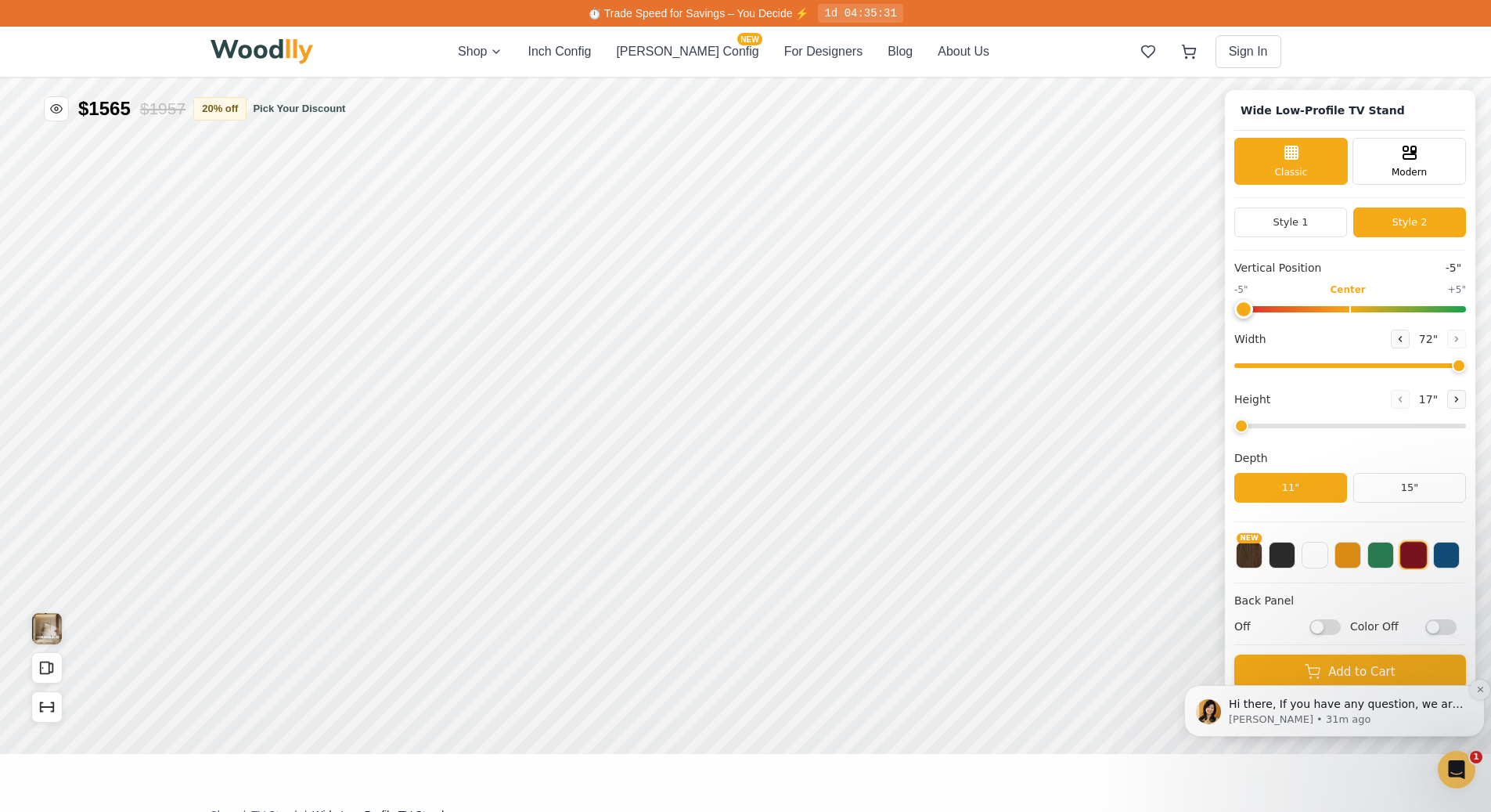
click at [1477, 688] on icon "Dismiss notification" at bounding box center [1481, 688] width 8 height 8
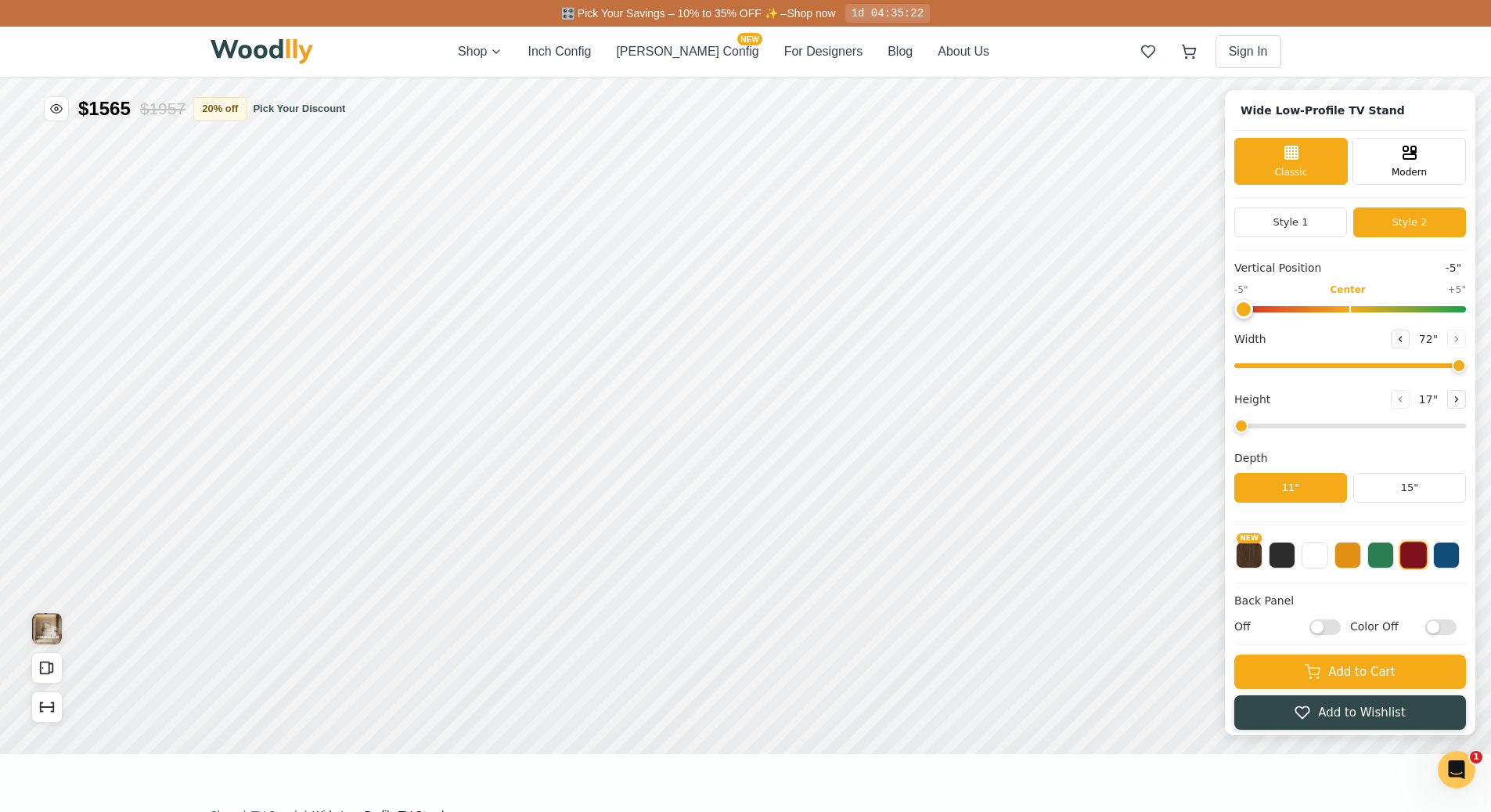
click at [1330, 630] on input "Off" at bounding box center [1325, 627] width 31 height 16
click at [1330, 630] on input "On" at bounding box center [1325, 627] width 31 height 16
click at [1330, 630] on input "Off" at bounding box center [1325, 627] width 31 height 16
checkbox input "true"
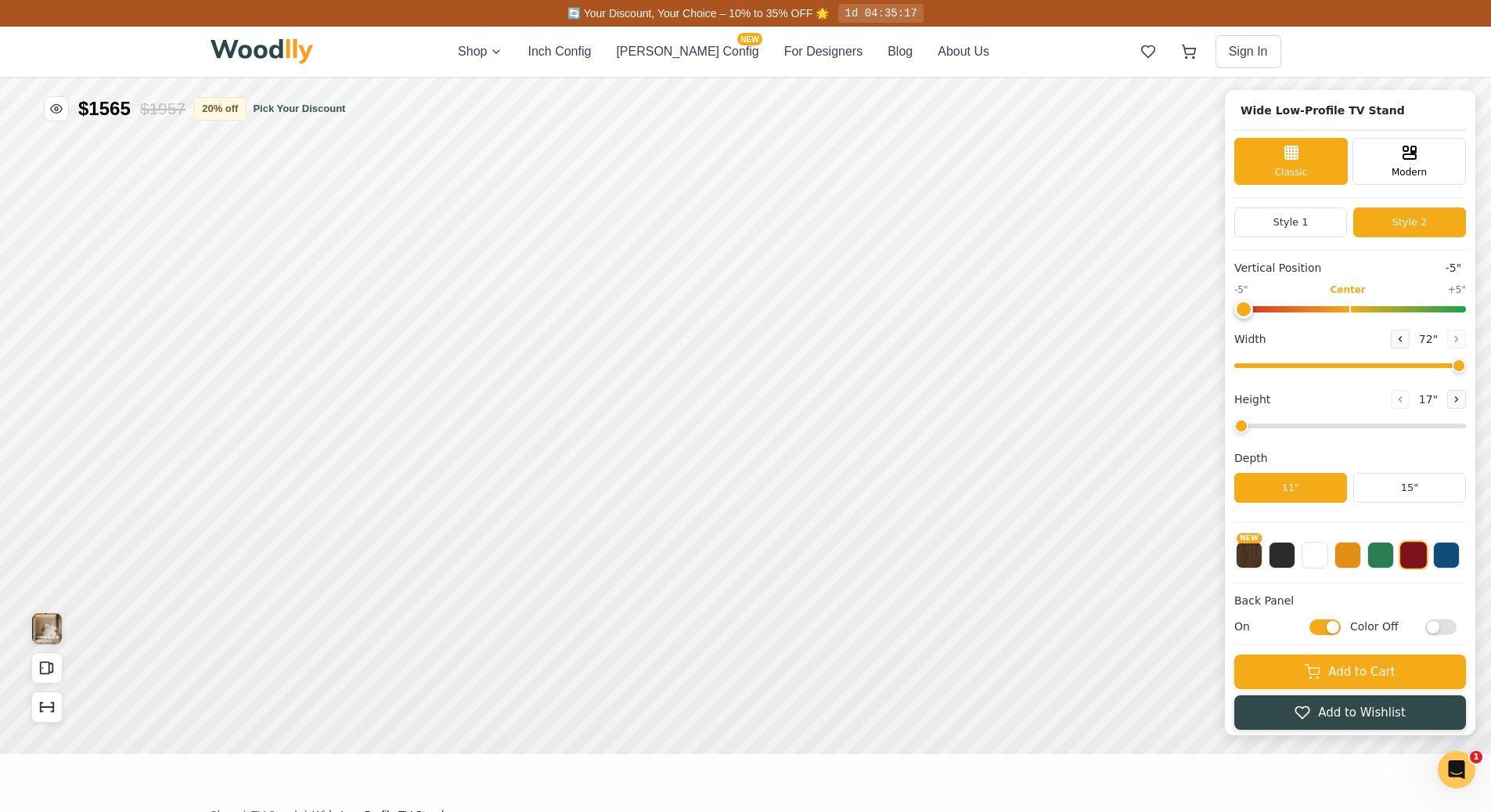
click at [1446, 631] on input "Color Off" at bounding box center [1441, 627] width 31 height 16
click at [1446, 631] on input "Color On" at bounding box center [1441, 627] width 31 height 16
click at [1446, 631] on input "Color Off" at bounding box center [1441, 627] width 31 height 16
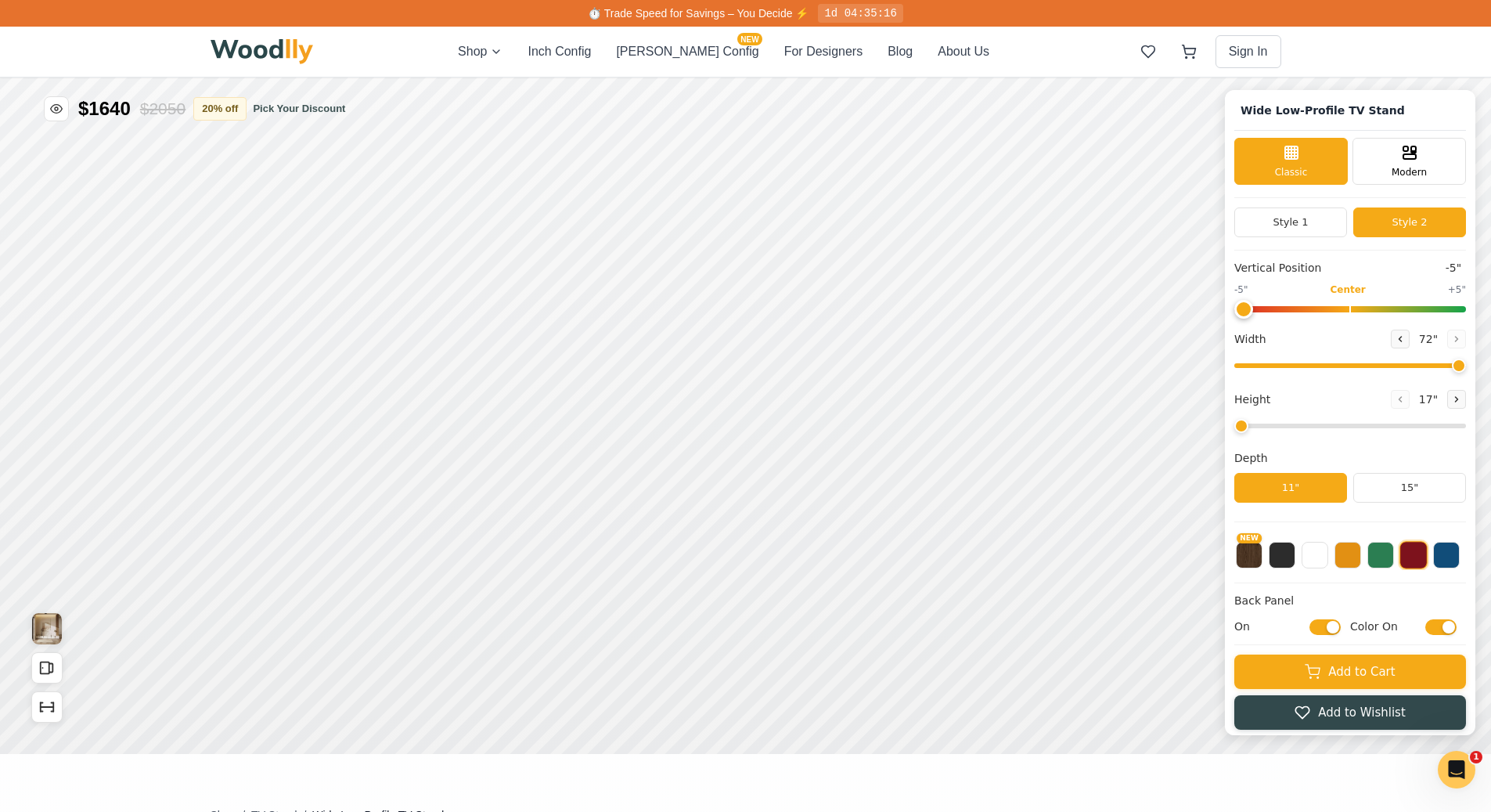
click at [1446, 631] on input "Color On" at bounding box center [1441, 627] width 31 height 16
checkbox input "false"
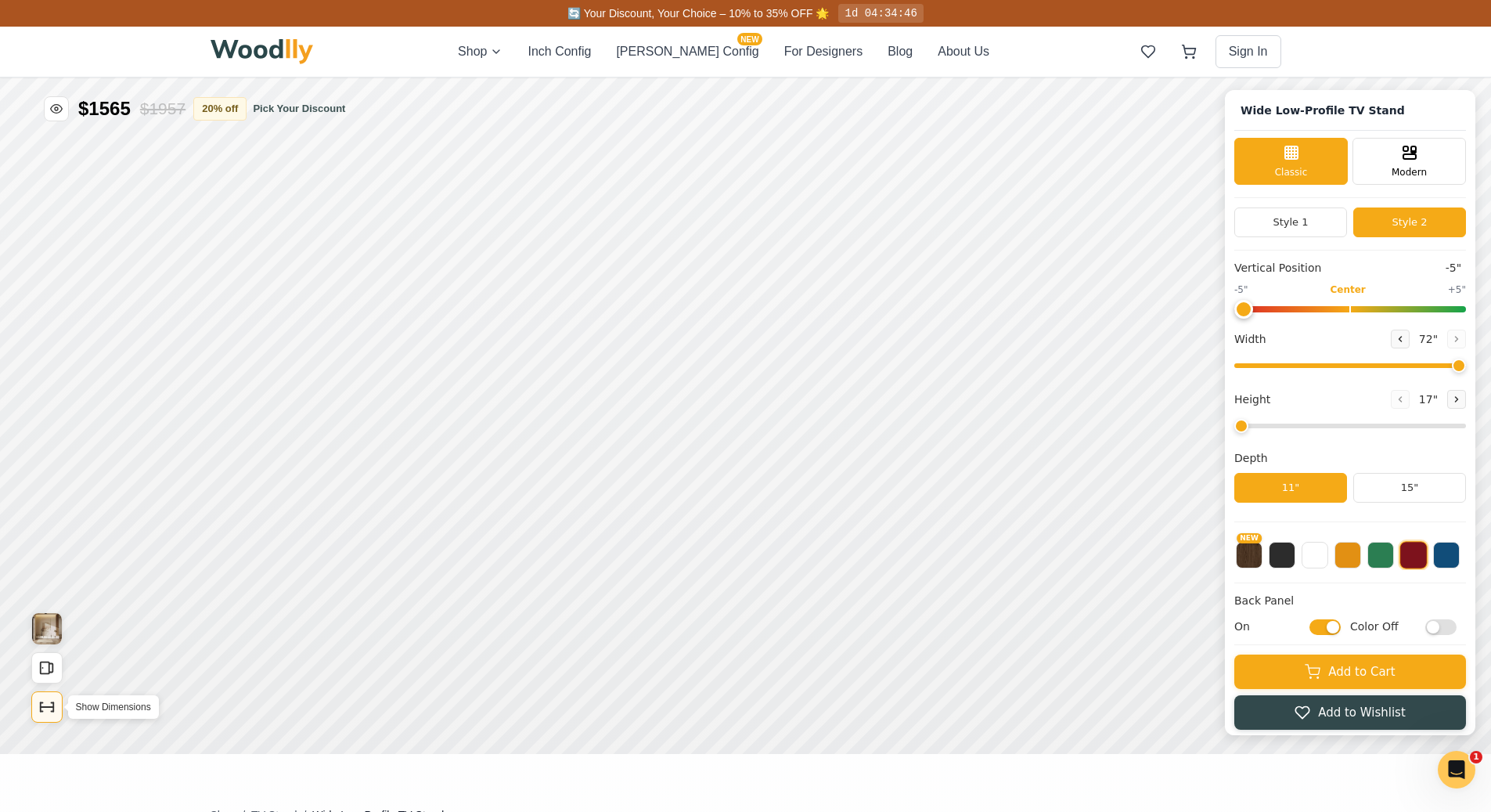
click at [46, 706] on icon "Show Dimensions" at bounding box center [47, 707] width 17 height 17
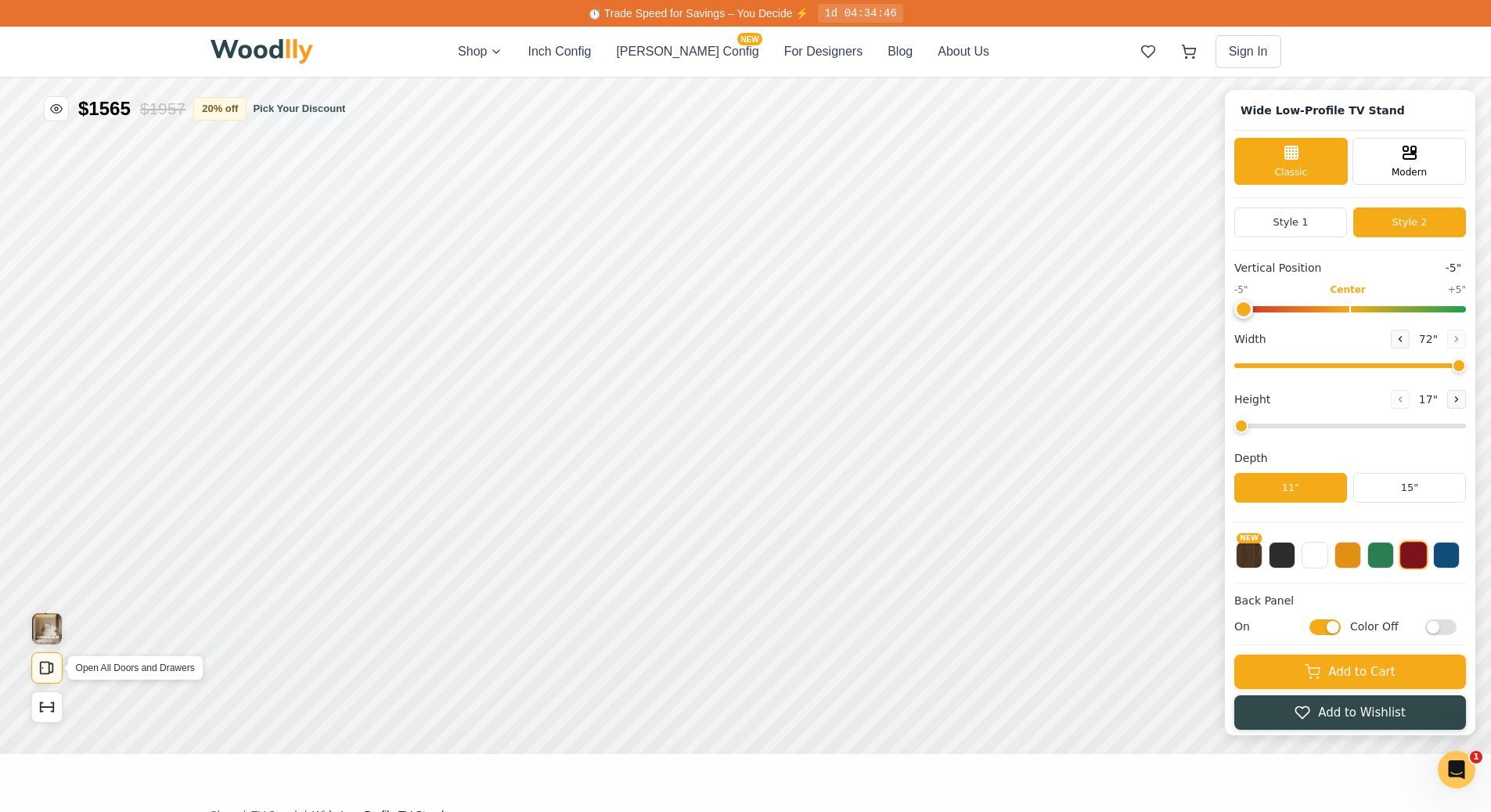
click at [38, 678] on button "Open All Doors and Drawers" at bounding box center [46, 668] width 31 height 31
click at [38, 678] on button "Close All Doors and Drawers" at bounding box center [46, 668] width 31 height 31
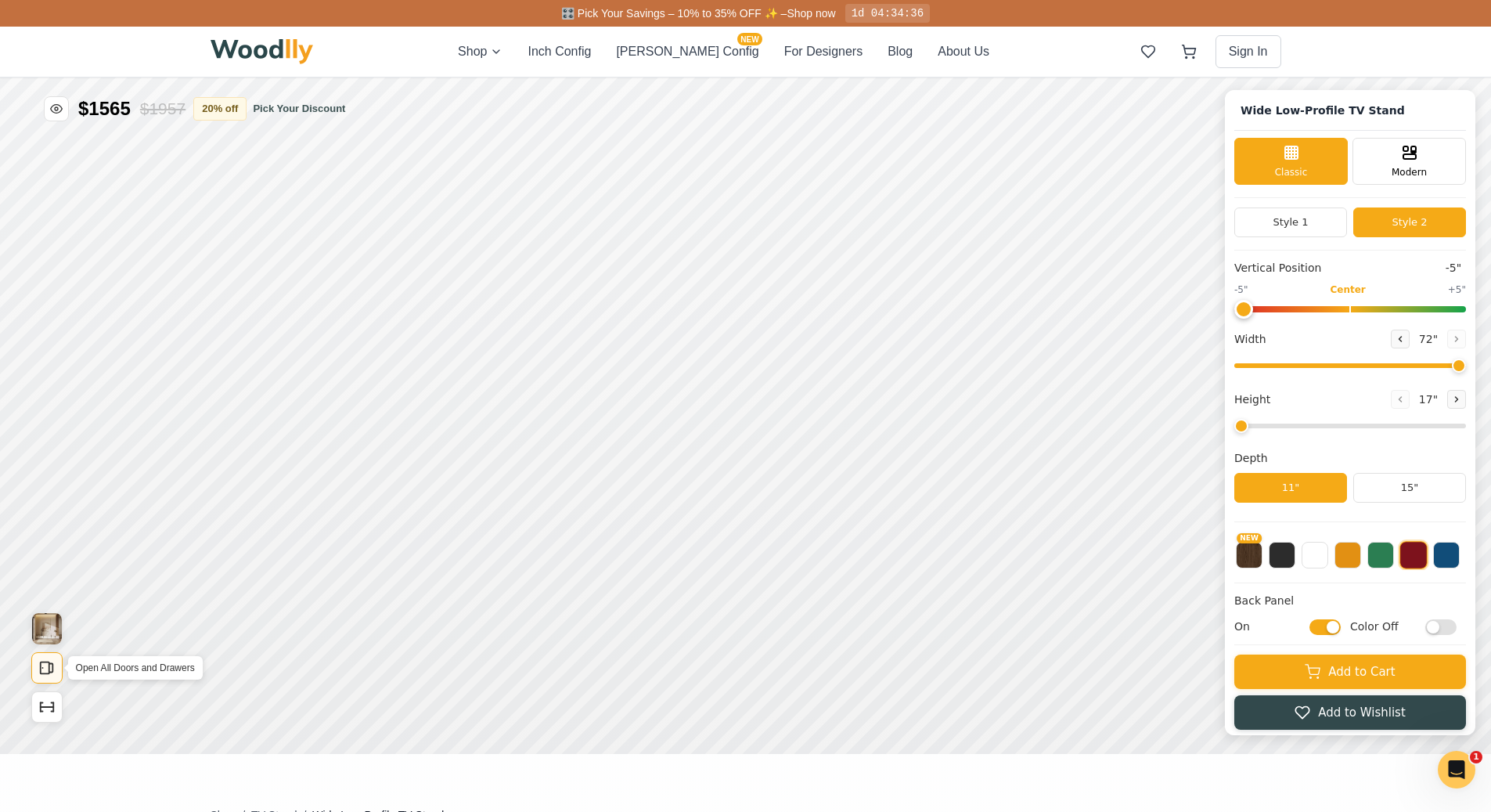
click at [38, 678] on button "Open All Doors and Drawers" at bounding box center [46, 668] width 31 height 31
click at [38, 678] on button "Close All Doors and Drawers" at bounding box center [46, 668] width 31 height 31
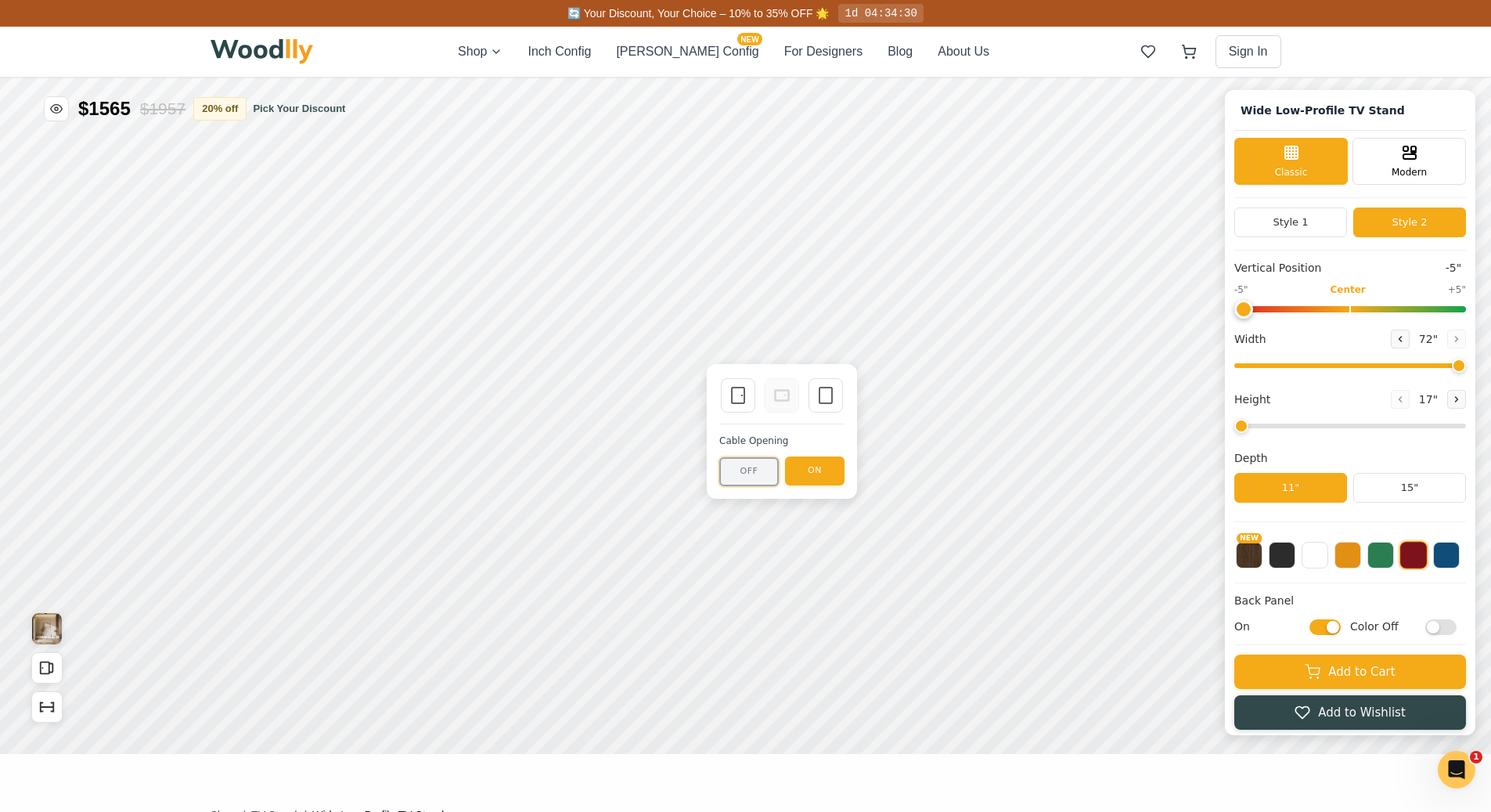
click at [749, 472] on button "OFF" at bounding box center [749, 471] width 59 height 29
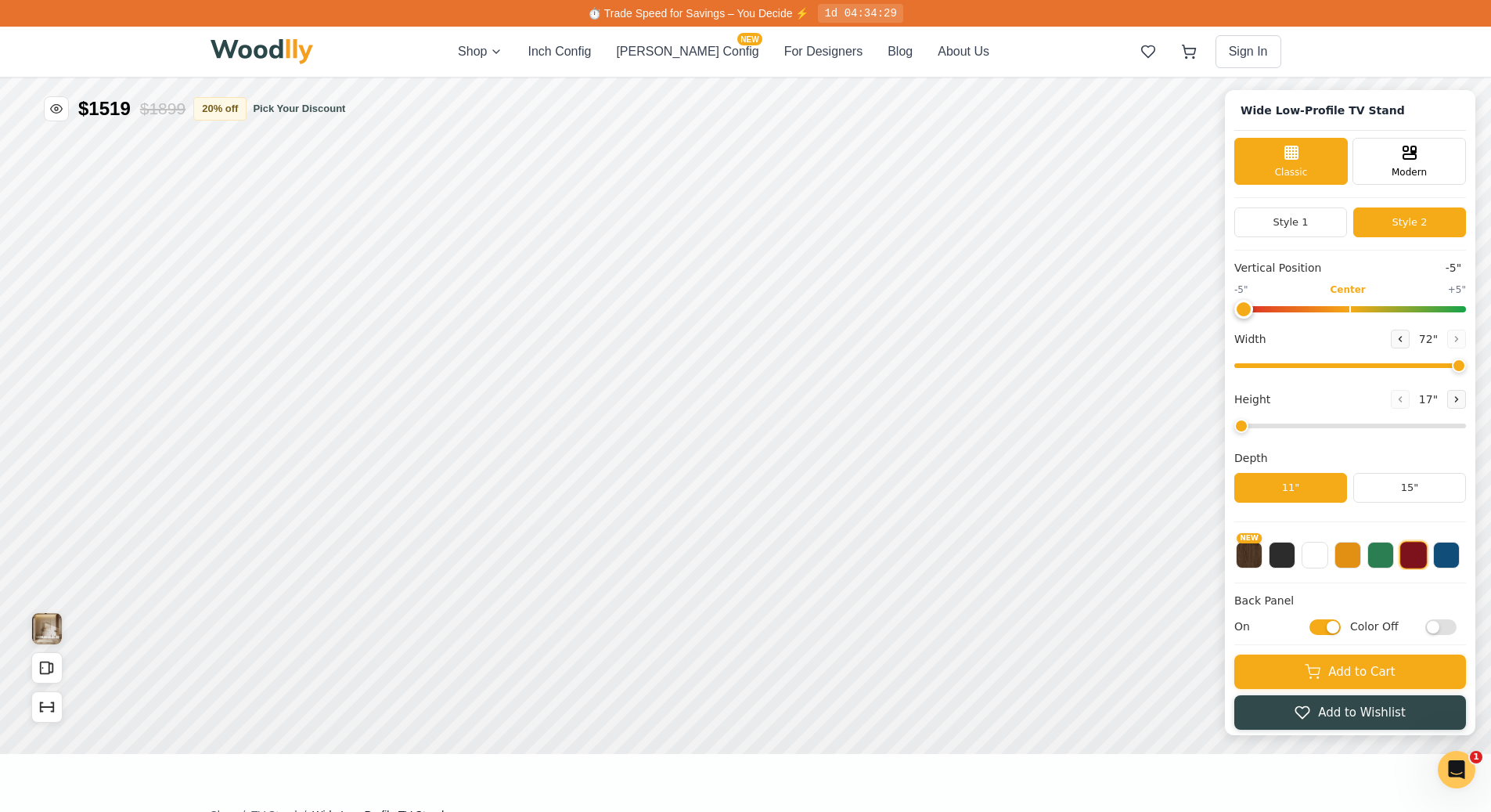
click at [1331, 630] on input "On" at bounding box center [1325, 627] width 31 height 16
checkbox input "false"
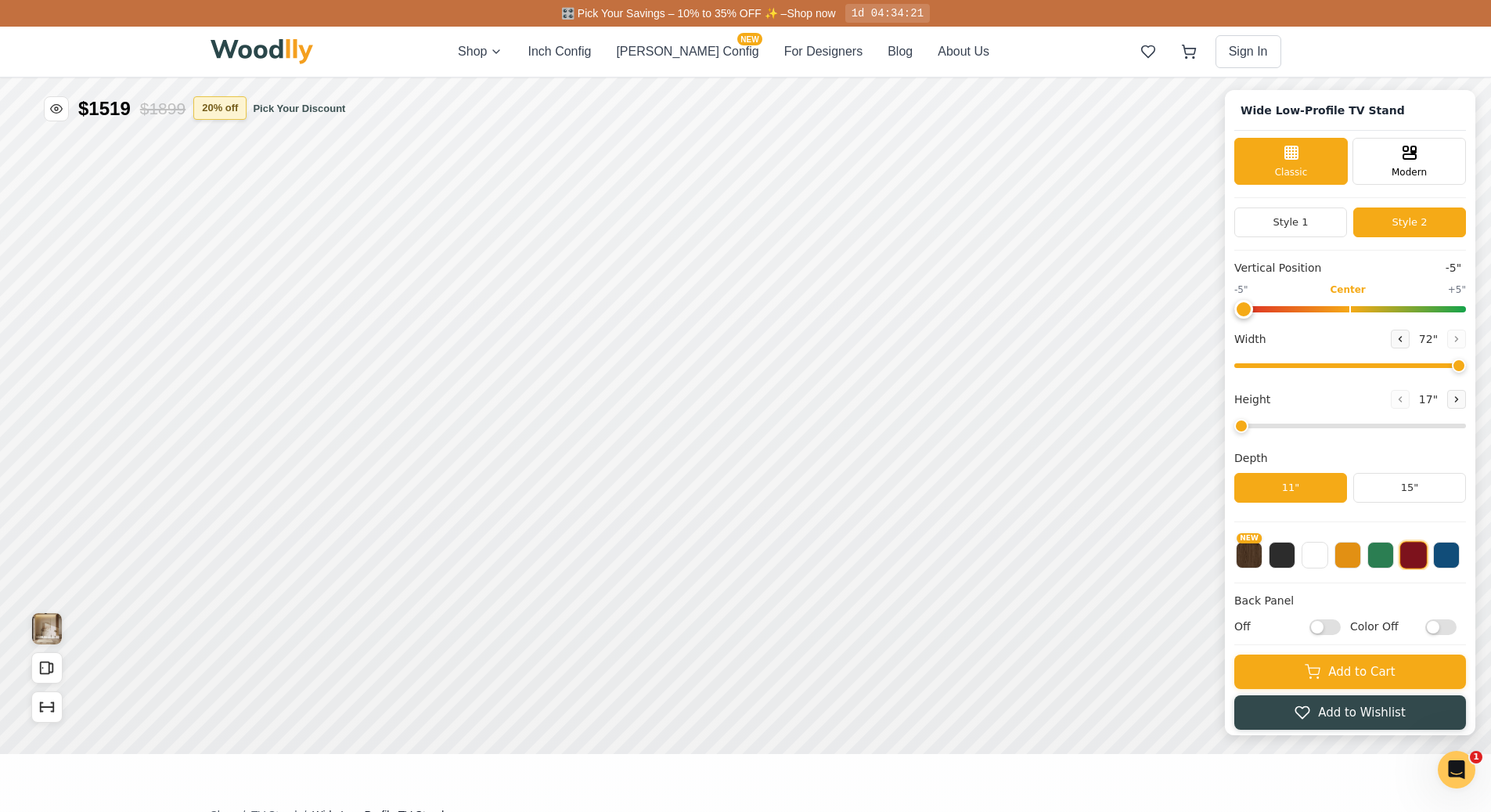
click at [223, 108] on button "20 % off" at bounding box center [220, 108] width 53 height 24
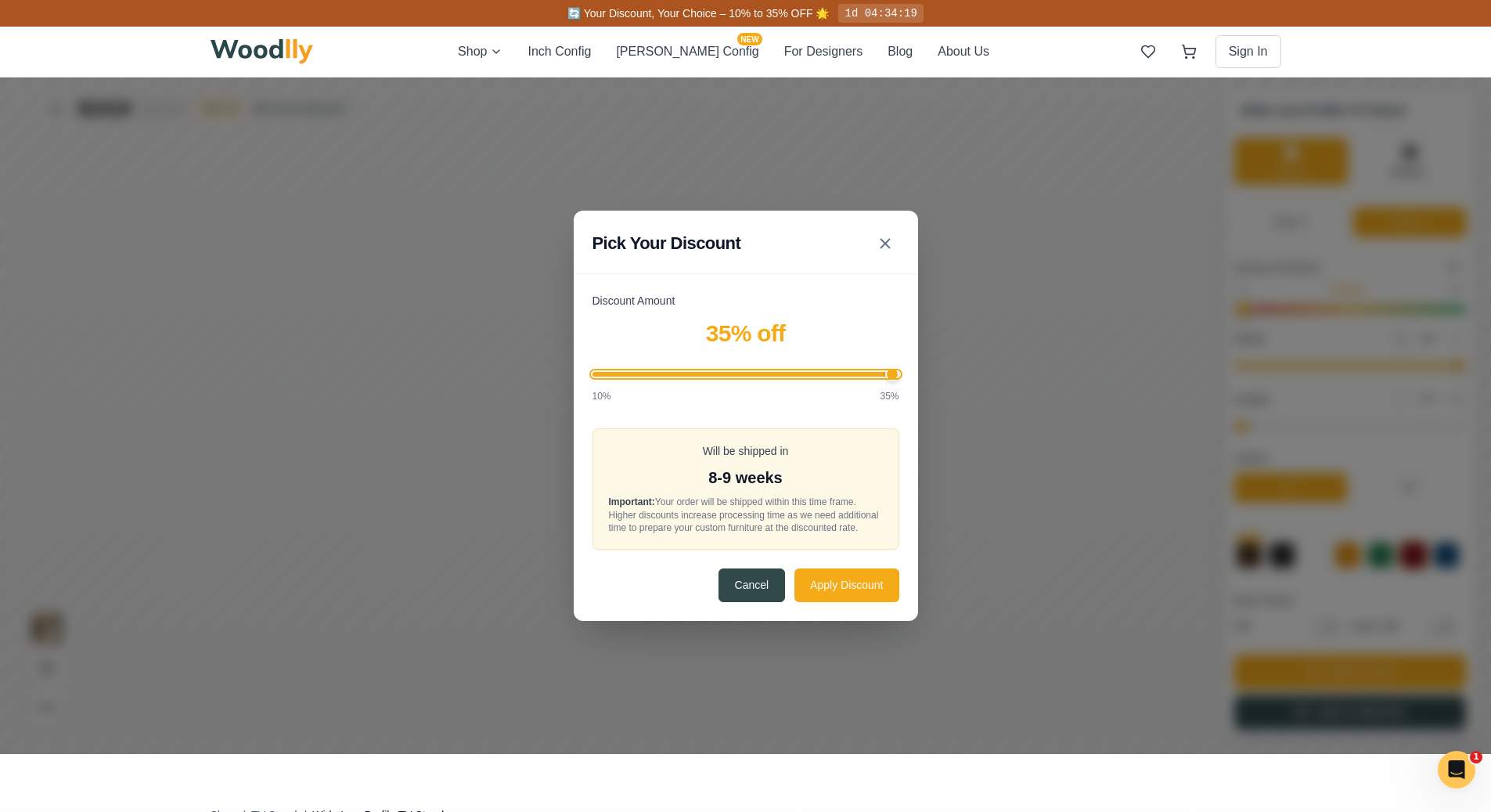
drag, startPoint x: 726, startPoint y: 376, endPoint x: 920, endPoint y: 381, distance: 194.1
type input "35"
click at [900, 377] on input "Discount Amount" at bounding box center [746, 374] width 307 height 5
click at [847, 584] on button "Apply Discount" at bounding box center [846, 584] width 104 height 34
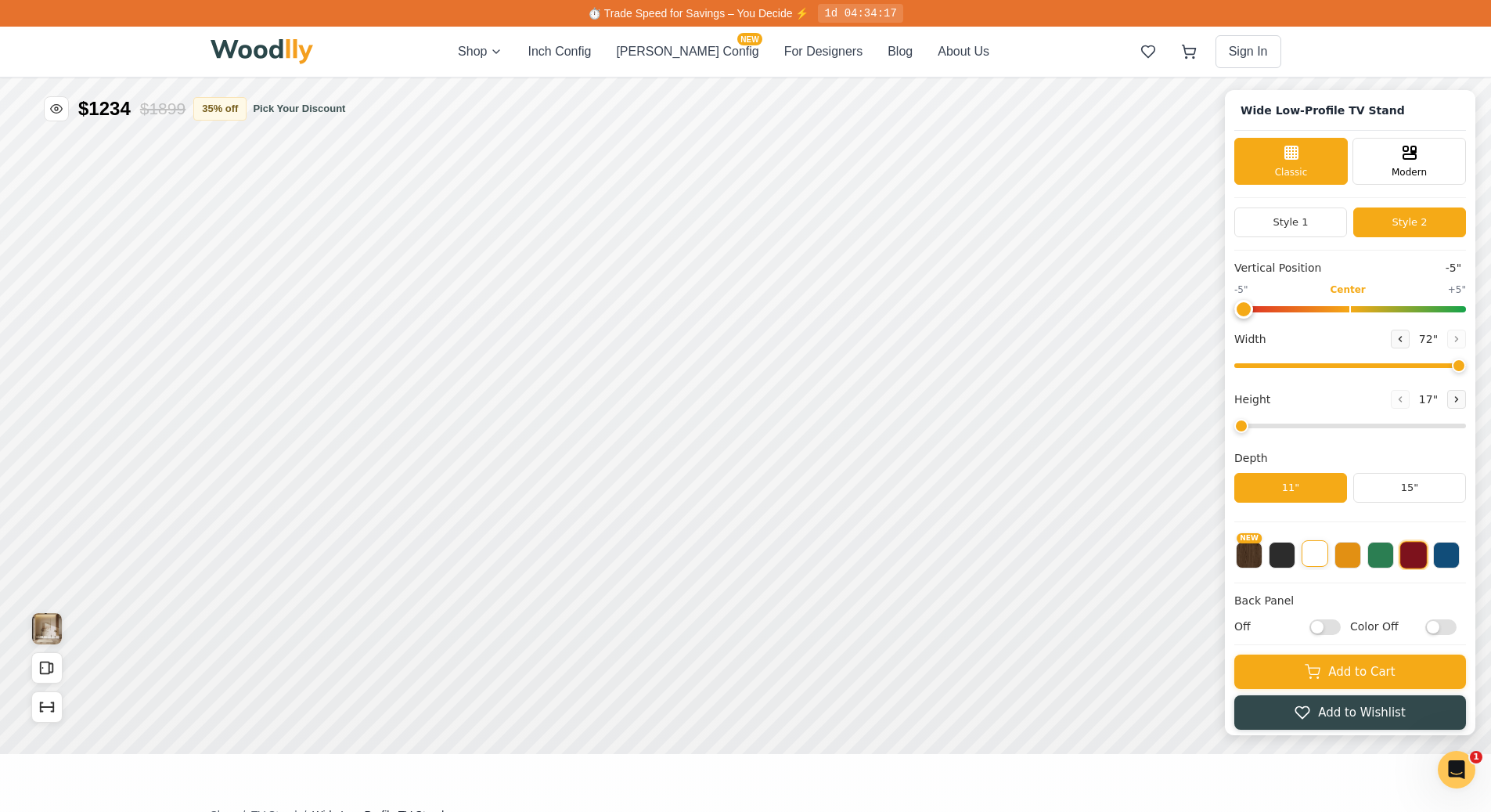
click at [1329, 552] on button at bounding box center [1315, 553] width 26 height 26
click at [42, 669] on icon "Open All Doors and Drawers" at bounding box center [47, 668] width 17 height 17
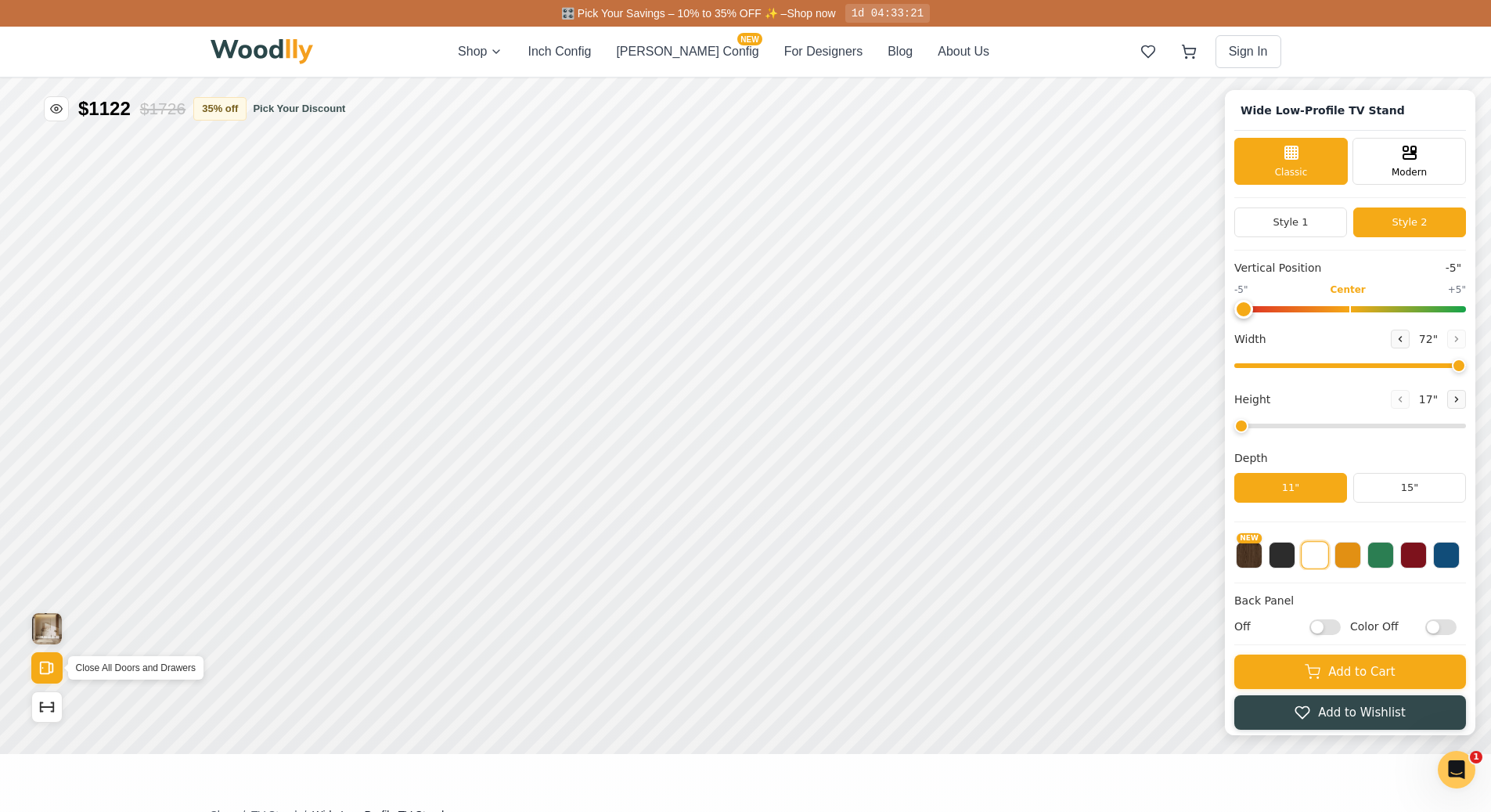
click at [42, 669] on icon "Open All Doors and Drawers" at bounding box center [47, 668] width 17 height 17
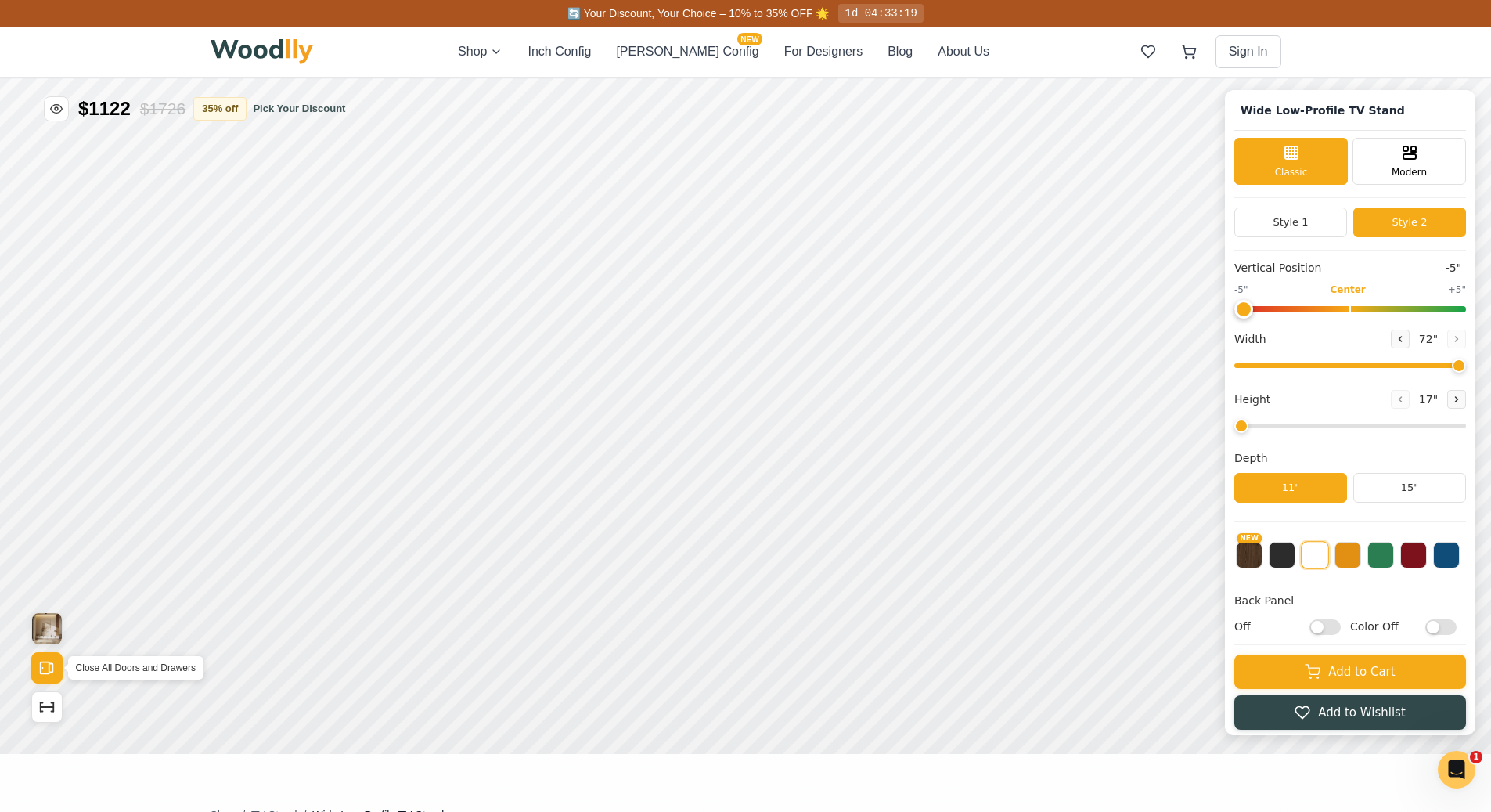
click at [42, 669] on icon "Open All Doors and Drawers" at bounding box center [47, 668] width 17 height 17
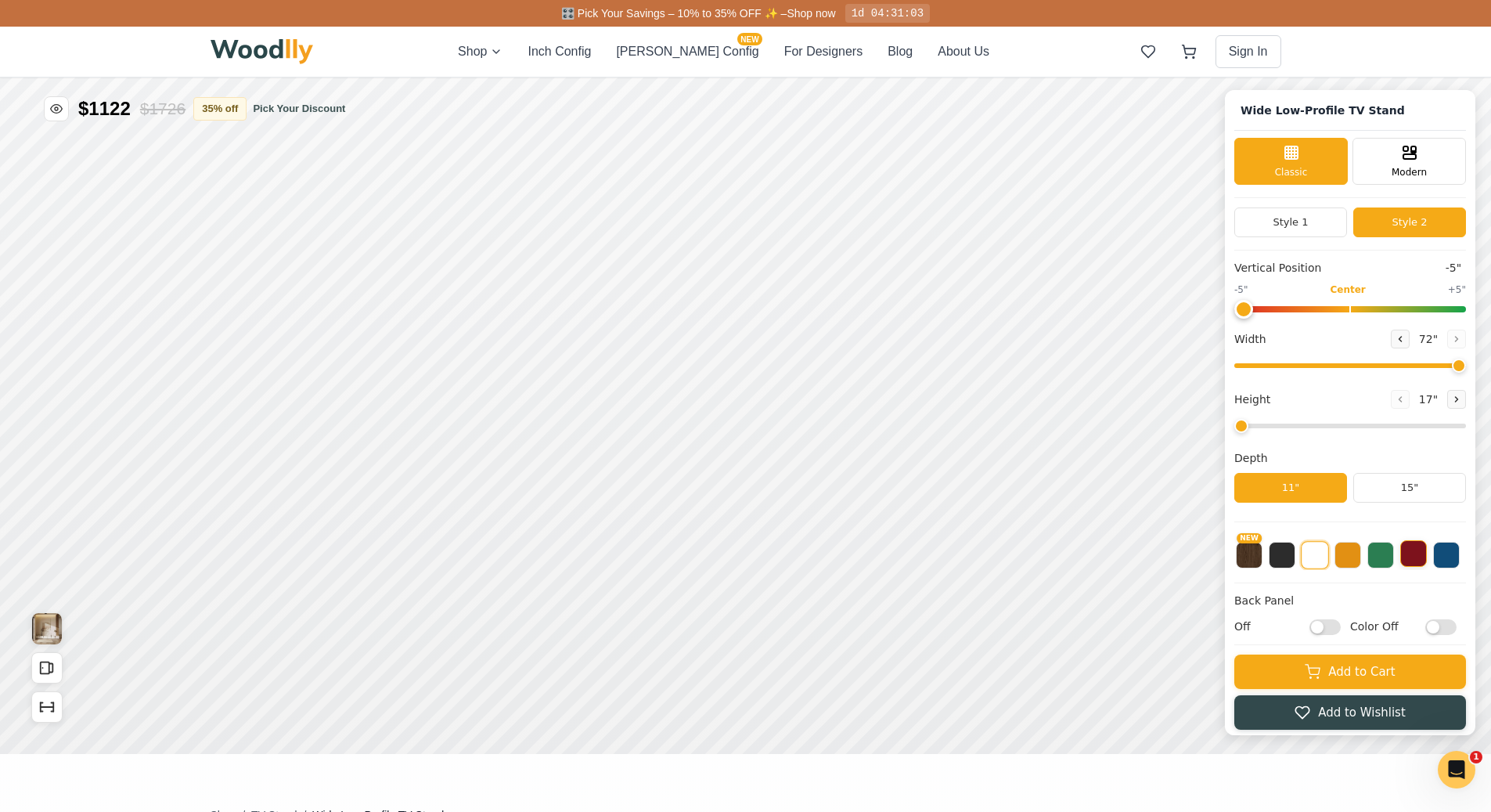
click at [1424, 556] on button at bounding box center [1414, 553] width 26 height 26
